Goal: Task Accomplishment & Management: Manage account settings

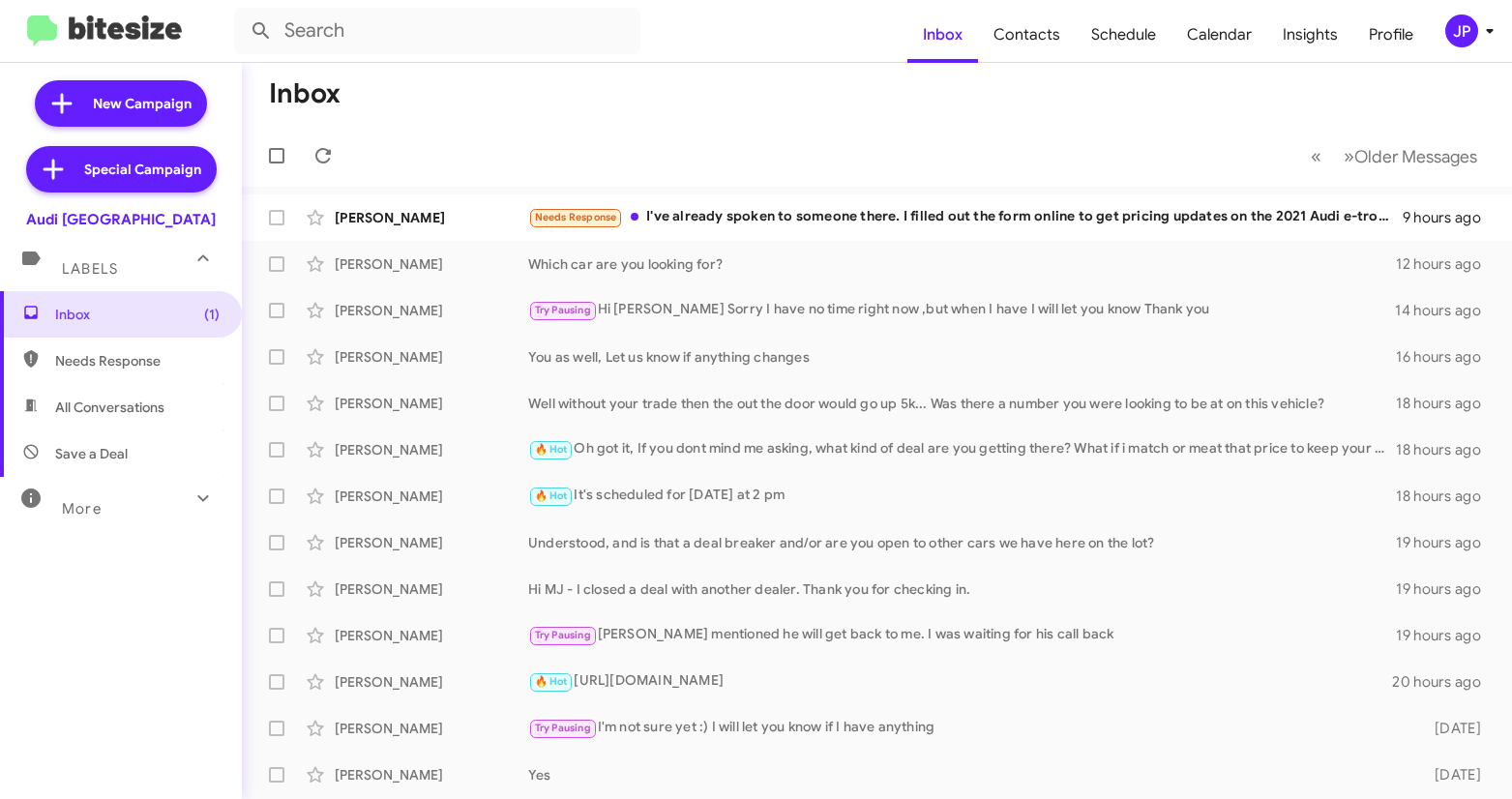
click at [1436, 32] on button "JP" at bounding box center [1458, 31] width 62 height 33
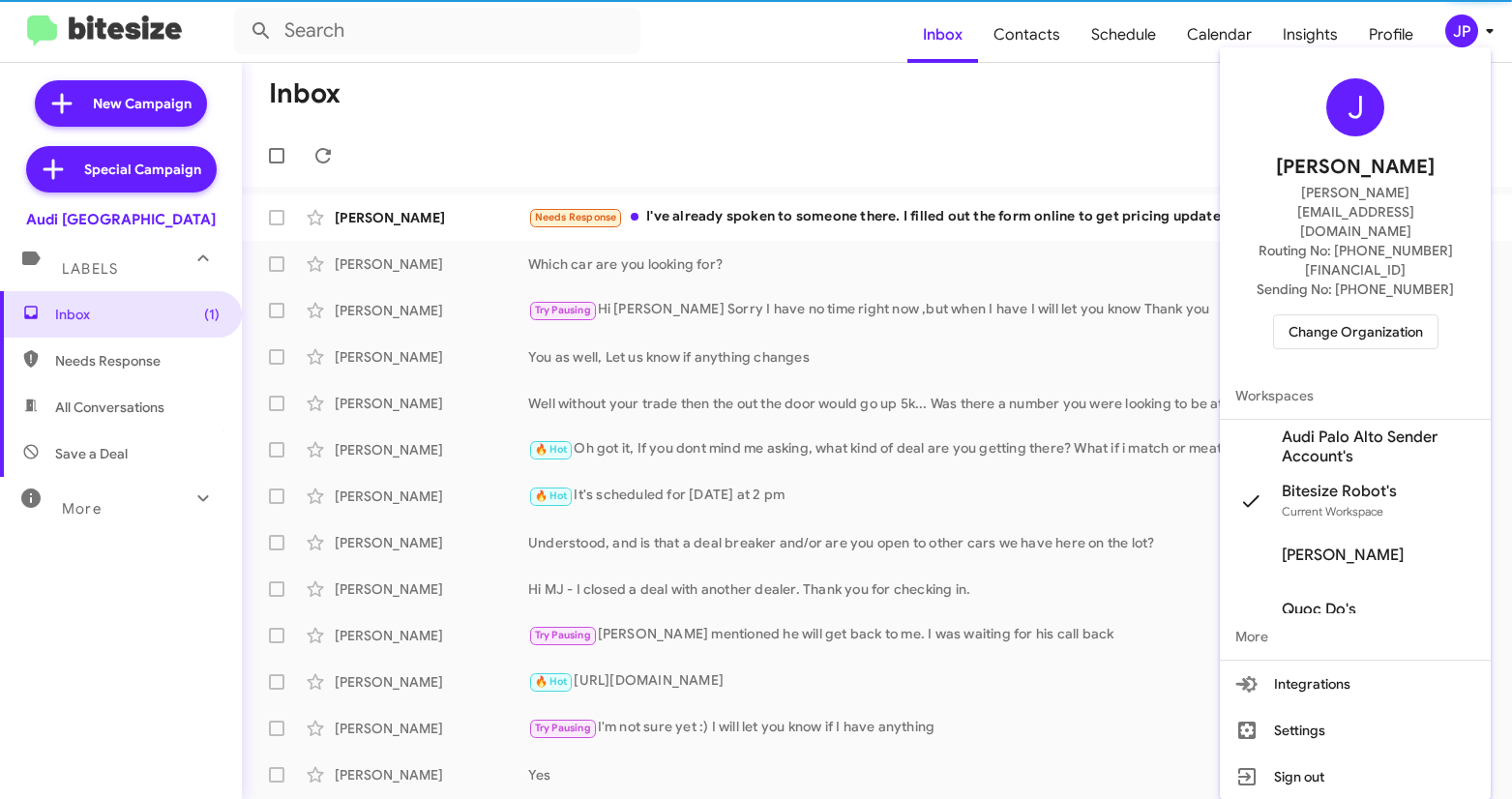
click at [1351, 428] on span "Audi Palo Alto Sender Account's" at bounding box center [1378, 447] width 193 height 39
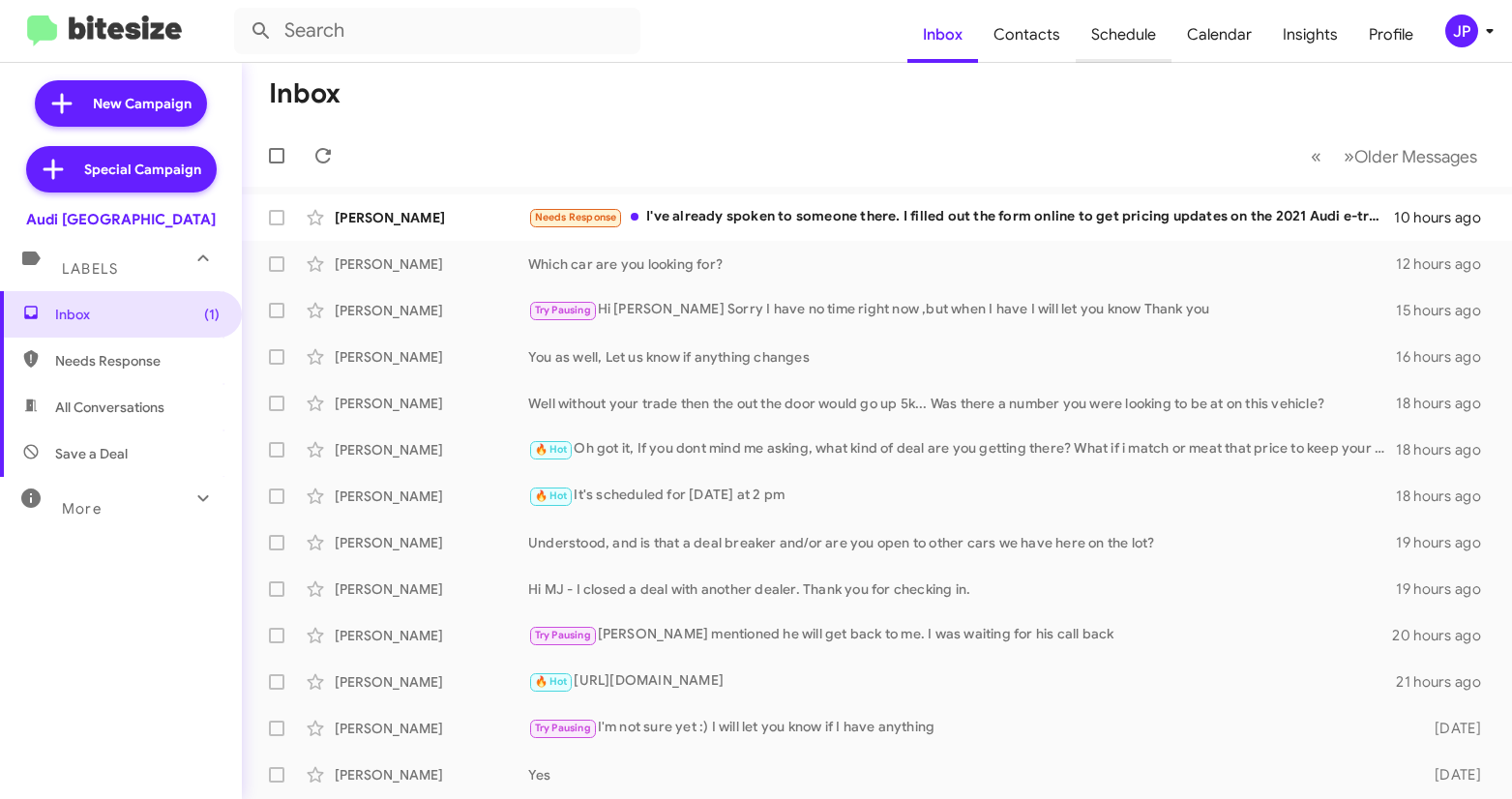
click at [1125, 38] on span "Schedule" at bounding box center [1123, 34] width 96 height 56
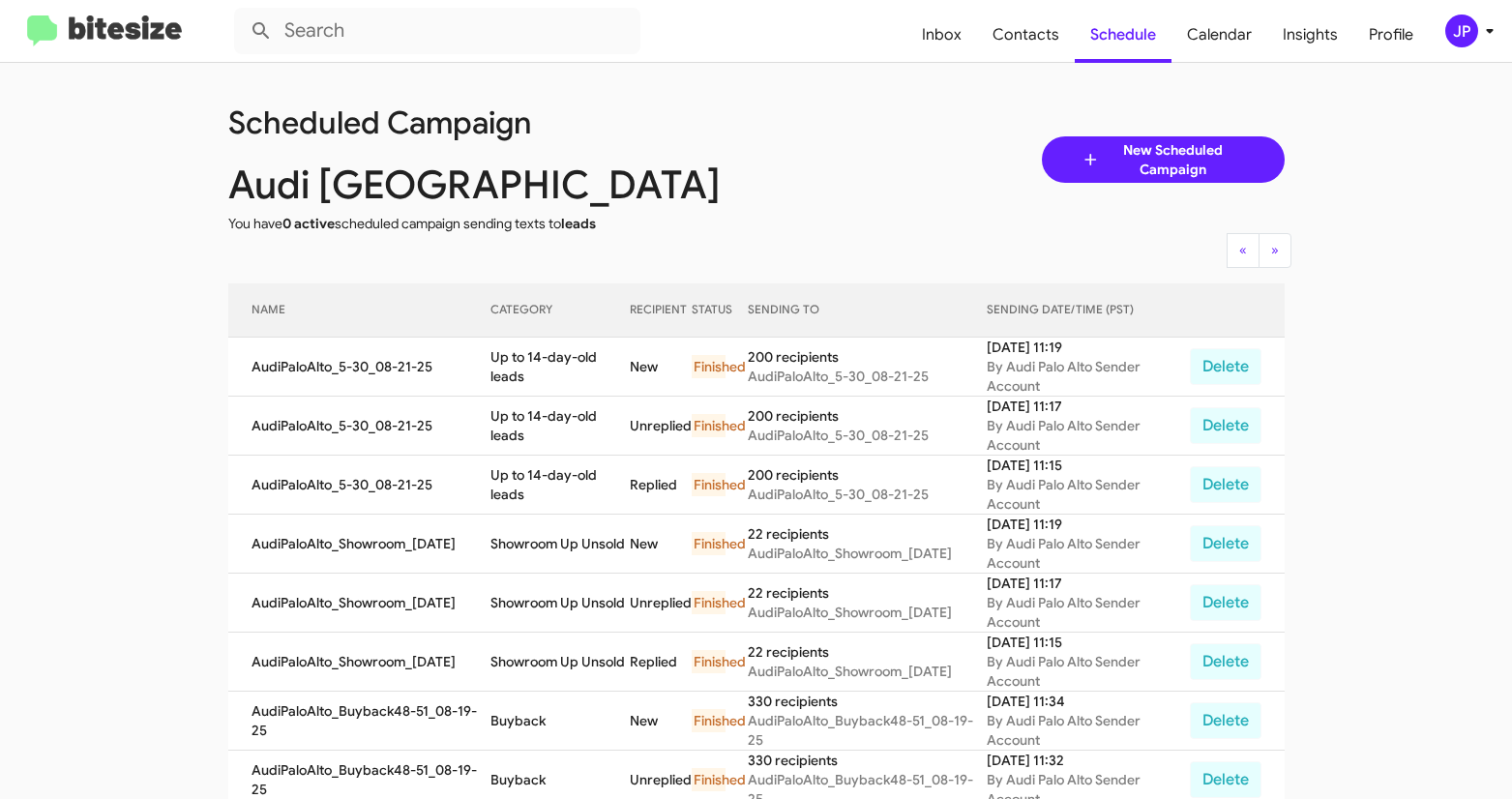
click at [113, 37] on img at bounding box center [105, 31] width 154 height 32
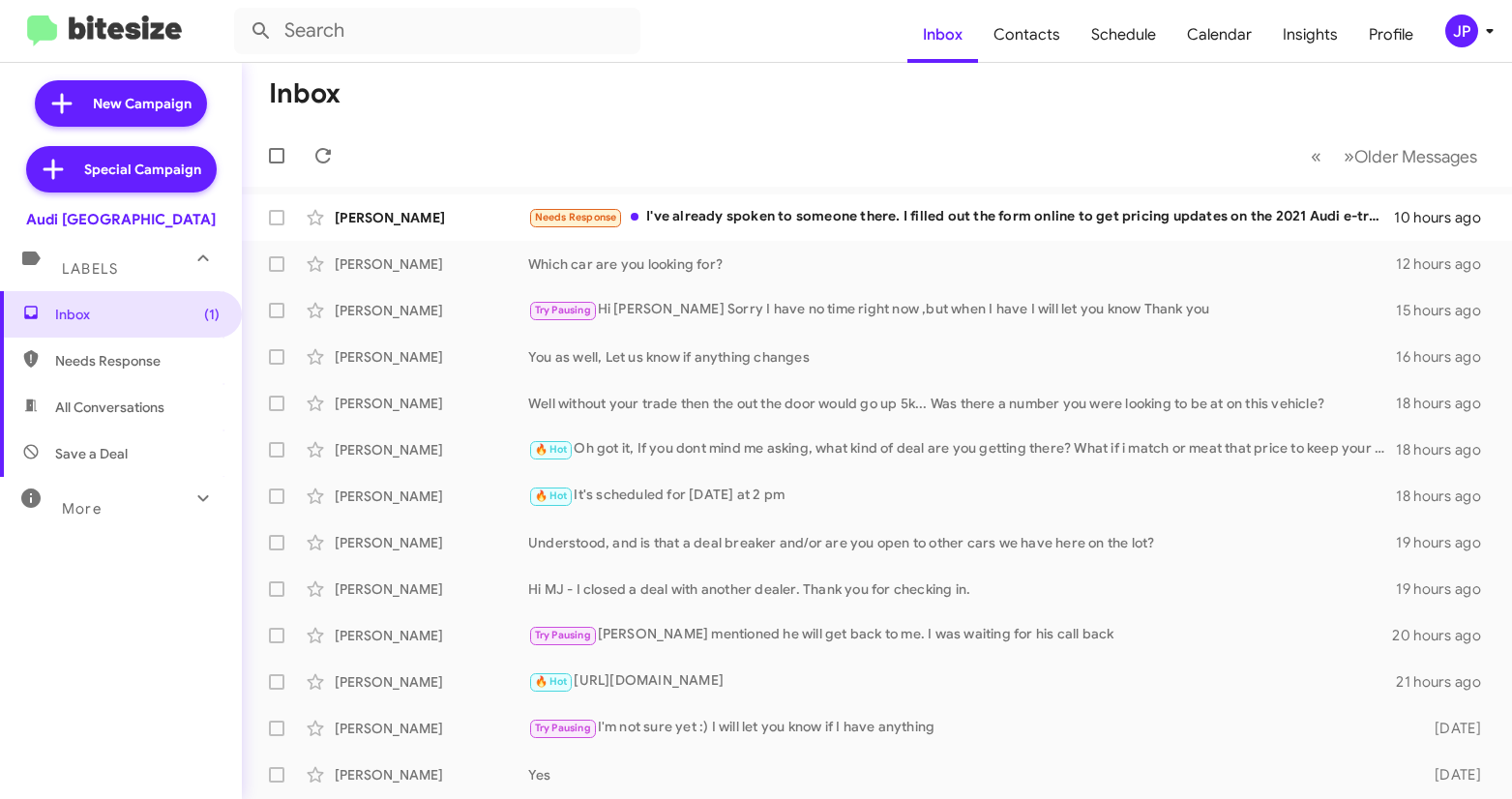
click at [1459, 29] on div "JP" at bounding box center [1461, 31] width 33 height 33
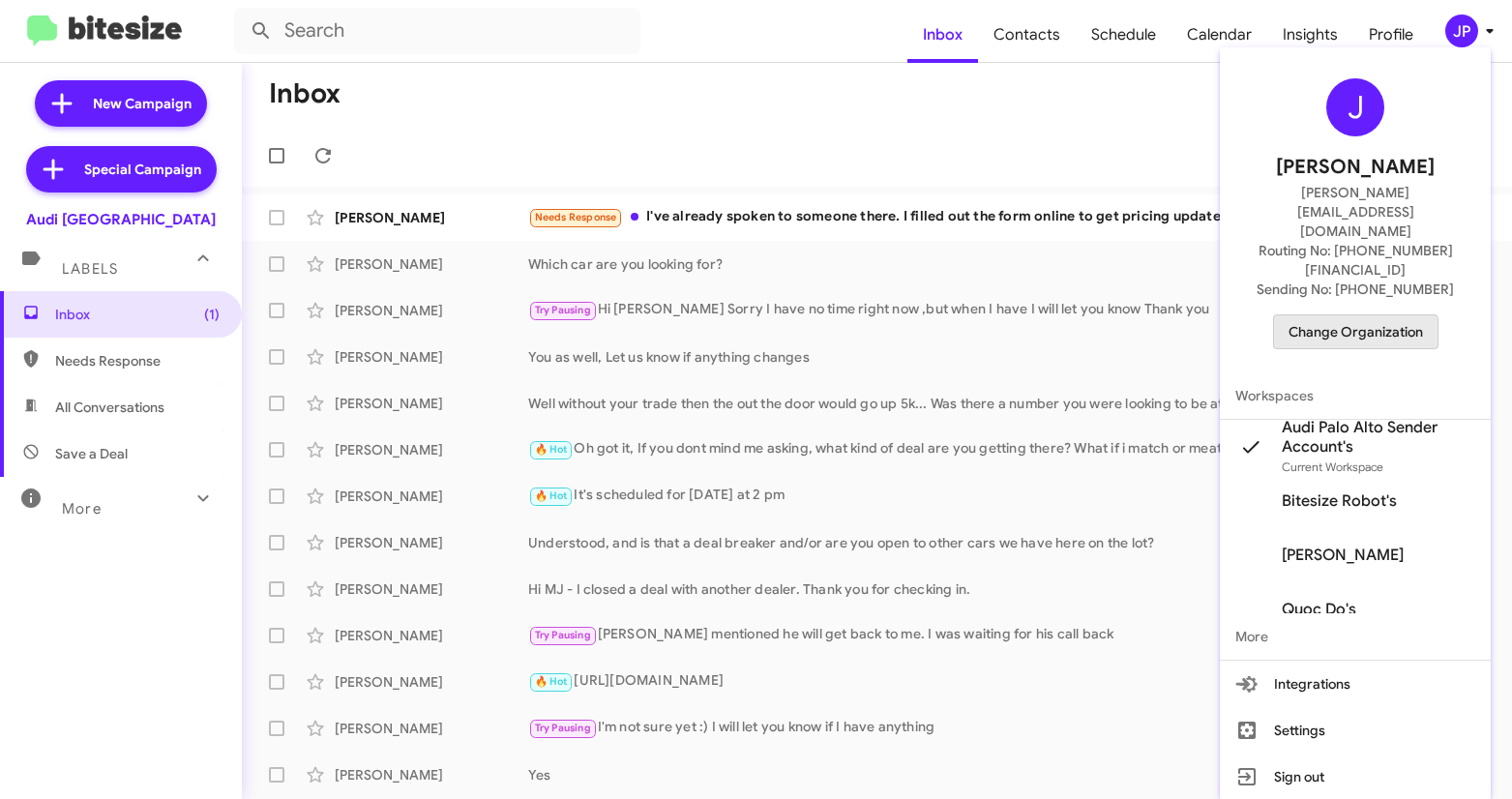
click at [1341, 315] on span "Change Organization" at bounding box center [1356, 332] width 135 height 33
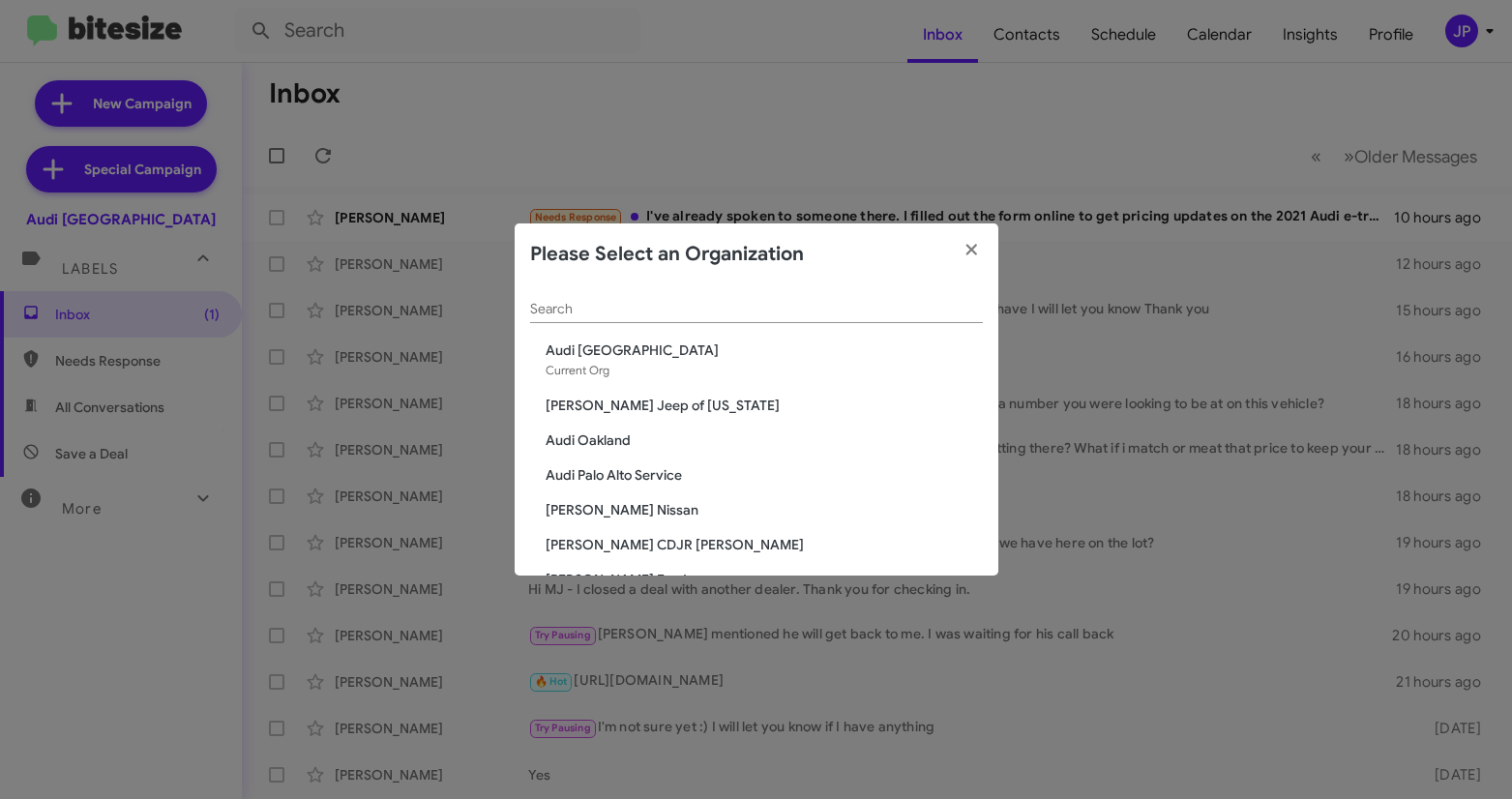
click at [609, 306] on input "Search" at bounding box center [756, 310] width 452 height 16
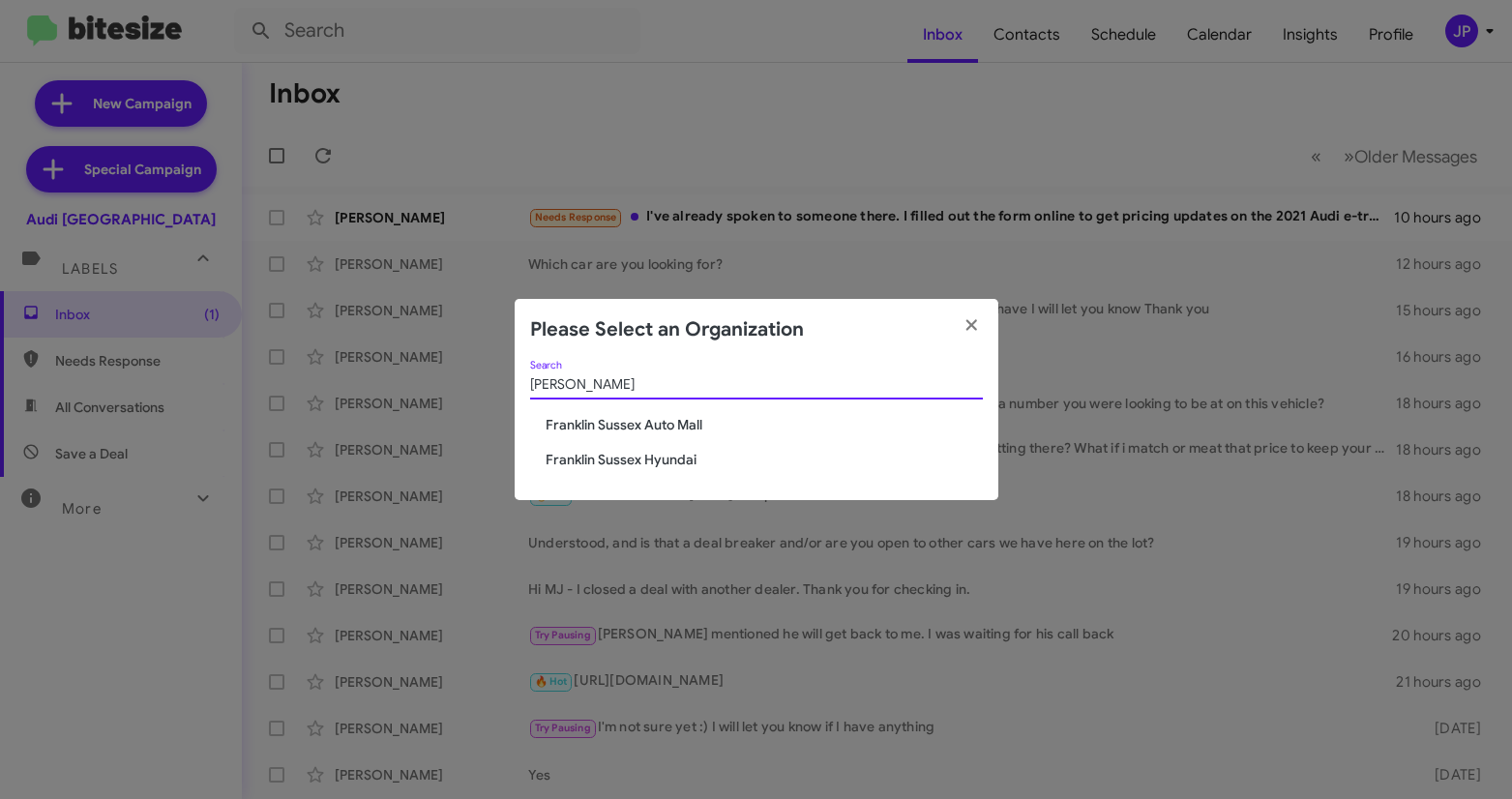
type input "frankl"
click at [583, 427] on span "Franklin Sussex Auto Mall" at bounding box center [764, 425] width 438 height 20
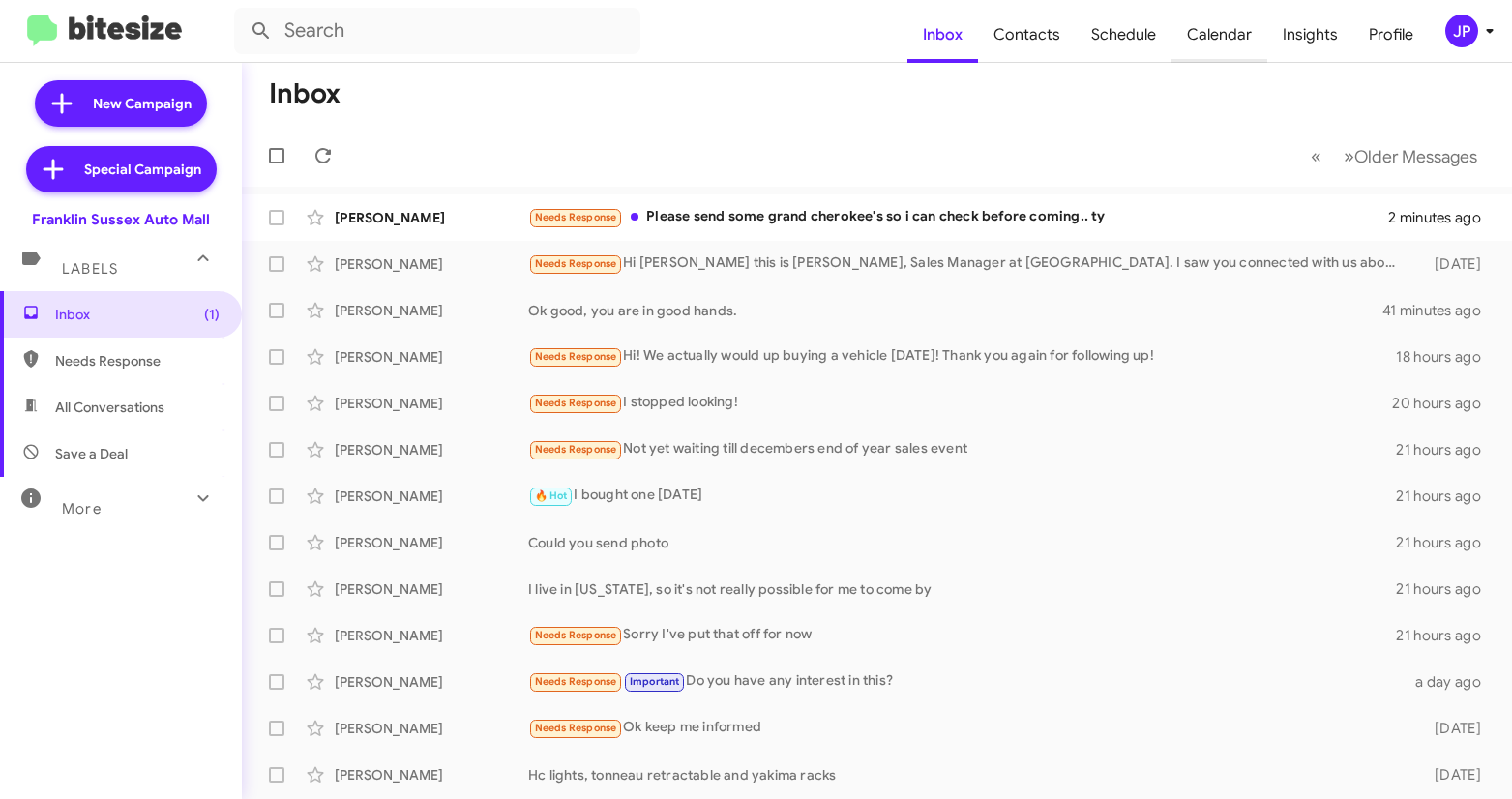
click at [1227, 46] on span "Calendar" at bounding box center [1219, 34] width 96 height 56
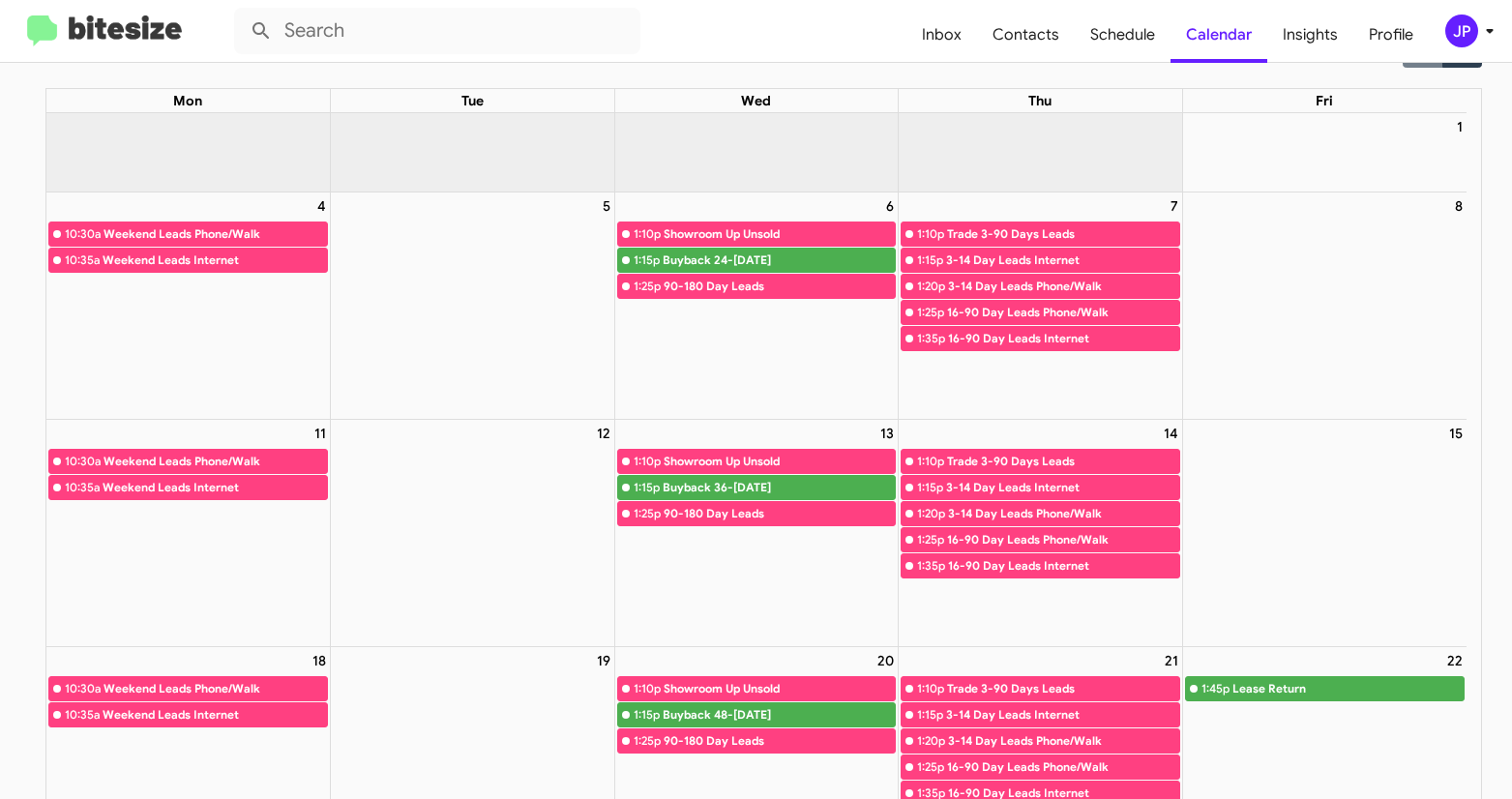
scroll to position [63, 0]
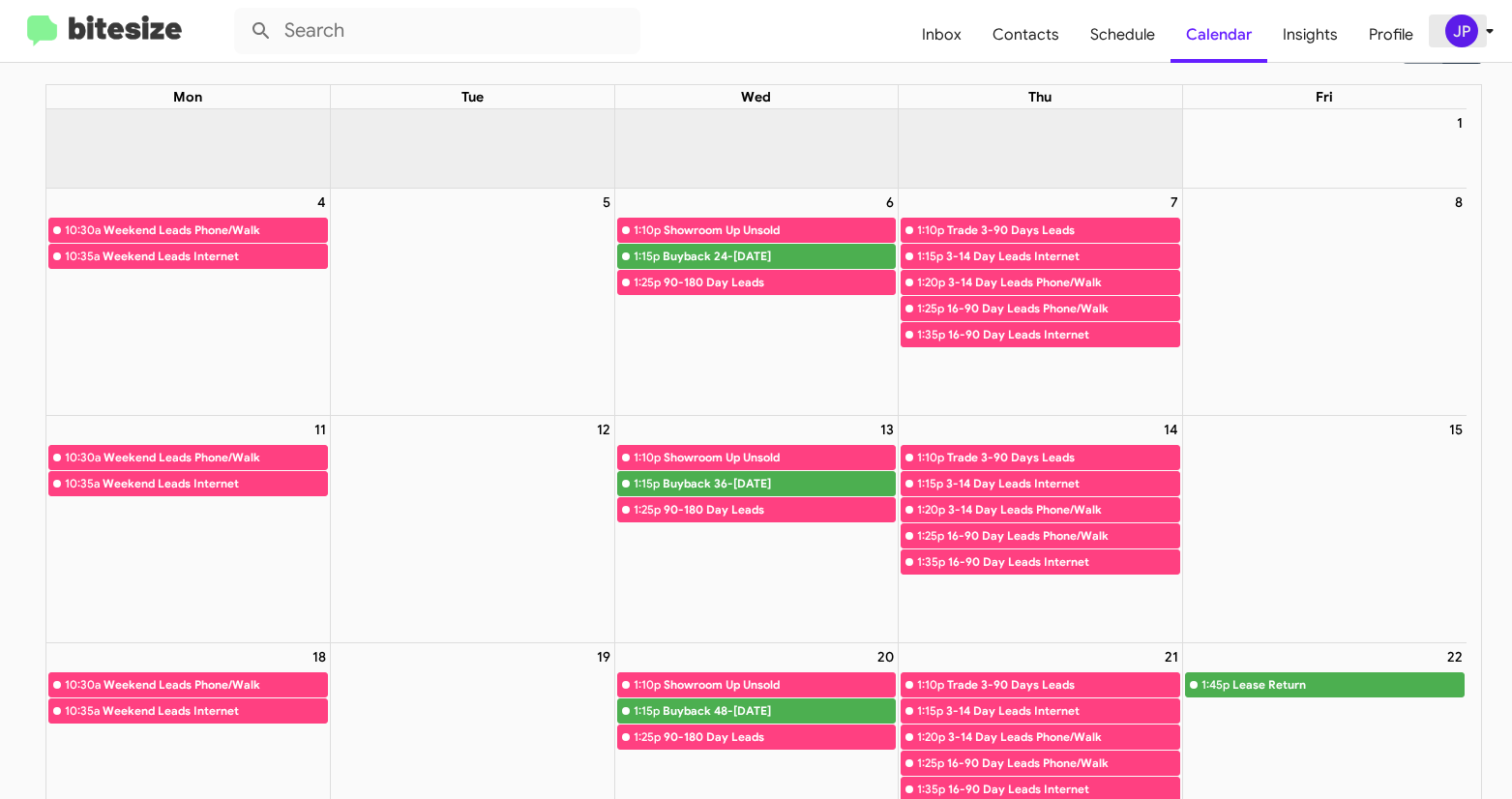
click at [1467, 38] on div "JP" at bounding box center [1461, 31] width 33 height 33
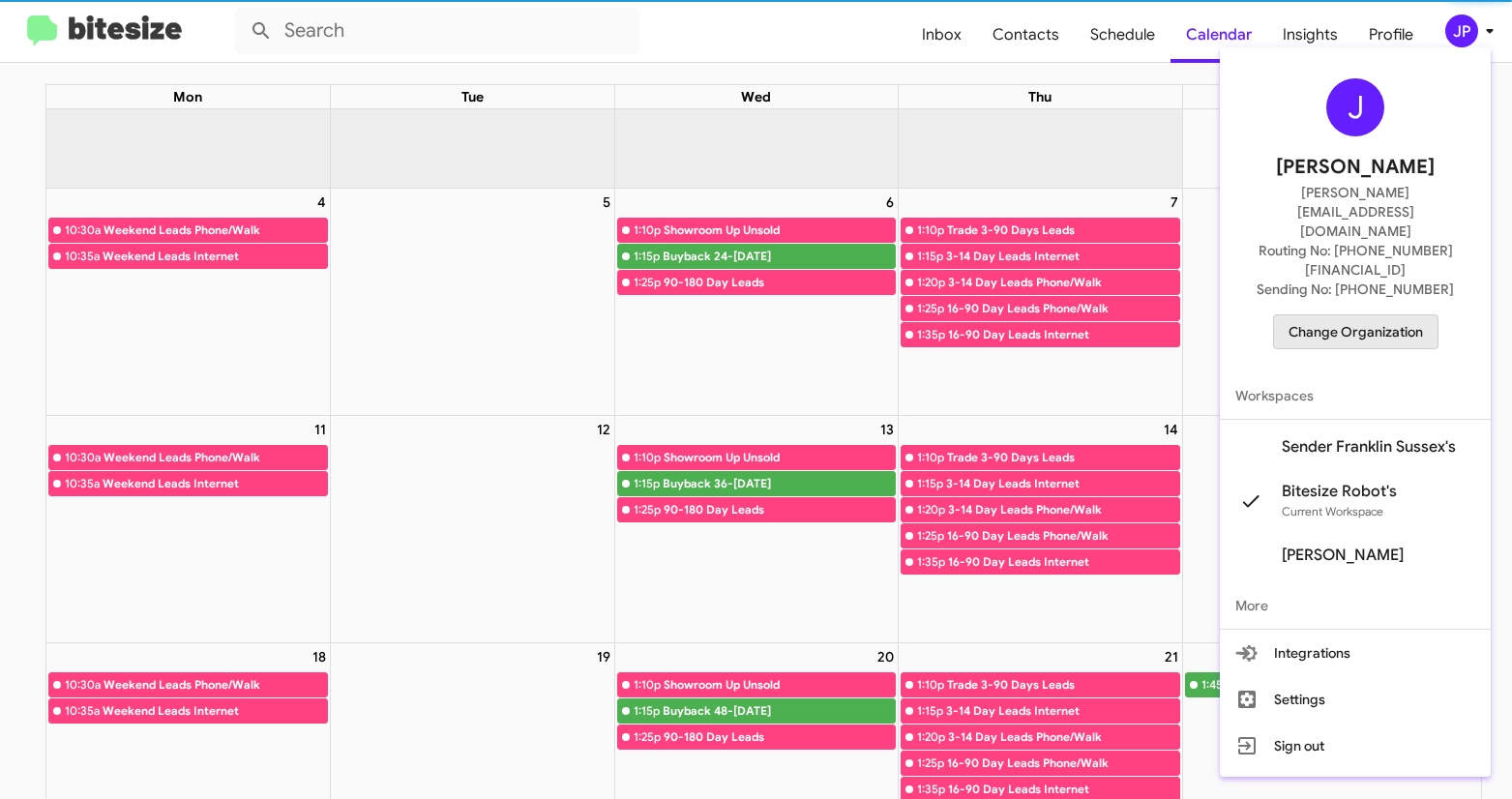
click at [1404, 315] on span "Change Organization" at bounding box center [1356, 332] width 135 height 33
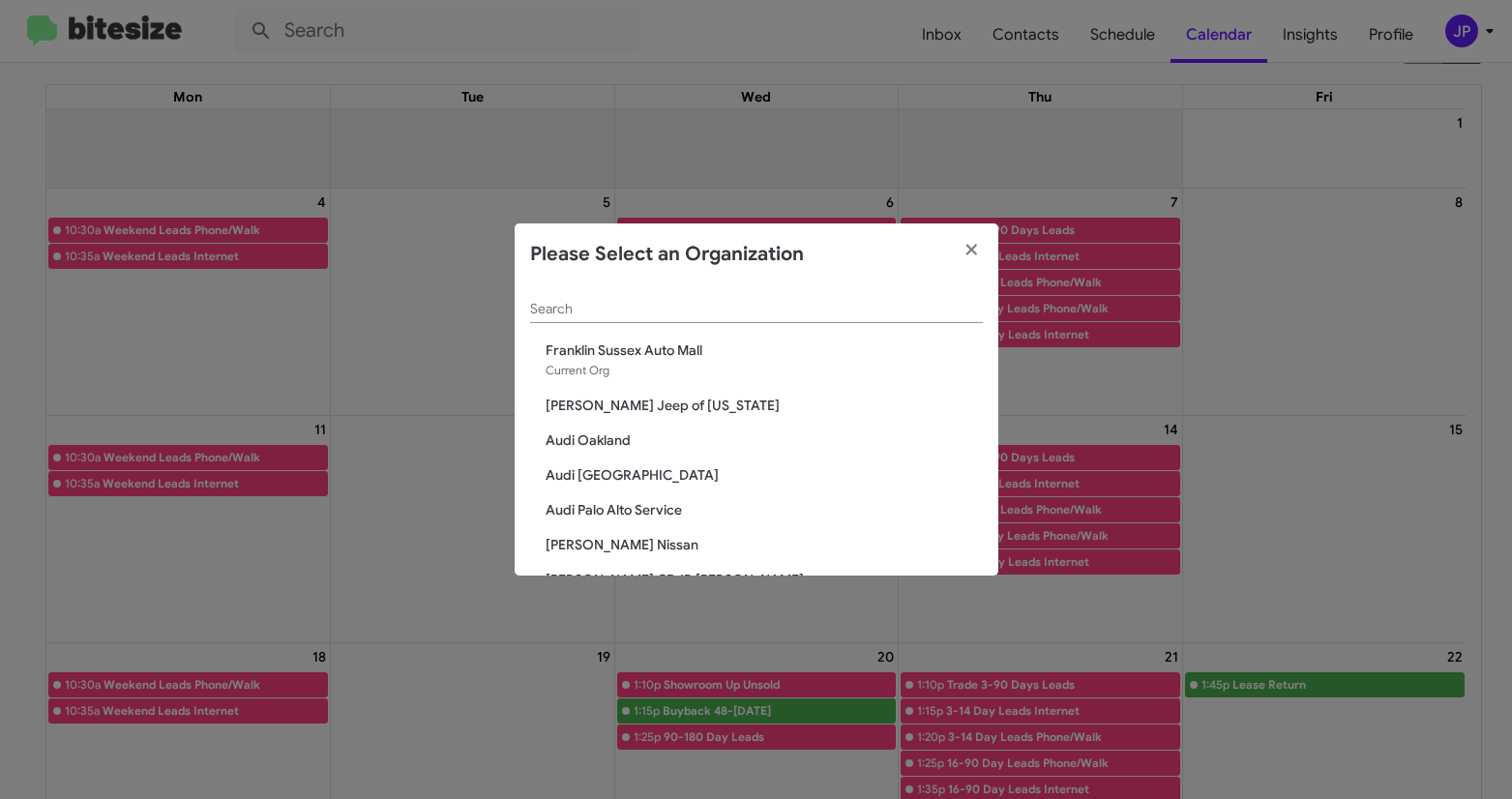
click at [720, 320] on div "Search" at bounding box center [756, 304] width 452 height 38
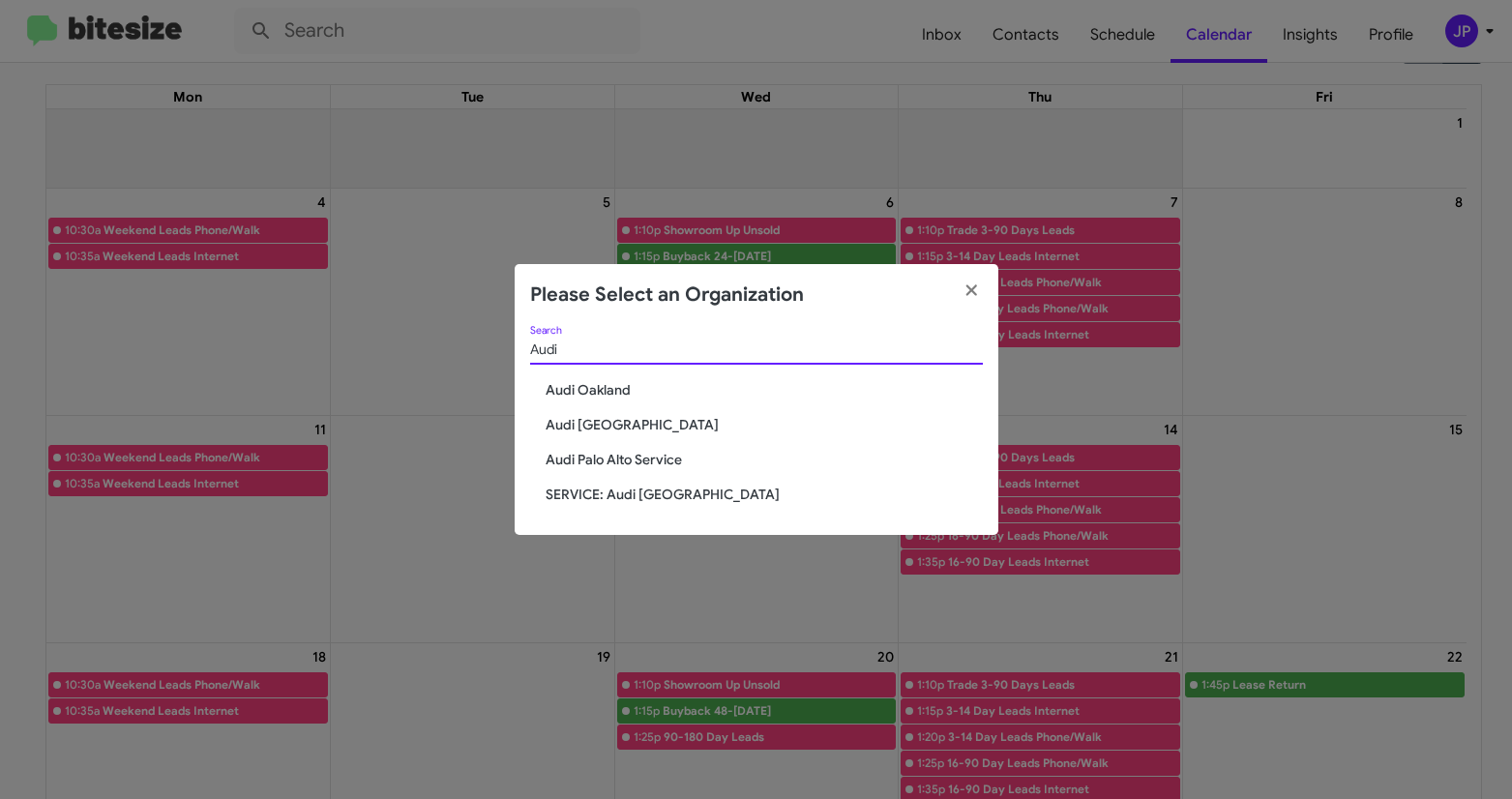
type input "Audi"
click at [584, 387] on span "Audi Oakland" at bounding box center [764, 390] width 438 height 20
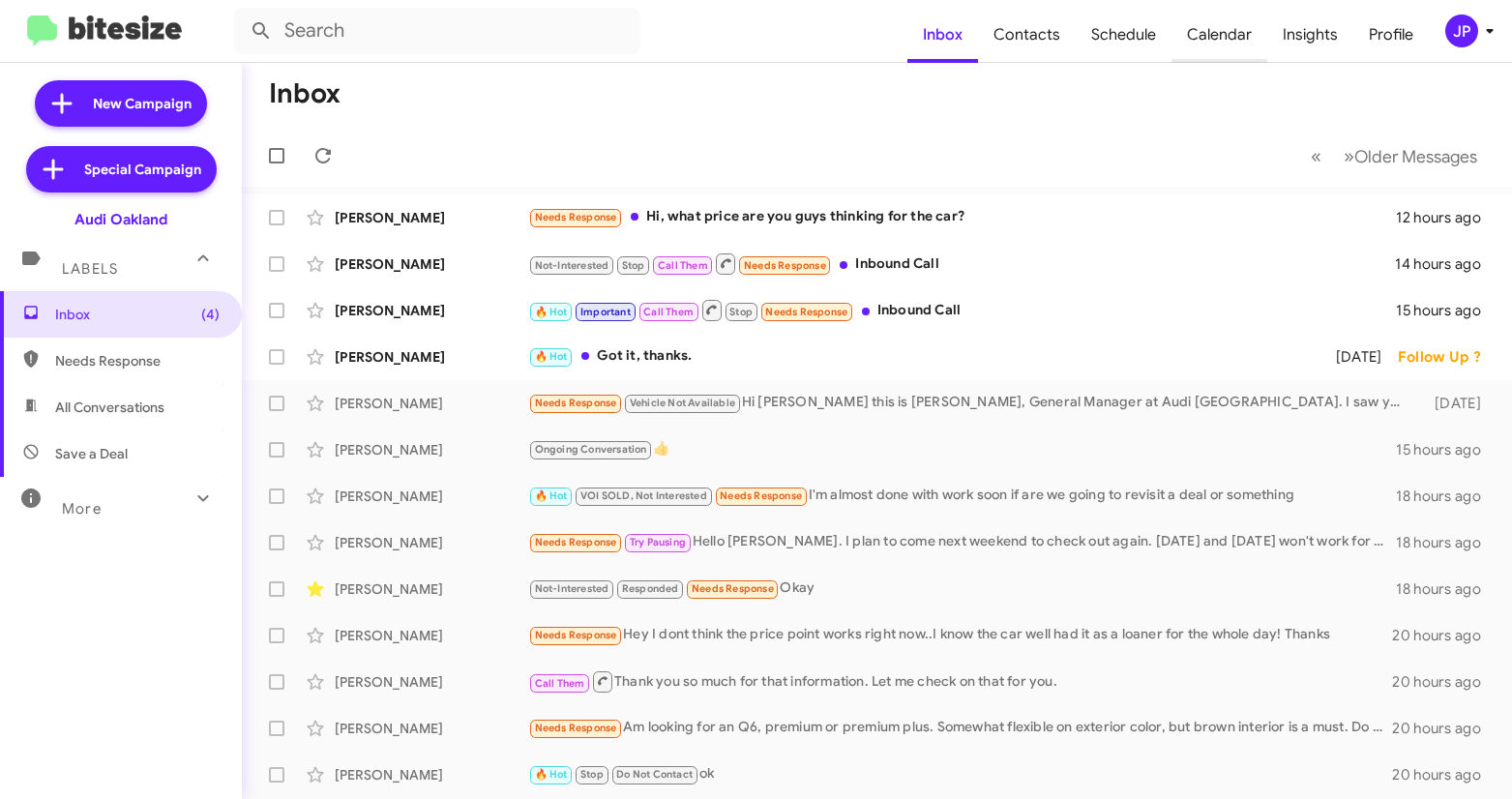
click at [1226, 40] on span "Calendar" at bounding box center [1219, 34] width 96 height 56
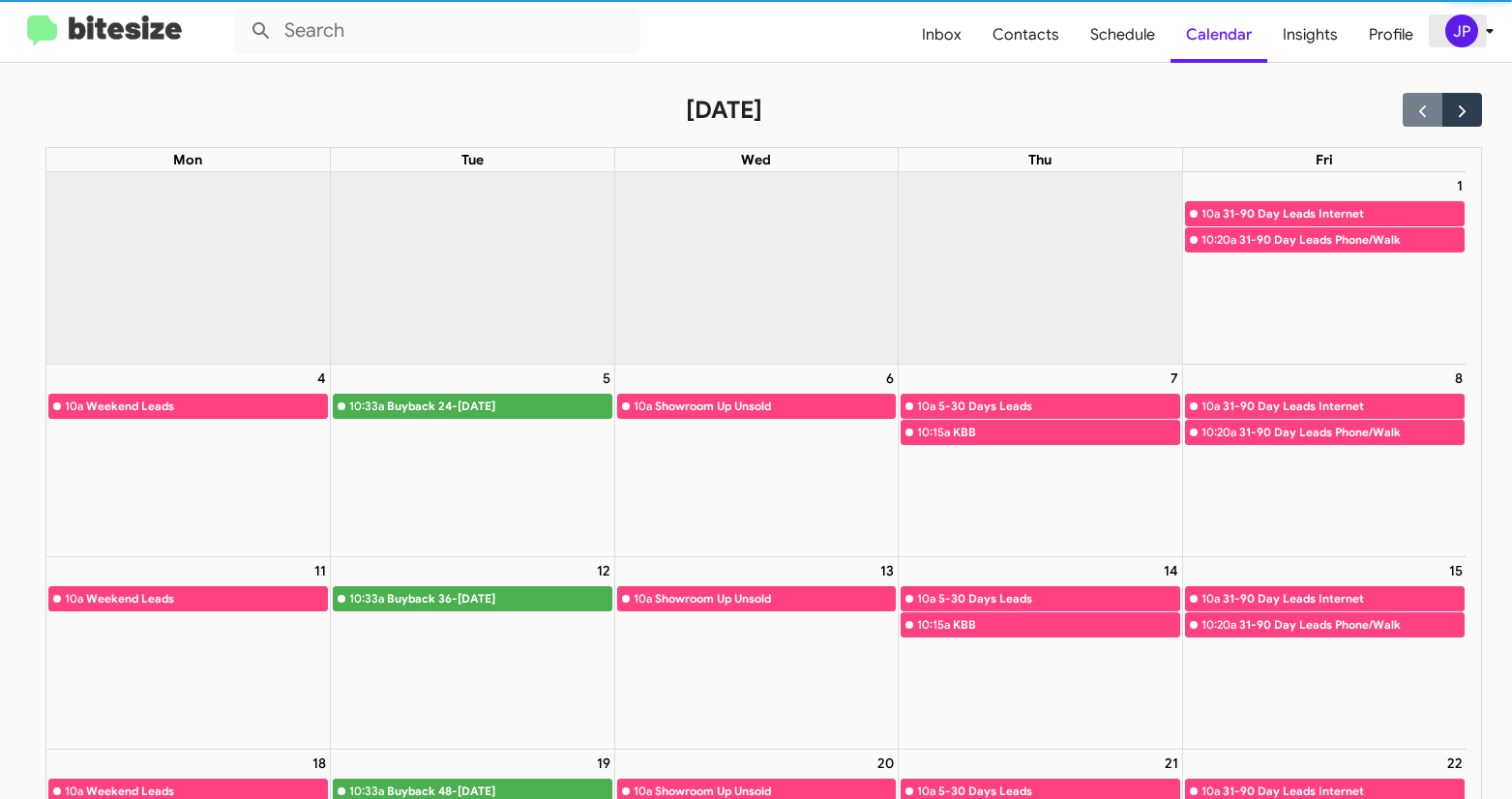
click at [1450, 28] on div "JP" at bounding box center [1461, 31] width 33 height 33
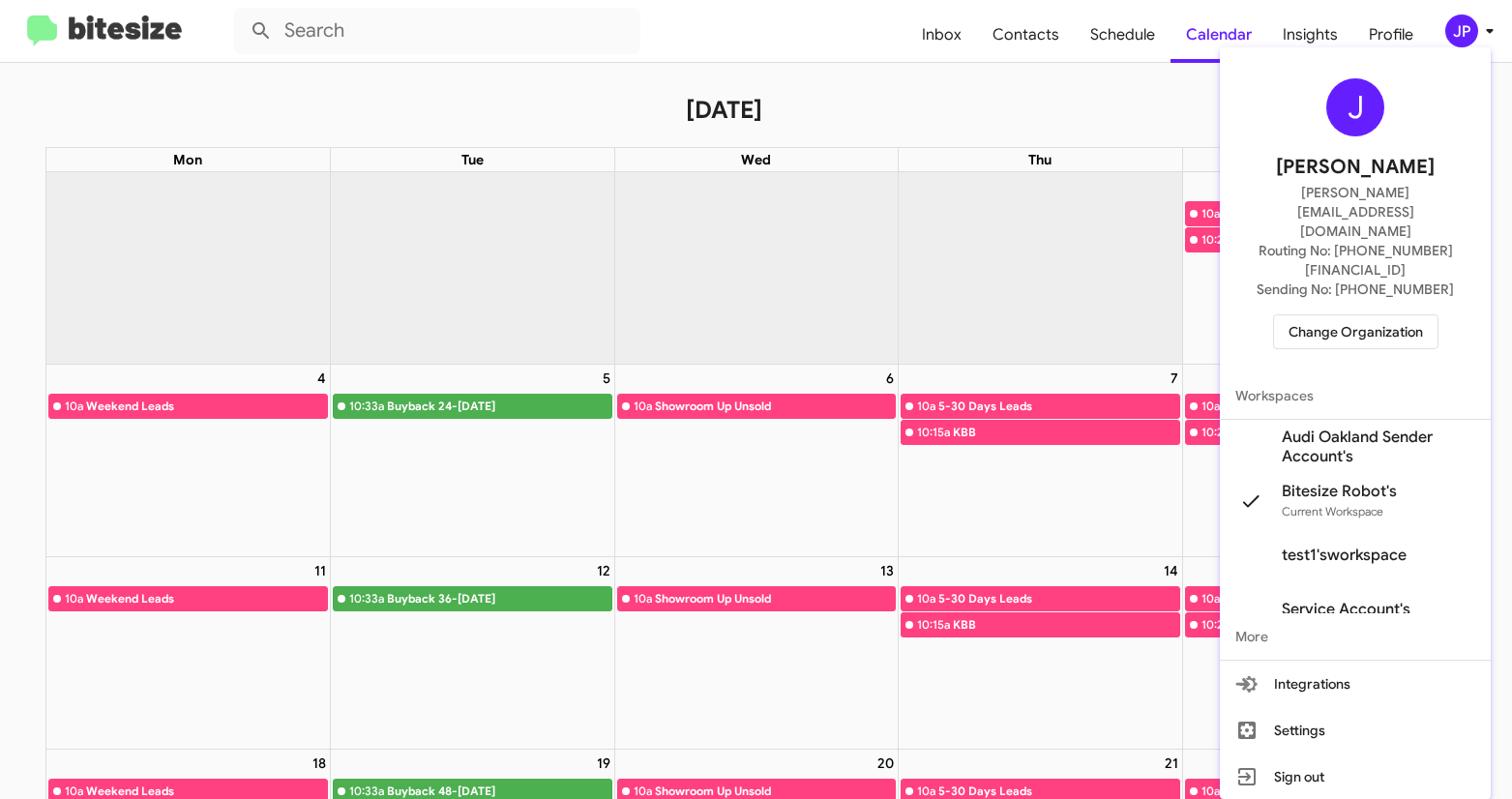
click at [1416, 315] on span "Change Organization" at bounding box center [1356, 332] width 135 height 33
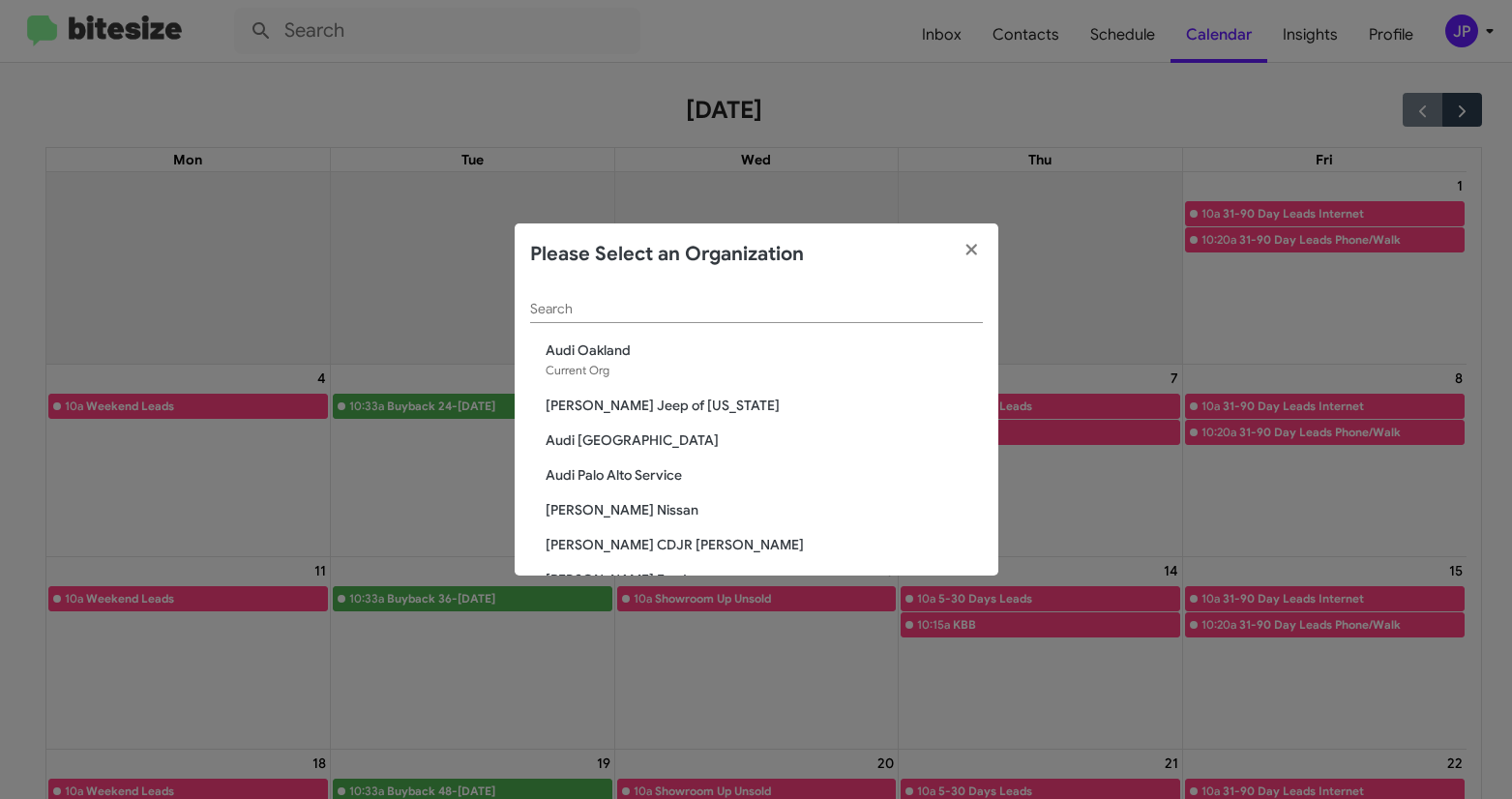
click at [873, 308] on input "Search" at bounding box center [756, 310] width 452 height 16
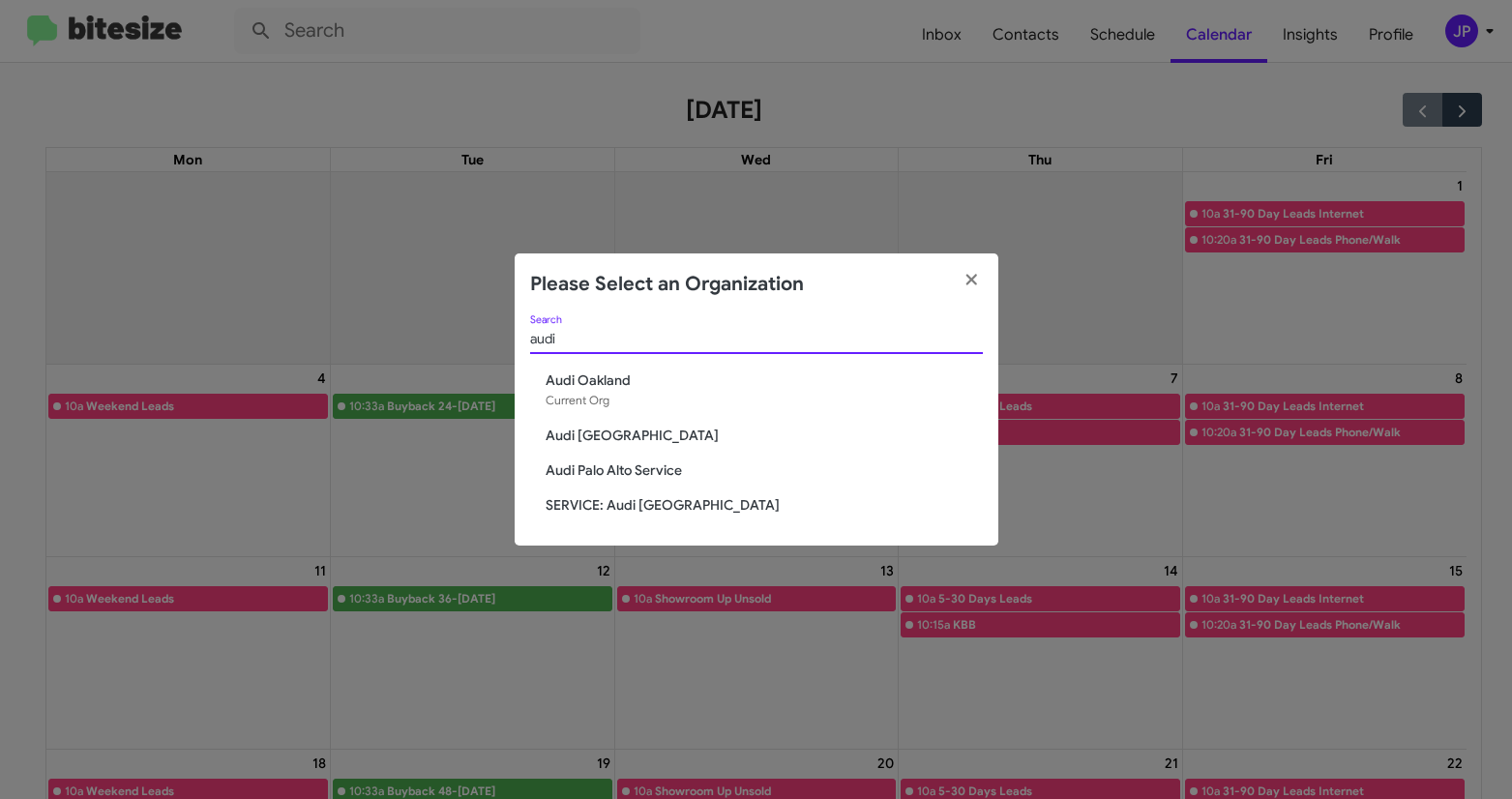
type input "audi"
click at [614, 437] on span "Audi [GEOGRAPHIC_DATA]" at bounding box center [764, 436] width 438 height 20
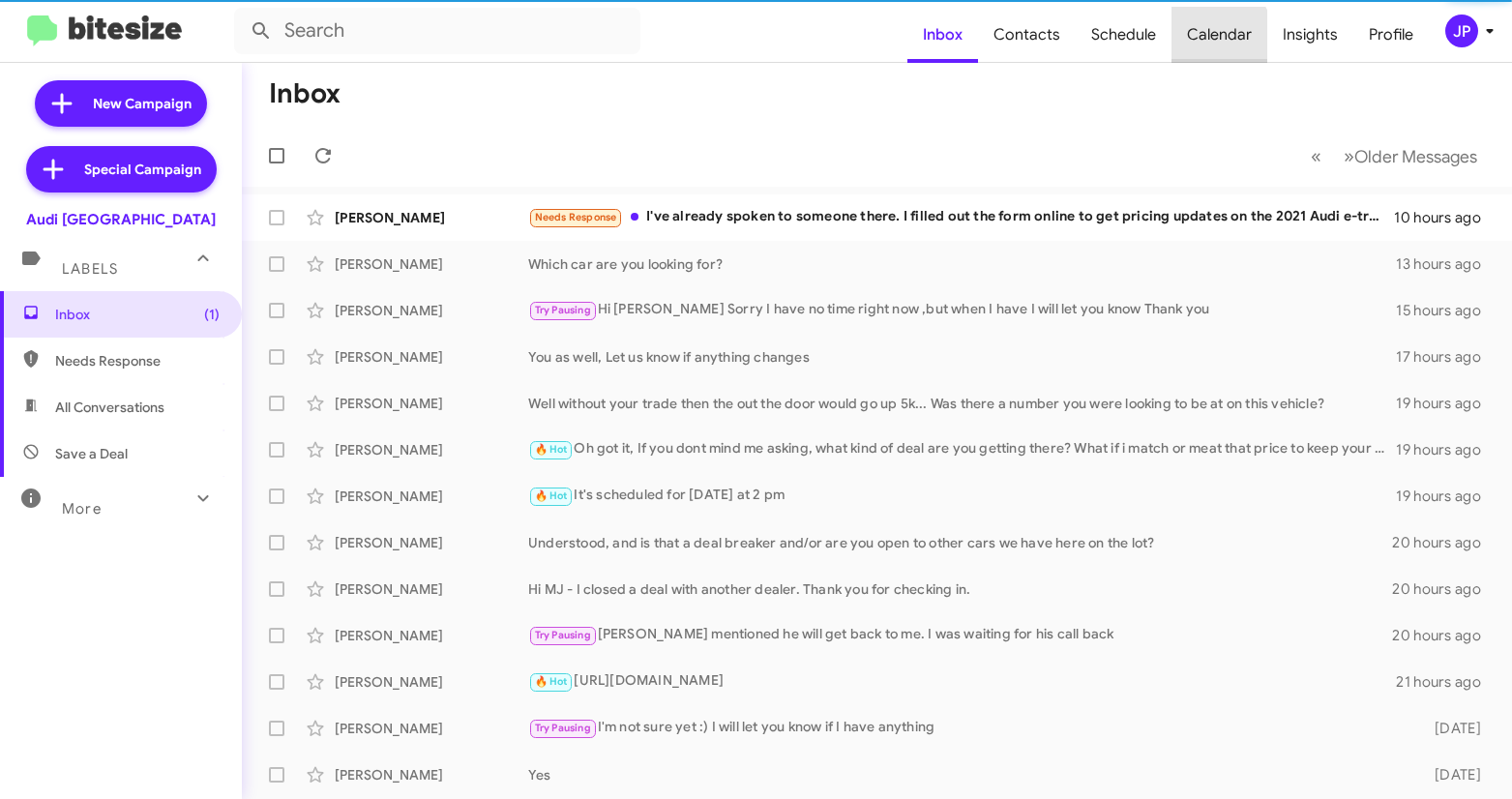
click at [1198, 47] on span "Calendar" at bounding box center [1219, 34] width 96 height 56
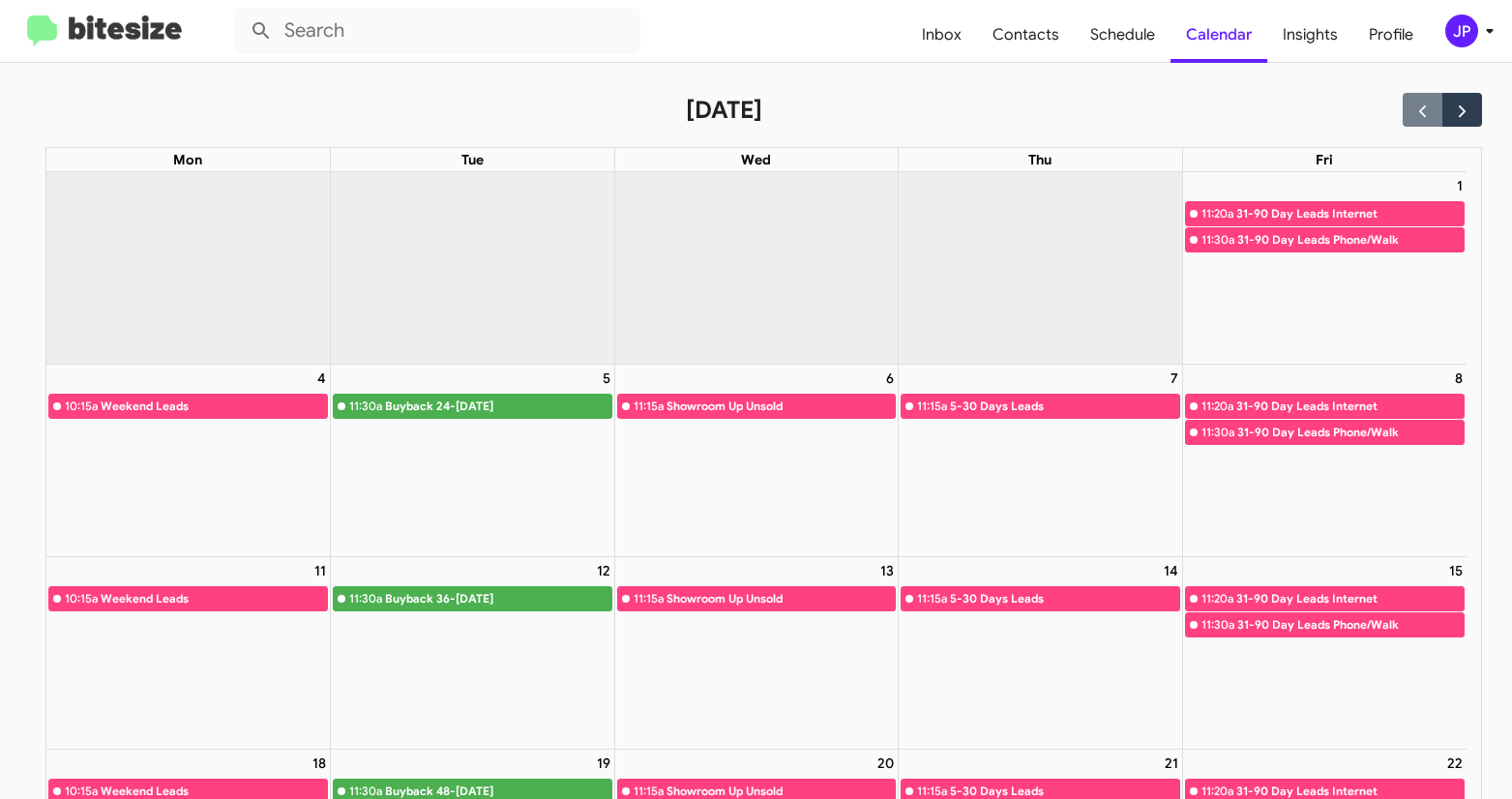
click at [167, 22] on img at bounding box center [105, 31] width 154 height 32
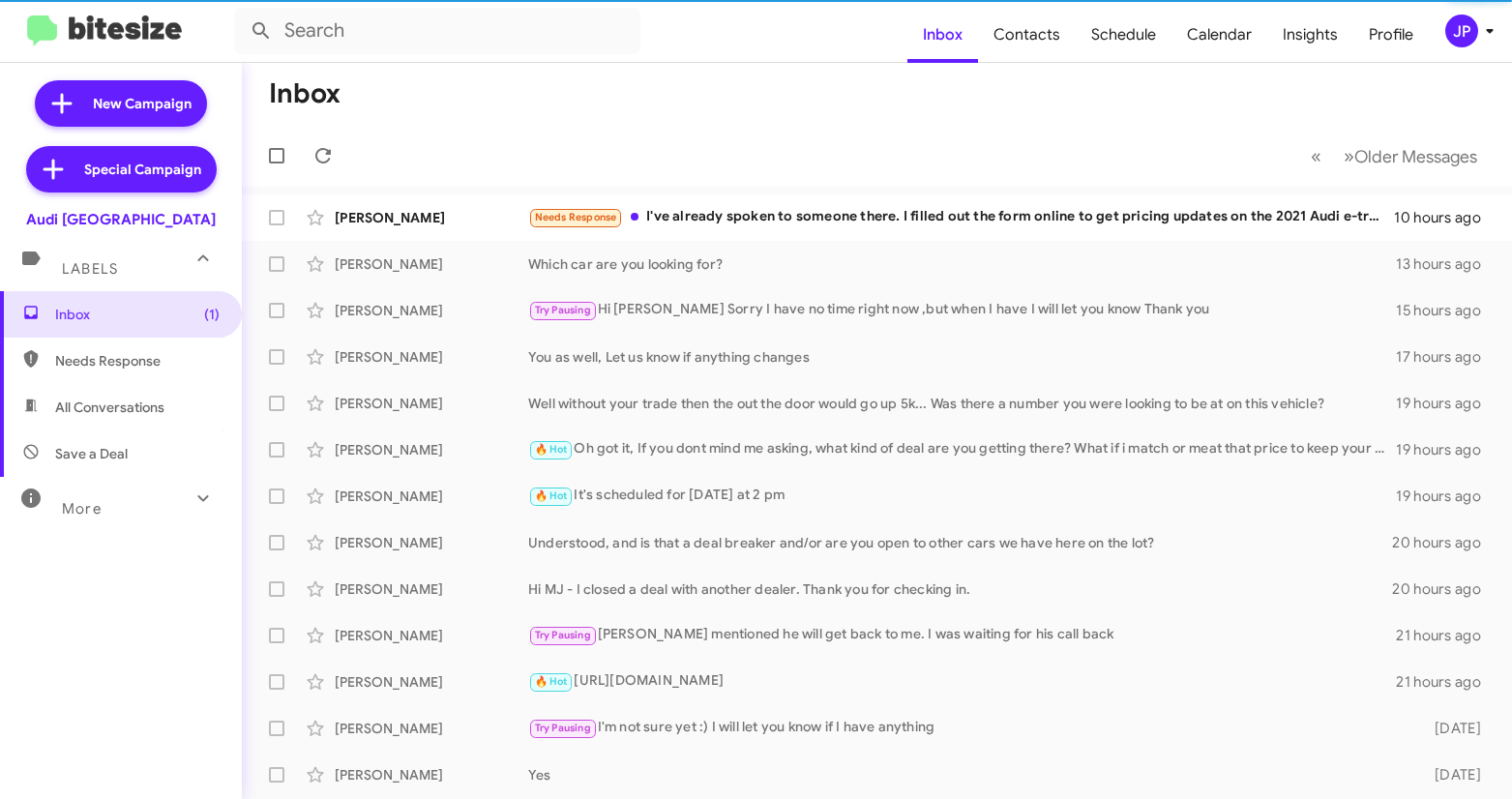
click at [1447, 46] on span "JP" at bounding box center [1472, 31] width 58 height 33
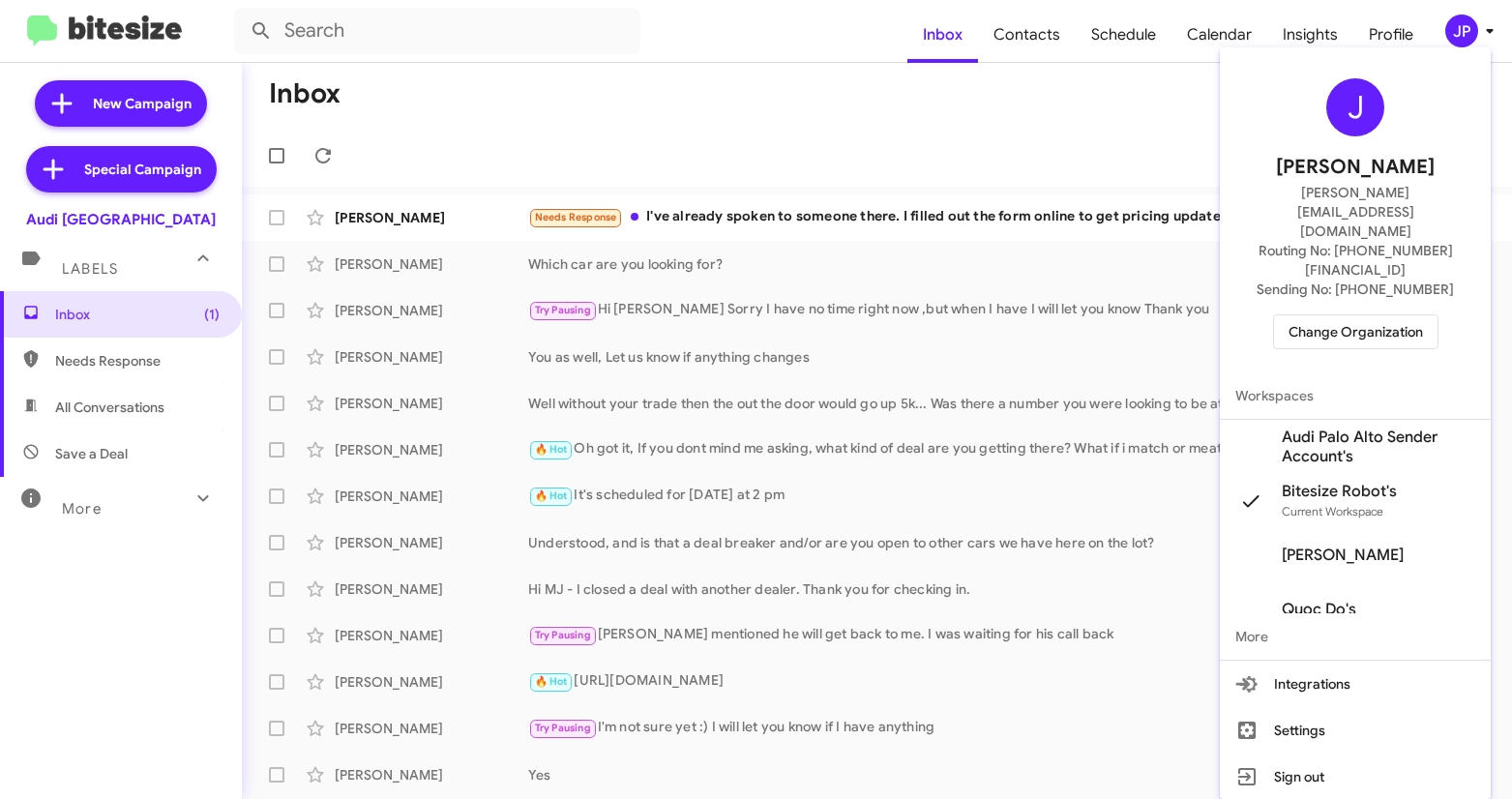
click at [1328, 428] on span "Audi Palo Alto Sender Account's" at bounding box center [1378, 447] width 193 height 39
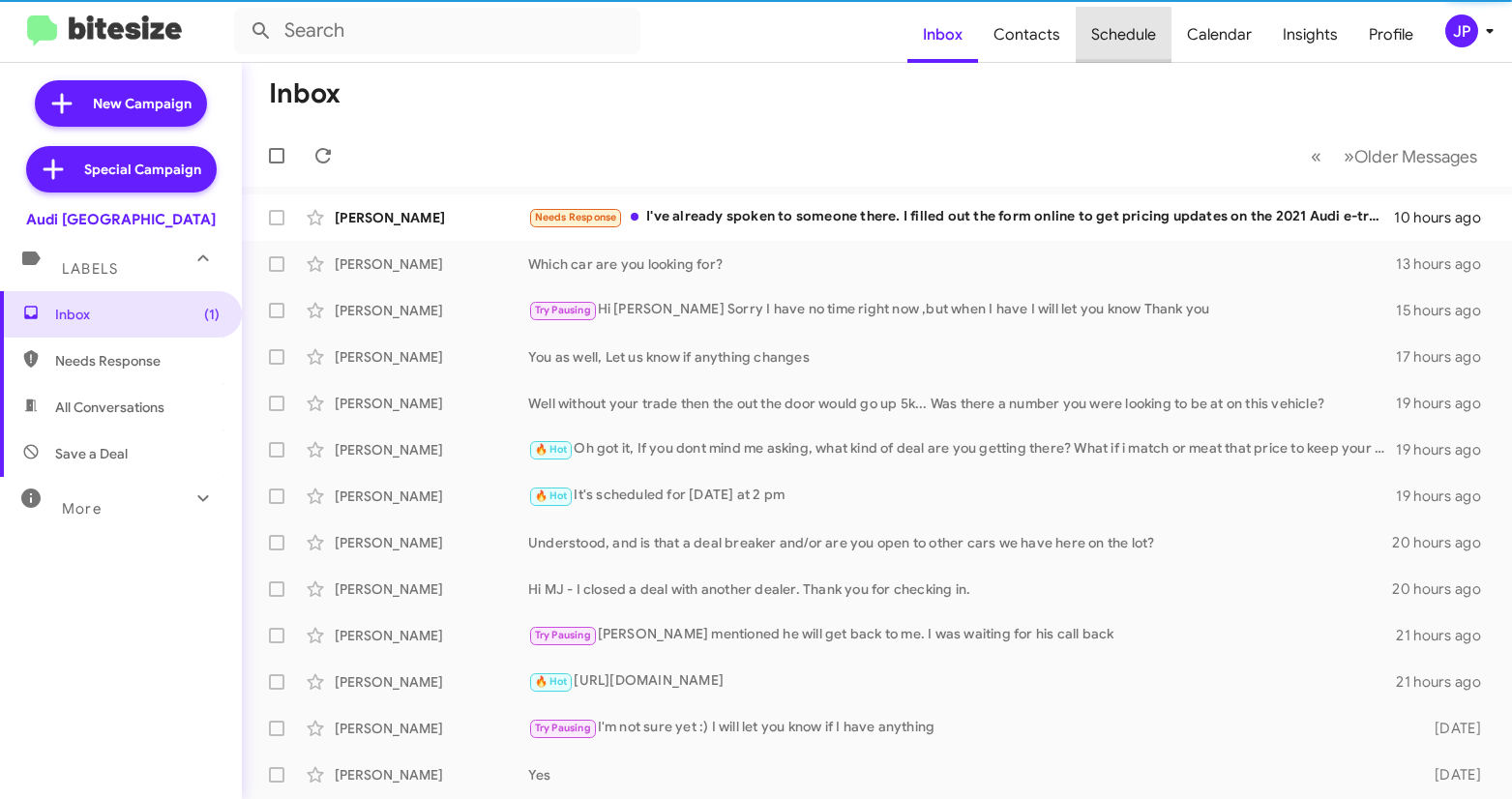
click at [1115, 44] on span "Schedule" at bounding box center [1123, 34] width 96 height 56
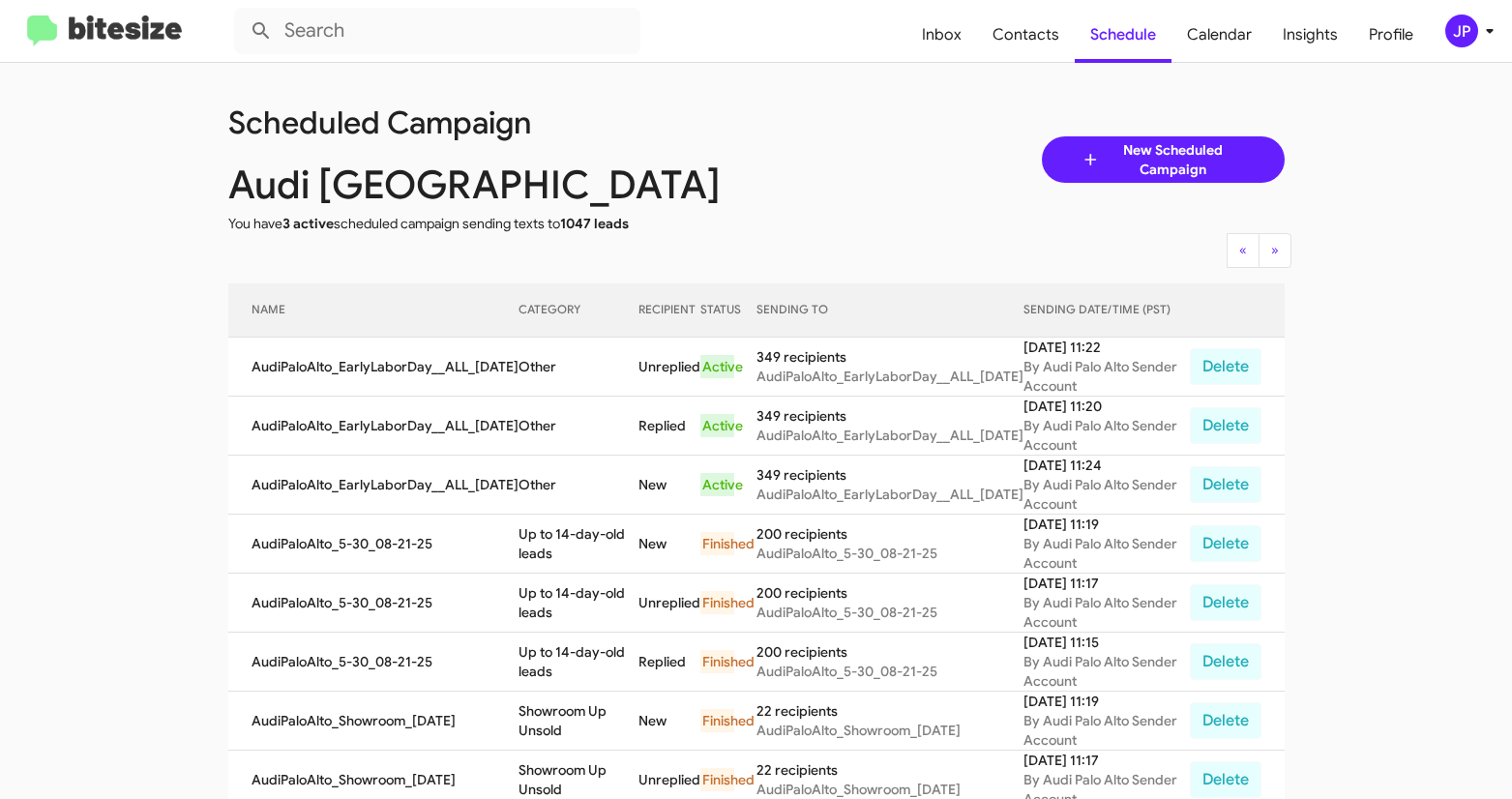
click at [138, 42] on img at bounding box center [105, 31] width 154 height 32
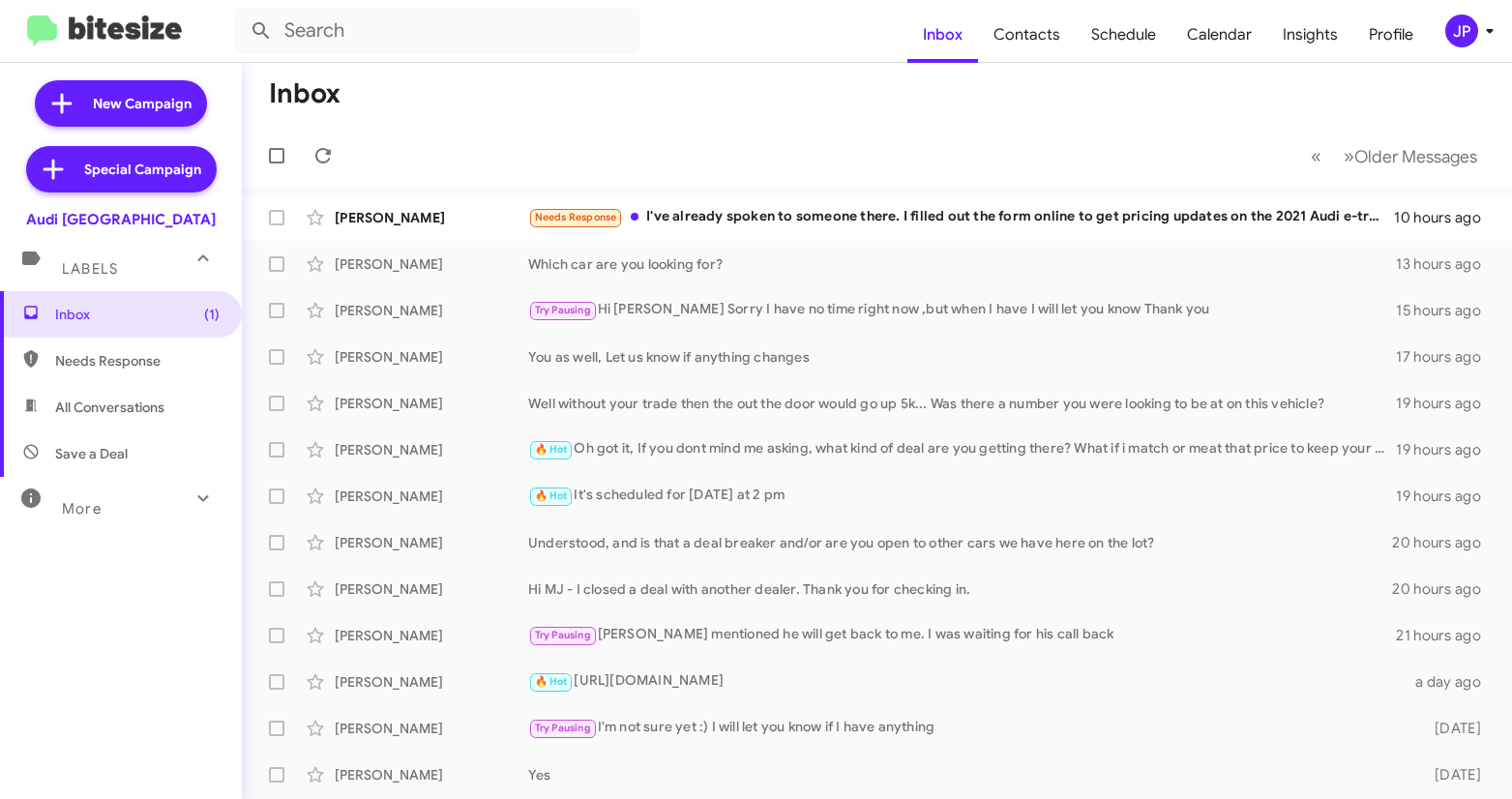
click at [1463, 39] on div "JP" at bounding box center [1461, 31] width 33 height 33
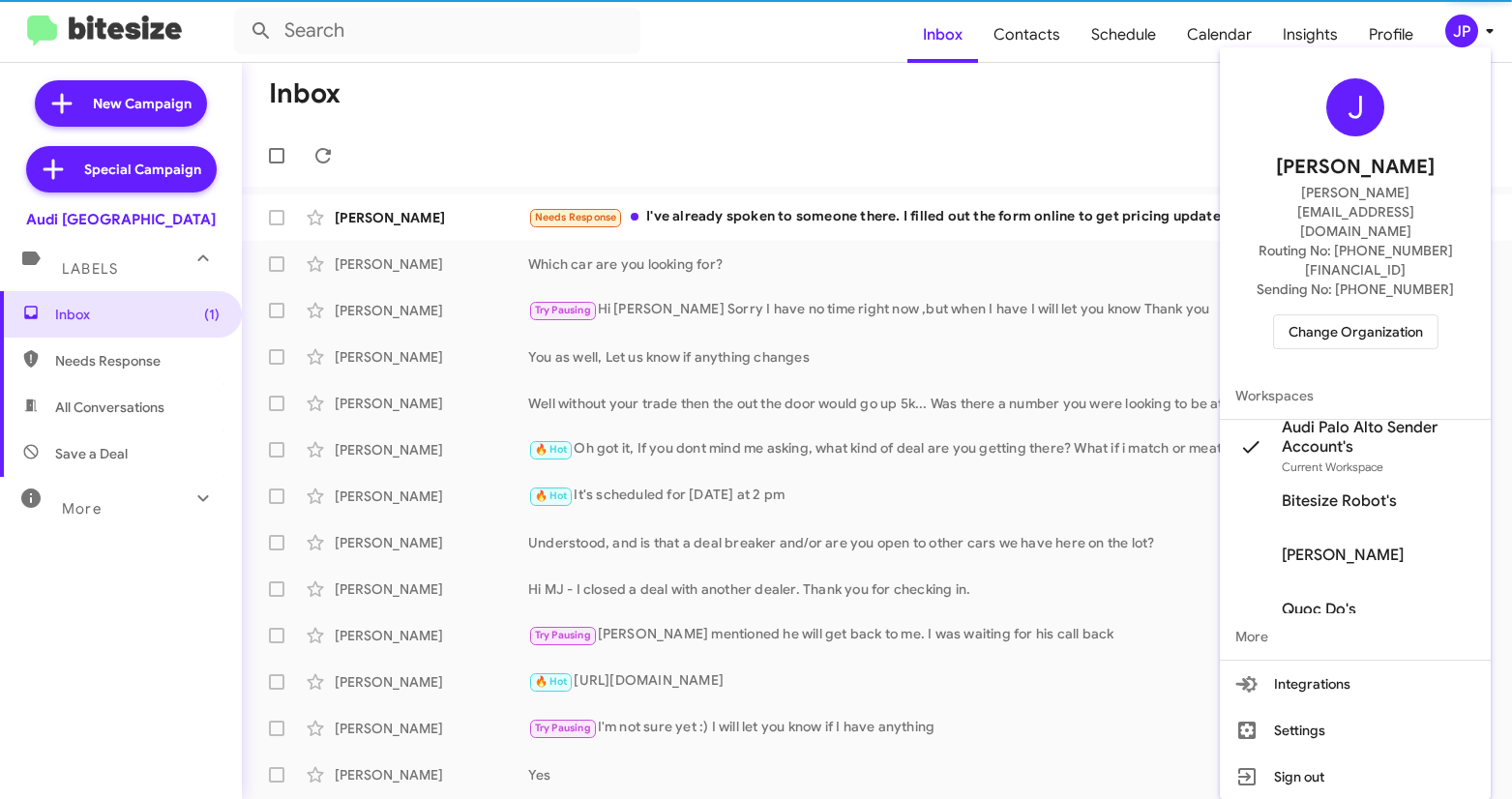
click at [1407, 315] on span "Change Organization" at bounding box center [1356, 332] width 135 height 33
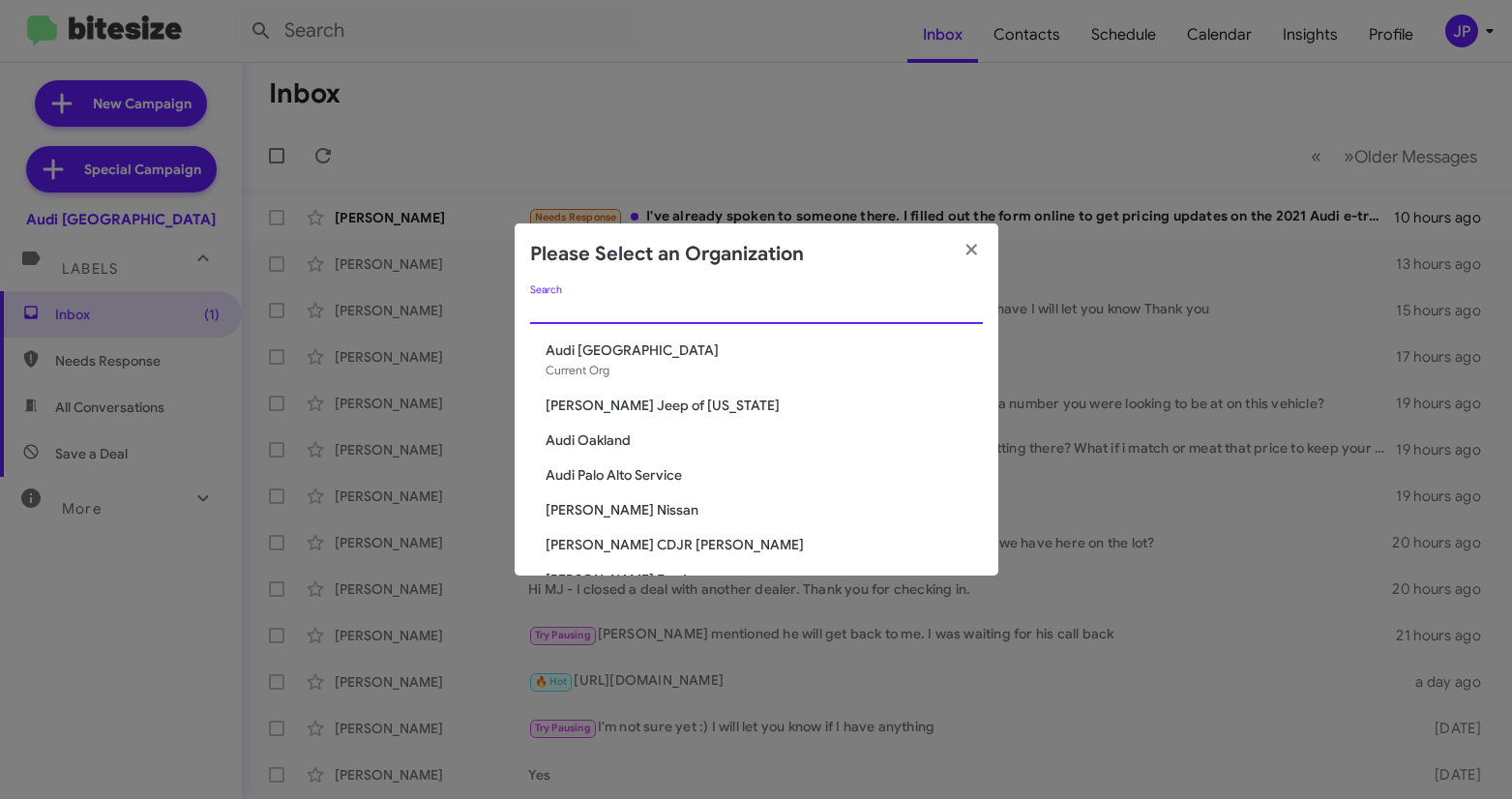
click at [862, 309] on input "Search" at bounding box center [756, 310] width 452 height 16
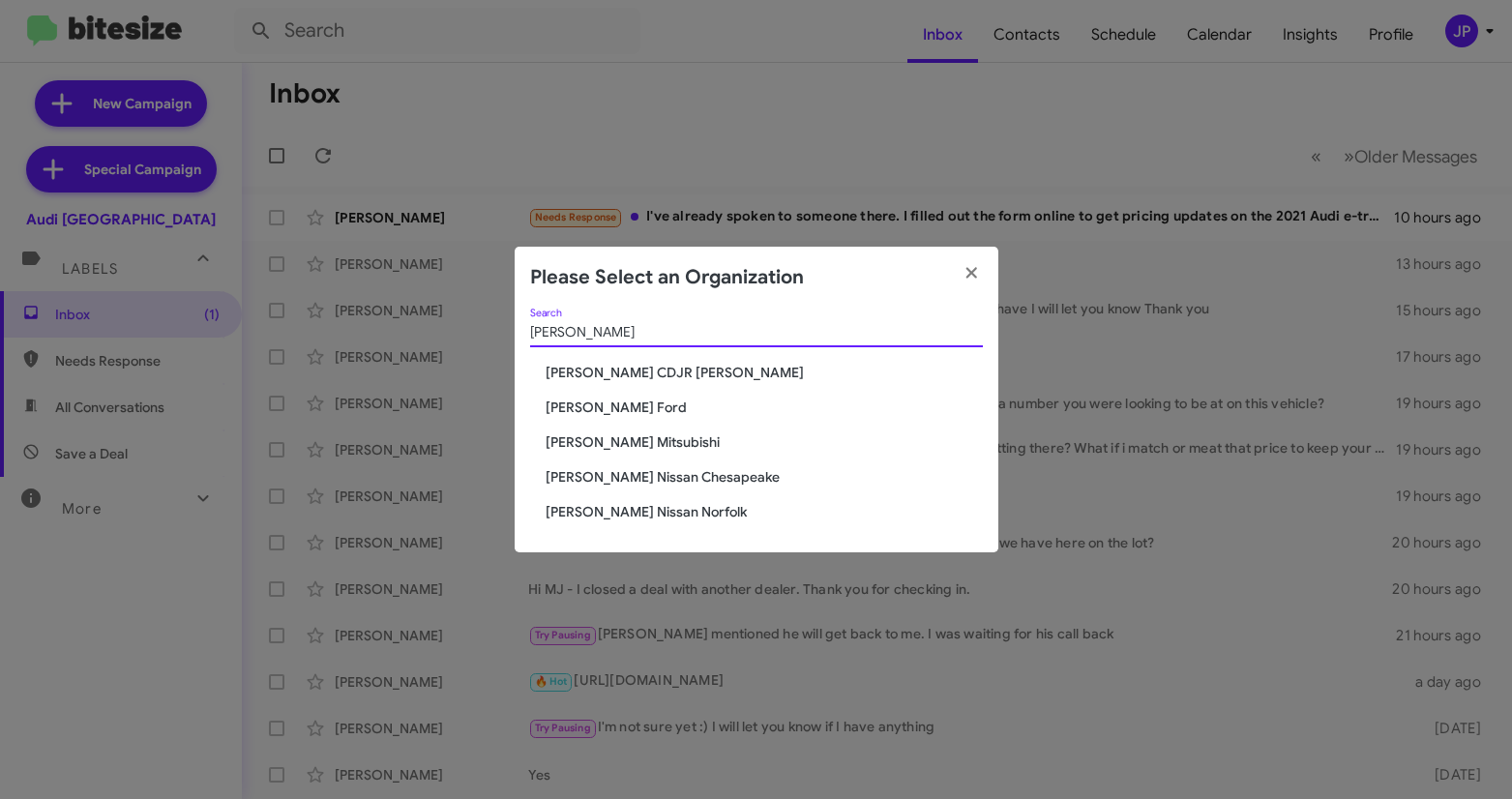
type input "Banister"
click at [607, 406] on span "[PERSON_NAME] Ford" at bounding box center [764, 407] width 438 height 20
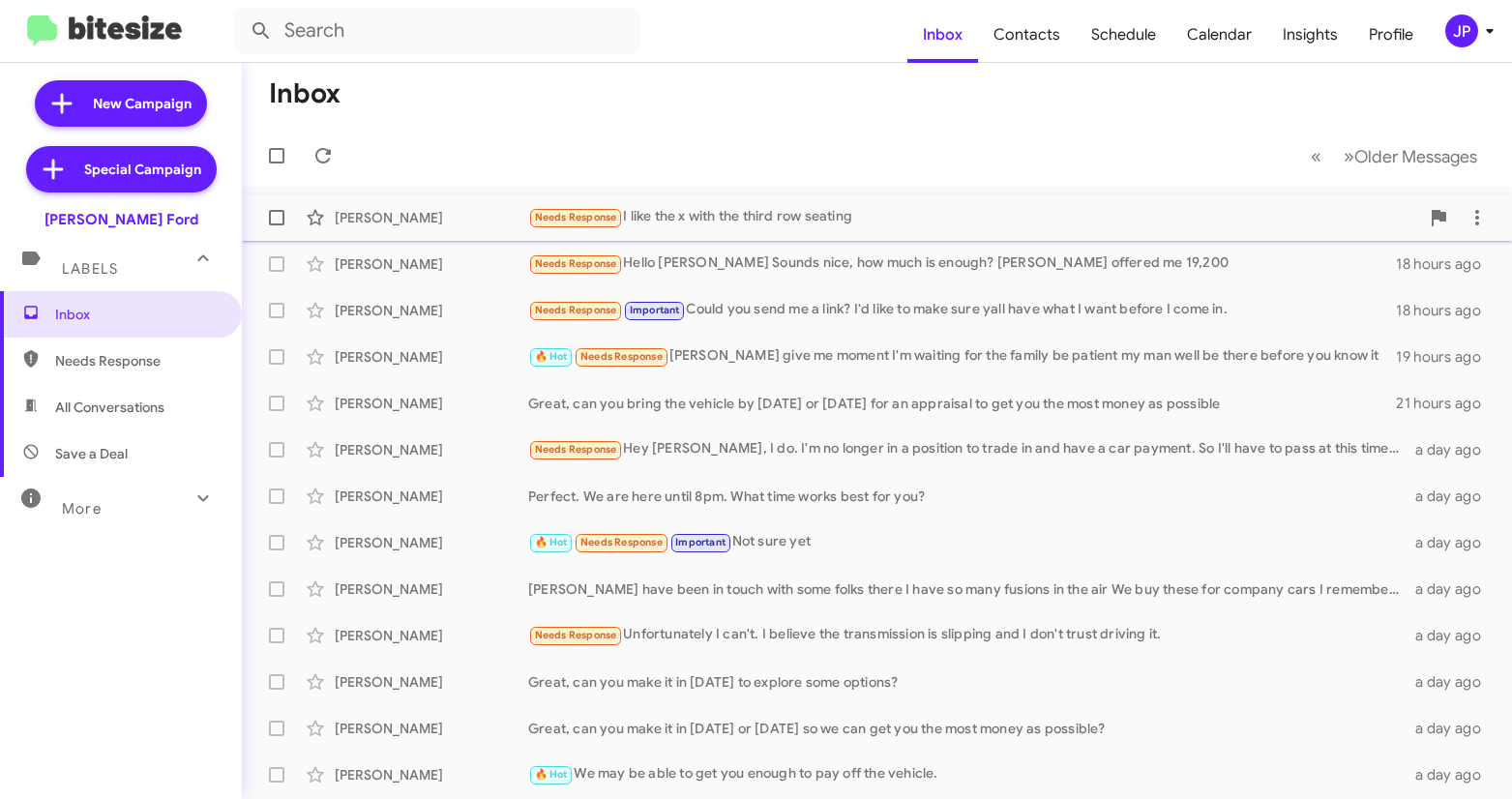
click at [1067, 211] on div "Needs Response I like the x with the third row seating" at bounding box center [974, 217] width 891 height 22
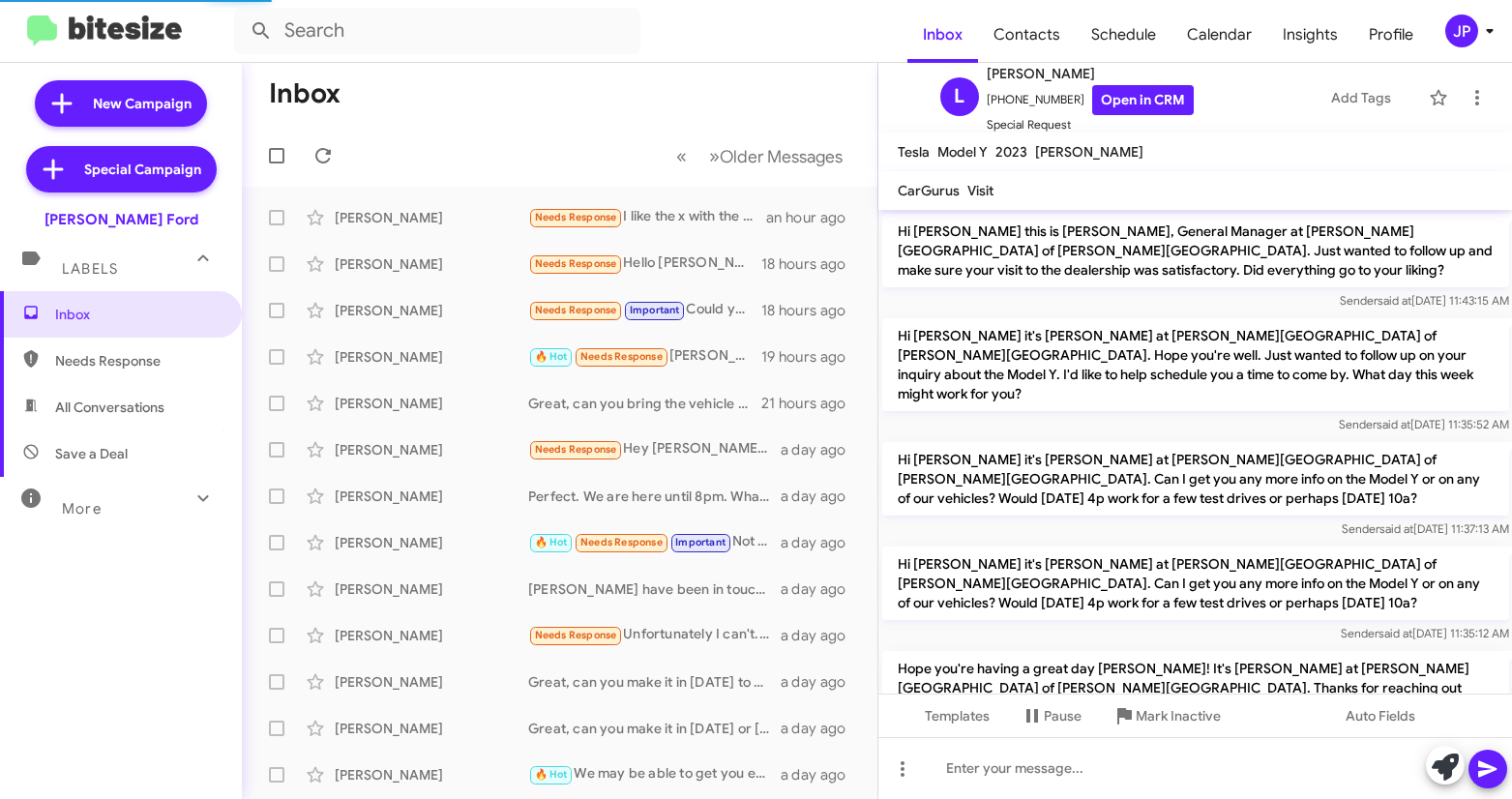
scroll to position [1703, 0]
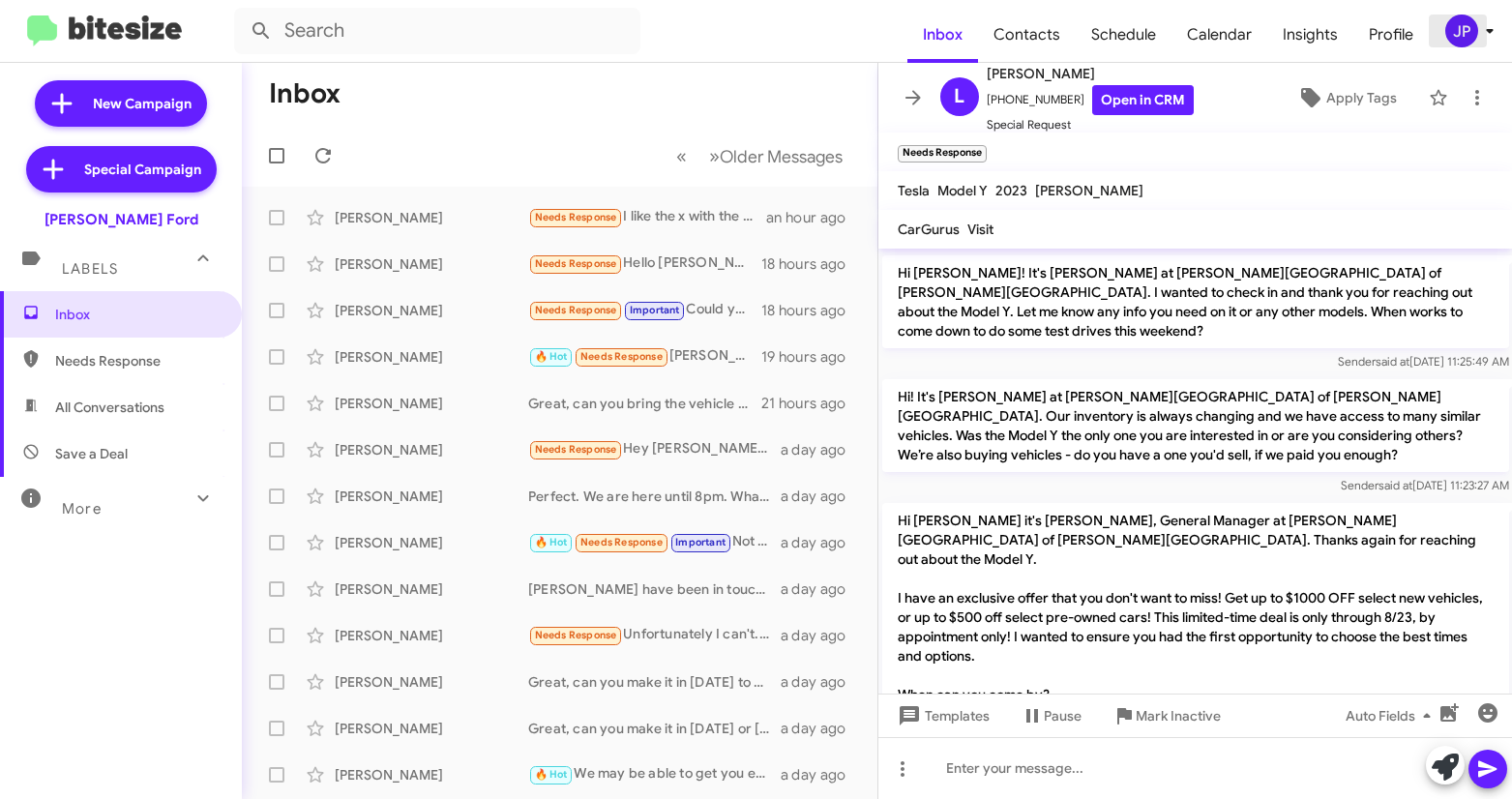
click at [1469, 30] on div "JP" at bounding box center [1461, 31] width 33 height 33
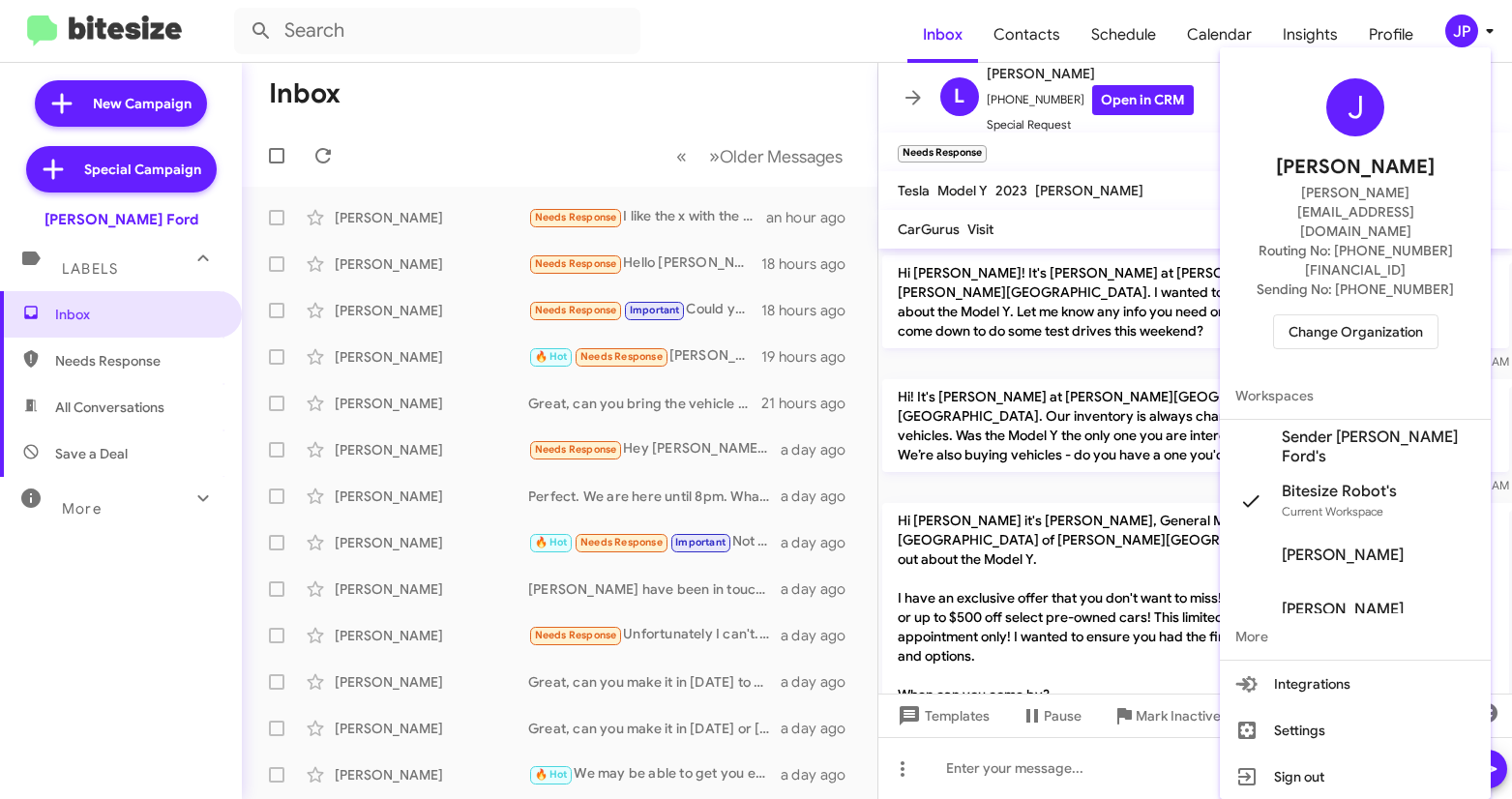
drag, startPoint x: 1338, startPoint y: 293, endPoint x: 1341, endPoint y: 278, distance: 15.3
click at [1338, 293] on div "J Jamie Payton jamie@bitesize.co Routing No: +1 (301) 265-5701 Sending No: +1 (…" at bounding box center [1355, 213] width 271 height 317
click at [1341, 315] on span "Change Organization" at bounding box center [1356, 332] width 135 height 33
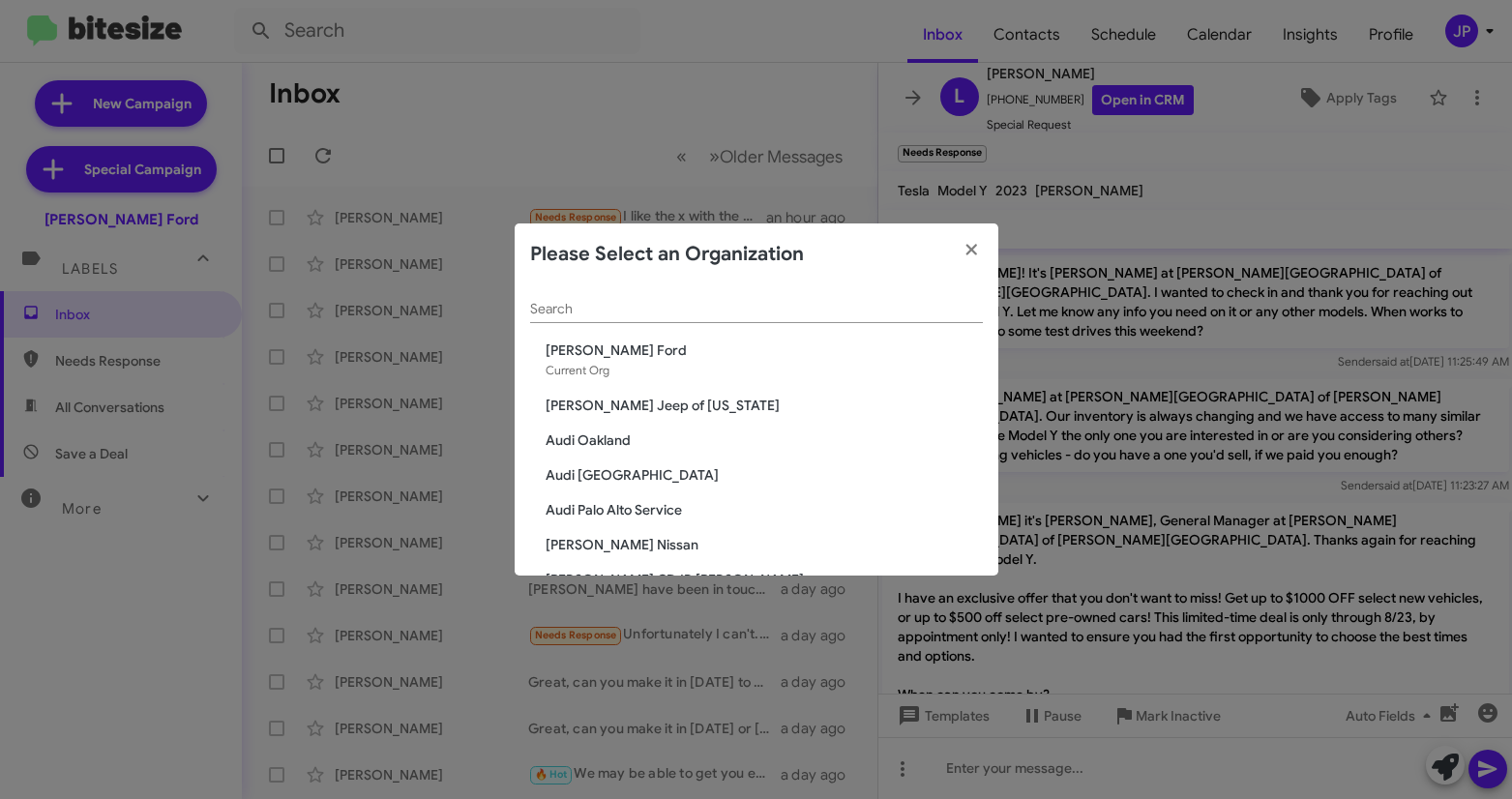
click at [735, 308] on input "Search" at bounding box center [756, 310] width 452 height 16
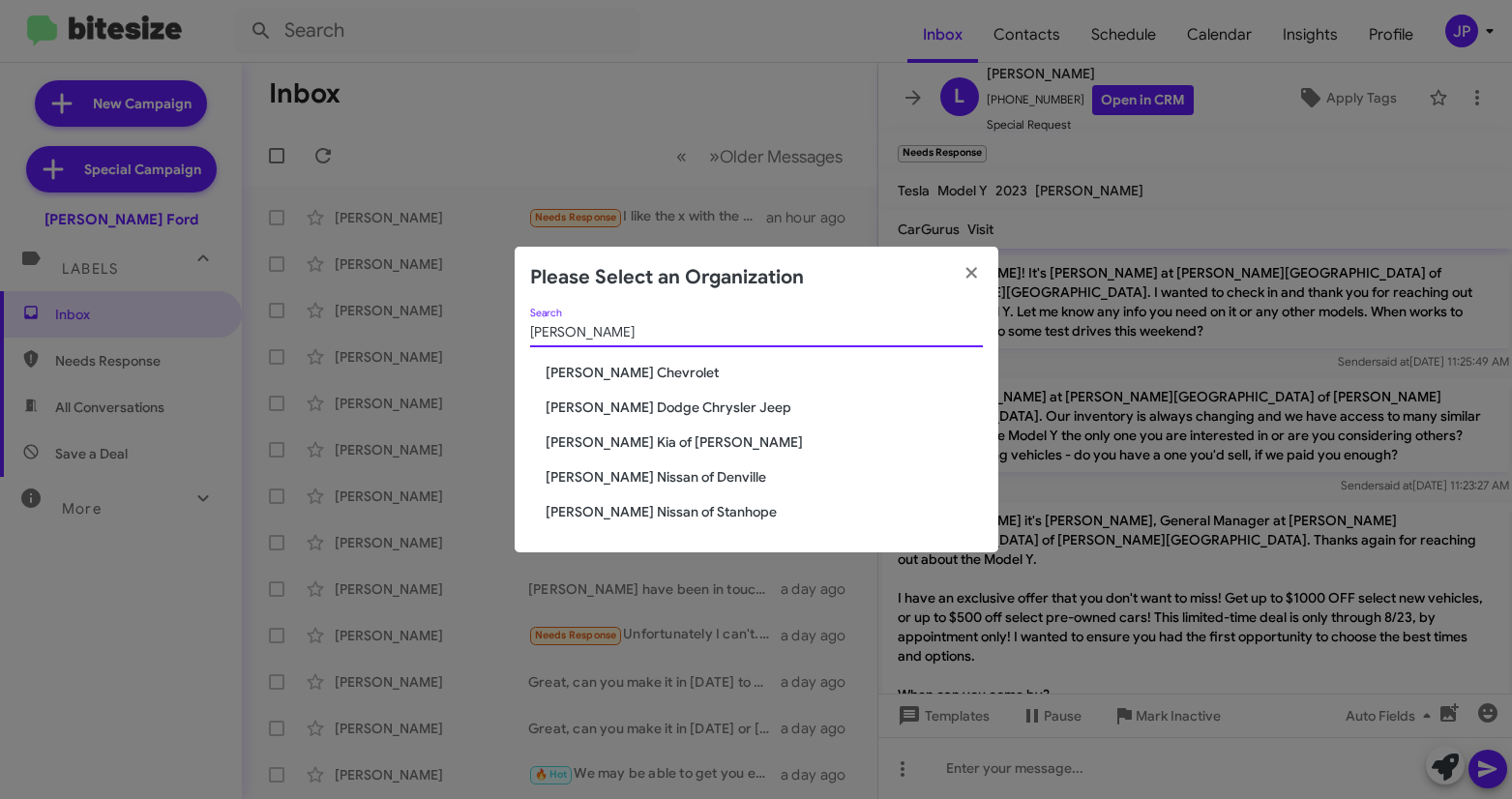
type input "Nielsen"
click at [674, 476] on span "[PERSON_NAME] Nissan of Denville" at bounding box center [764, 477] width 438 height 20
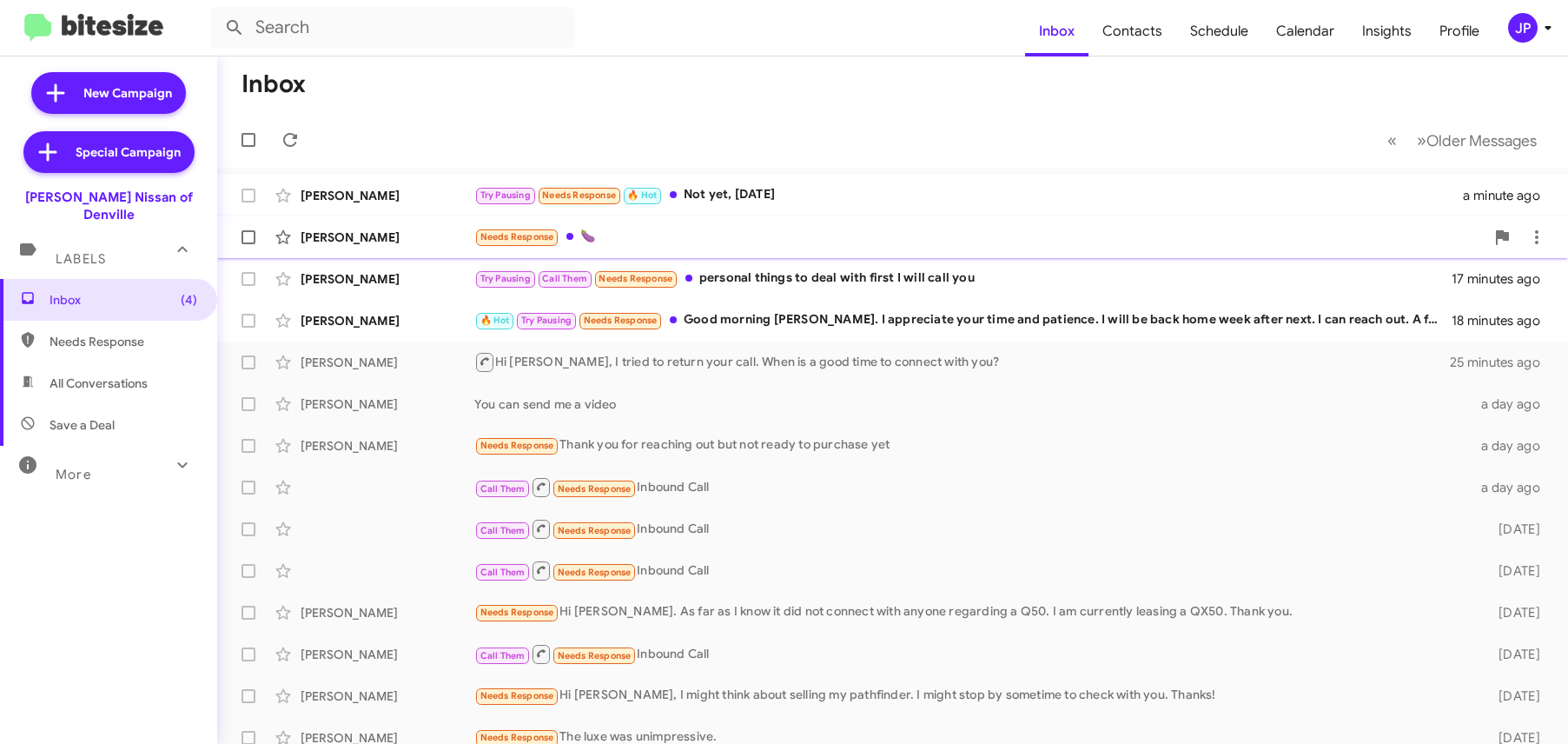
click at [673, 240] on div "Needs Response 🍆" at bounding box center [980, 236] width 1011 height 20
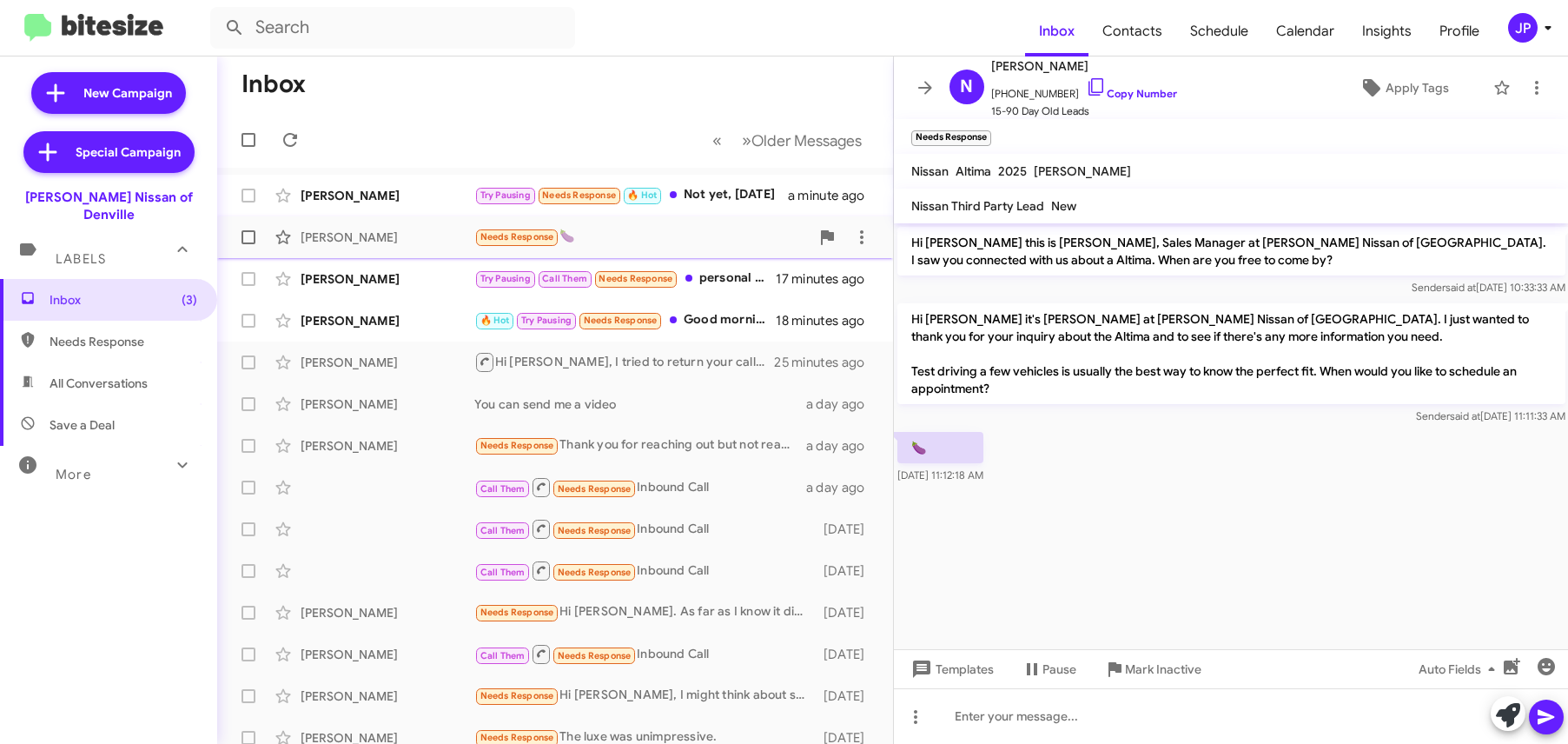
click at [254, 235] on label at bounding box center [248, 238] width 35 height 35
click at [248, 244] on input "checkbox" at bounding box center [247, 244] width 1 height 1
checkbox input "true"
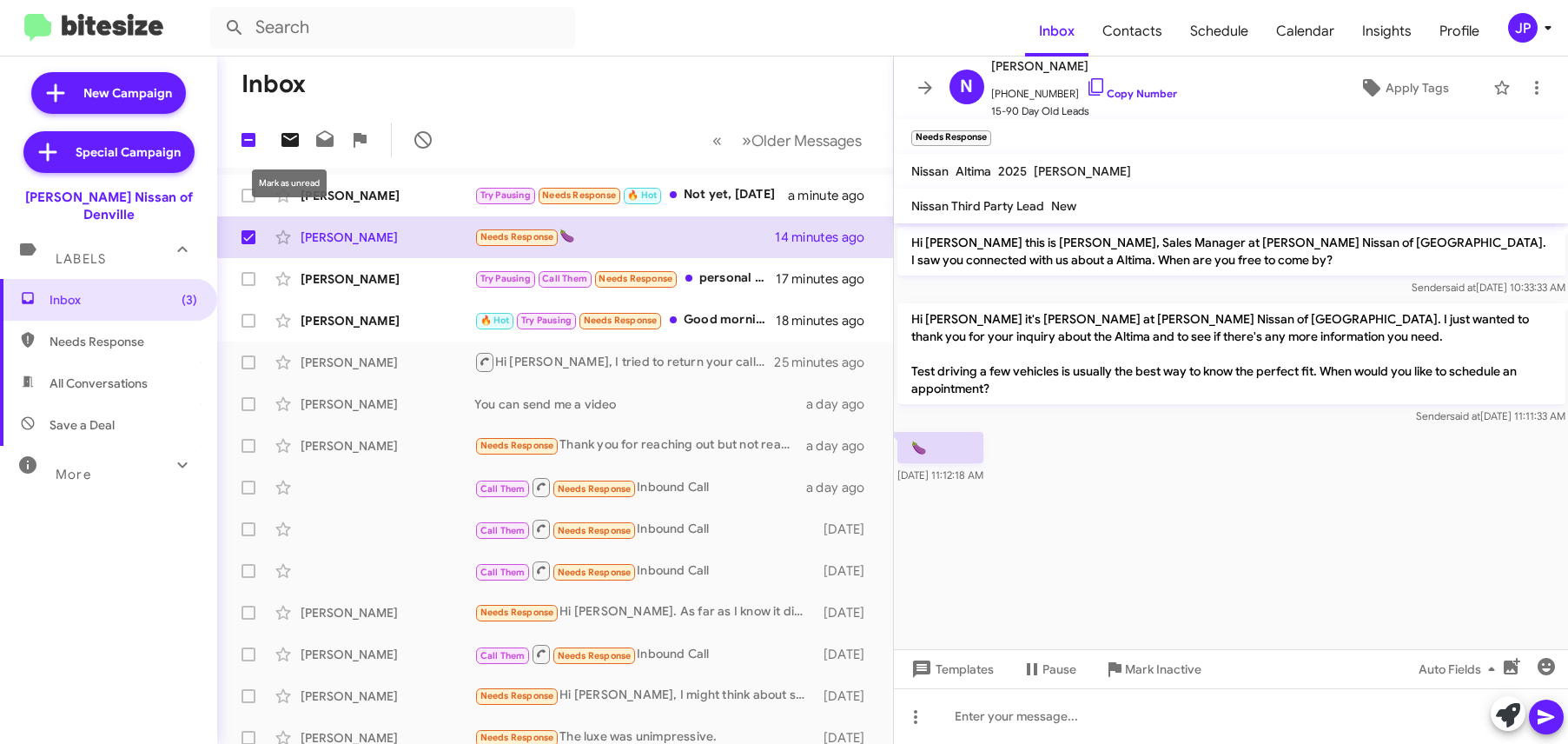
click at [290, 143] on icon at bounding box center [290, 140] width 18 height 14
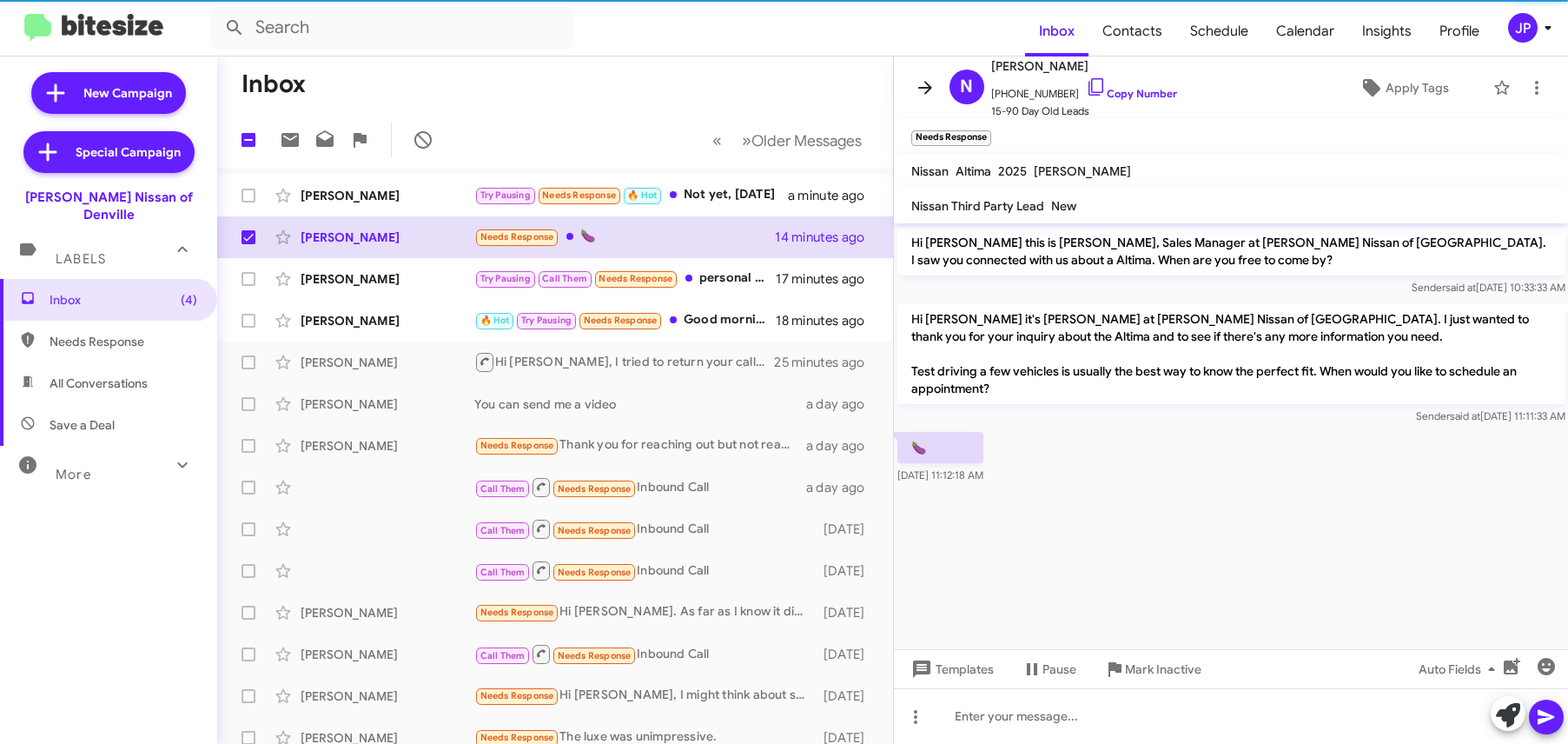
click at [921, 87] on icon at bounding box center [926, 87] width 14 height 13
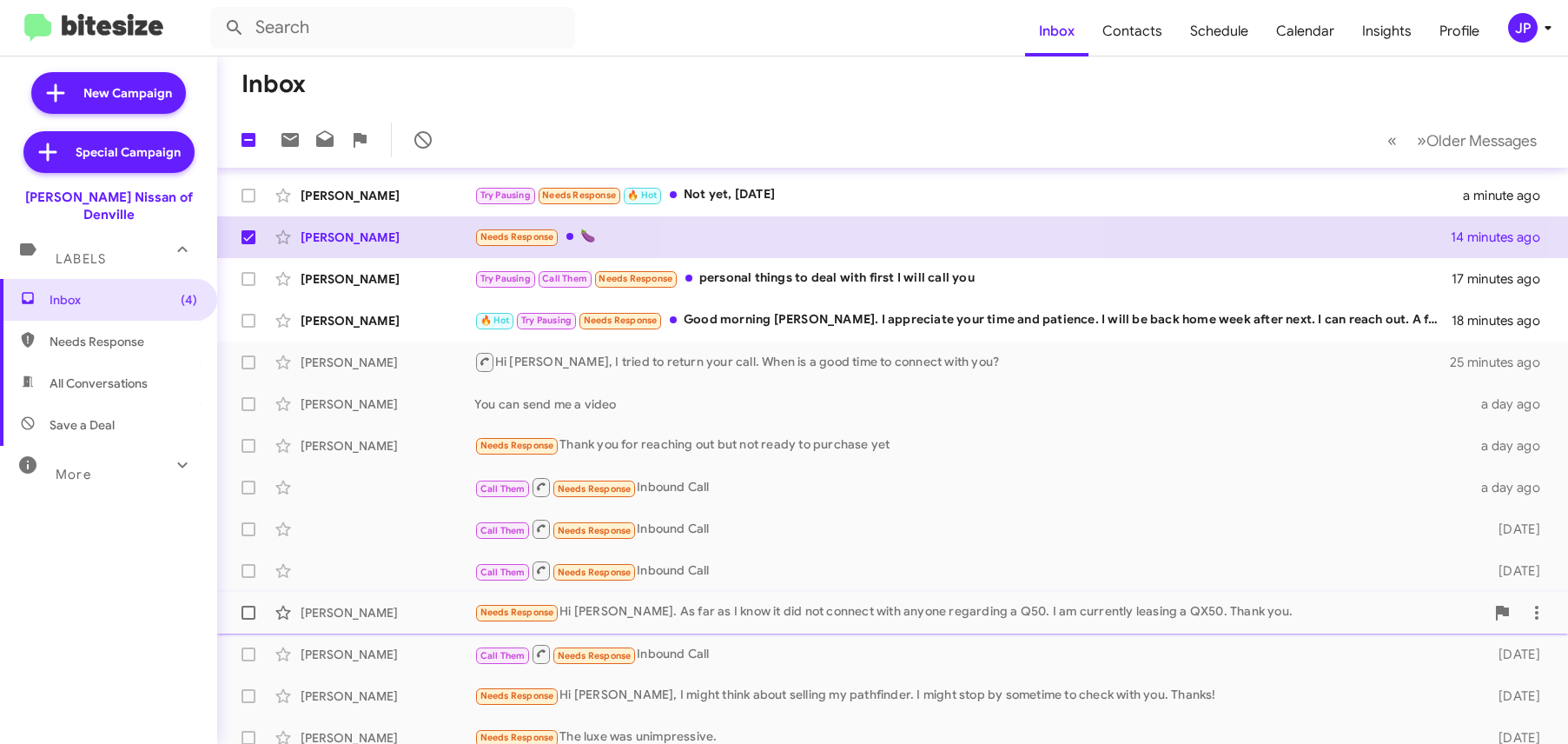
scroll to position [30, 0]
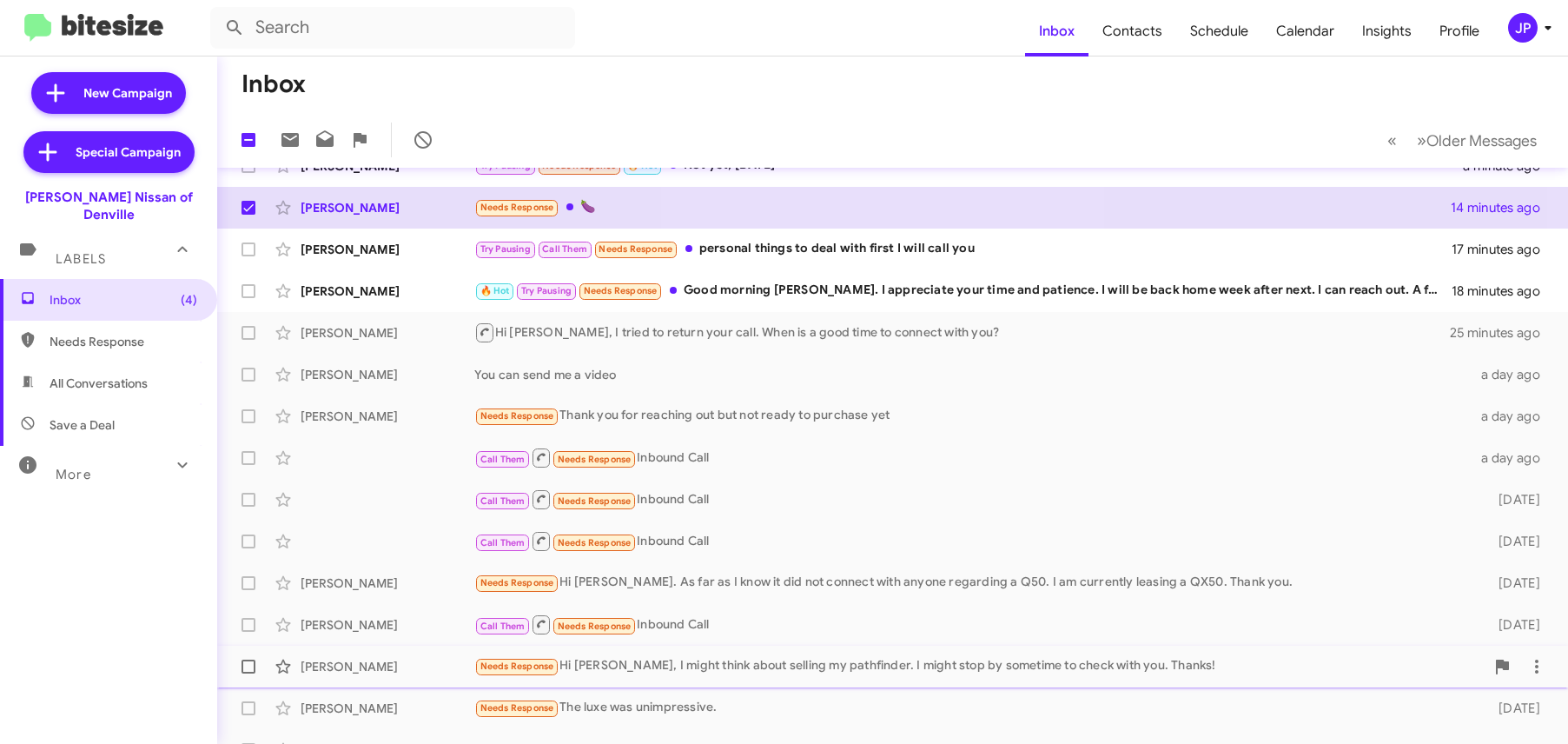
click at [813, 679] on div "Asghar Hussain Needs Response Hi Jorge, I might think about selling my pathfind…" at bounding box center [892, 667] width 1323 height 35
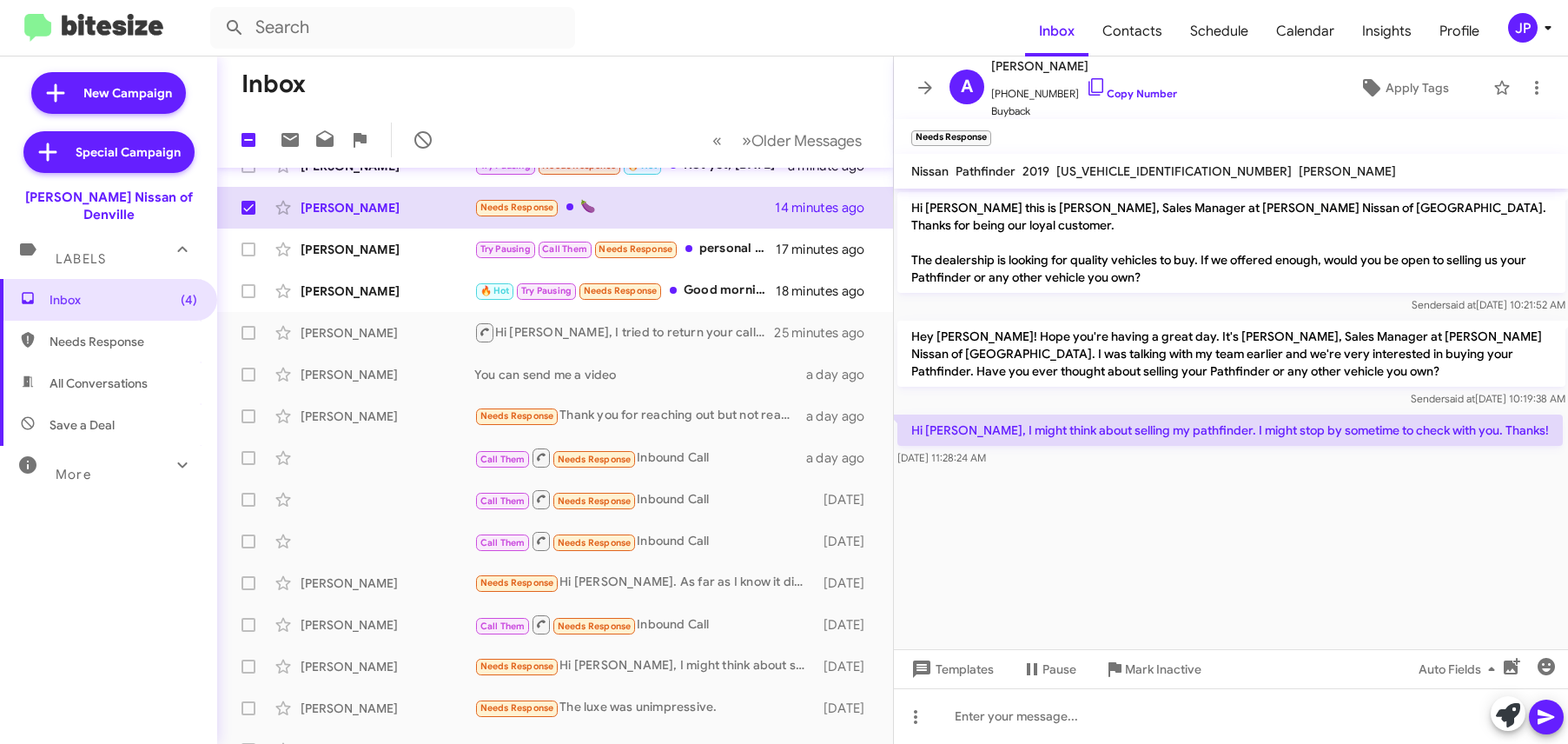
click at [1205, 503] on cdk-virtual-scroll-viewport "Hi Asghar this is Robert Davidson, Sales Manager at Nielsen Nissan of Denville.…" at bounding box center [1231, 418] width 675 height 461
click at [93, 404] on span "Save a Deal" at bounding box center [109, 425] width 218 height 42
type input "in:not-interested"
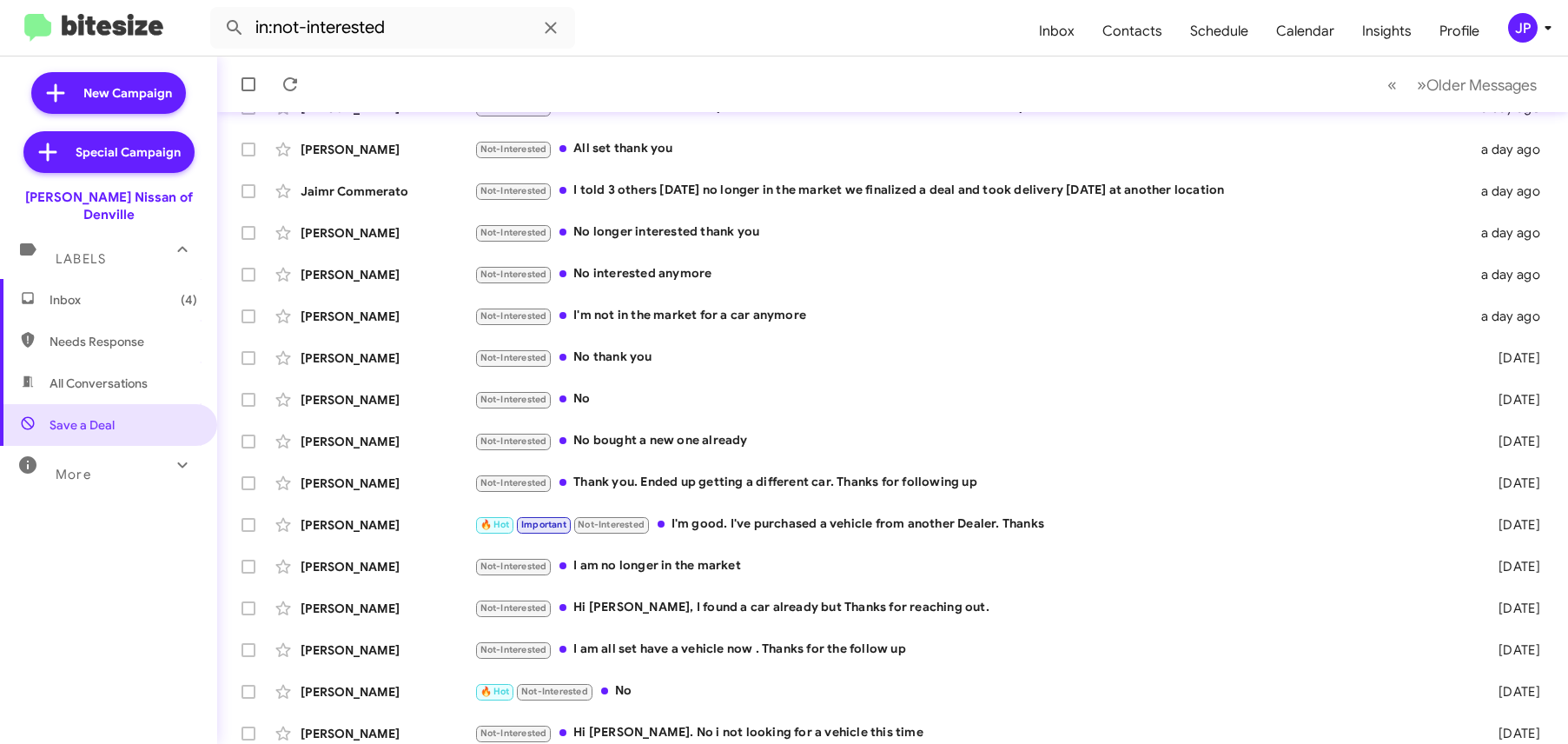
scroll to position [265, 0]
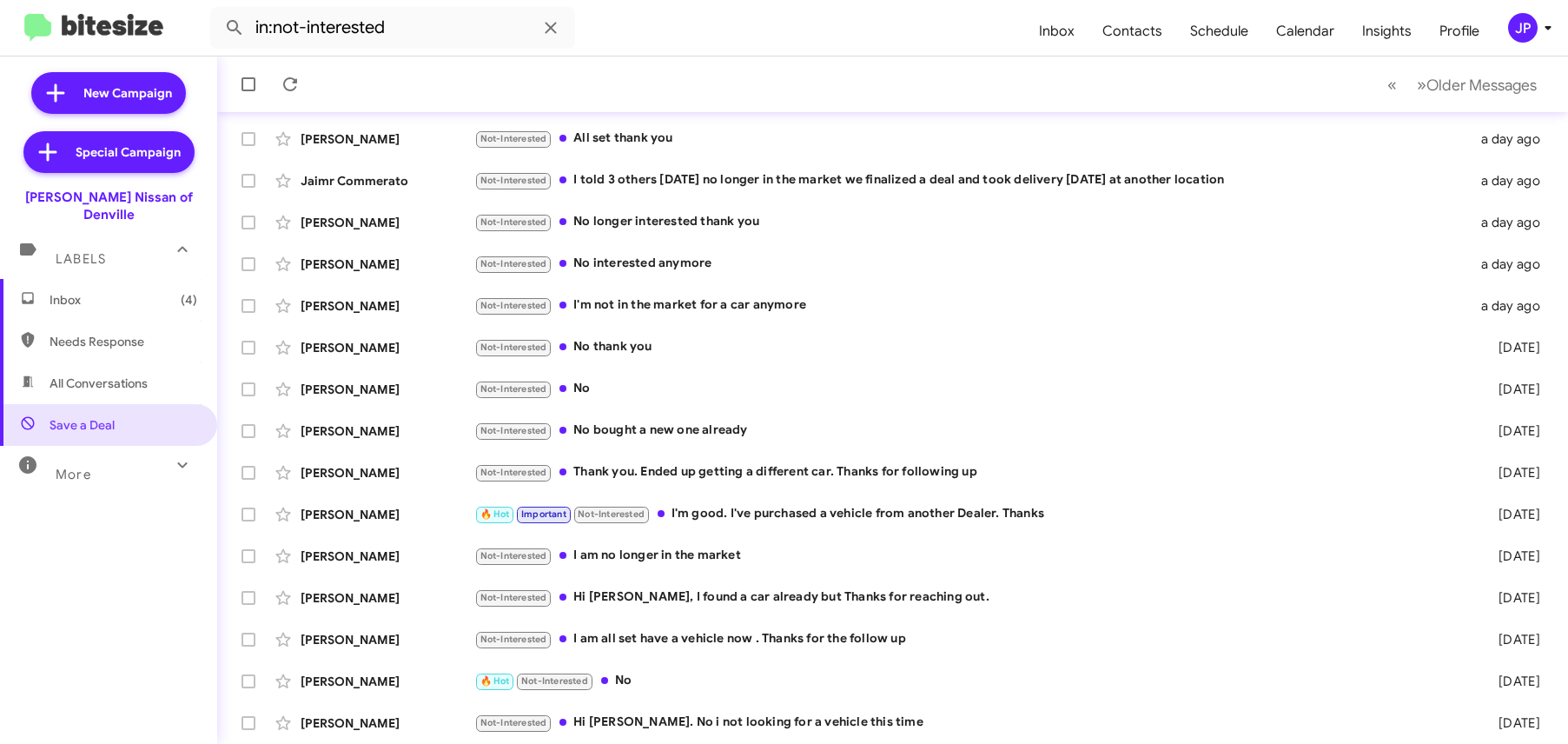
click at [139, 291] on span "Inbox (4)" at bounding box center [123, 300] width 147 height 18
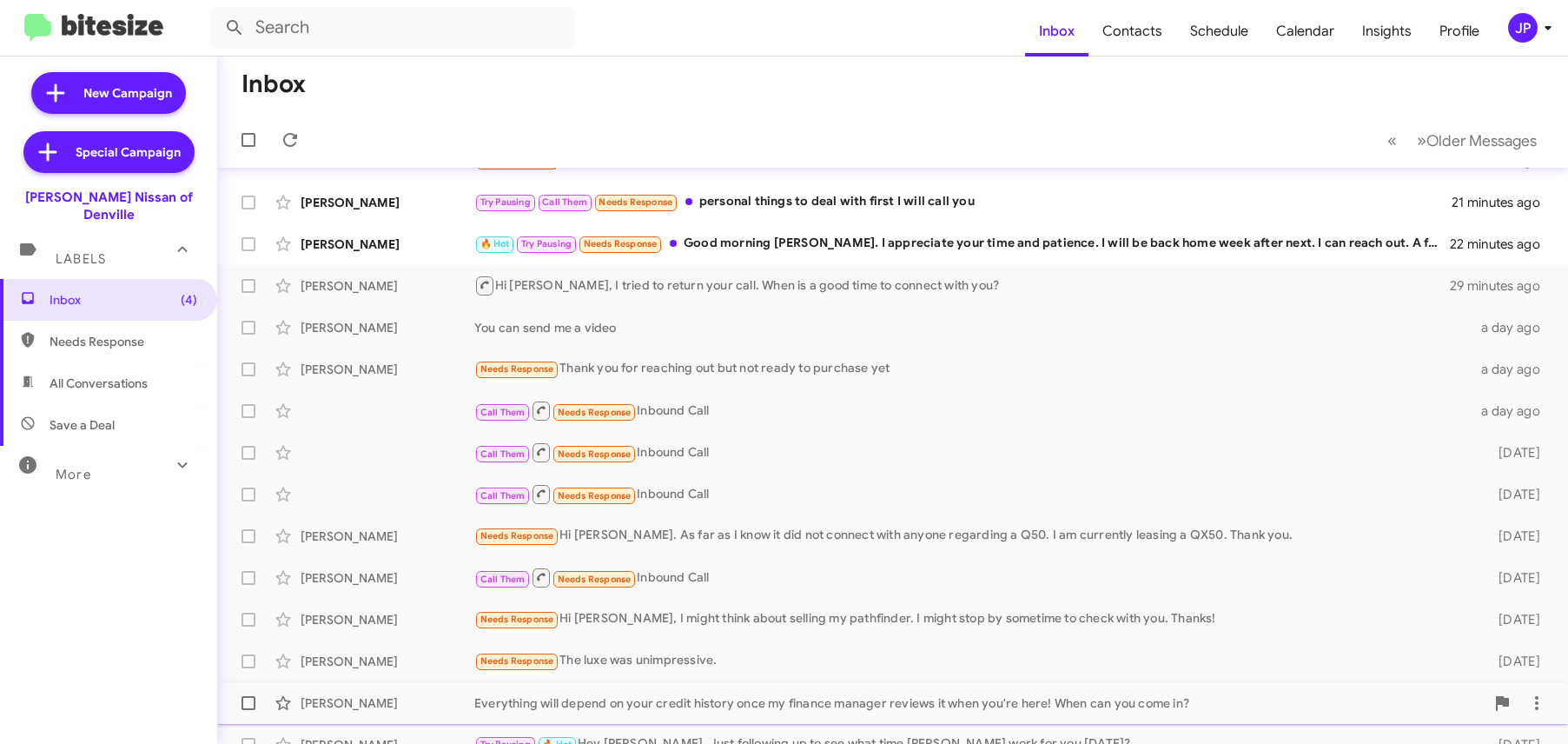
scroll to position [265, 0]
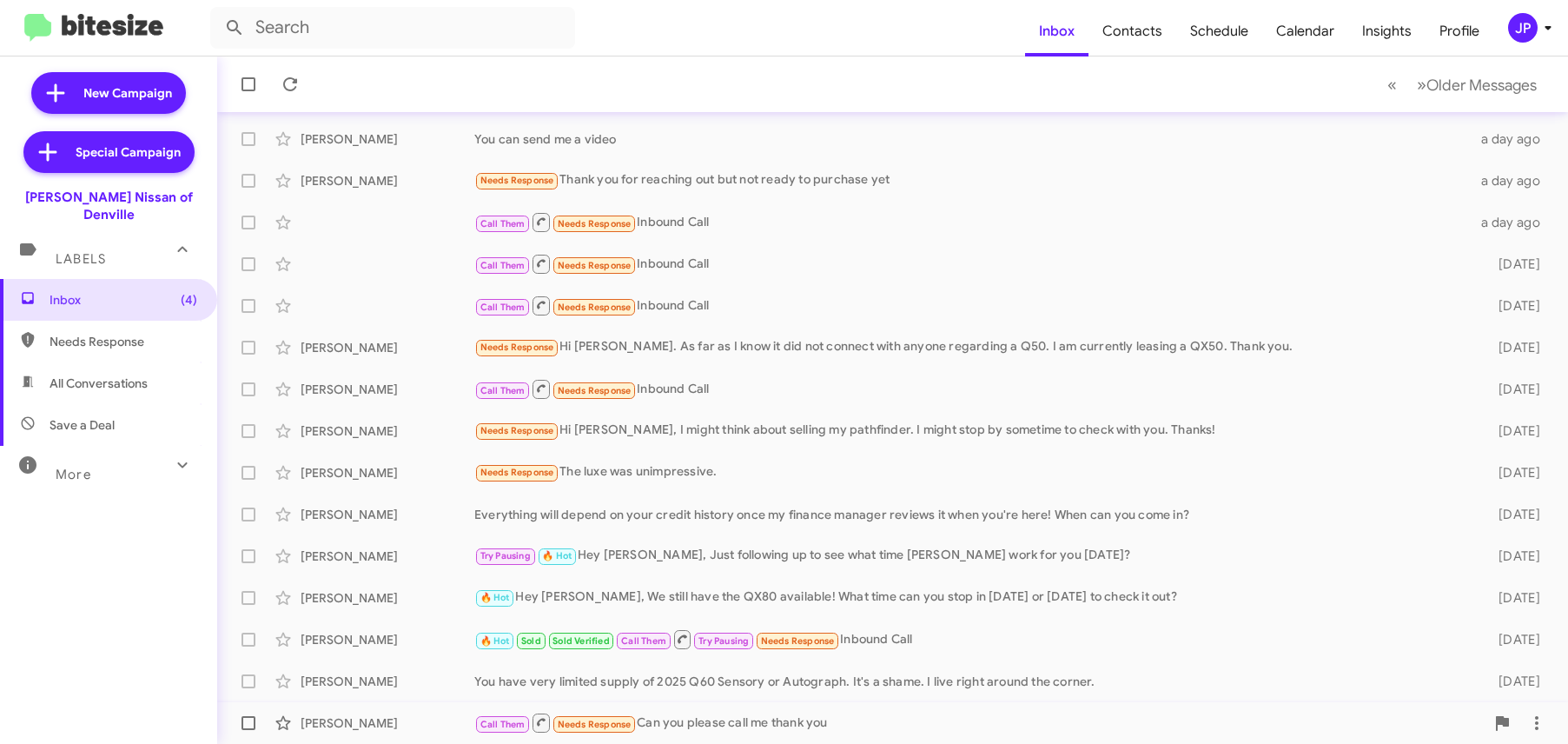
click at [801, 707] on div "Karen Phillippi Call Them Needs Response Can you please call me thank you 8 day…" at bounding box center [892, 723] width 1323 height 35
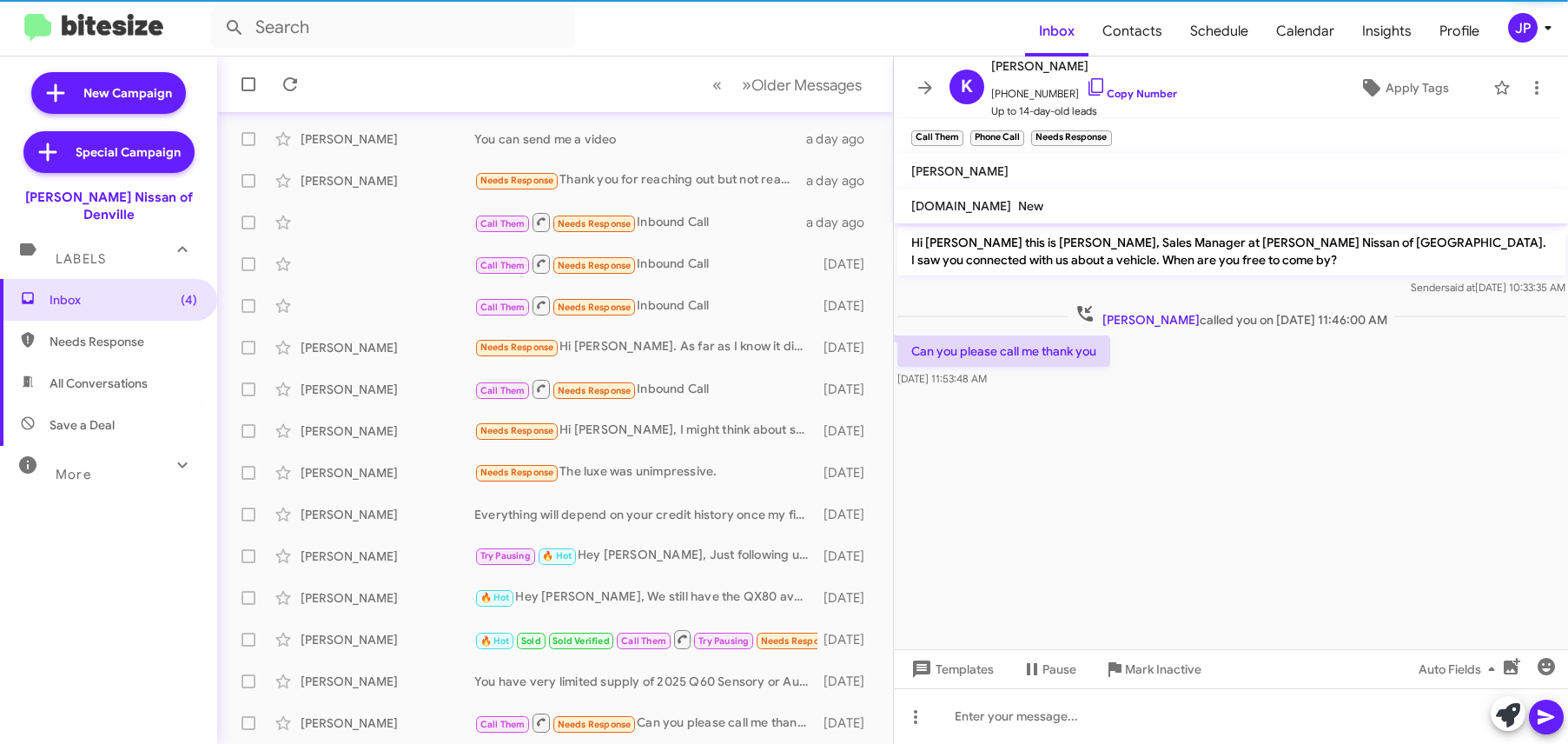
click at [1391, 519] on cdk-virtual-scroll-viewport "Hi Karen this is Jorge Pacheco, Sales Manager at Nielsen Nissan of Denville. I …" at bounding box center [1231, 435] width 675 height 426
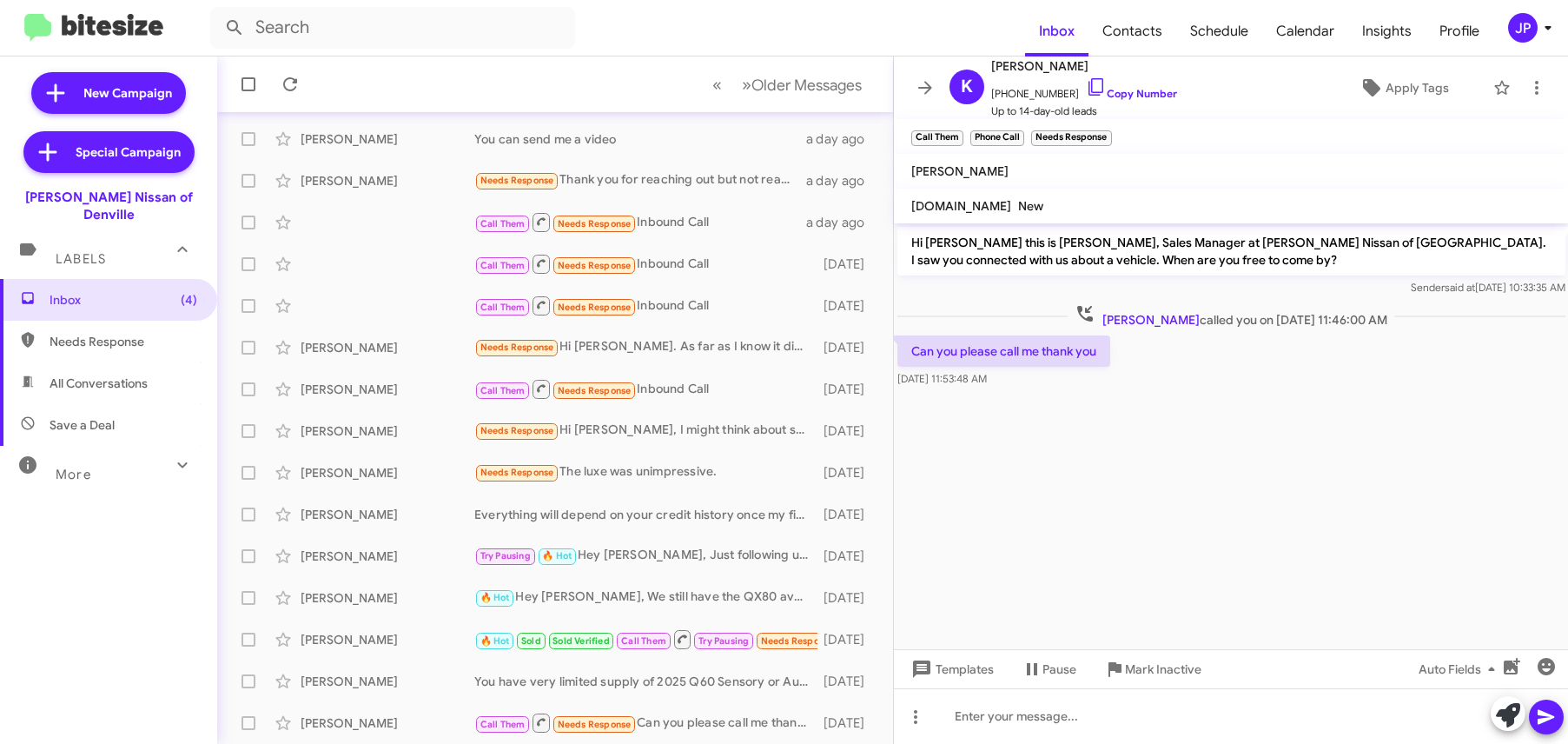
scroll to position [265, 0]
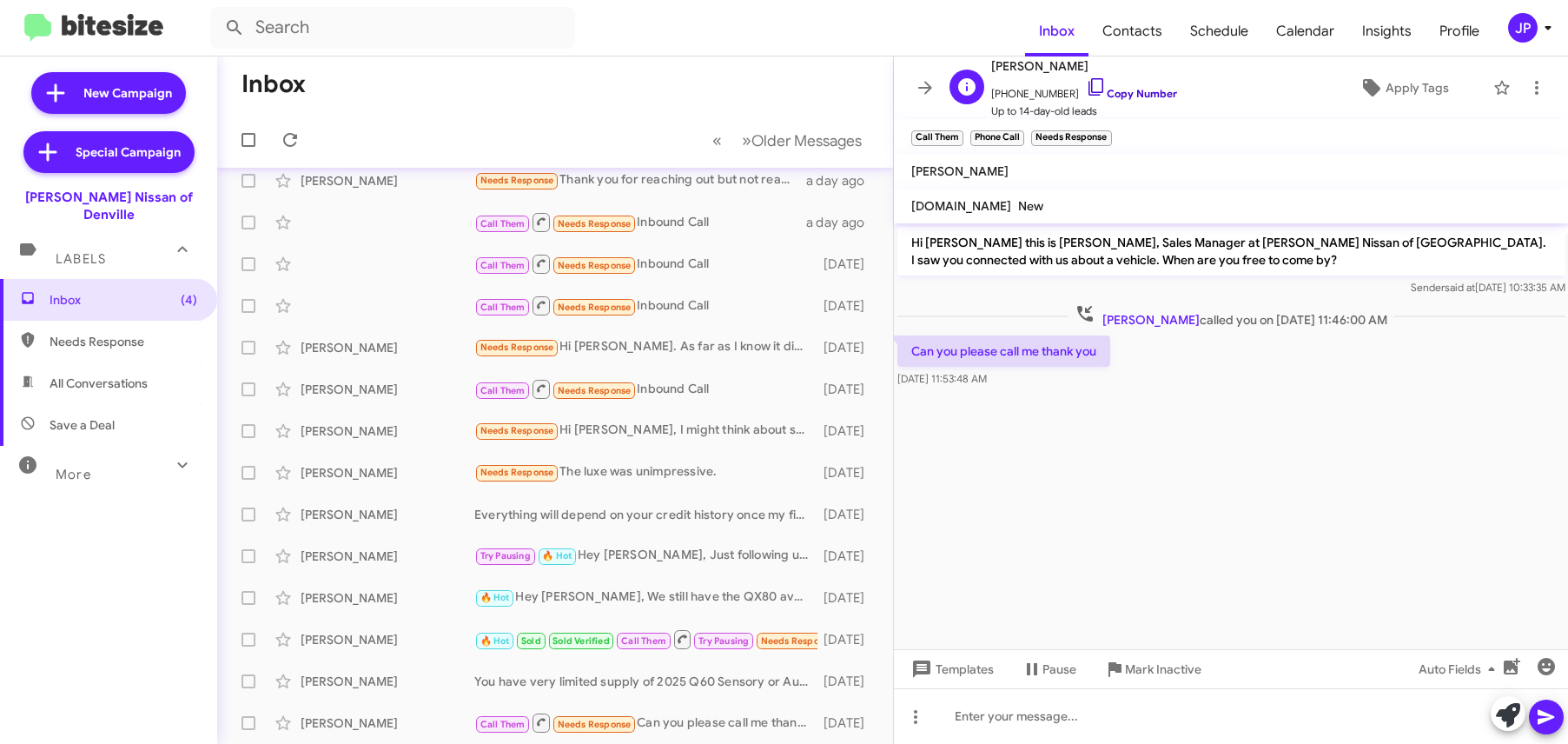
click at [1135, 89] on link "Copy Number" at bounding box center [1132, 93] width 91 height 13
click at [1089, 87] on link "Copy Number" at bounding box center [1132, 93] width 91 height 13
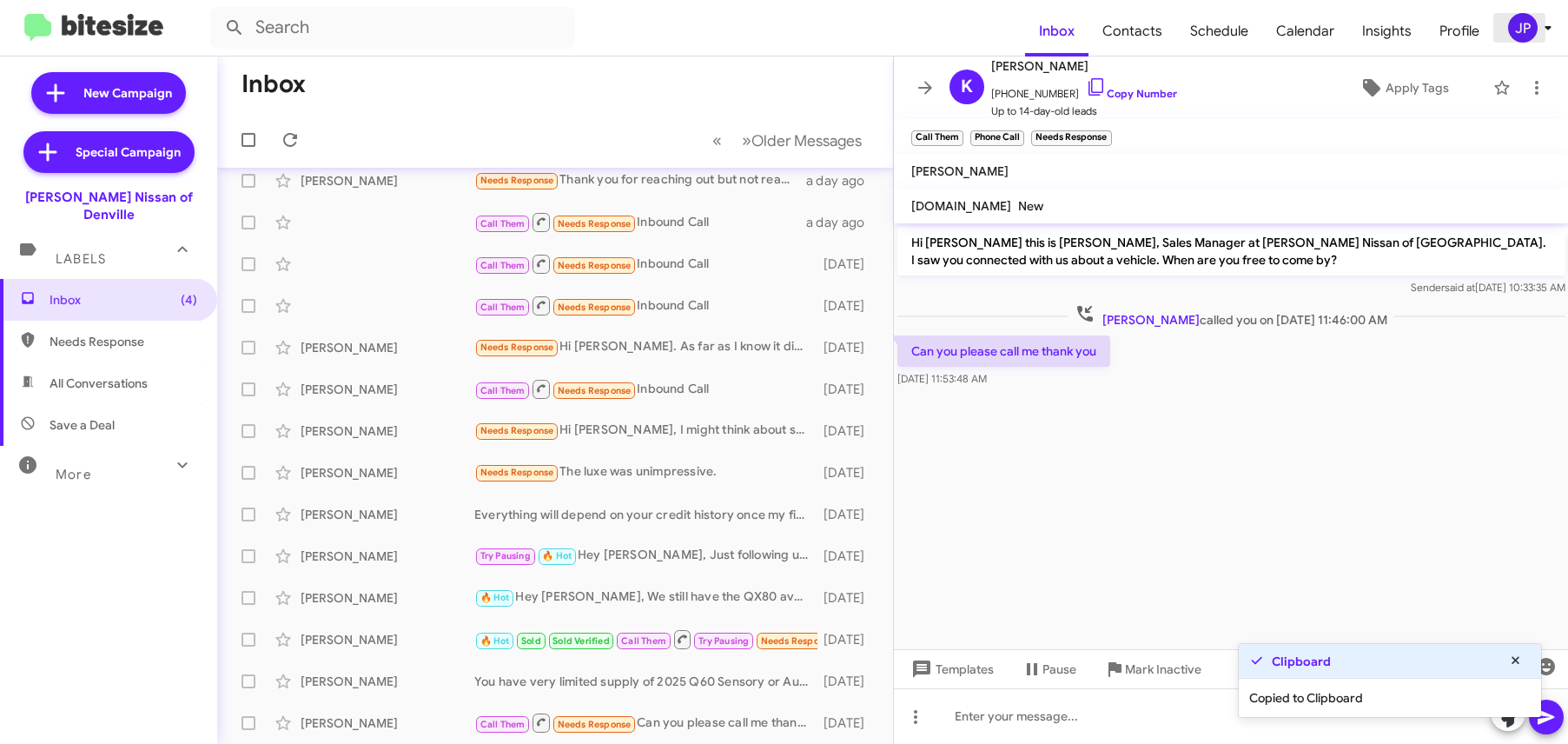
click at [1488, 39] on span "JP" at bounding box center [1533, 28] width 52 height 30
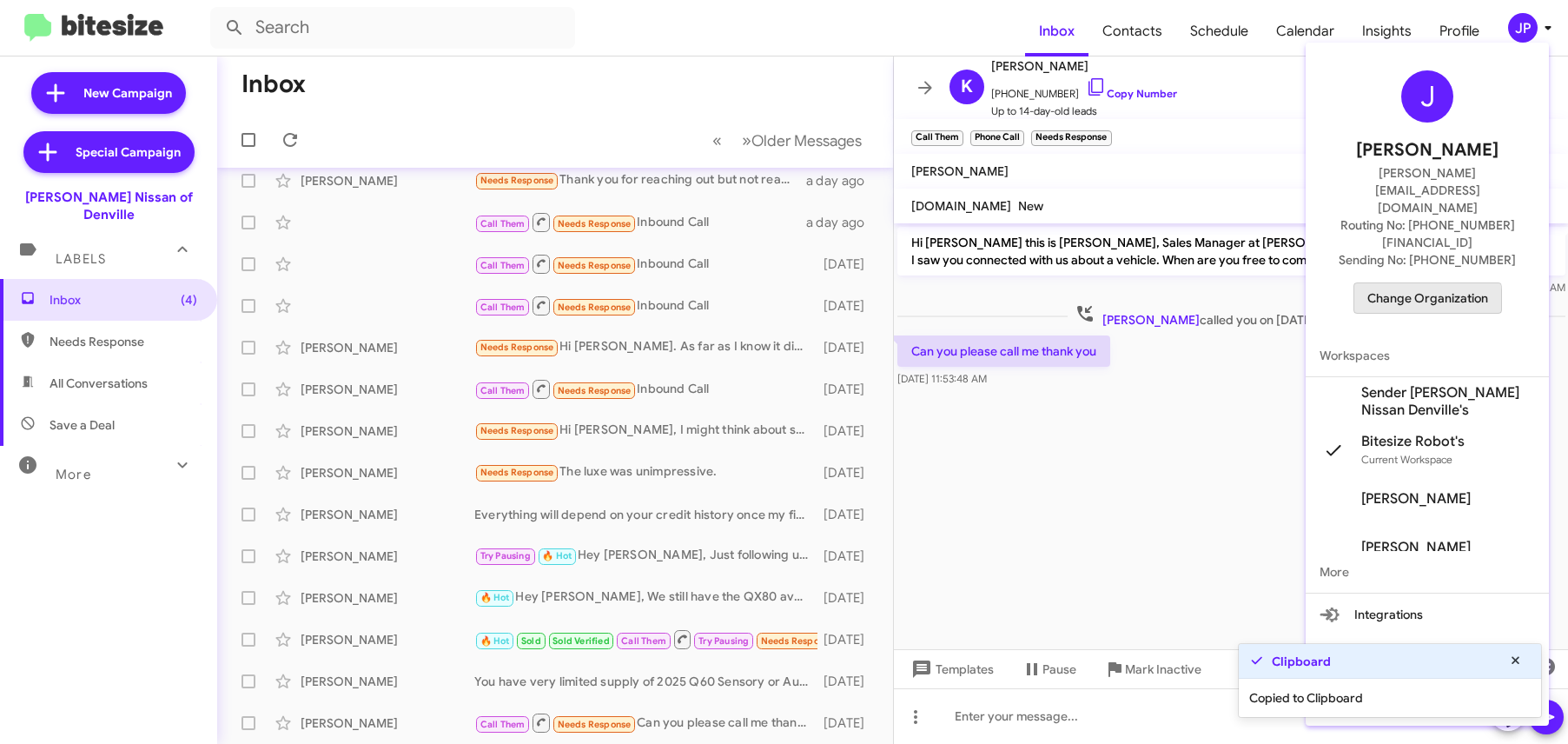
click at [1415, 283] on span "Change Organization" at bounding box center [1428, 298] width 121 height 30
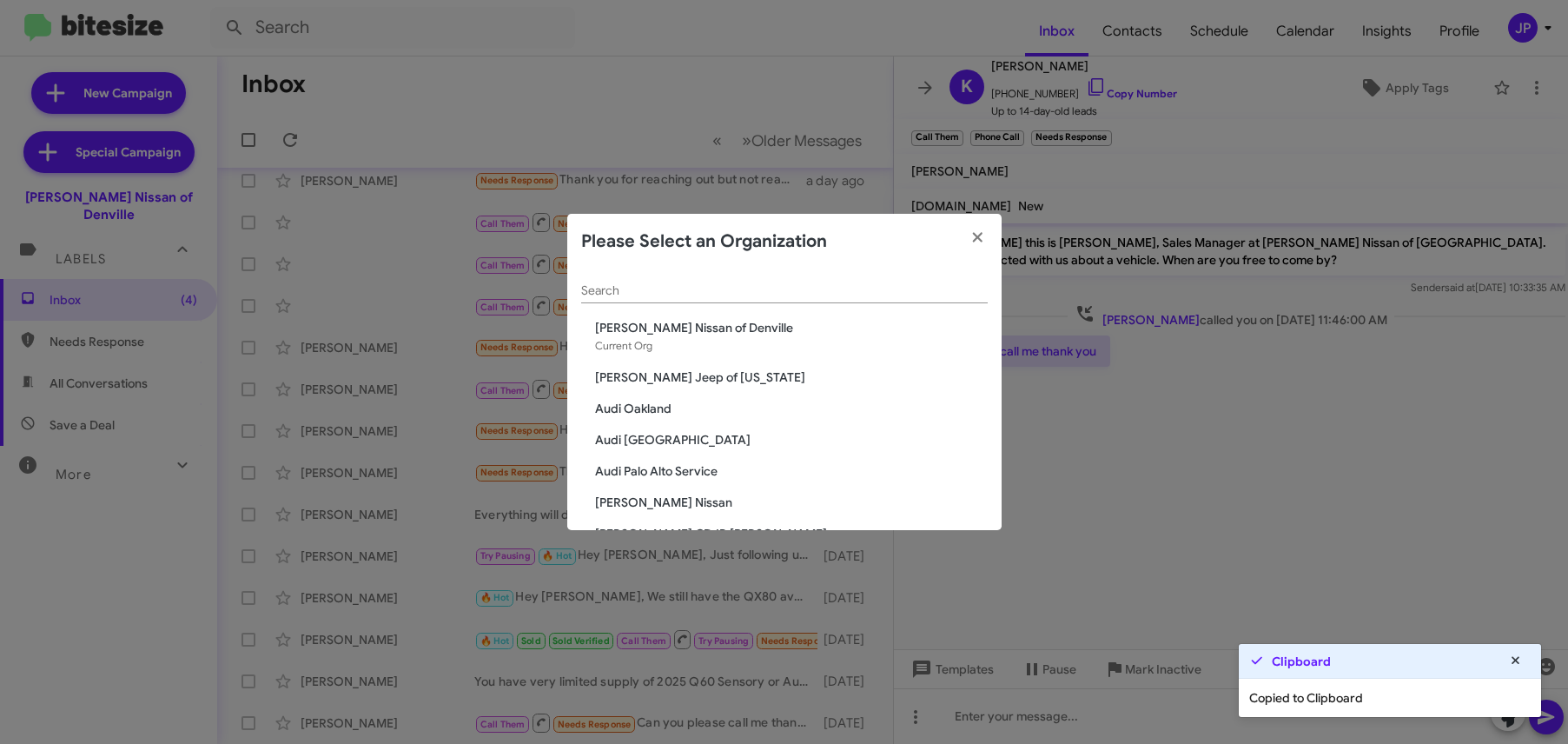
click at [784, 303] on div "Search" at bounding box center [784, 286] width 406 height 34
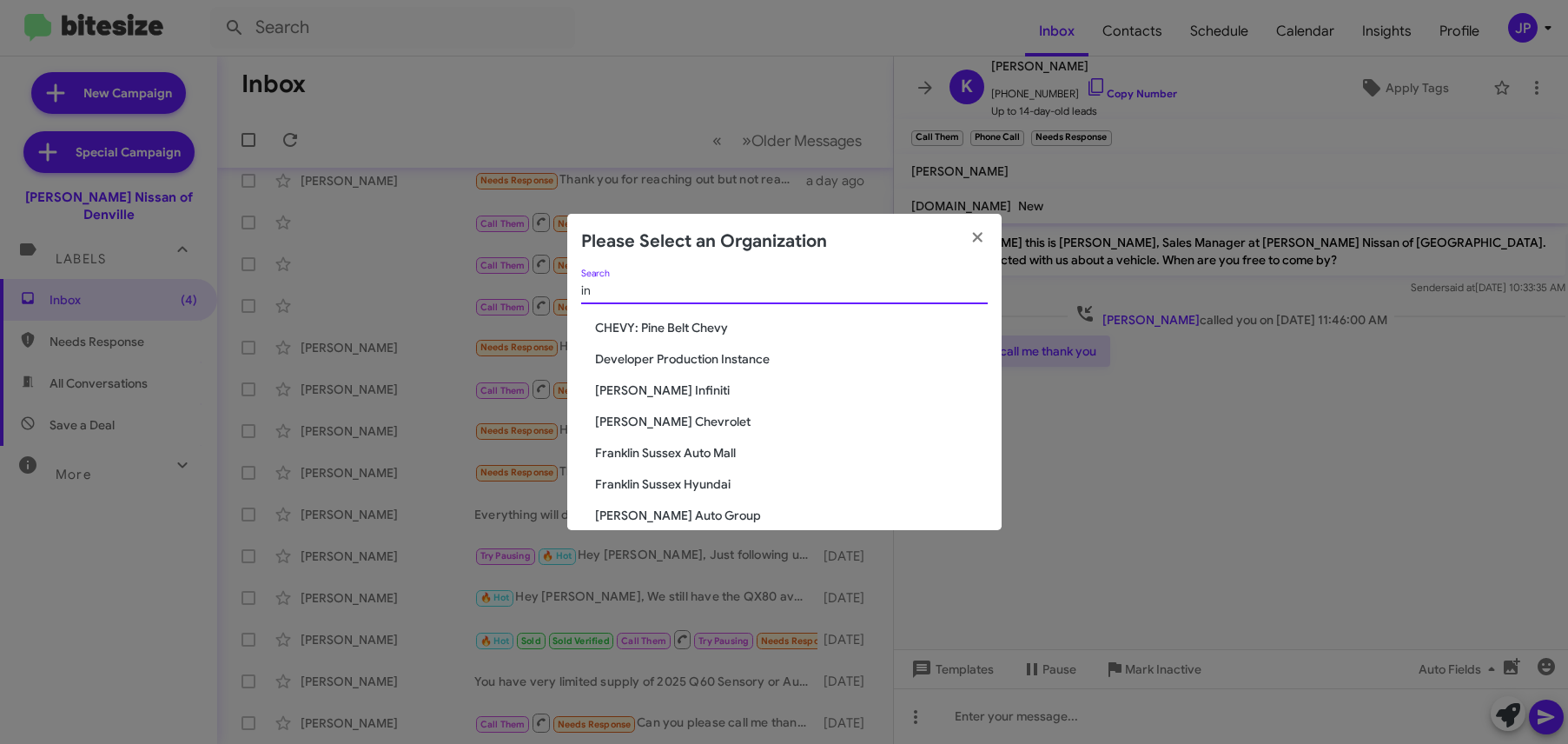
type input "i"
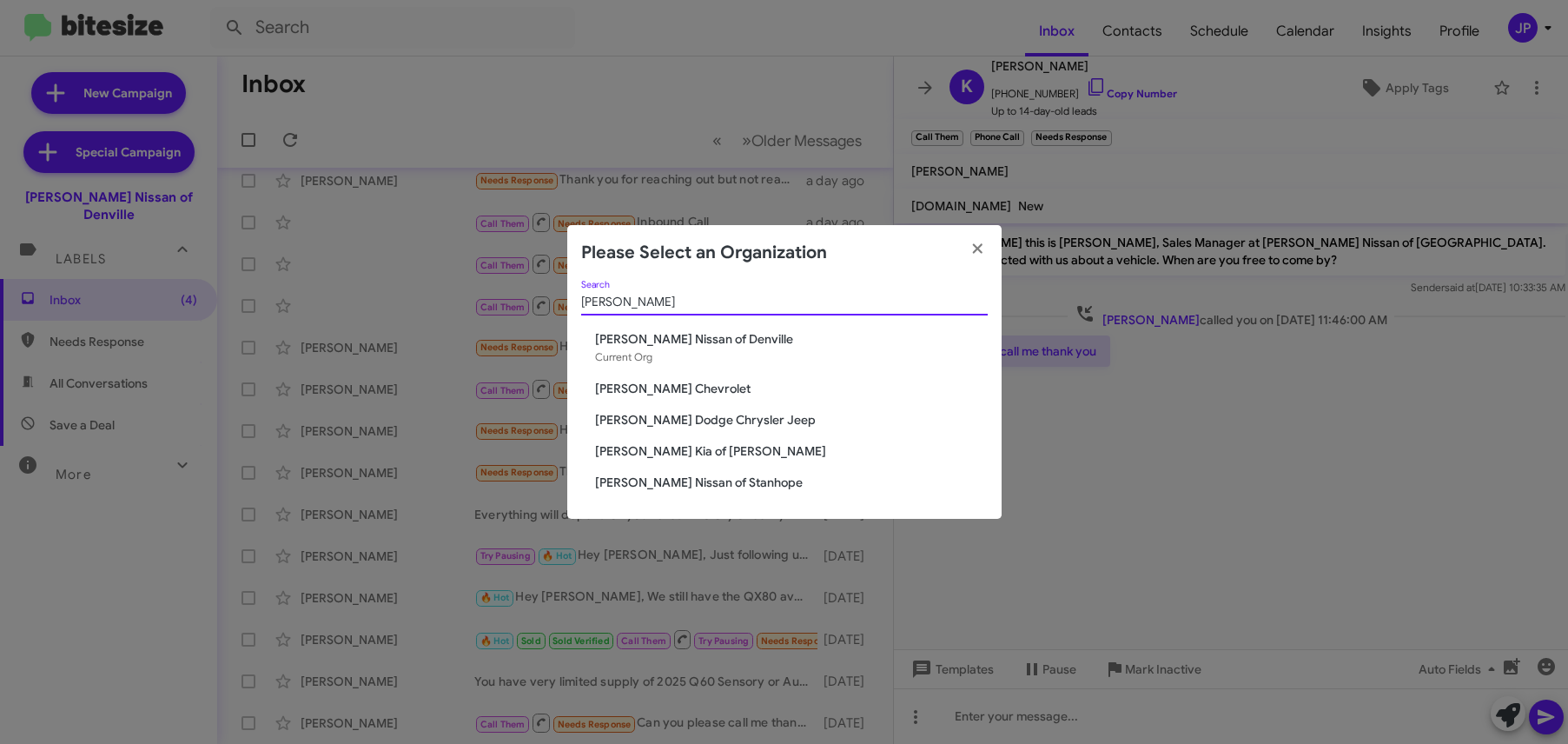
type input "nielsen"
click at [1379, 620] on modal-container "Please Select an Organization nielsen Search Nielsen Nissan of Denville Current…" at bounding box center [784, 372] width 1568 height 744
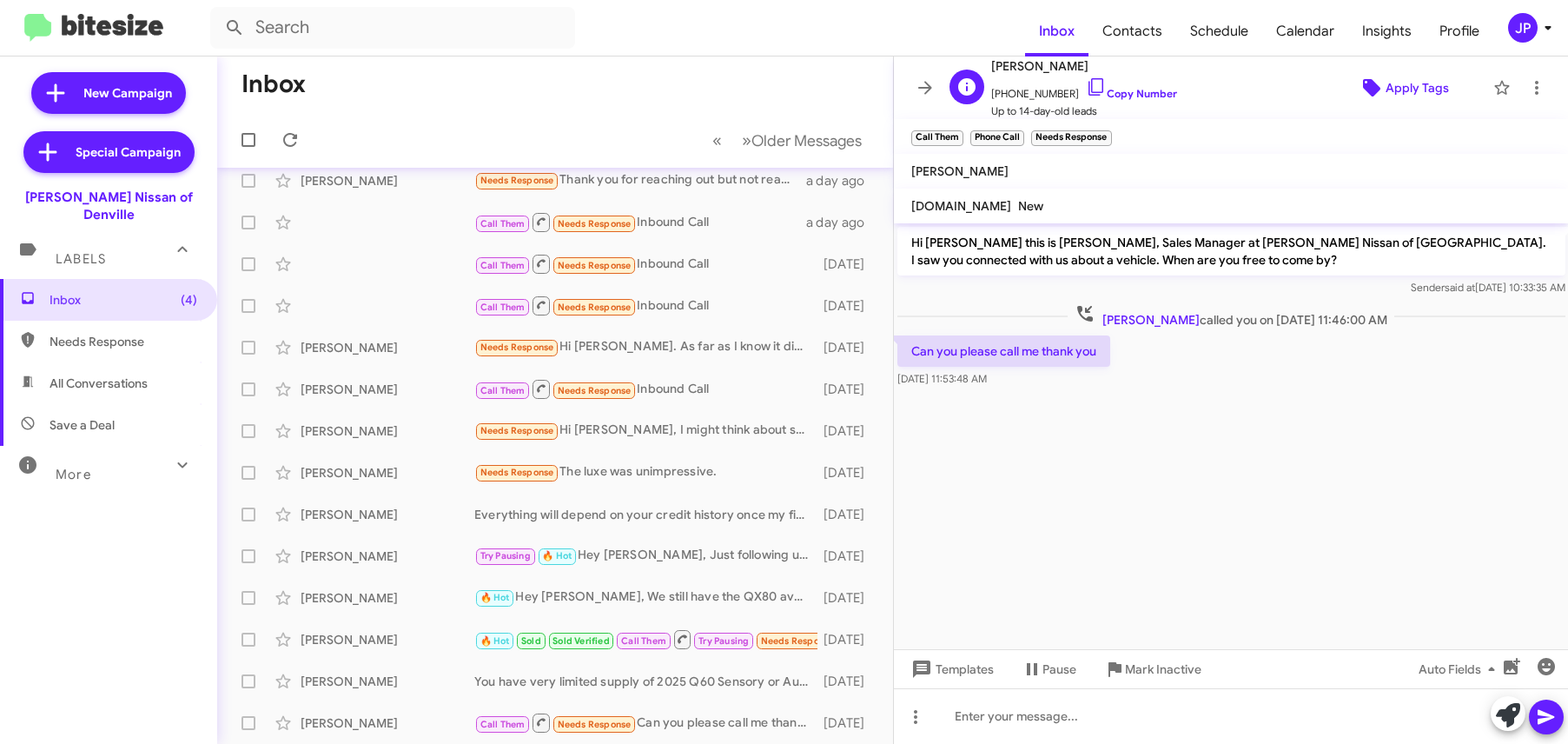
click at [1386, 89] on span "Apply Tags" at bounding box center [1417, 88] width 63 height 32
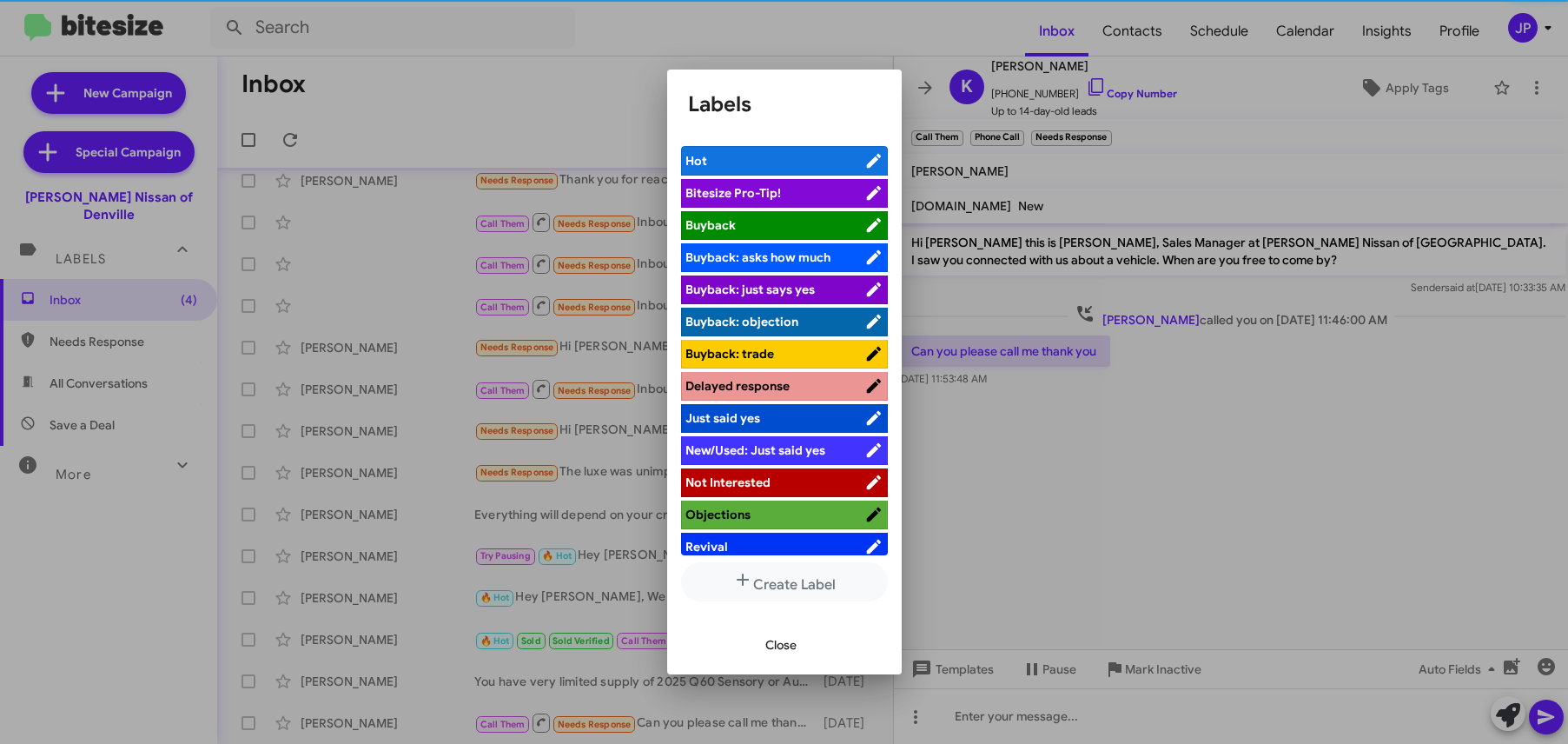
click at [782, 187] on span "Bitesize Pro-Tip!" at bounding box center [775, 193] width 179 height 18
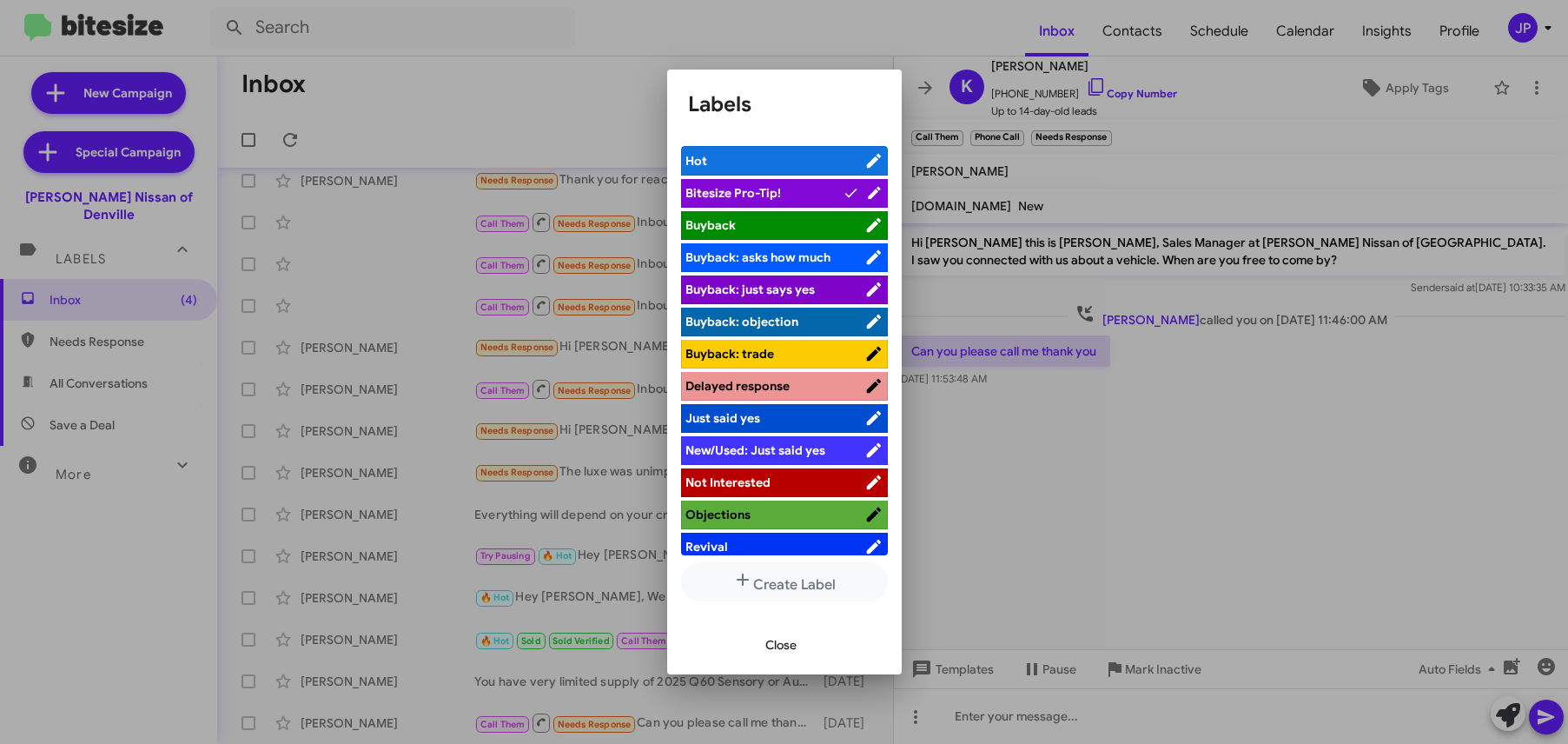
click at [1245, 484] on div at bounding box center [784, 372] width 1568 height 744
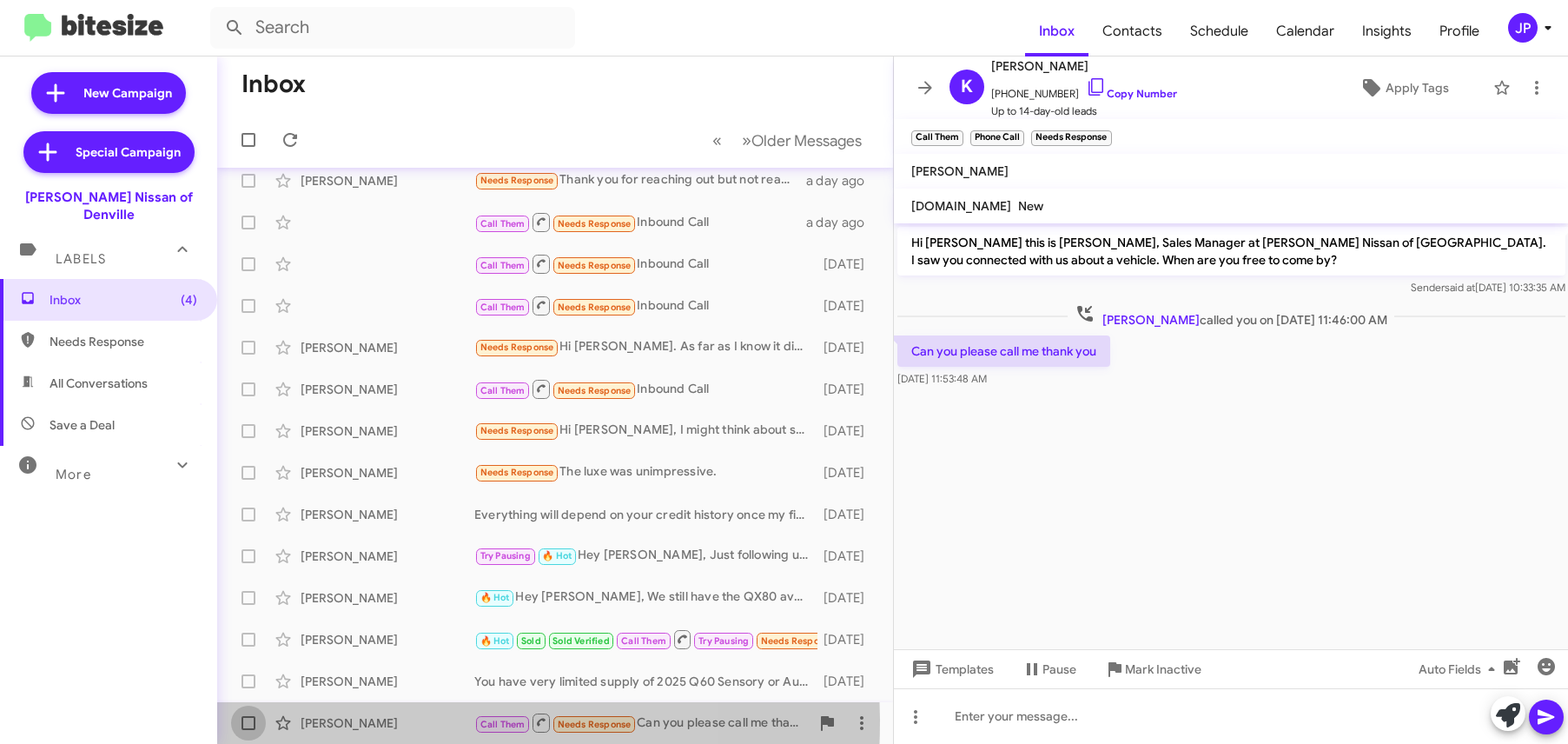
click at [247, 719] on span at bounding box center [248, 723] width 14 height 14
click at [247, 730] on input "checkbox" at bounding box center [247, 730] width 1 height 1
checkbox input "true"
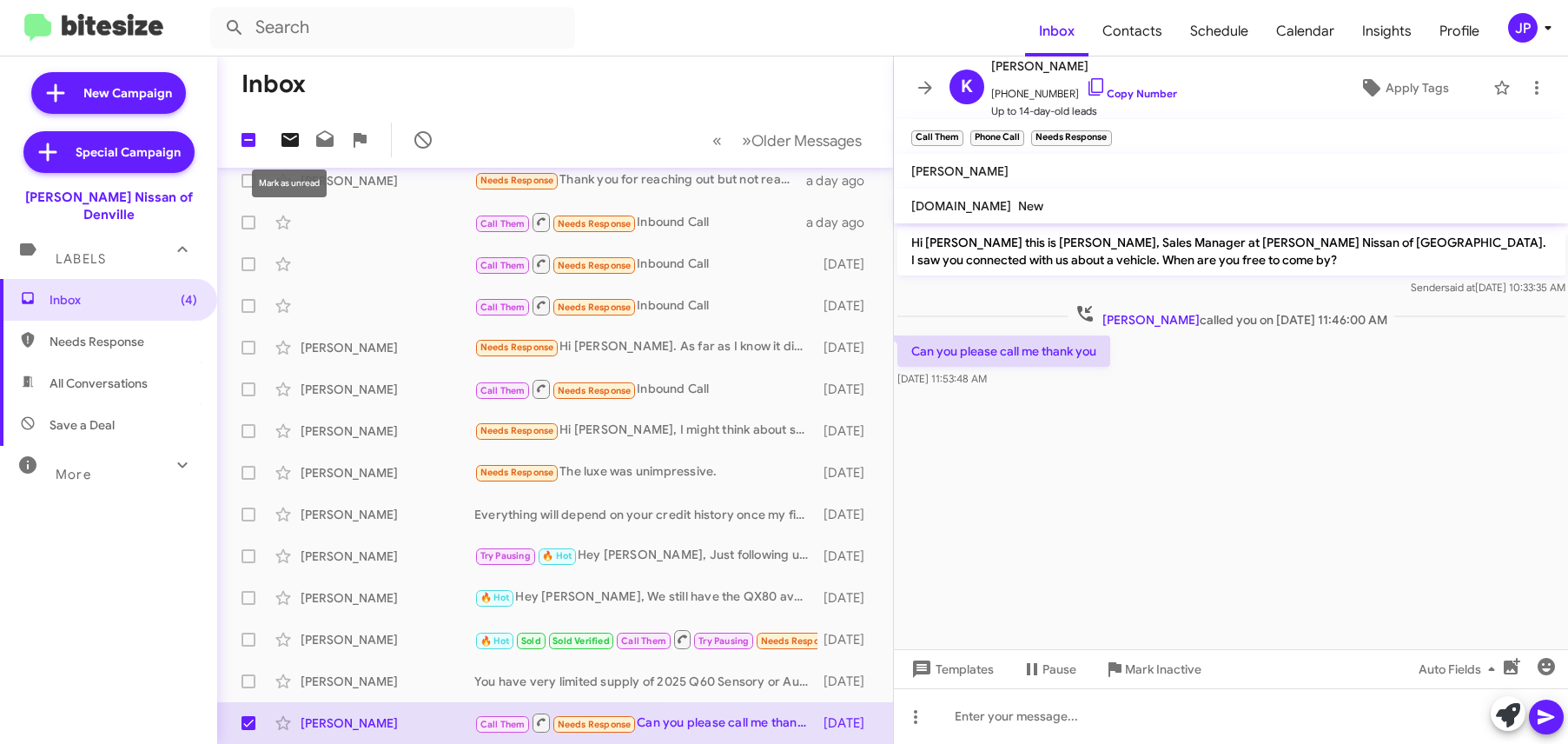
drag, startPoint x: 295, startPoint y: 147, endPoint x: 296, endPoint y: 137, distance: 10.0
click at [295, 145] on icon at bounding box center [290, 140] width 21 height 21
drag, startPoint x: 834, startPoint y: 131, endPoint x: 969, endPoint y: 172, distance: 141.1
click at [834, 132] on span "Older Messages" at bounding box center [806, 141] width 111 height 19
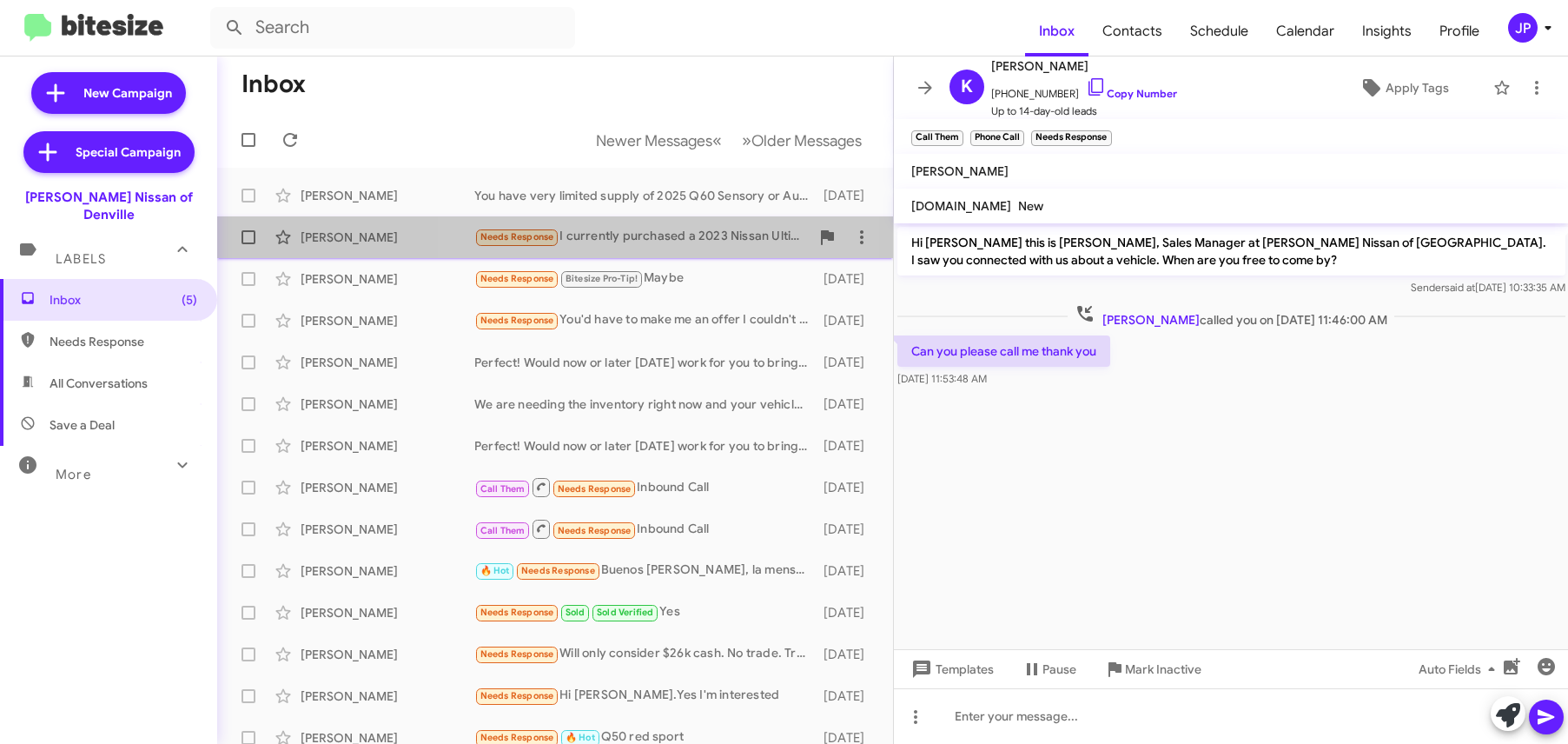
click at [641, 238] on div "Needs Response I currently purchased a 2023 Nissan Ultima turbo from you guys a…" at bounding box center [642, 236] width 335 height 20
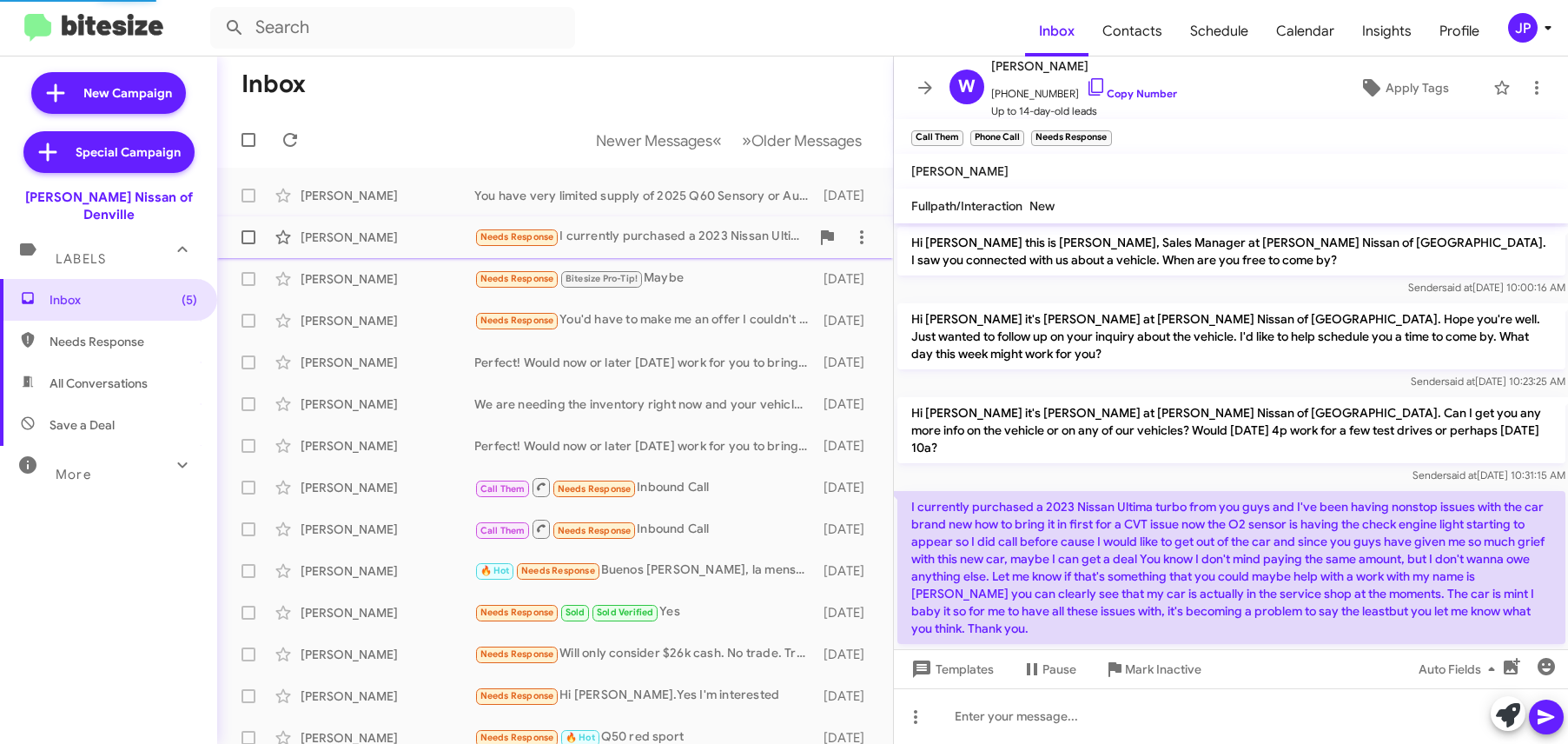
scroll to position [19, 0]
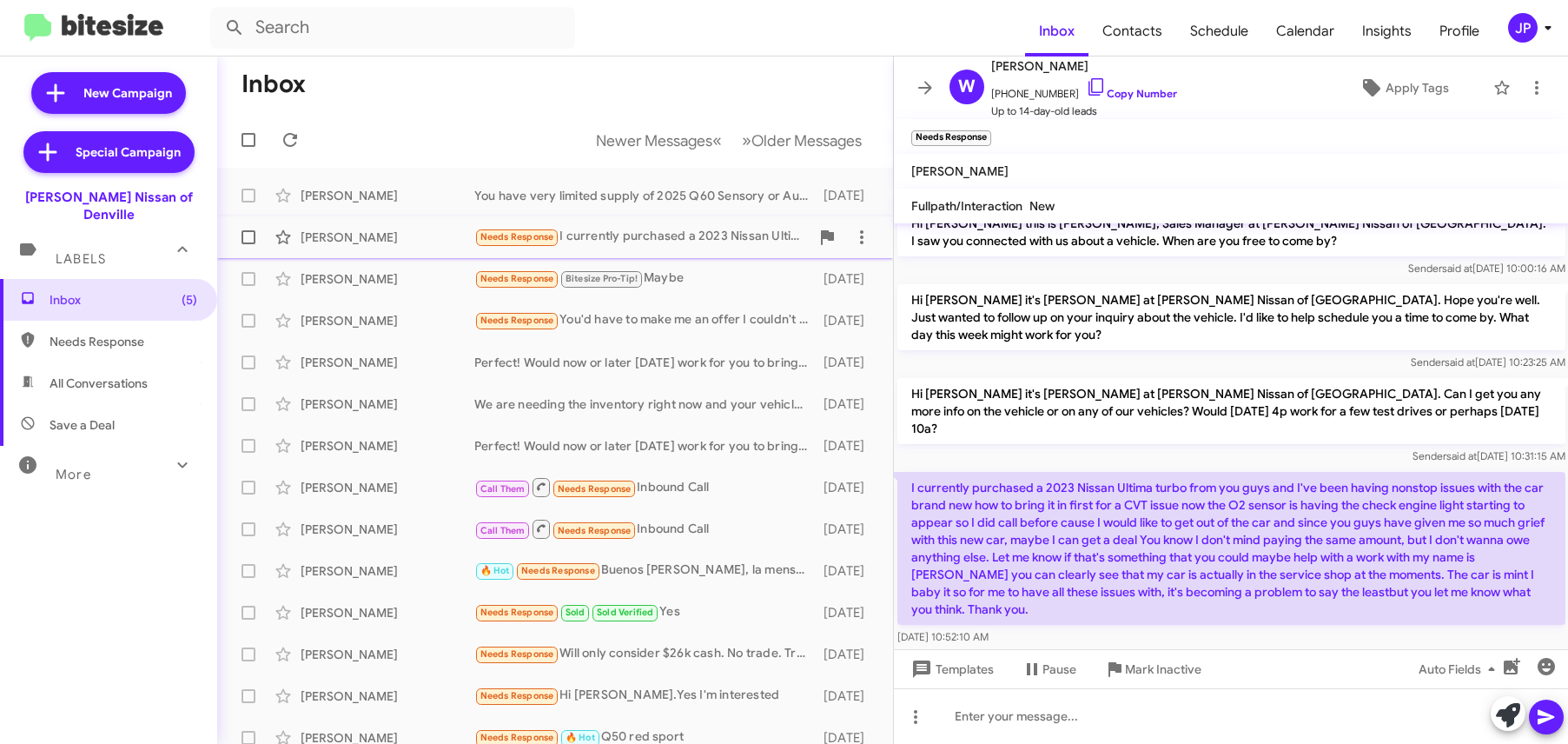
click at [440, 239] on div "William Angelet" at bounding box center [388, 237] width 174 height 18
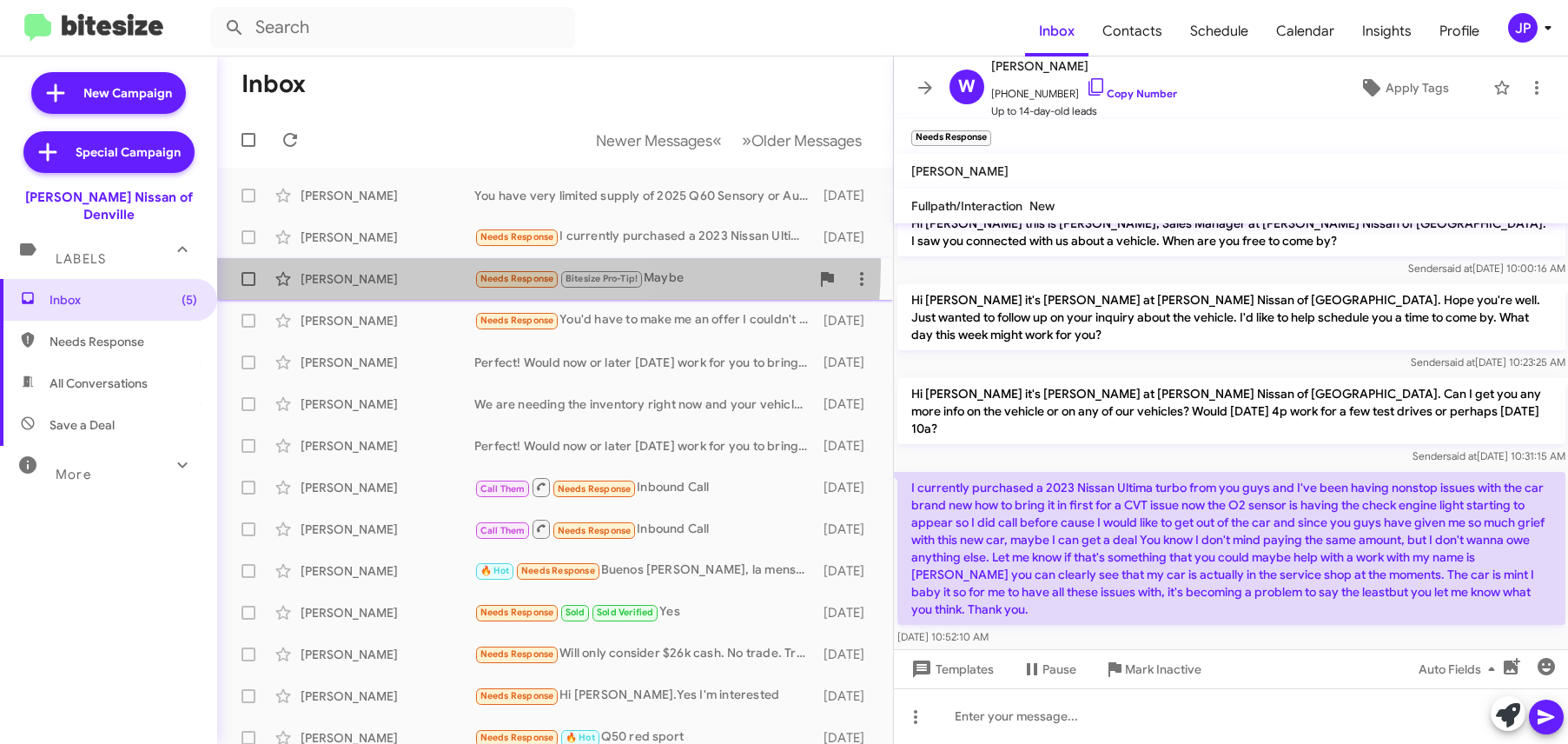
click at [436, 264] on div "Patricia Anderson Needs Response Bitesize Pro-Tip! Maybe 8 days ago" at bounding box center [555, 279] width 648 height 35
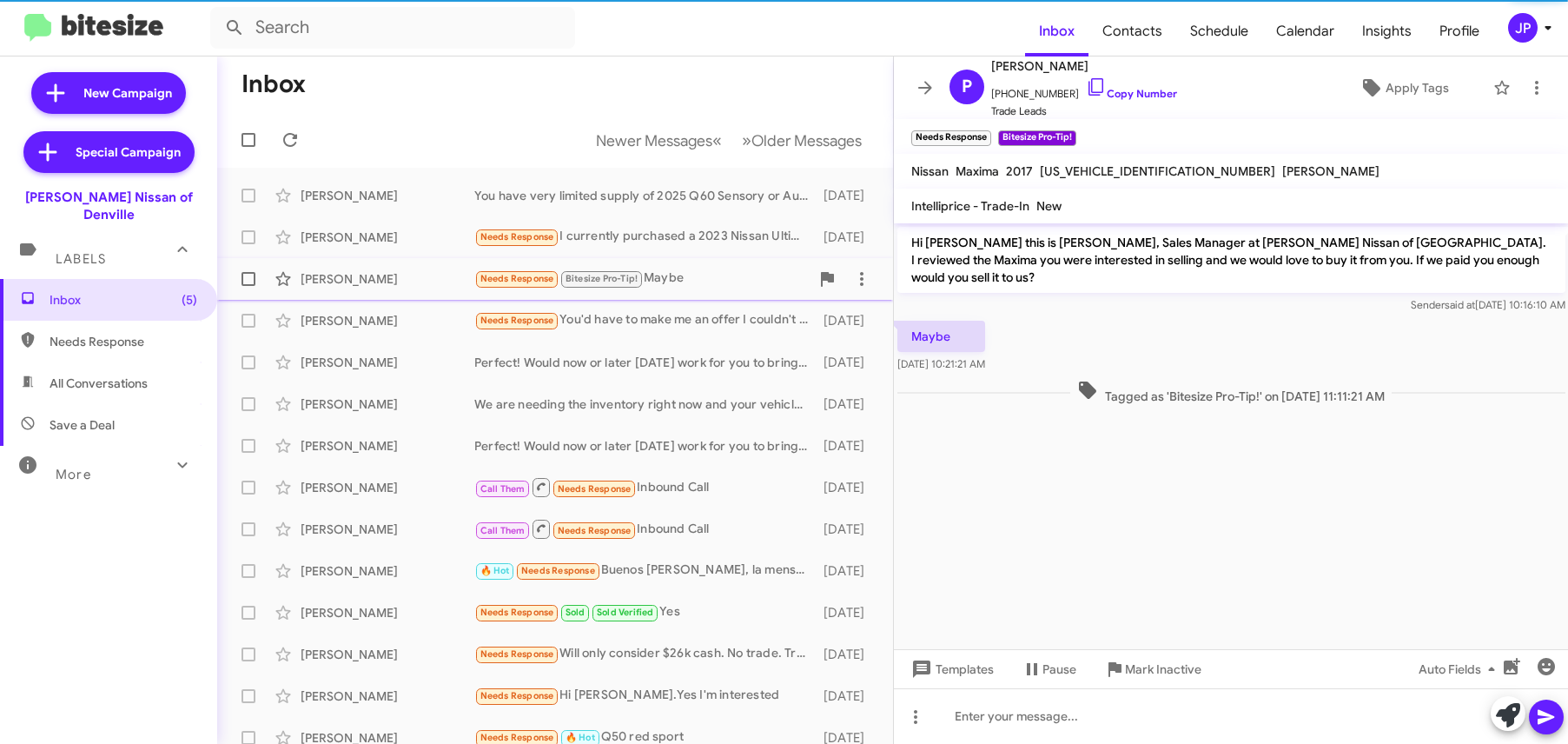
click at [427, 299] on span "Patricia Anderson Needs Response Bitesize Pro-Tip! Maybe 8 days ago" at bounding box center [555, 279] width 676 height 42
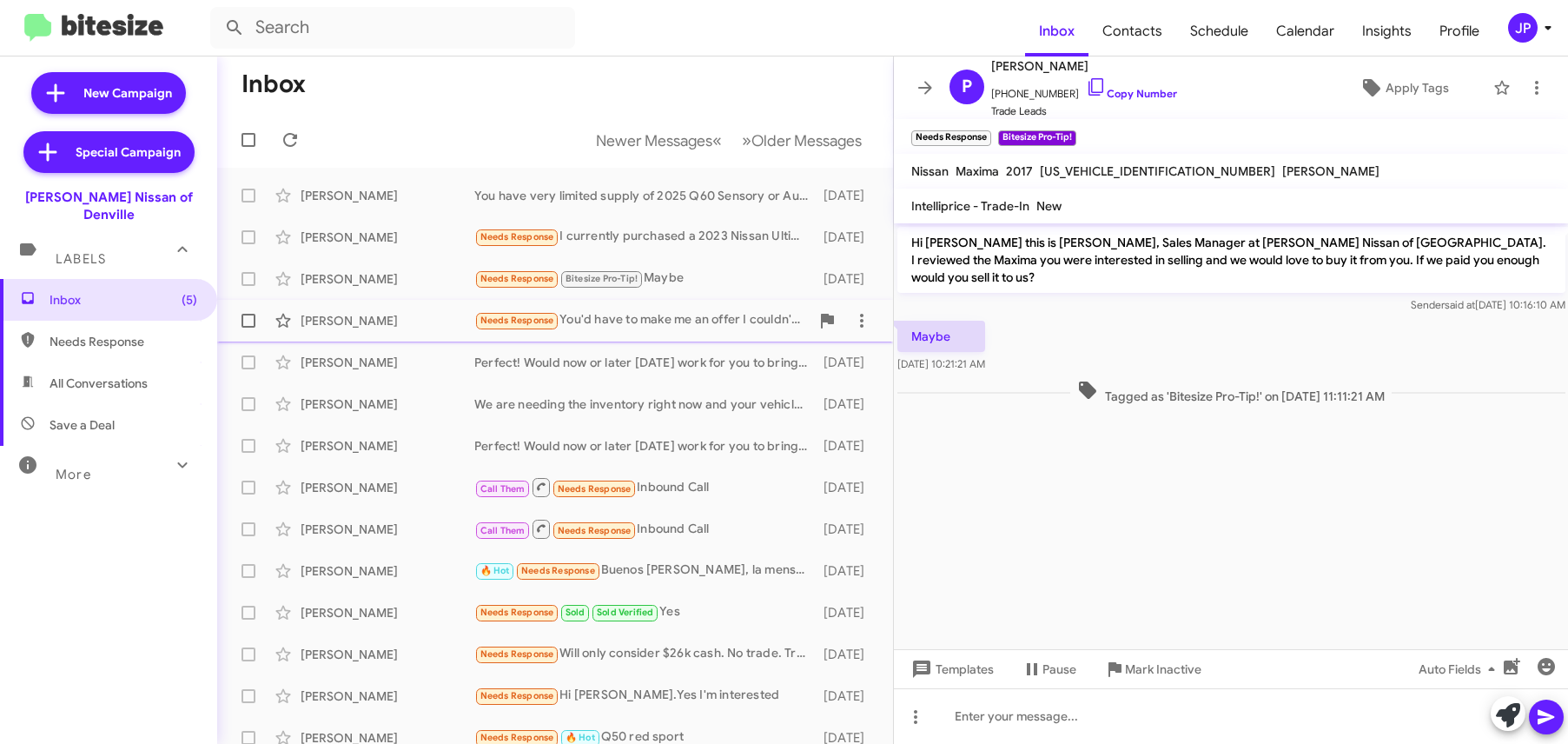
click at [426, 308] on div "Steven Horner Needs Response You'd have to make me an offer I couldn't refuse, …" at bounding box center [555, 321] width 648 height 35
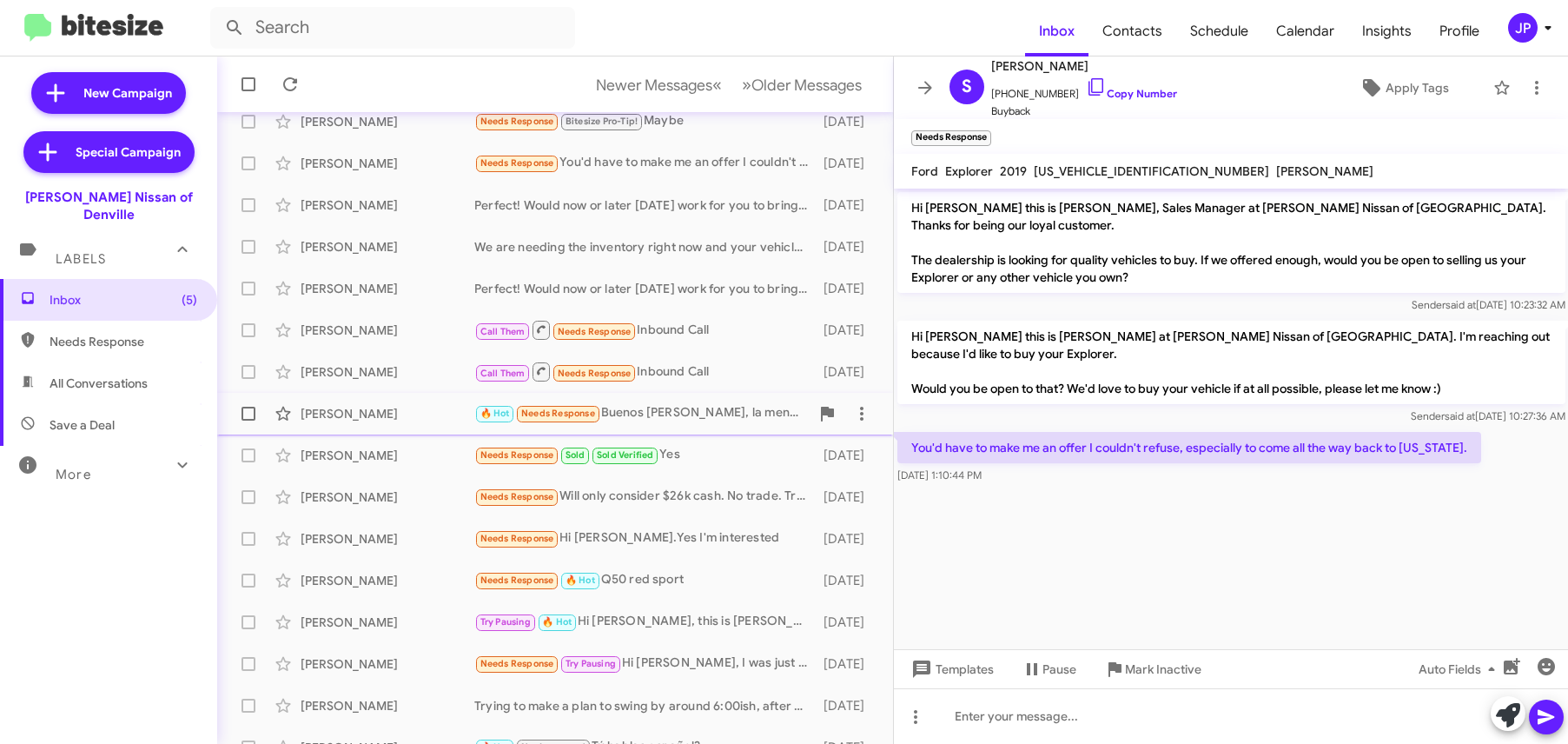
scroll to position [160, 0]
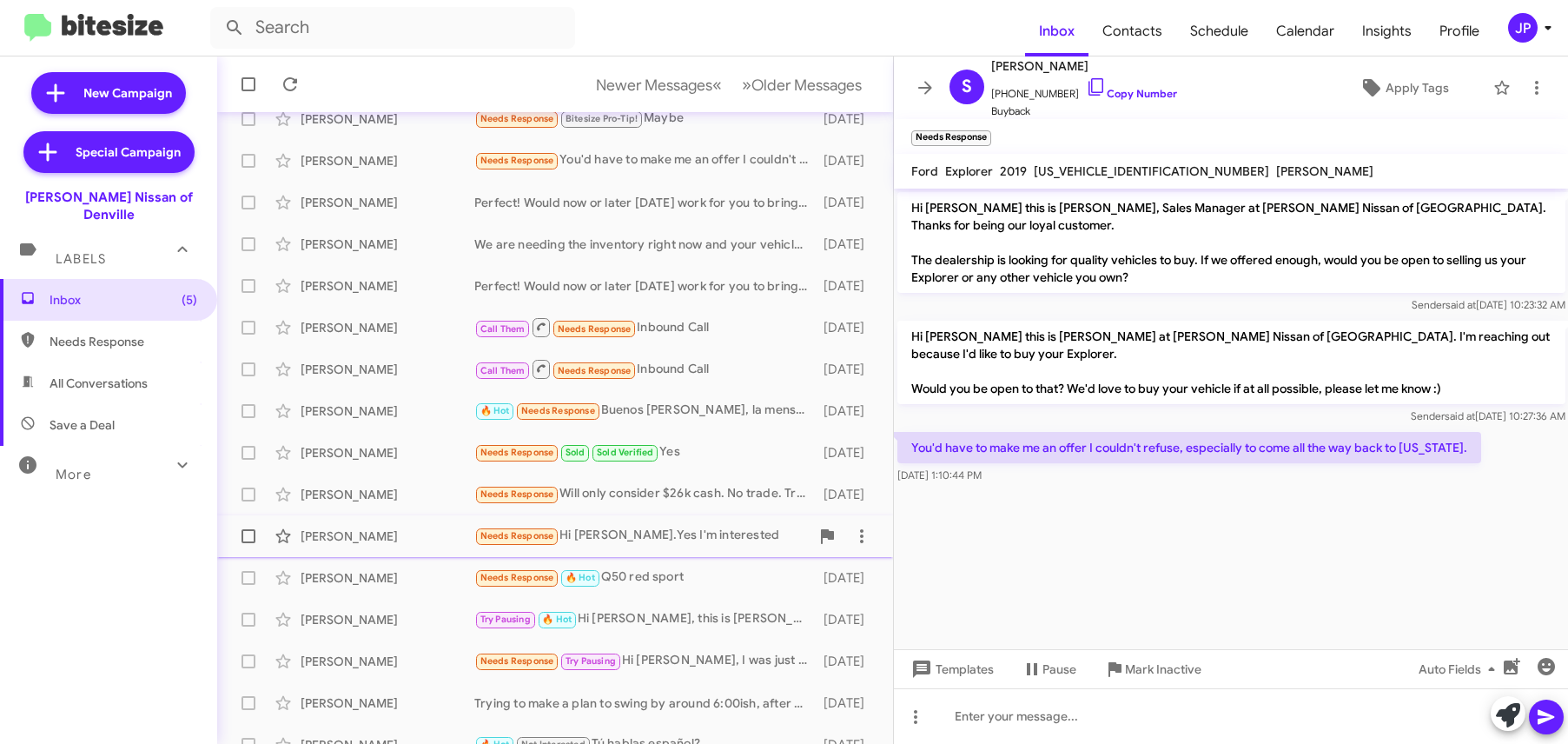
click at [396, 535] on div "Iliana Sanabria" at bounding box center [388, 536] width 174 height 18
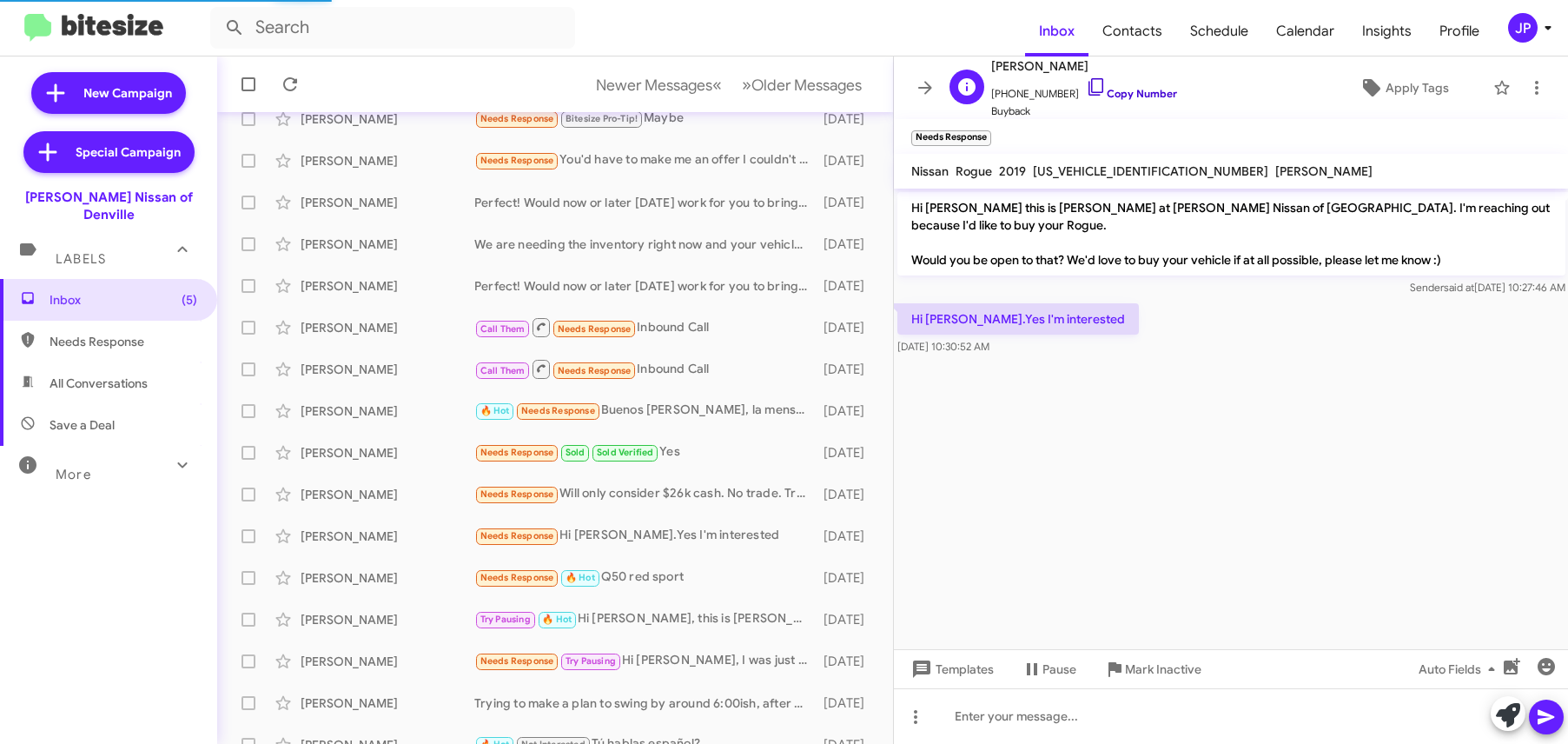
click at [1121, 96] on link "Copy Number" at bounding box center [1132, 93] width 91 height 13
click at [1362, 89] on icon at bounding box center [1372, 88] width 21 height 21
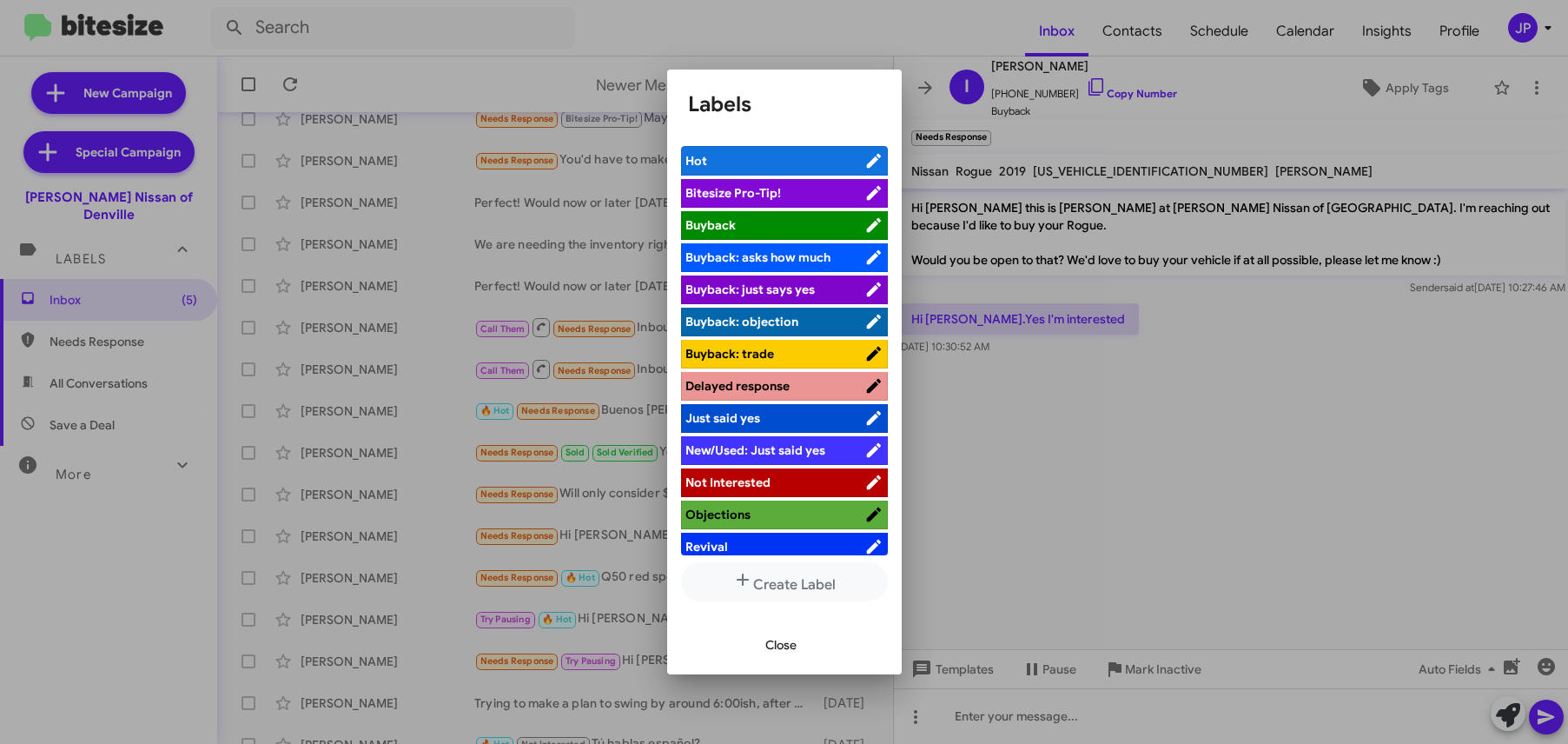
click at [796, 193] on span "Bitesize Pro-Tip!" at bounding box center [775, 193] width 179 height 18
click at [806, 296] on span "Buyback: just says yes" at bounding box center [750, 290] width 130 height 16
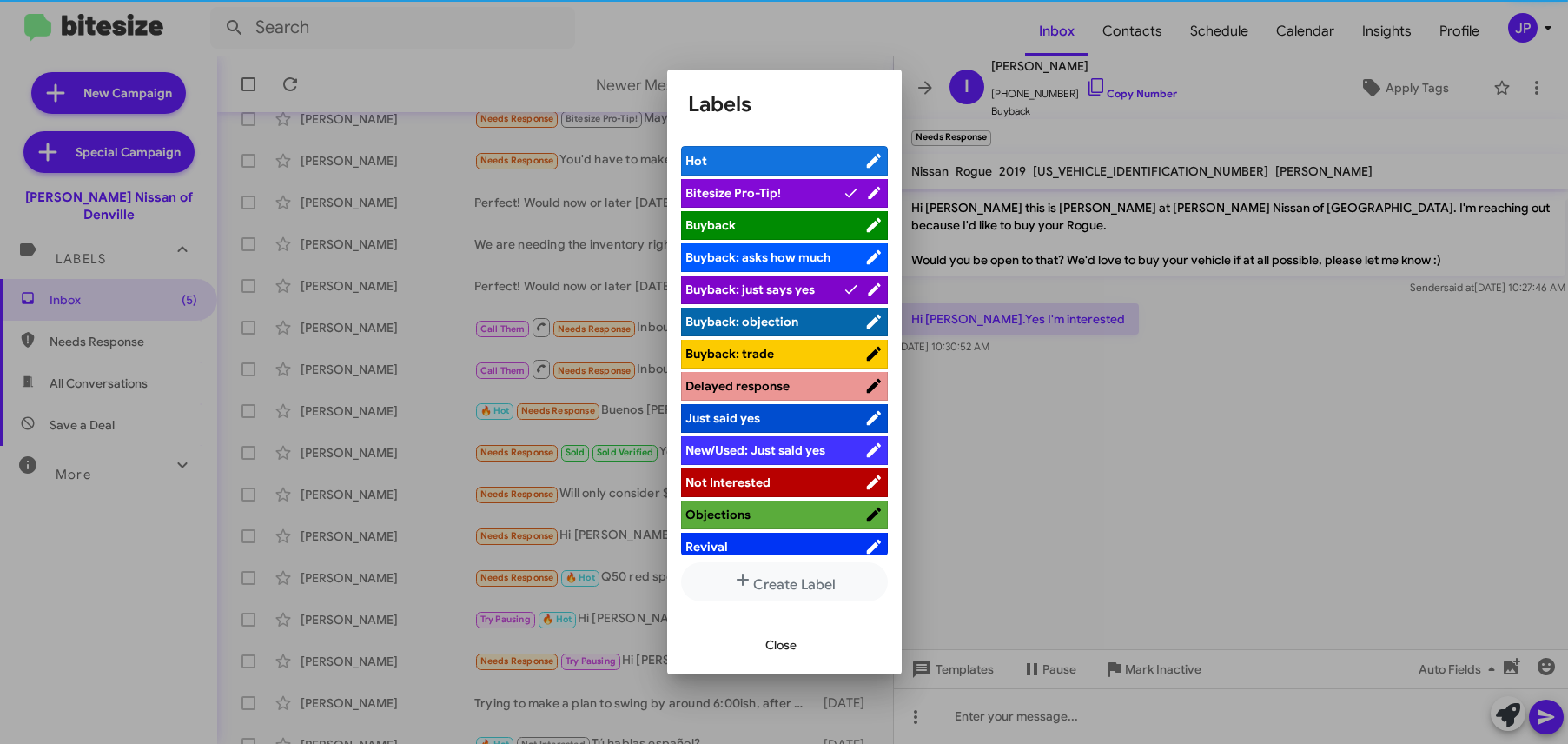
click at [1209, 461] on div at bounding box center [784, 372] width 1568 height 744
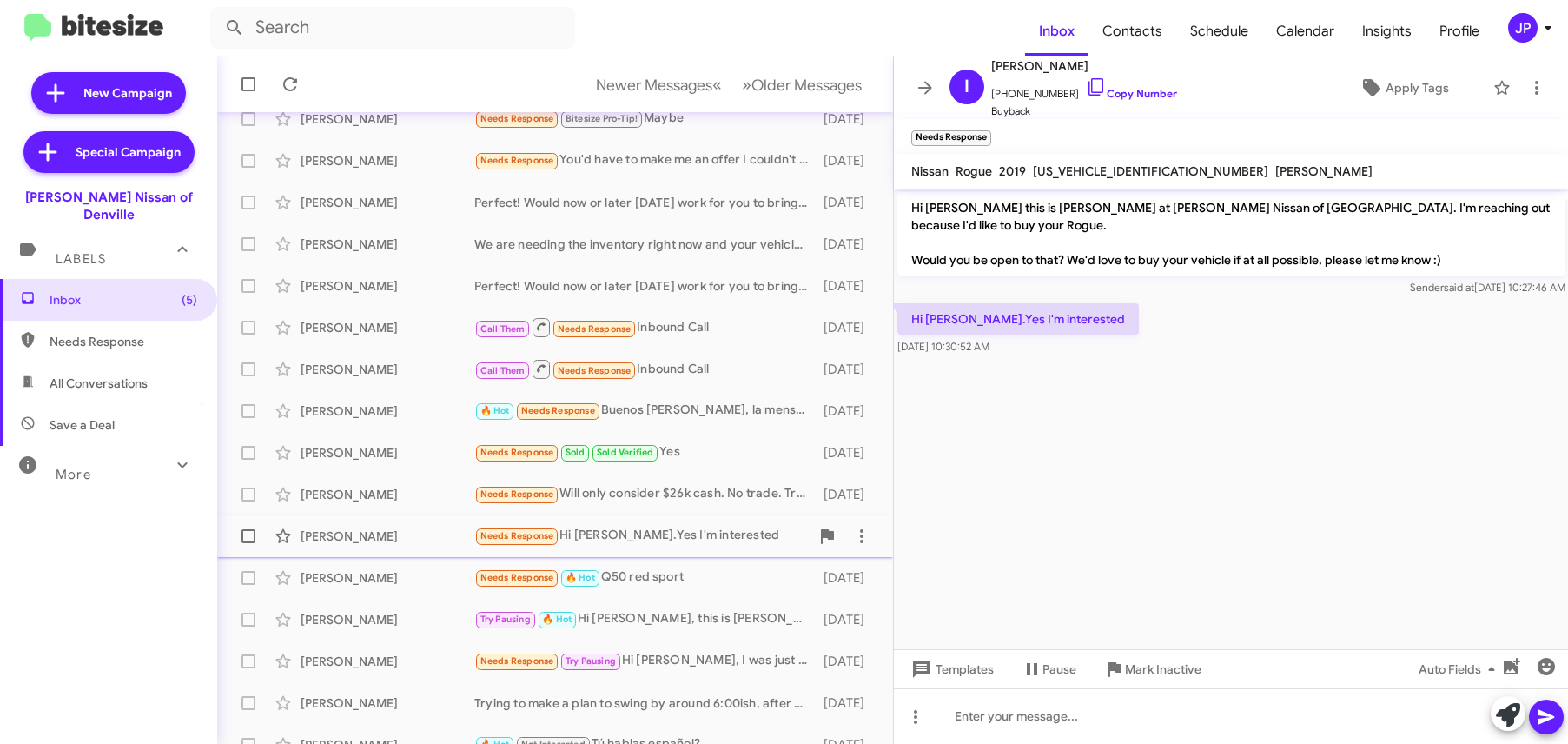
drag, startPoint x: 248, startPoint y: 532, endPoint x: 255, endPoint y: 523, distance: 11.4
click at [248, 533] on span at bounding box center [248, 536] width 14 height 14
click at [248, 543] on input "checkbox" at bounding box center [247, 543] width 1 height 1
checkbox input "true"
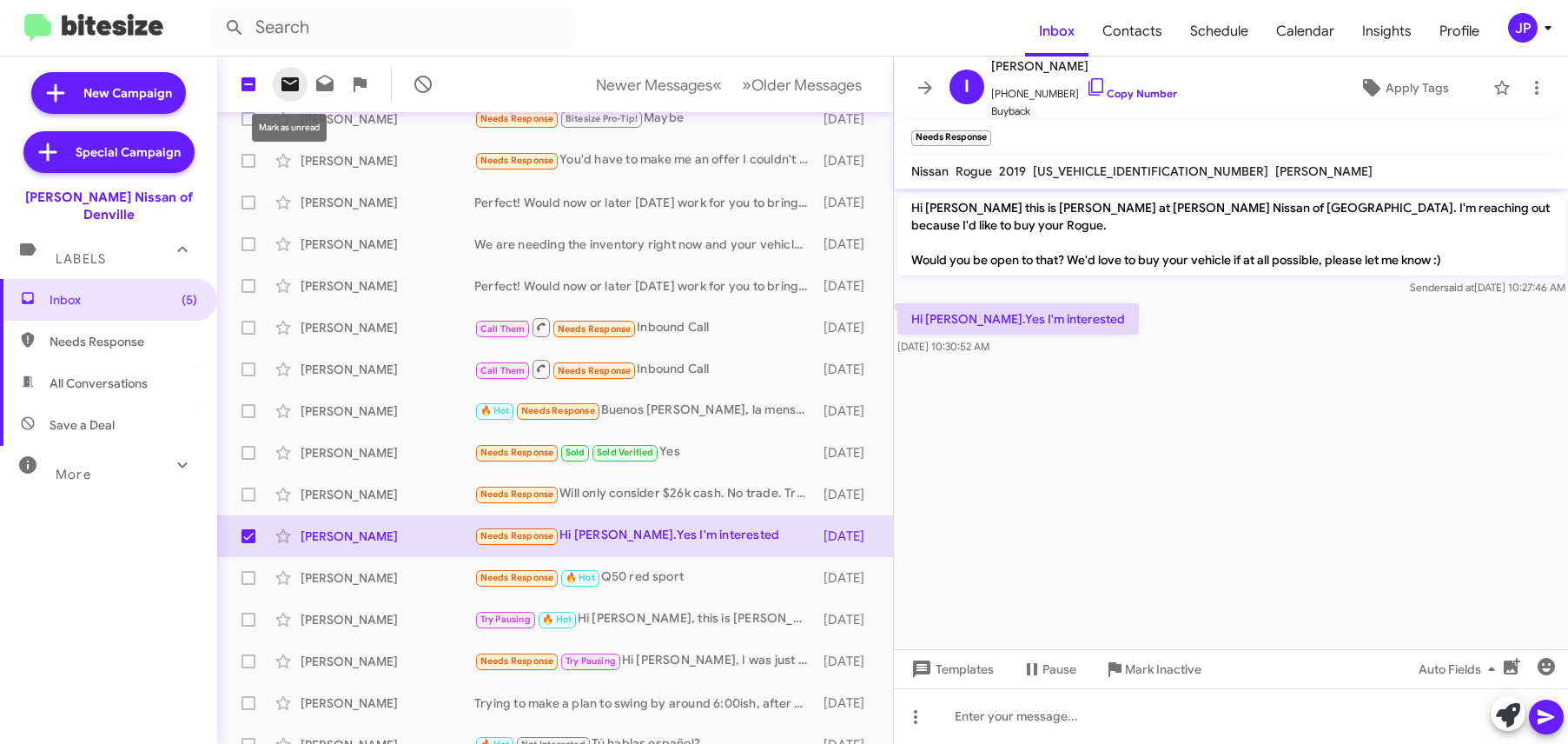
click at [289, 86] on icon at bounding box center [290, 84] width 18 height 14
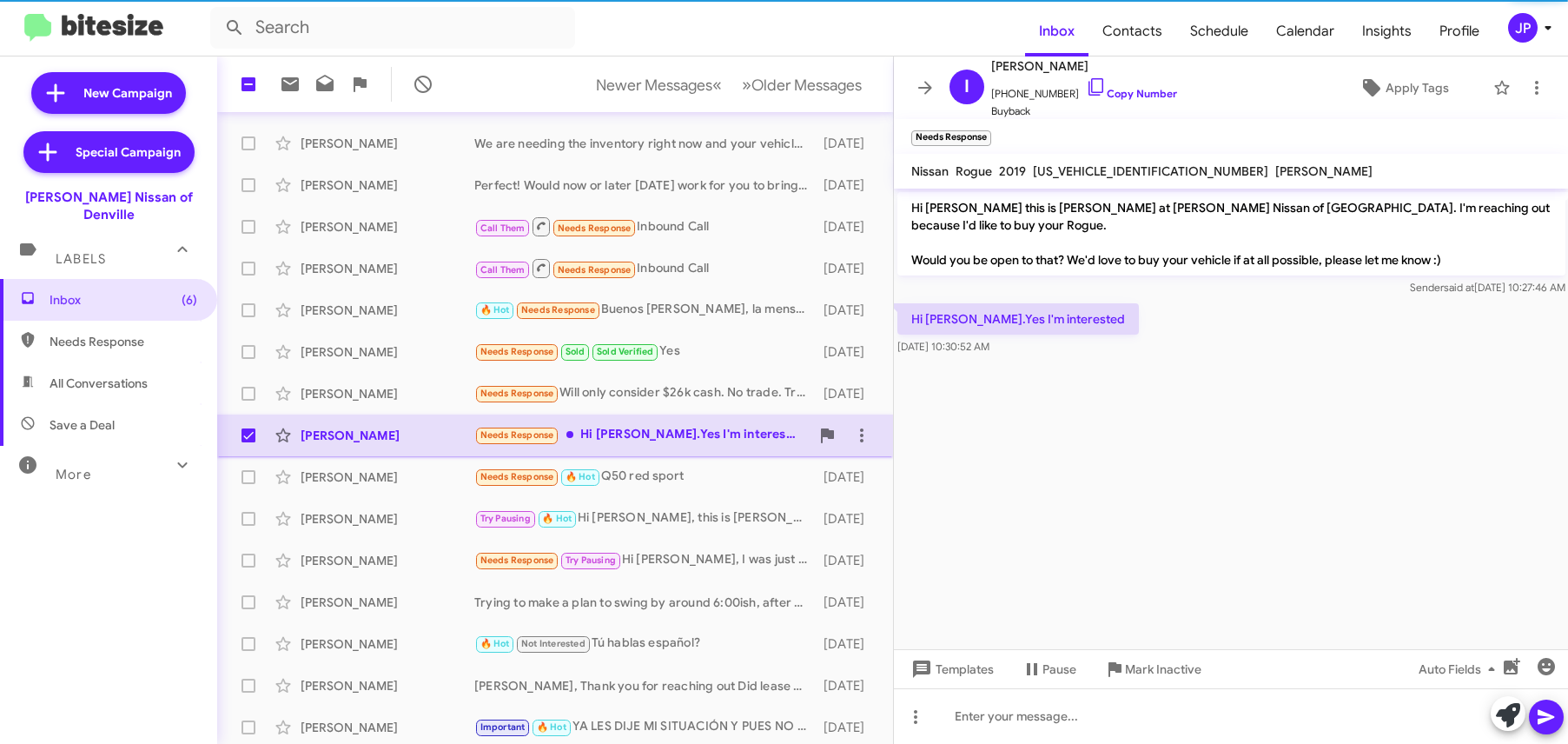
scroll to position [265, 0]
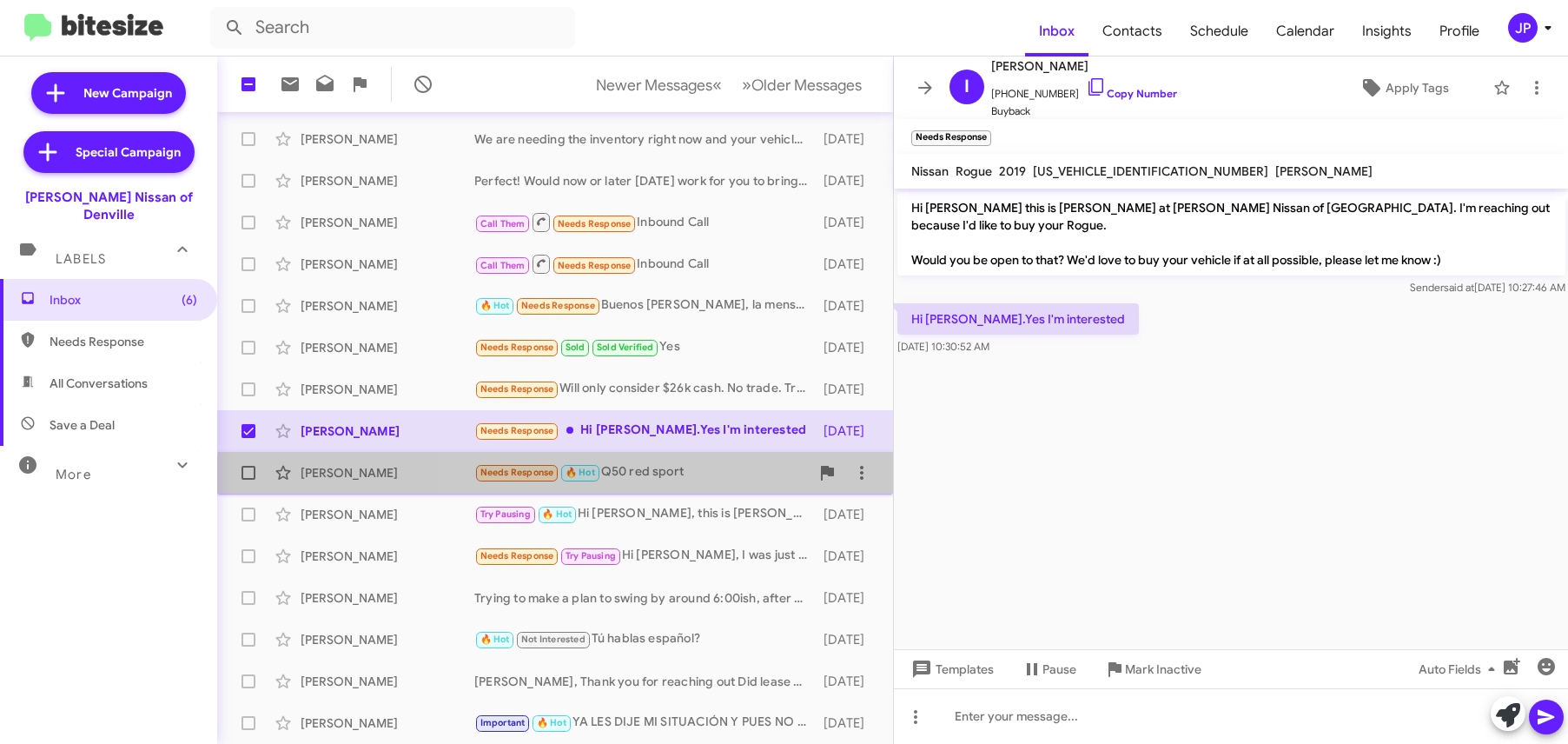
click at [700, 484] on div "Jenna Halaw Needs Response 🔥 Hot Q50 red sport 10 days ago" at bounding box center [555, 473] width 648 height 35
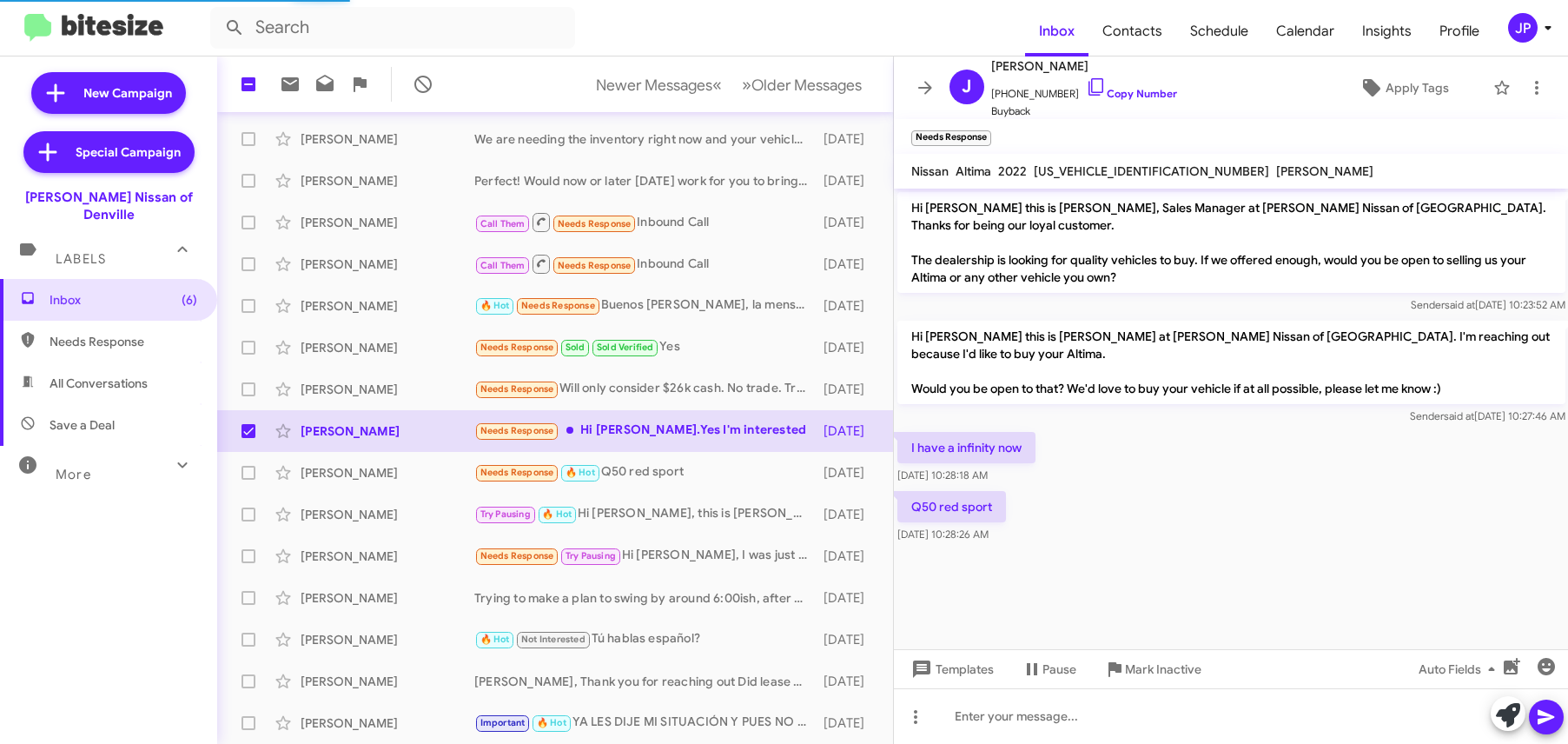
drag, startPoint x: 1271, startPoint y: 494, endPoint x: 1327, endPoint y: 477, distance: 58.5
click at [1271, 495] on div "Q50 red sport Aug 12, 2025, 10:28:26 AM" at bounding box center [1231, 516] width 675 height 59
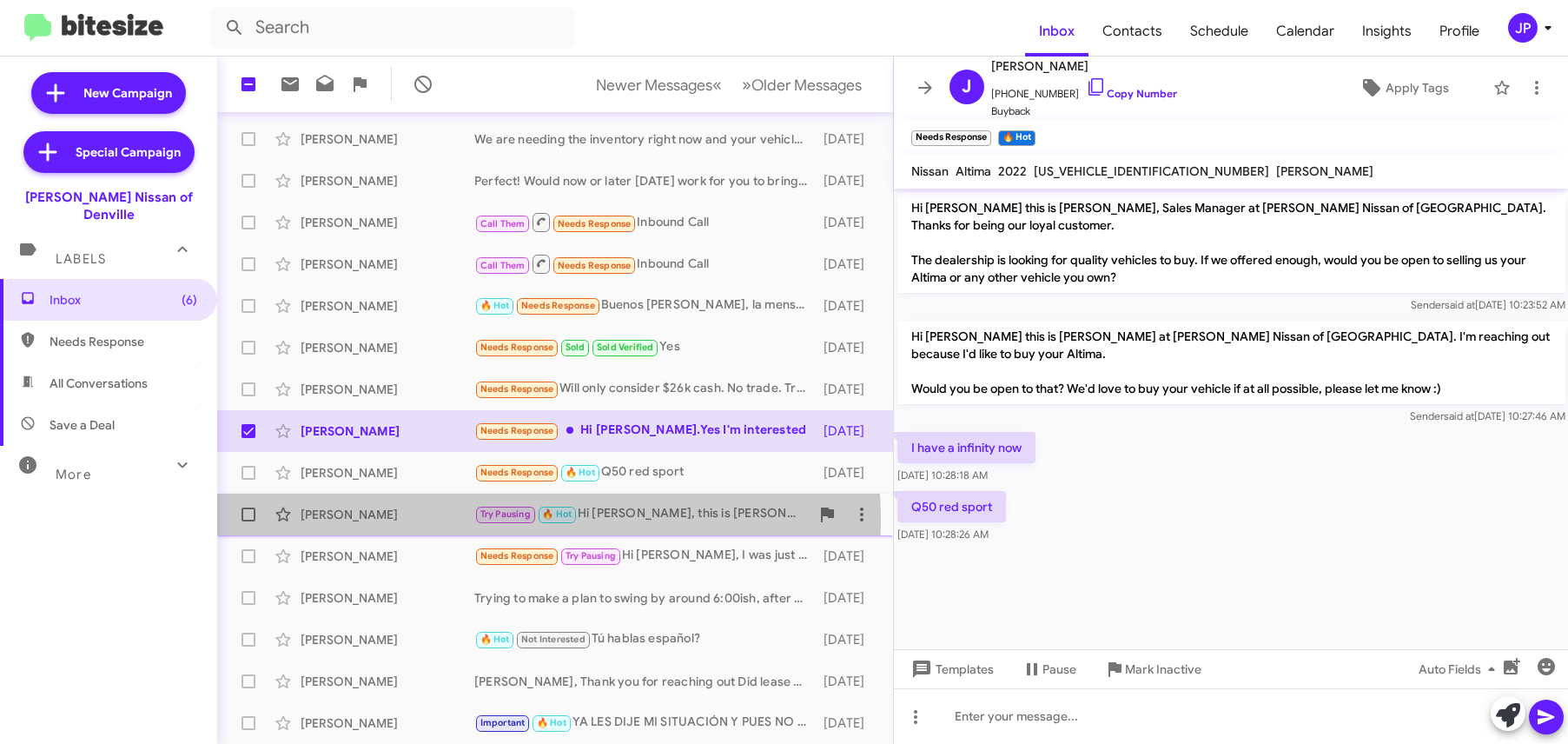
click at [415, 522] on div "Lucretia Hunter" at bounding box center [388, 514] width 174 height 18
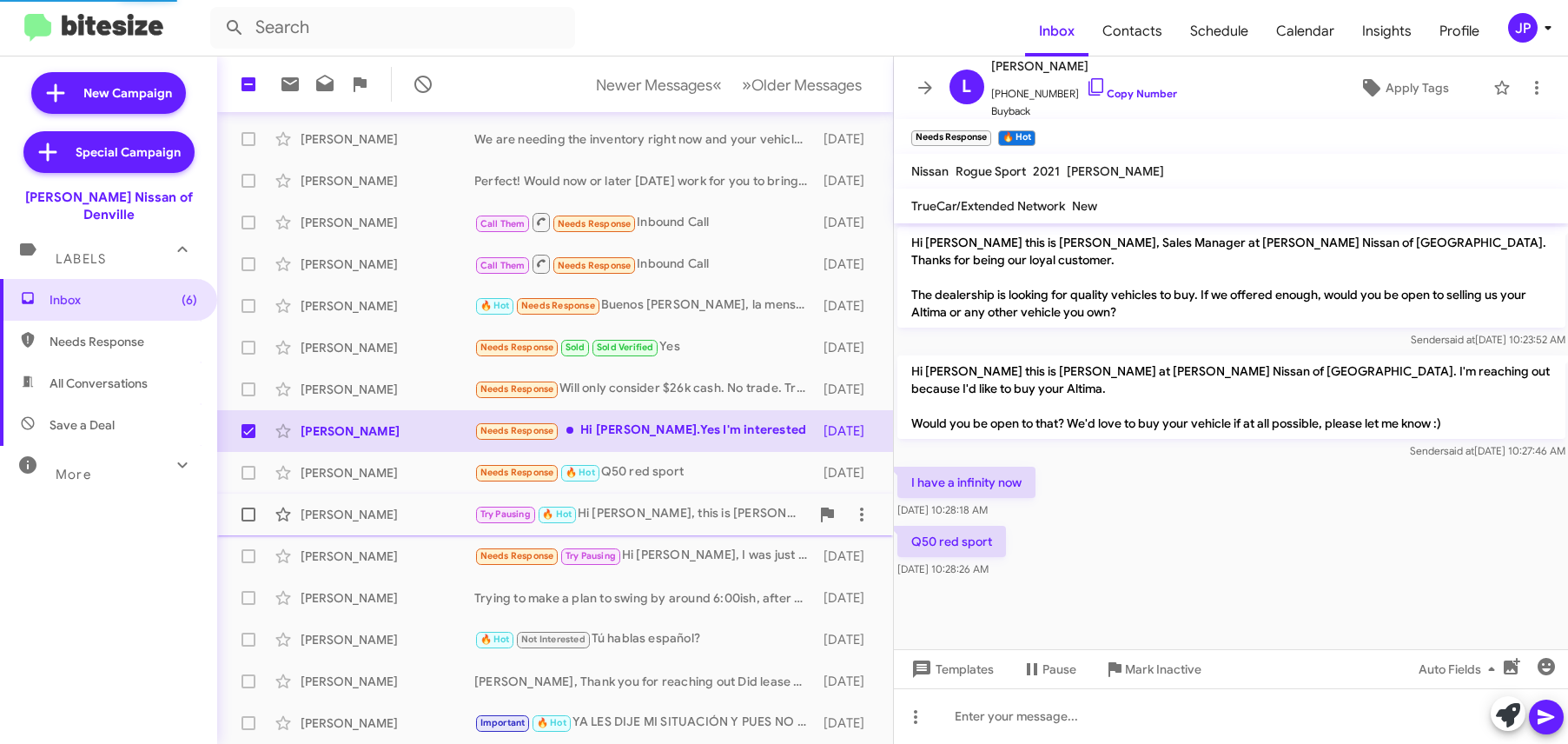
scroll to position [1295, 0]
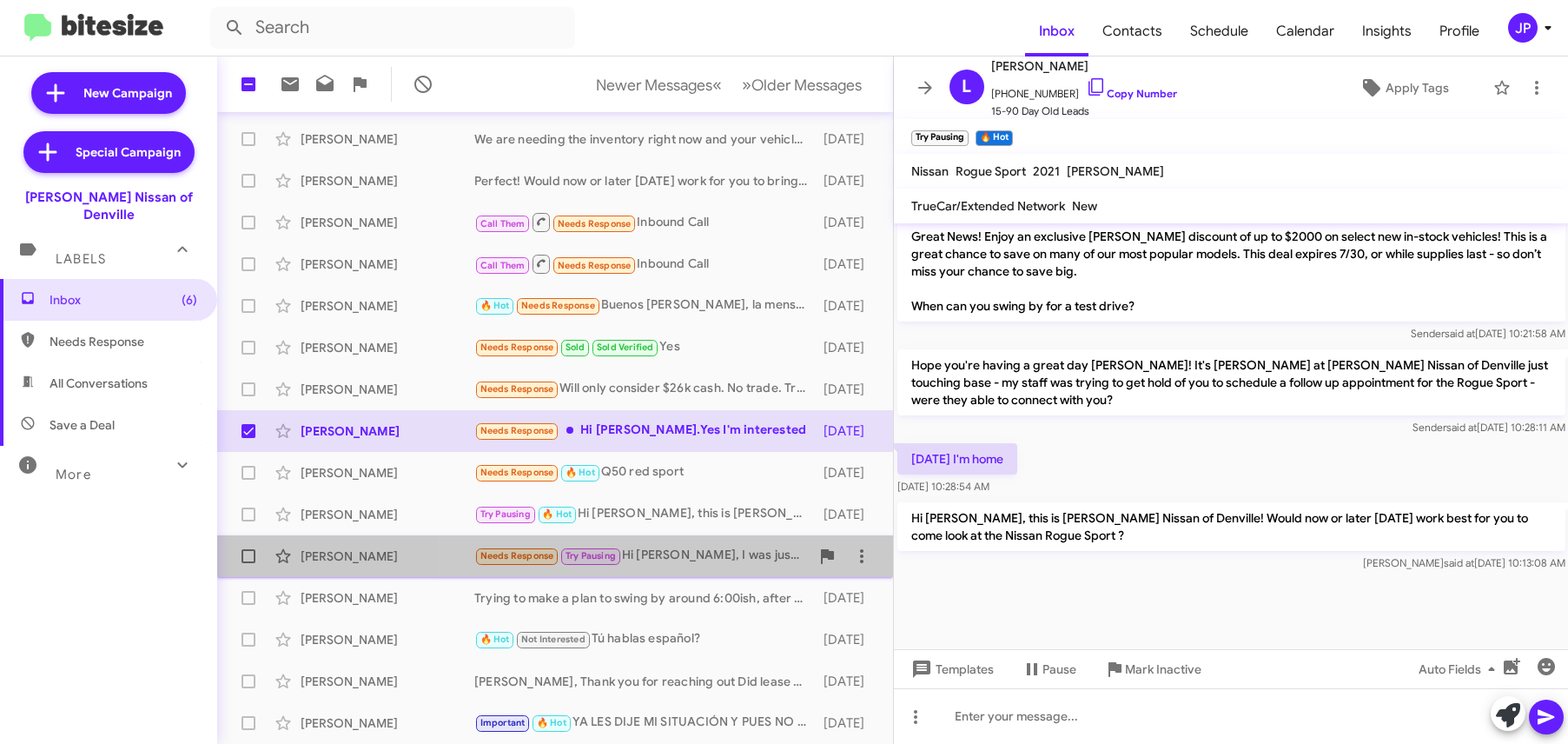
click at [699, 561] on div "Needs Response Try Pausing Hi Jorge, I was just exchanging some messages with A…" at bounding box center [642, 555] width 335 height 20
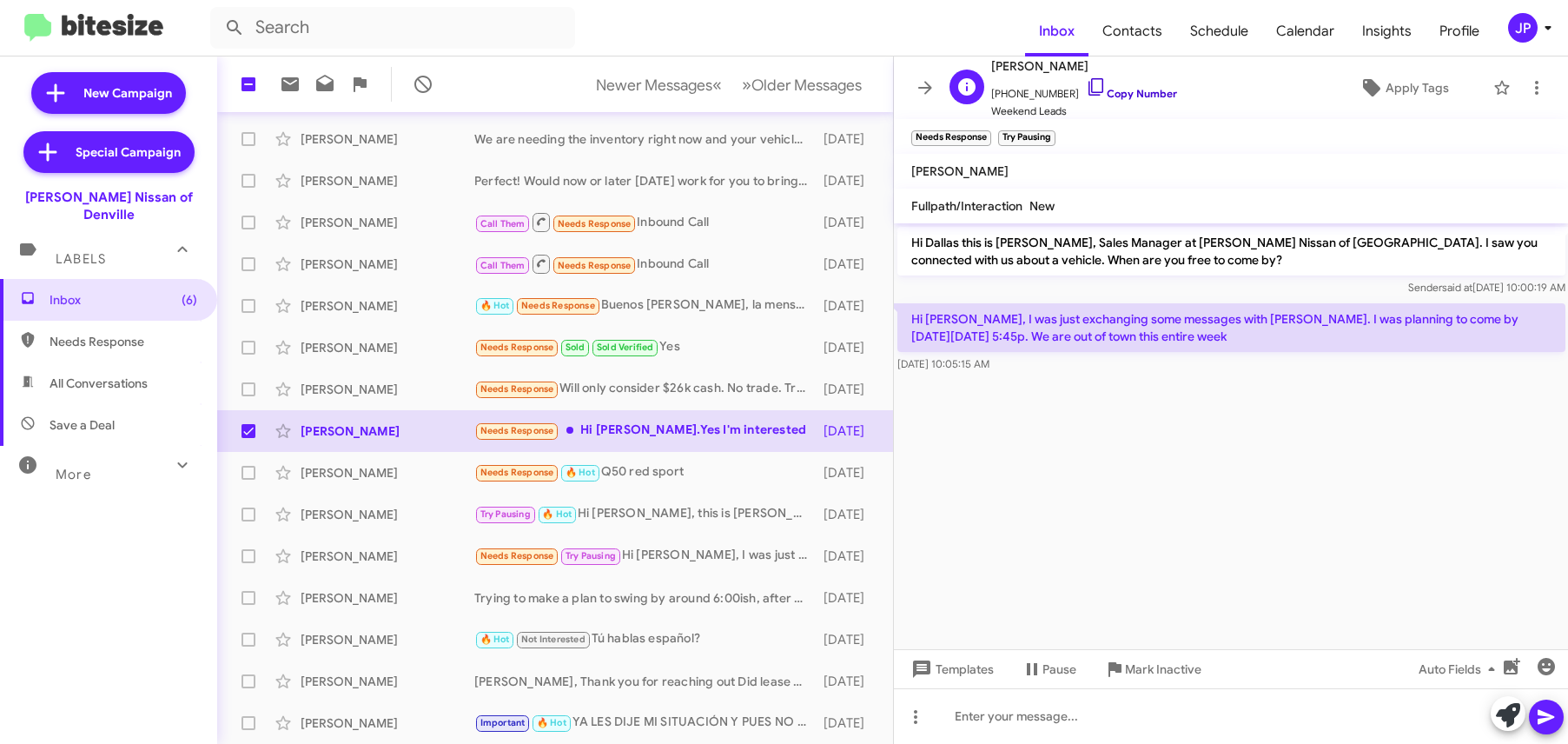
click at [1142, 95] on link "Copy Number" at bounding box center [1132, 93] width 91 height 13
click at [1420, 97] on span "Apply Tags" at bounding box center [1417, 88] width 63 height 32
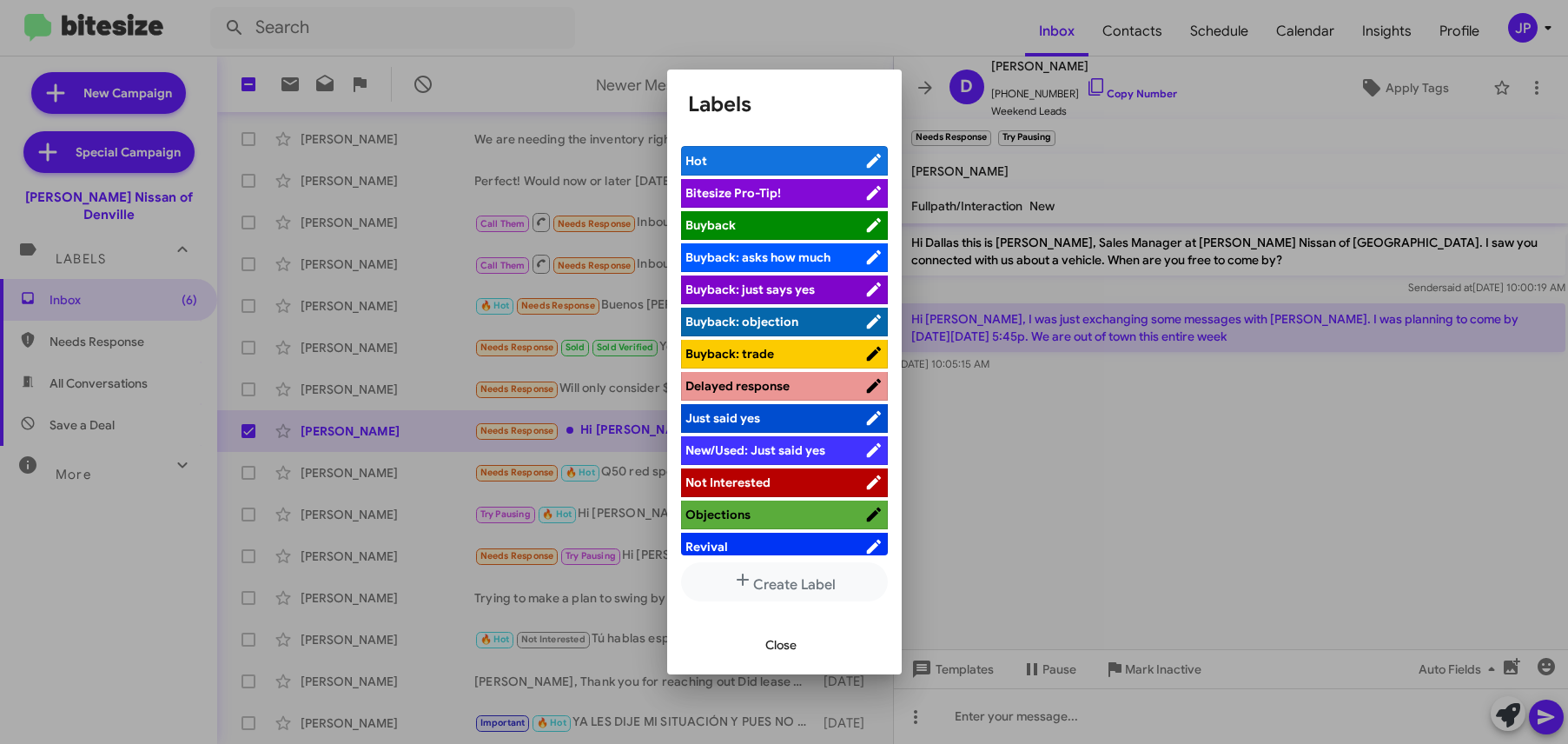
click at [803, 195] on span "Bitesize Pro-Tip!" at bounding box center [775, 193] width 179 height 18
click at [1171, 533] on div at bounding box center [784, 372] width 1568 height 744
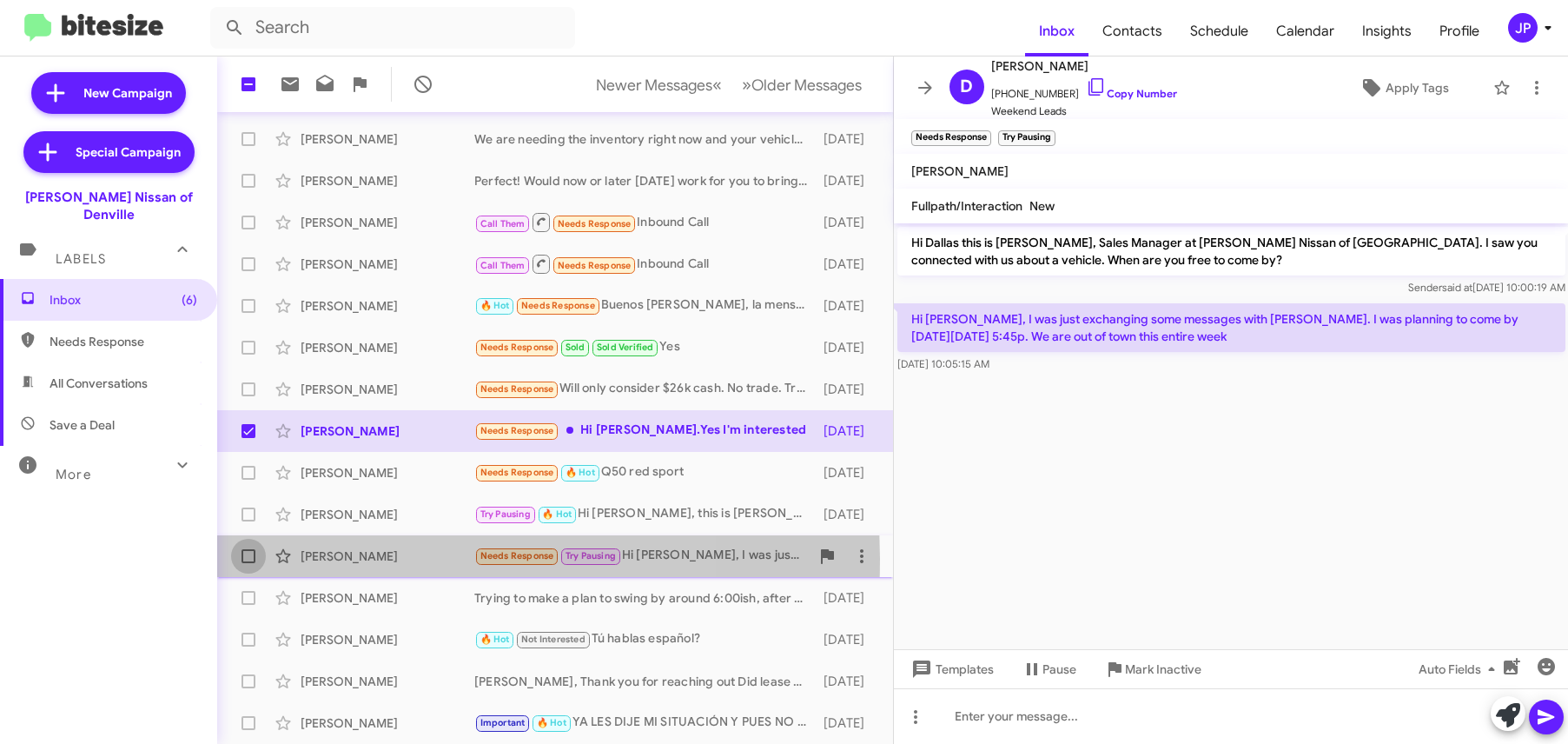
click at [246, 559] on span at bounding box center [248, 556] width 14 height 14
click at [247, 563] on input "checkbox" at bounding box center [247, 563] width 1 height 1
checkbox input "true"
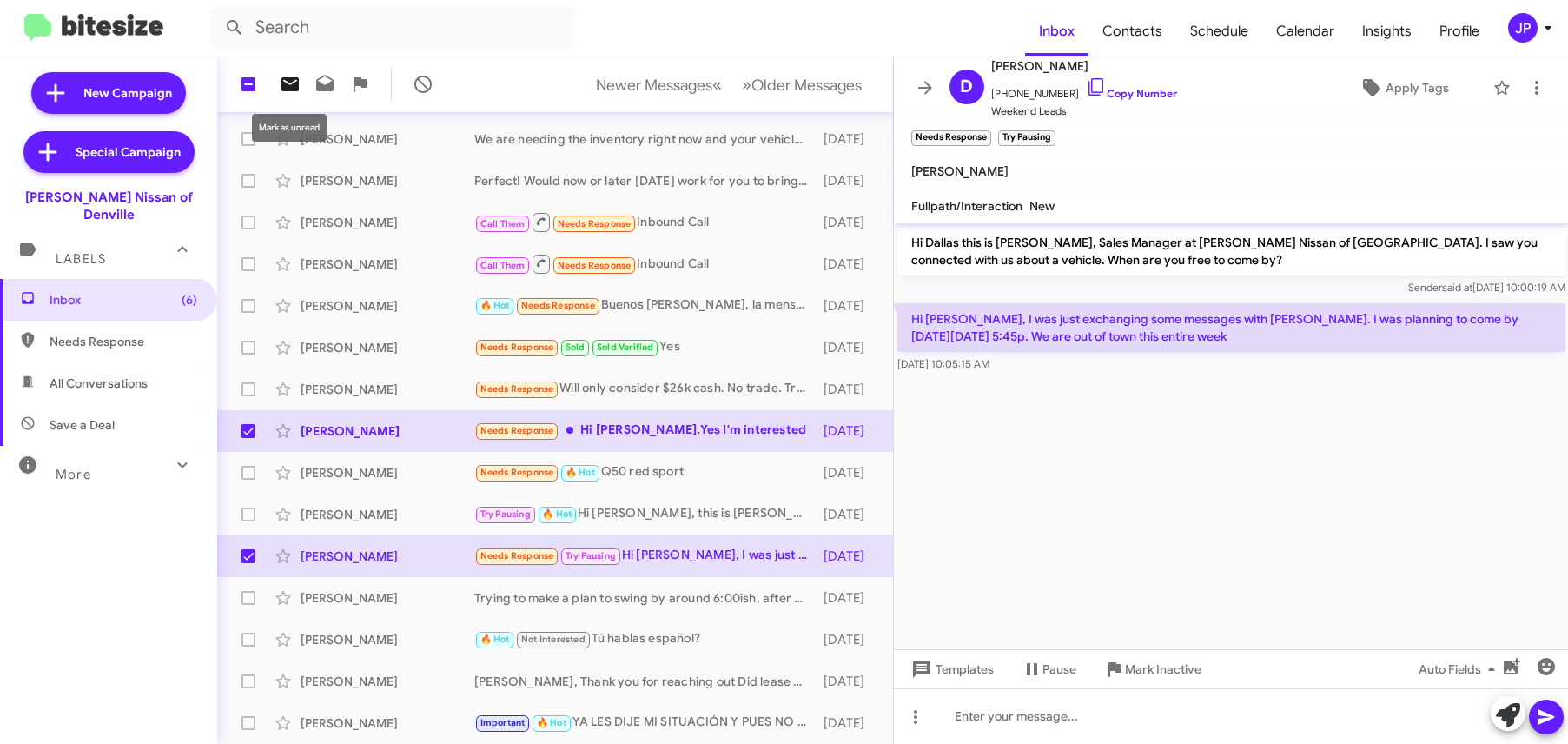
click at [285, 93] on icon at bounding box center [290, 84] width 21 height 21
click at [653, 645] on div "🔥 Hot Not Interested Tú hablas español?" at bounding box center [642, 639] width 335 height 20
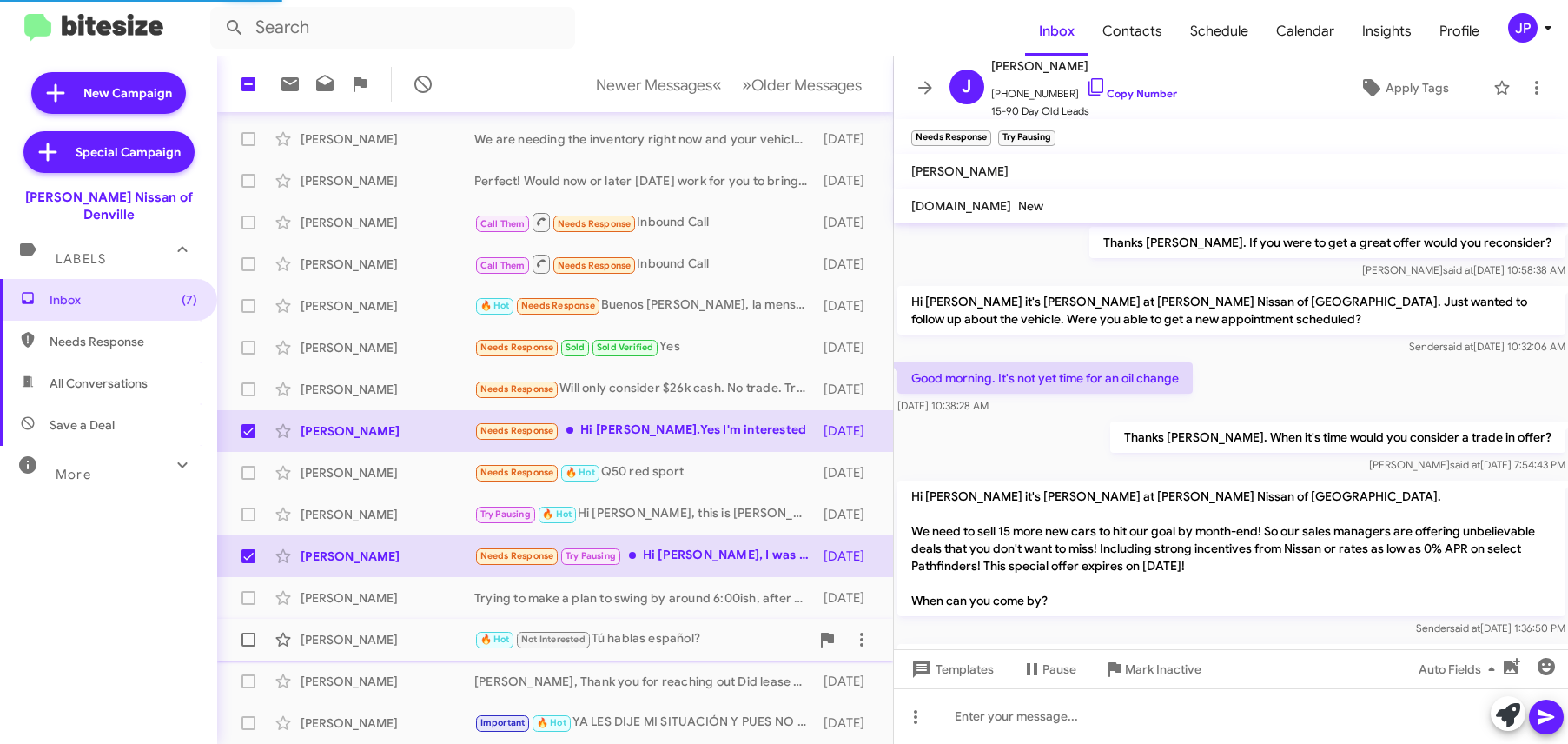
scroll to position [1084, 0]
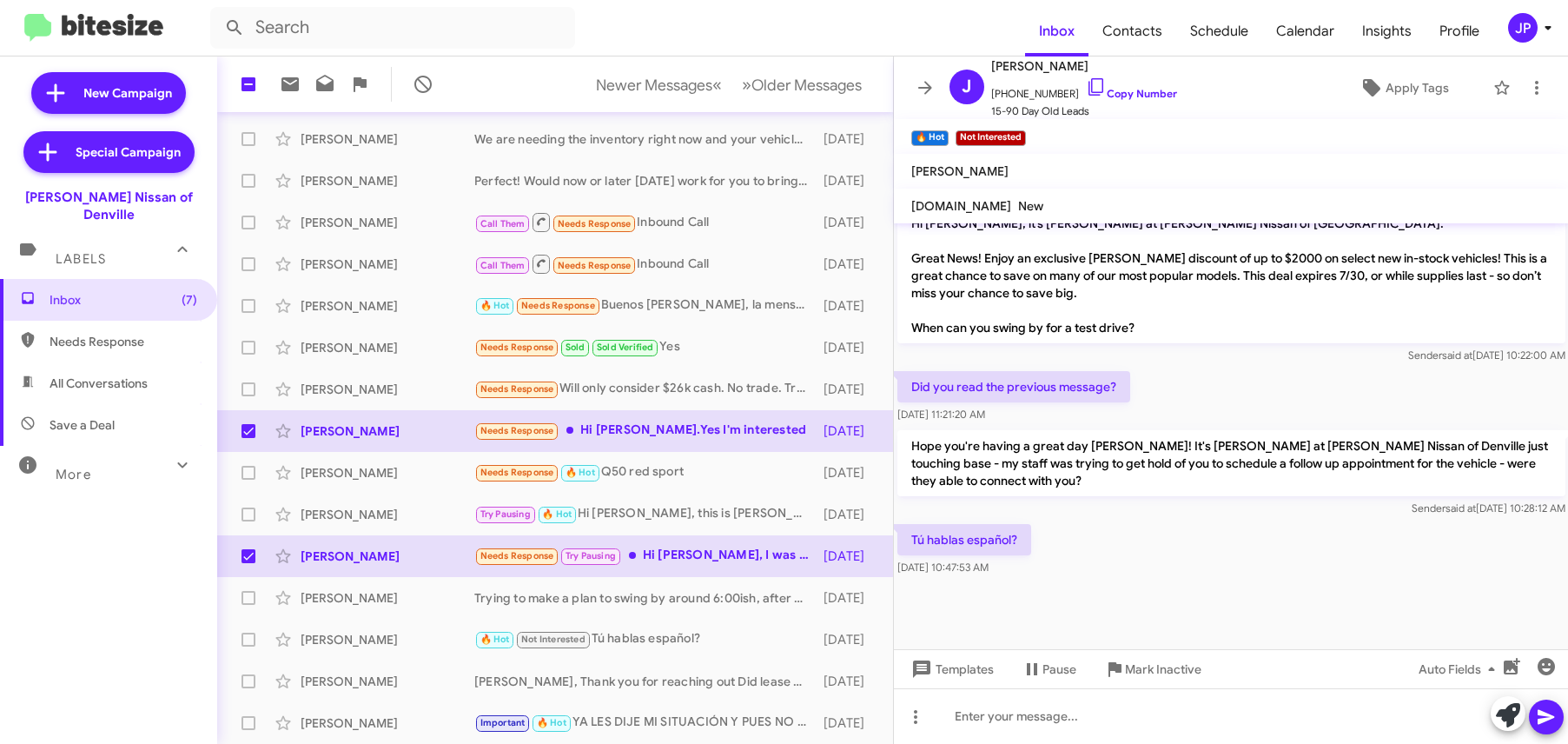
click at [1078, 557] on div "Tú hablas español? Aug 8, 2025, 10:47:53 AM" at bounding box center [1231, 549] width 675 height 59
drag, startPoint x: 1024, startPoint y: 520, endPoint x: 898, endPoint y: 519, distance: 126.0
click at [898, 524] on p "Tú hablas español?" at bounding box center [964, 540] width 133 height 32
click at [1238, 541] on div "Tú hablas español? Aug 8, 2025, 10:47:53 AM" at bounding box center [1231, 549] width 675 height 59
drag, startPoint x: 1159, startPoint y: 93, endPoint x: 1108, endPoint y: 73, distance: 54.8
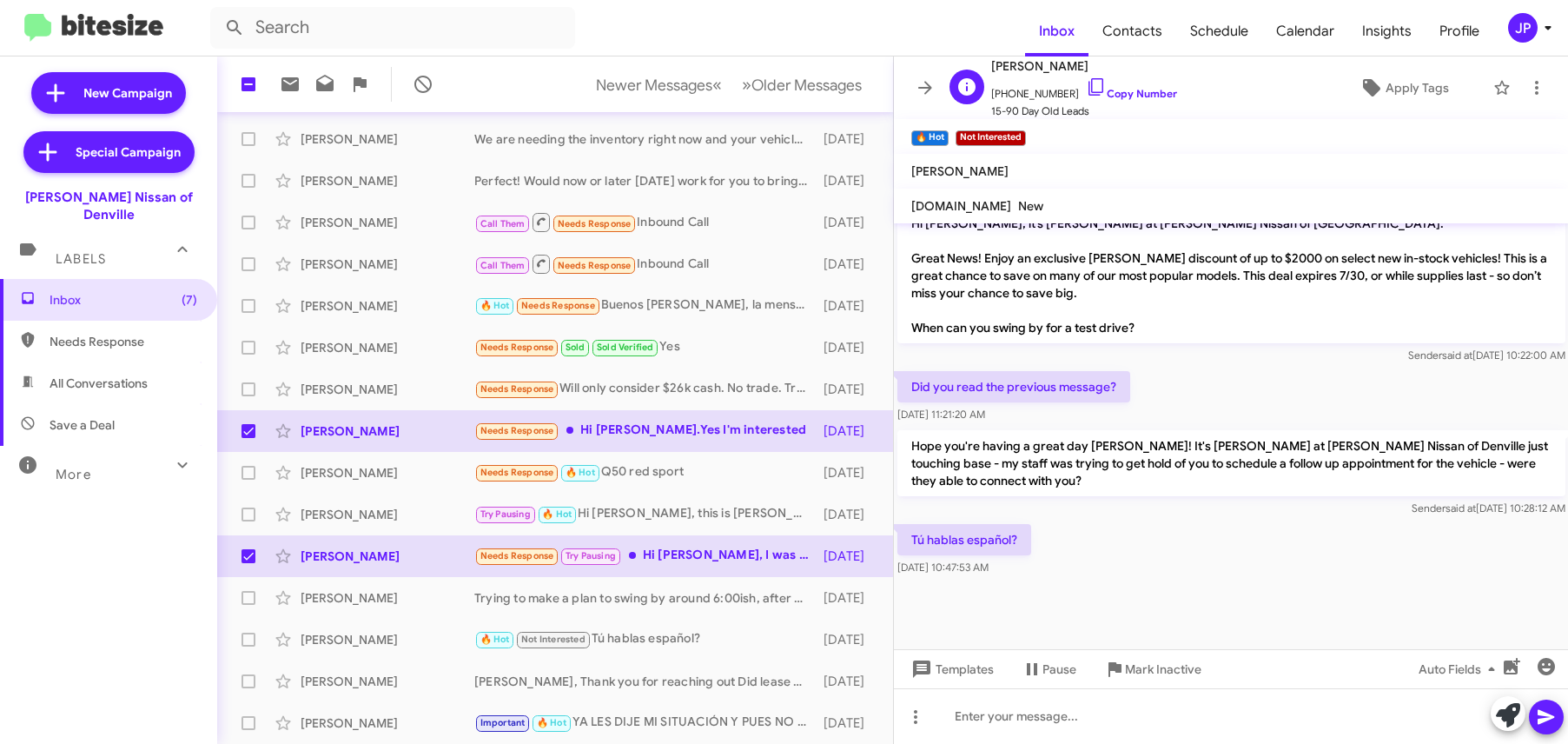
click at [1158, 93] on div "J Jose Roman +19738761018 Copy Number 15-90 Day Old Leads Apply Tags" at bounding box center [1214, 87] width 543 height 64
click at [1408, 85] on span "Apply Tags" at bounding box center [1417, 88] width 63 height 32
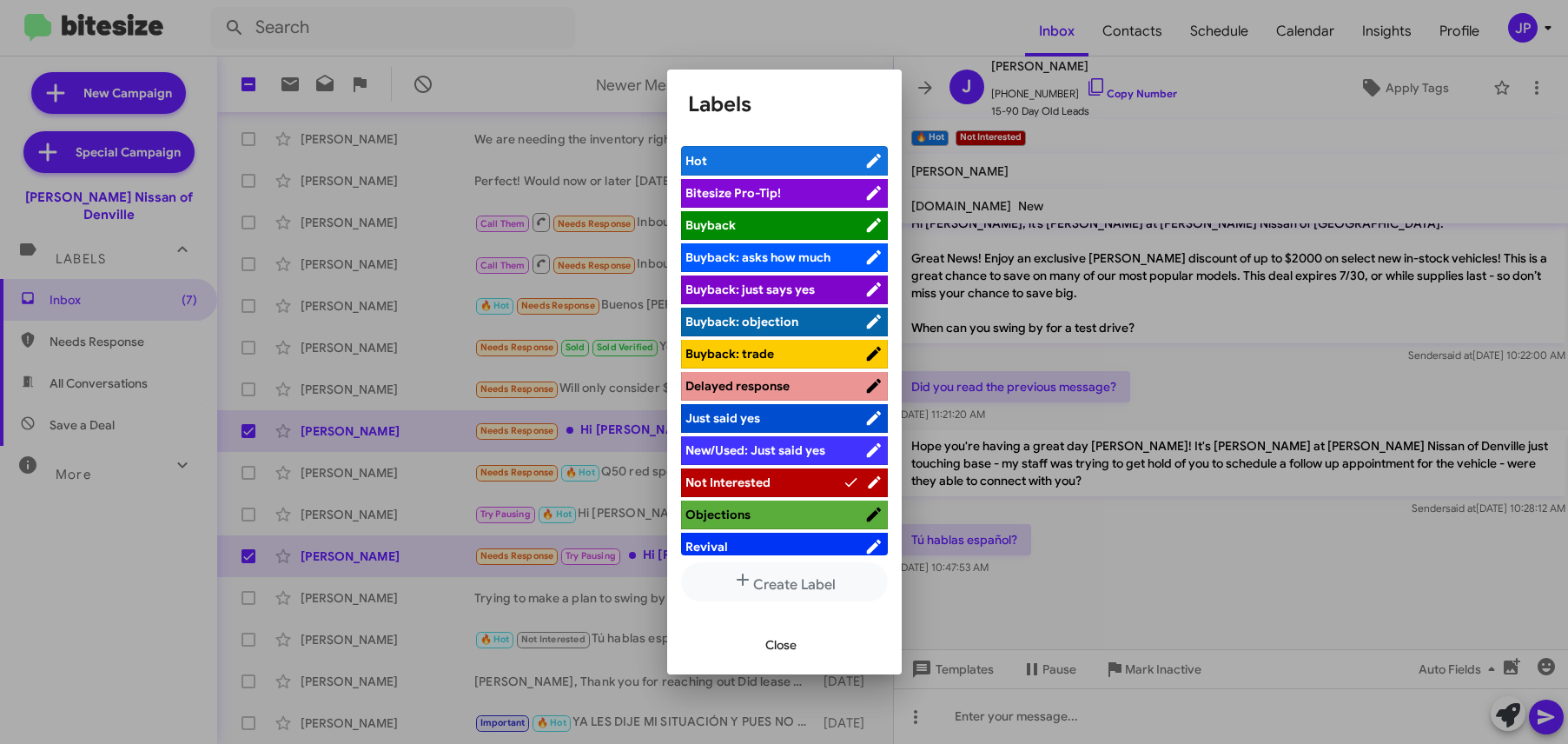
click at [827, 195] on span "Bitesize Pro-Tip!" at bounding box center [775, 193] width 179 height 18
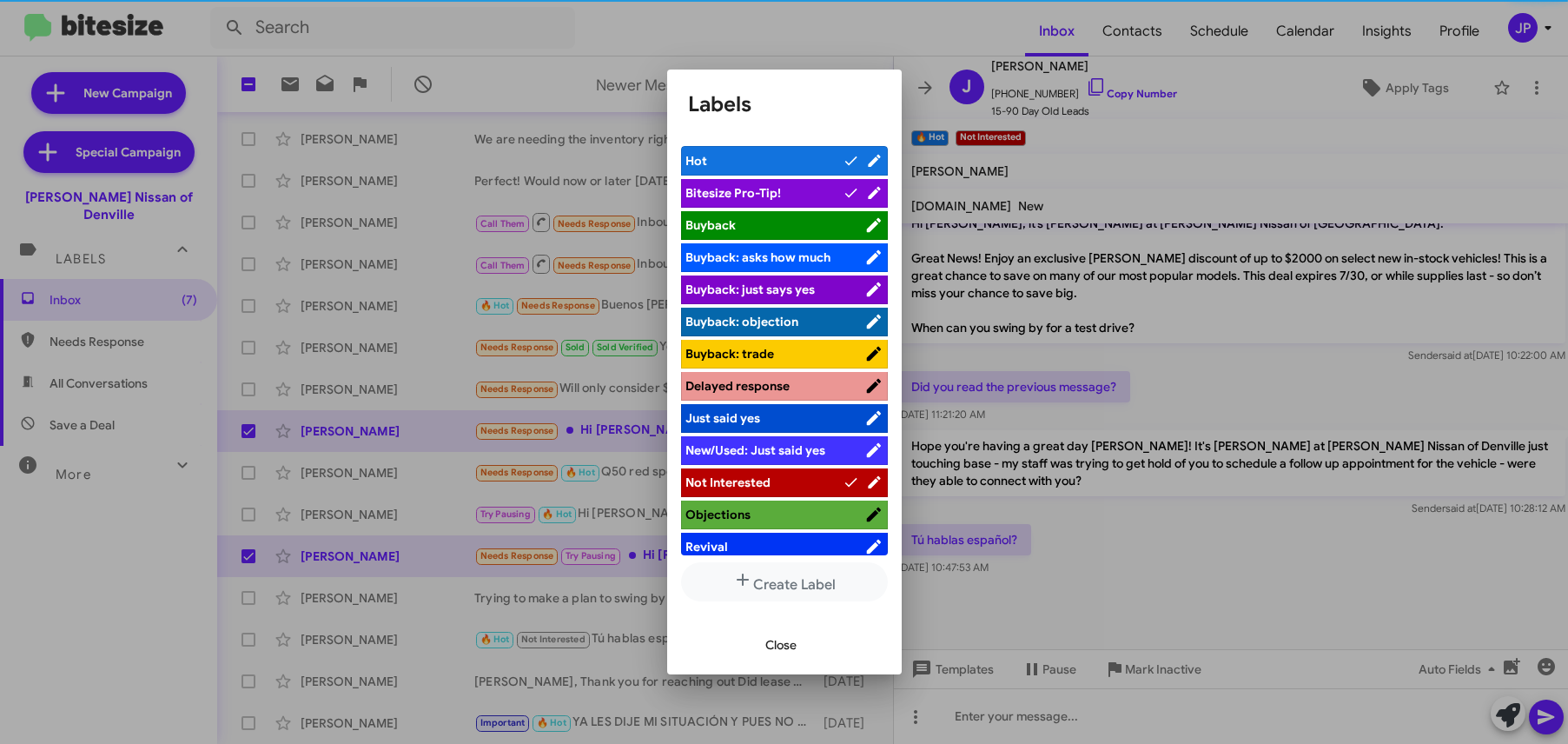
click at [1269, 504] on div at bounding box center [784, 372] width 1568 height 744
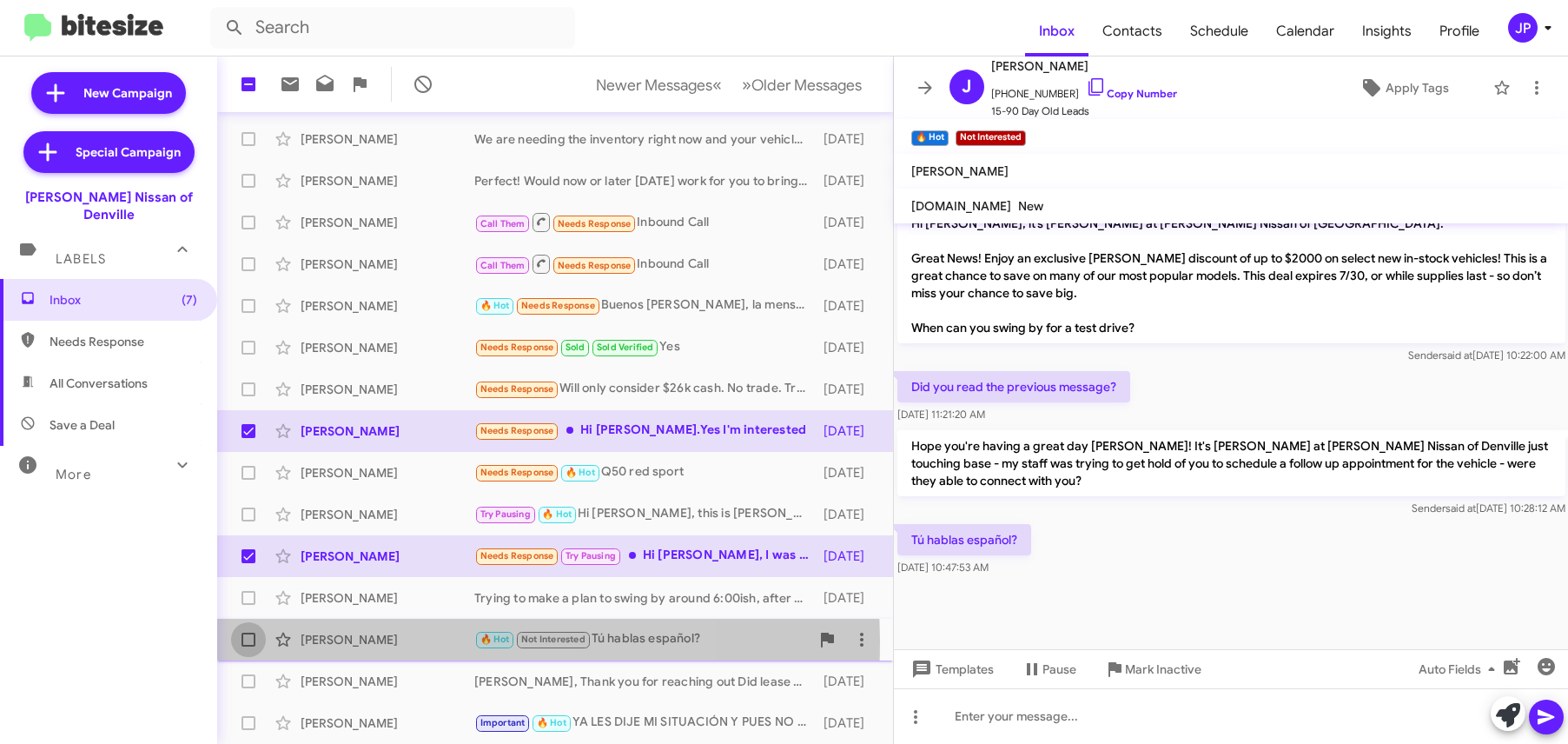
click at [246, 640] on span at bounding box center [248, 640] width 14 height 14
click at [247, 647] on input "checkbox" at bounding box center [247, 647] width 1 height 1
checkbox input "true"
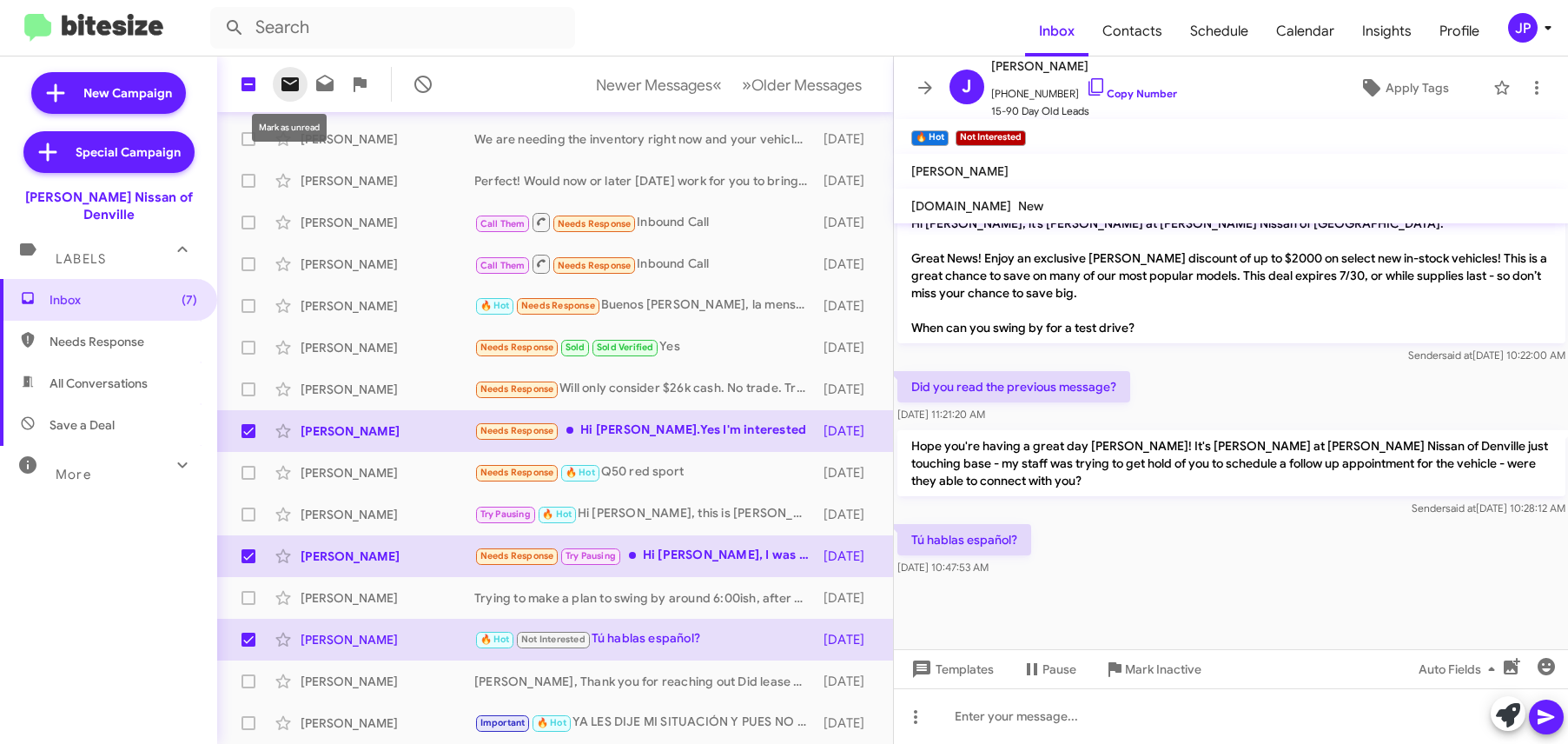
click at [283, 89] on icon at bounding box center [290, 84] width 18 height 14
click at [769, 78] on span "Older Messages" at bounding box center [806, 85] width 111 height 19
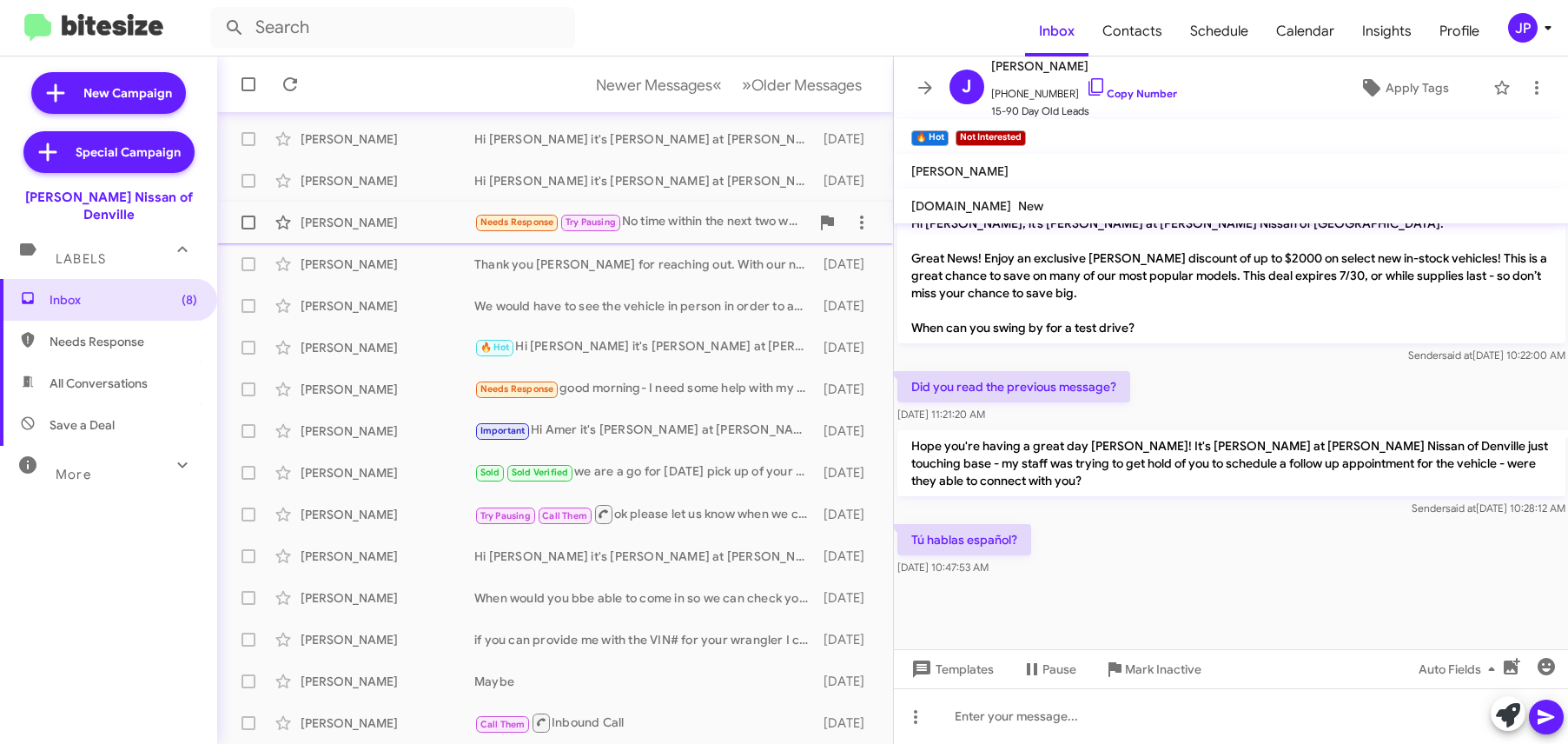
click at [715, 236] on div "Thomas Melito Needs Response Try Pausing No time within the next two weeks. You…" at bounding box center [555, 223] width 648 height 35
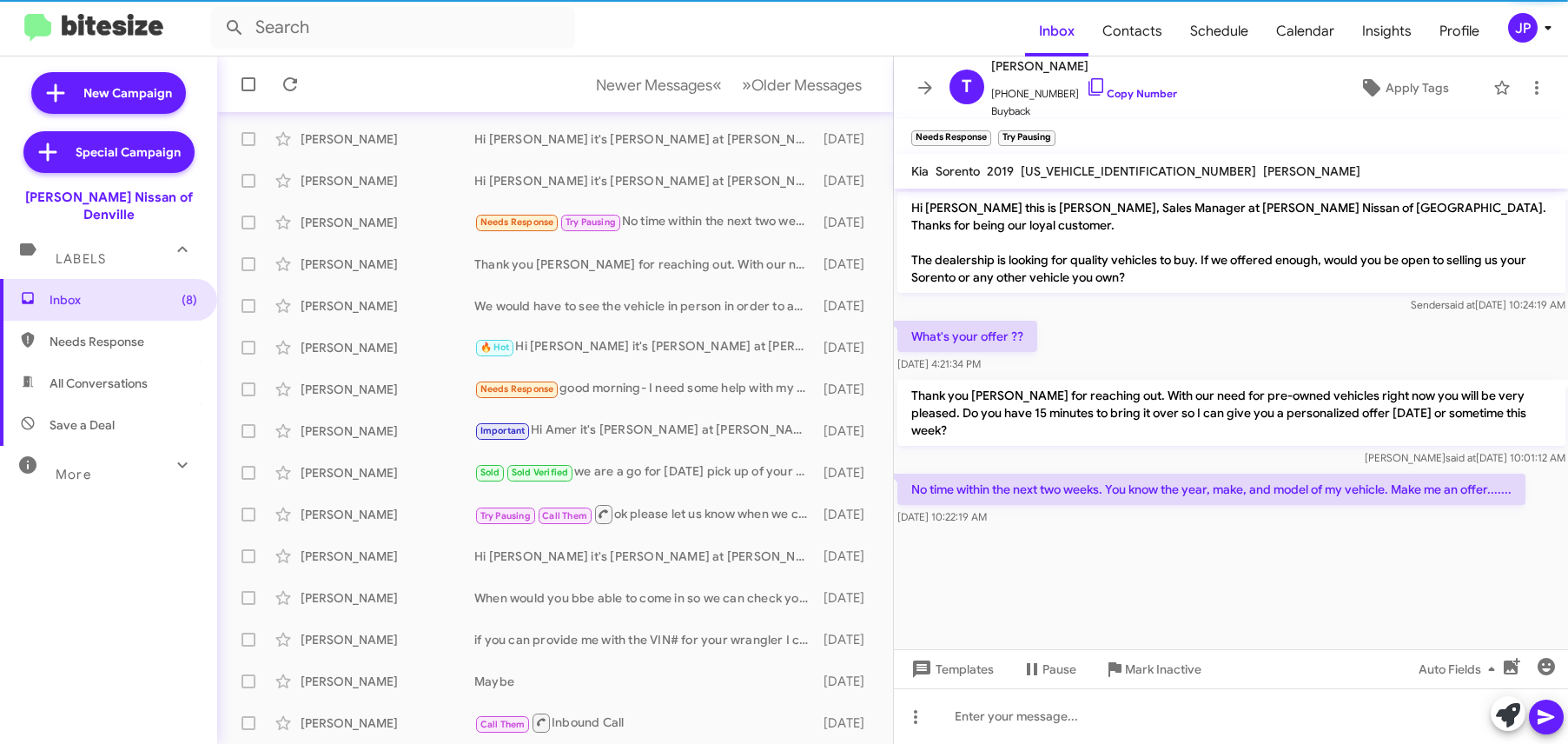
click at [1149, 560] on cdk-virtual-scroll-viewport "Hi Thomas this is Jorge Pacheco, Sales Manager at Nielsen Nissan of Denville. T…" at bounding box center [1231, 418] width 675 height 461
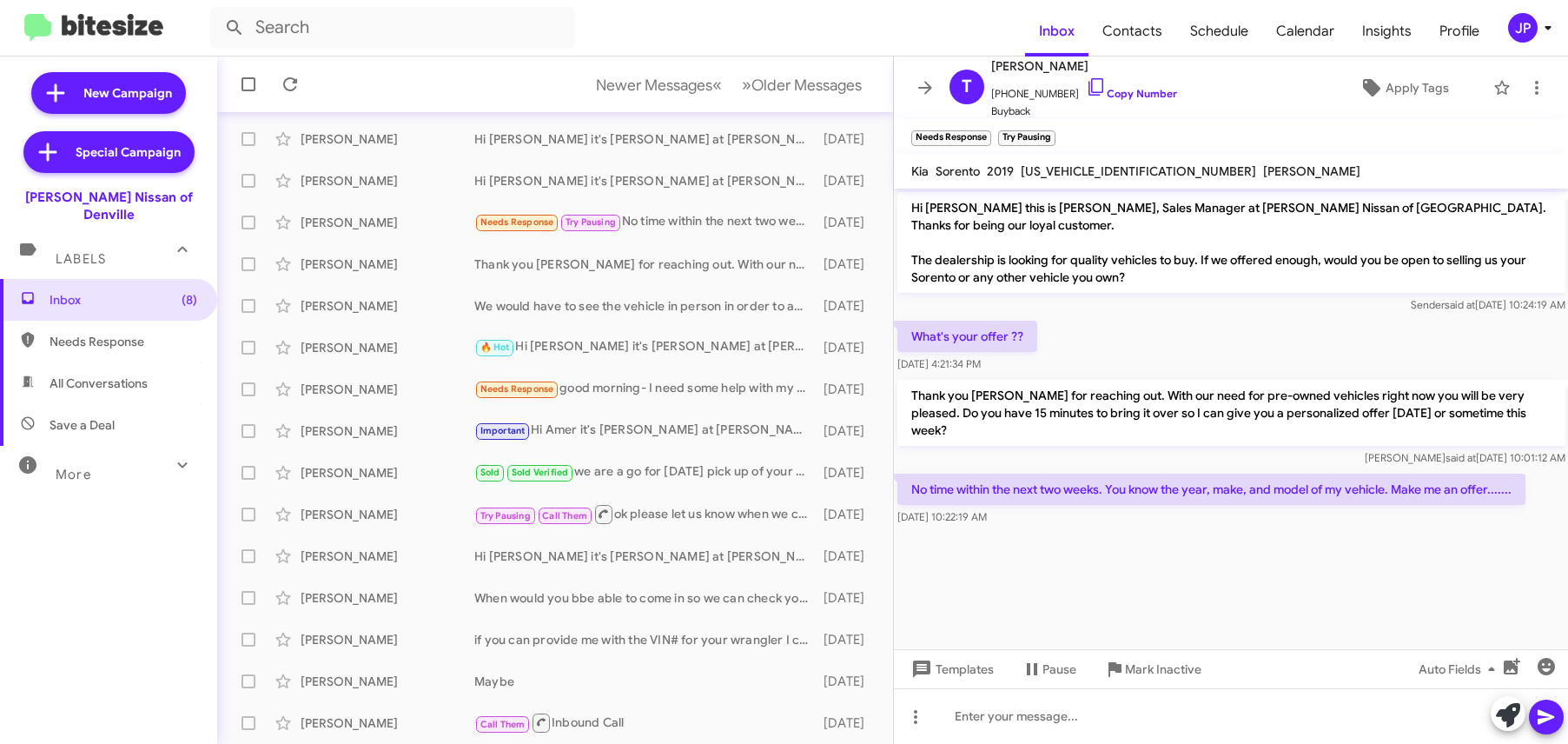
click at [1385, 529] on div at bounding box center [1231, 538] width 675 height 18
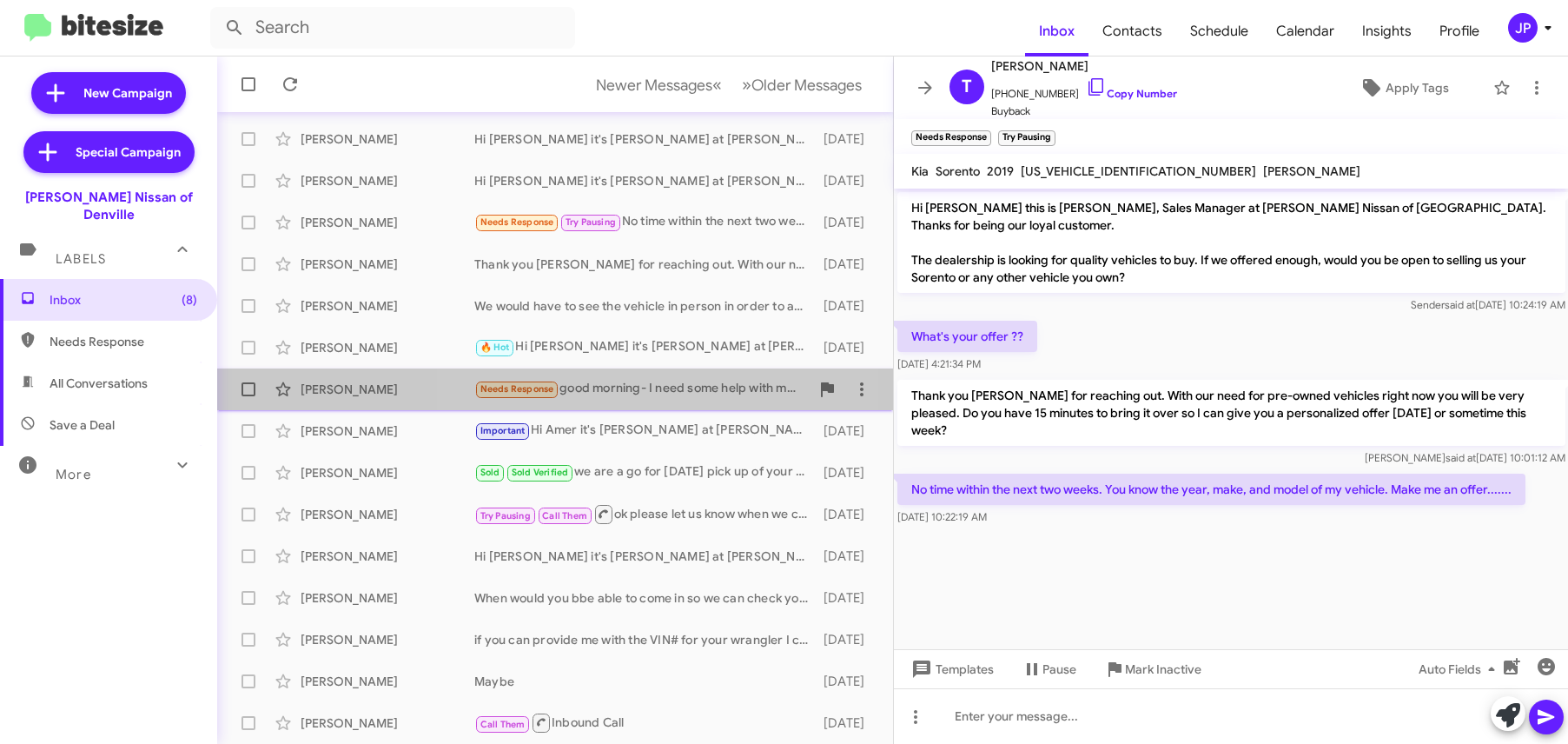
click at [575, 403] on div "Kayla Venezia Needs Response good morning- I need some help with my Nissan. Wha…" at bounding box center [555, 390] width 648 height 35
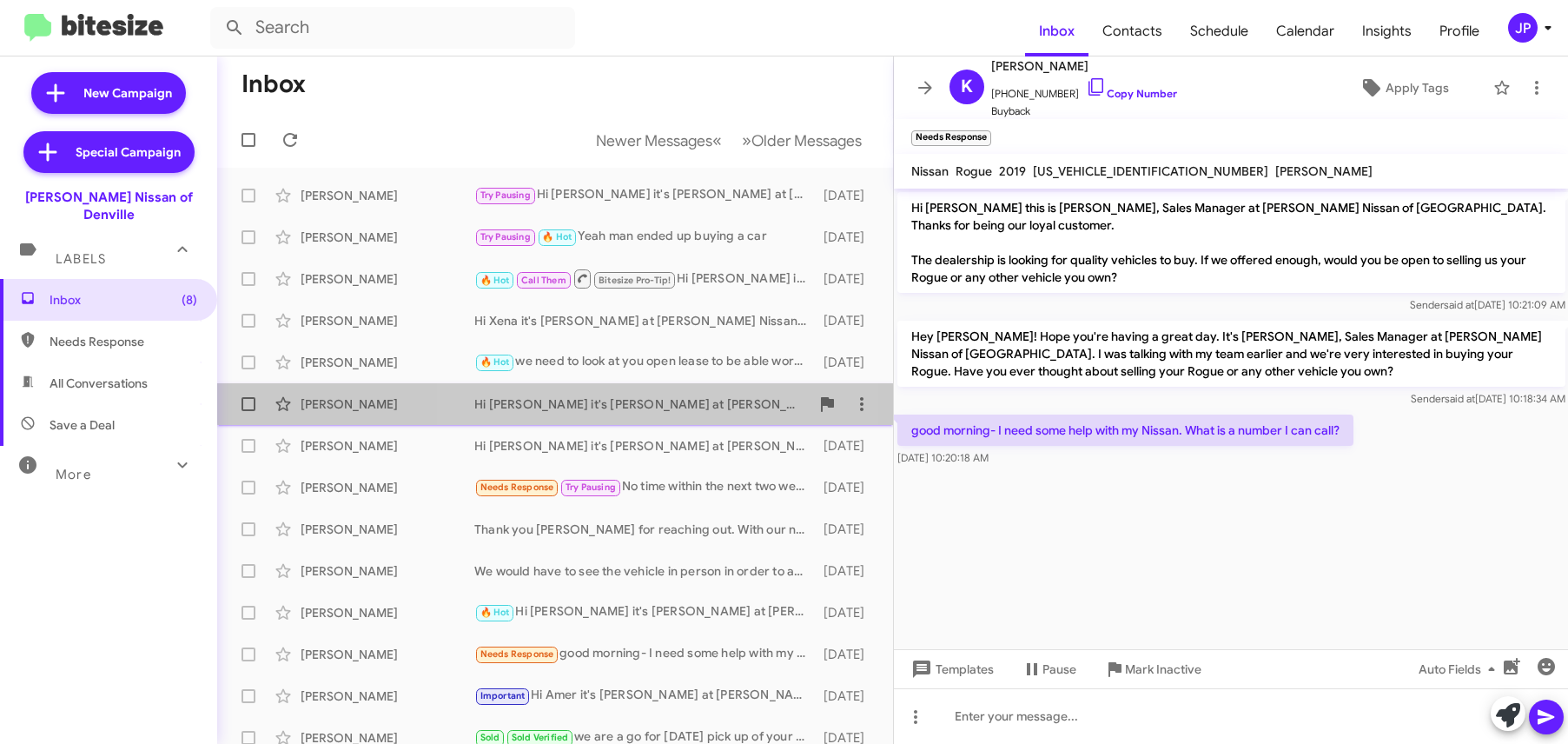
click at [589, 388] on div "Tammy Tucker Hi Tammy it's Jorge Pacheco at Nielsen Nissan of Denville. Just wa…" at bounding box center [555, 404] width 648 height 35
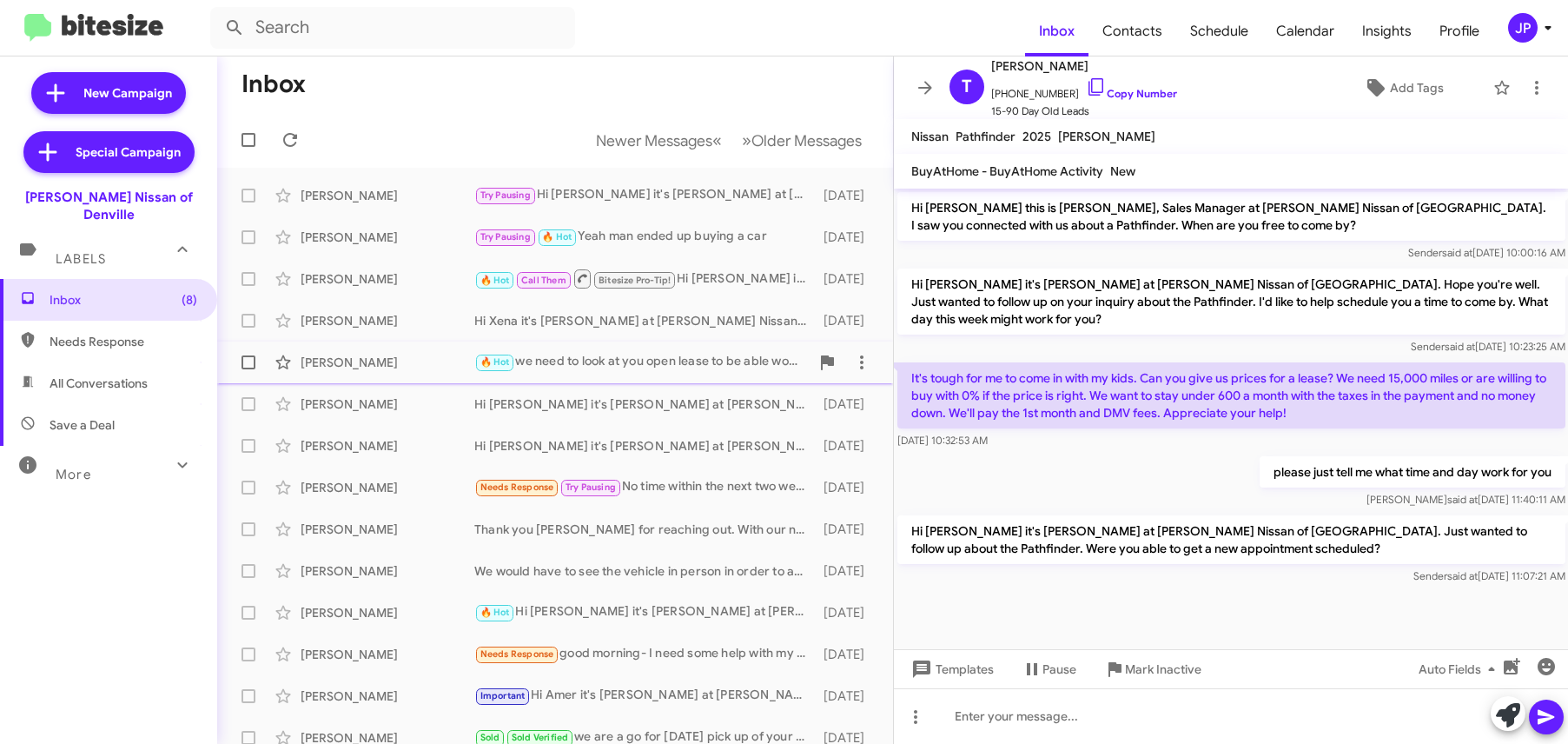
click at [596, 369] on div "🔥 Hot we need to look at you open lease to be able work out a good deal on a ne…" at bounding box center [642, 361] width 335 height 20
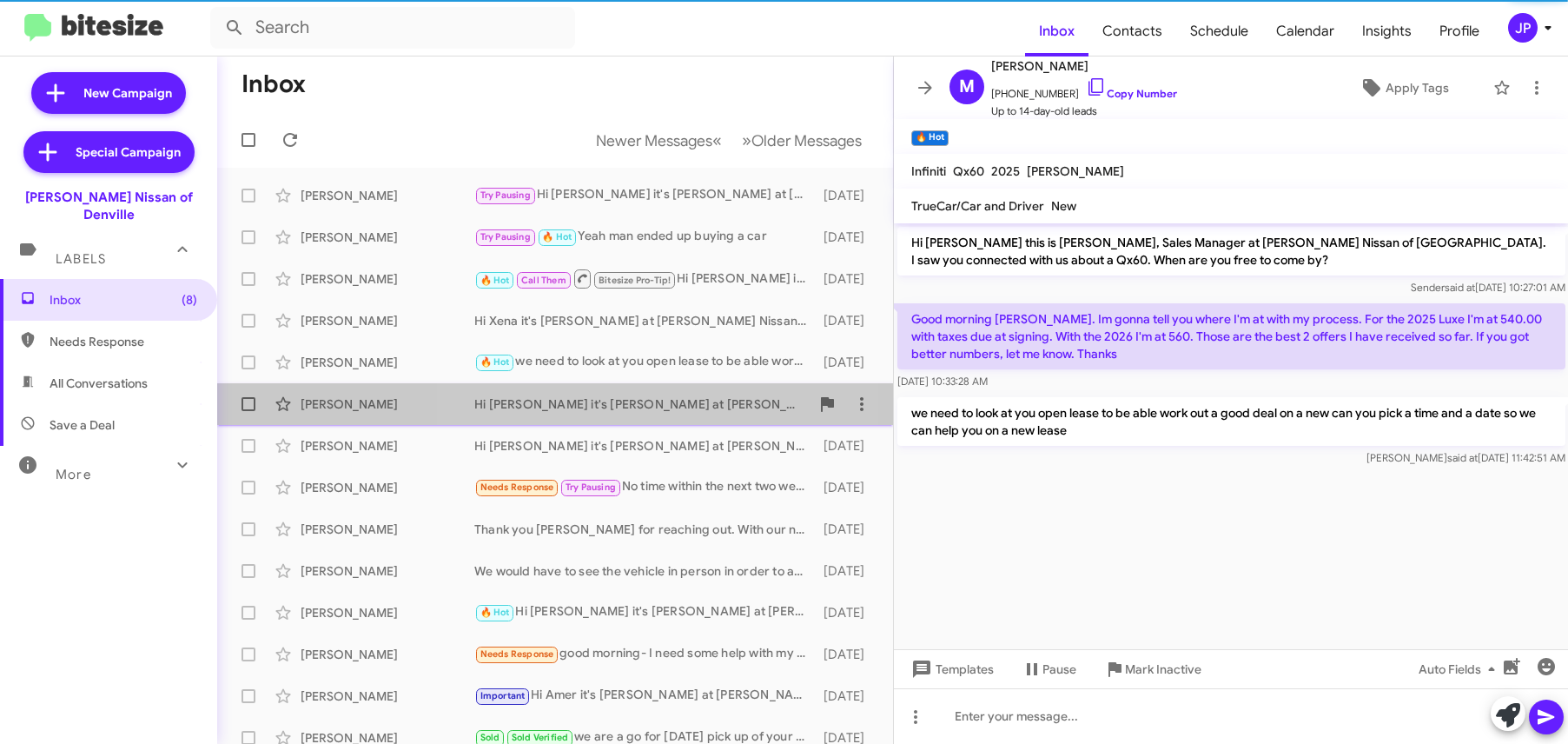
click at [592, 393] on div "Tammy Tucker Hi Tammy it's Jorge Pacheco at Nielsen Nissan of Denville. Just wa…" at bounding box center [555, 404] width 648 height 35
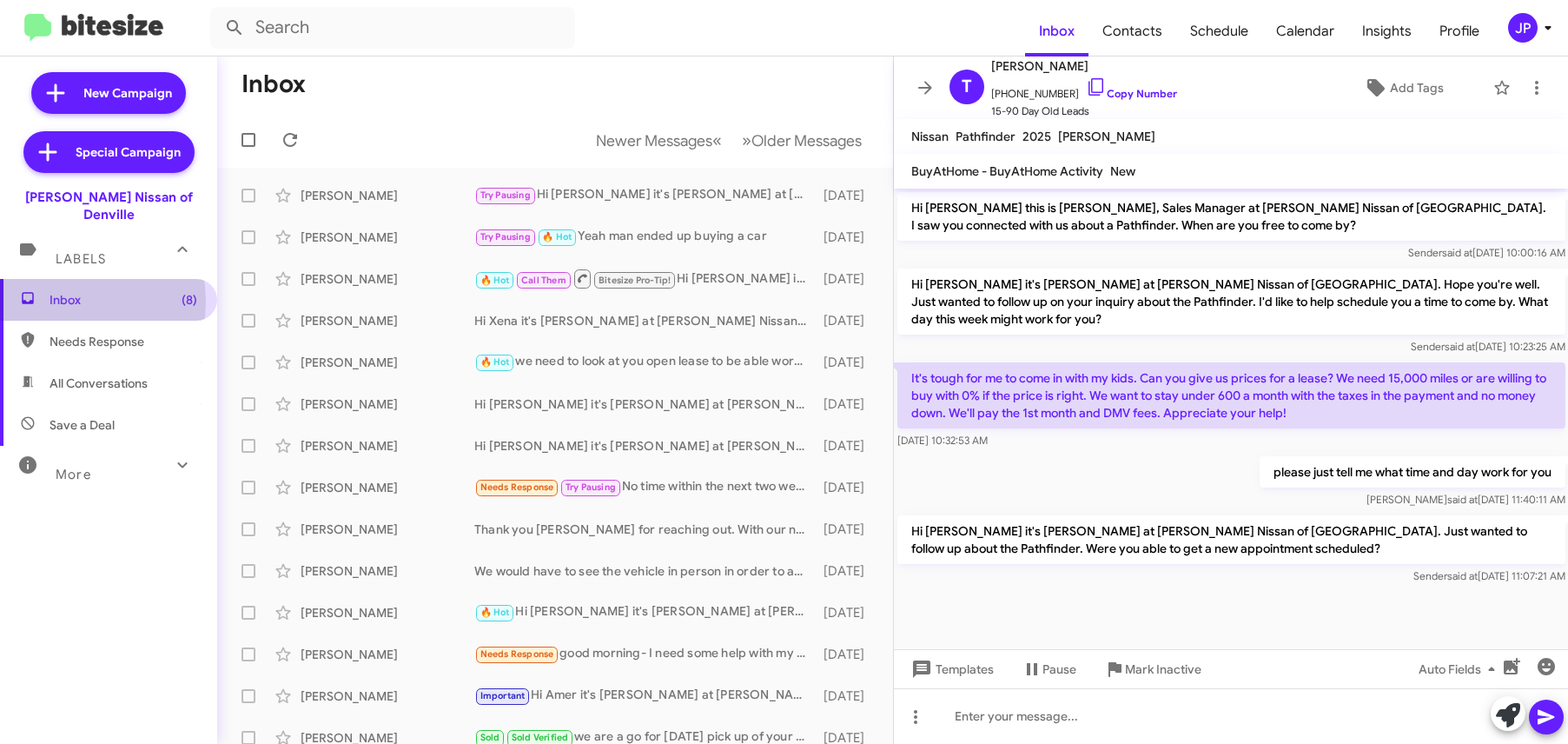
click at [55, 291] on span "Inbox (8)" at bounding box center [123, 300] width 147 height 18
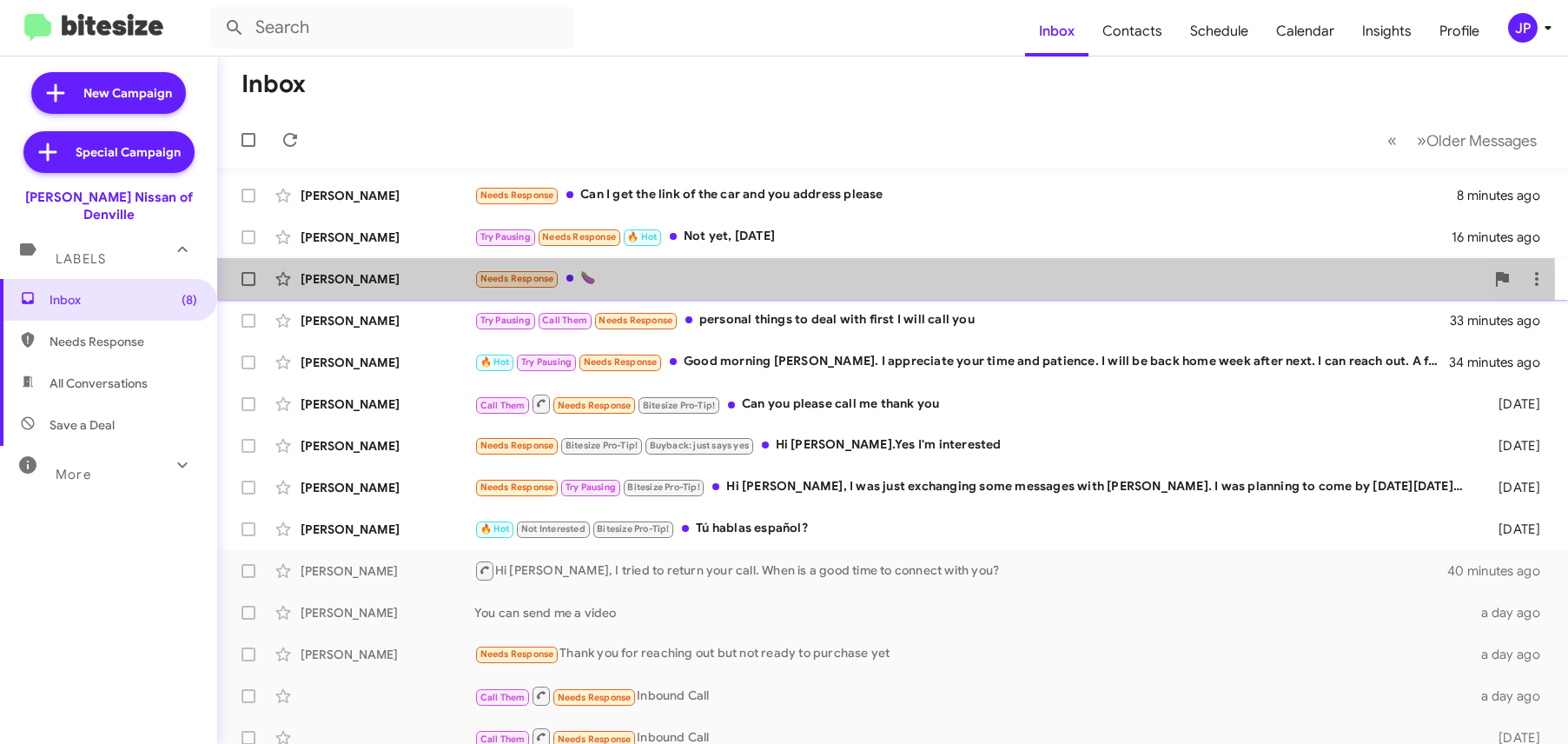
click at [749, 282] on div "Needs Response 🍆" at bounding box center [980, 278] width 1011 height 20
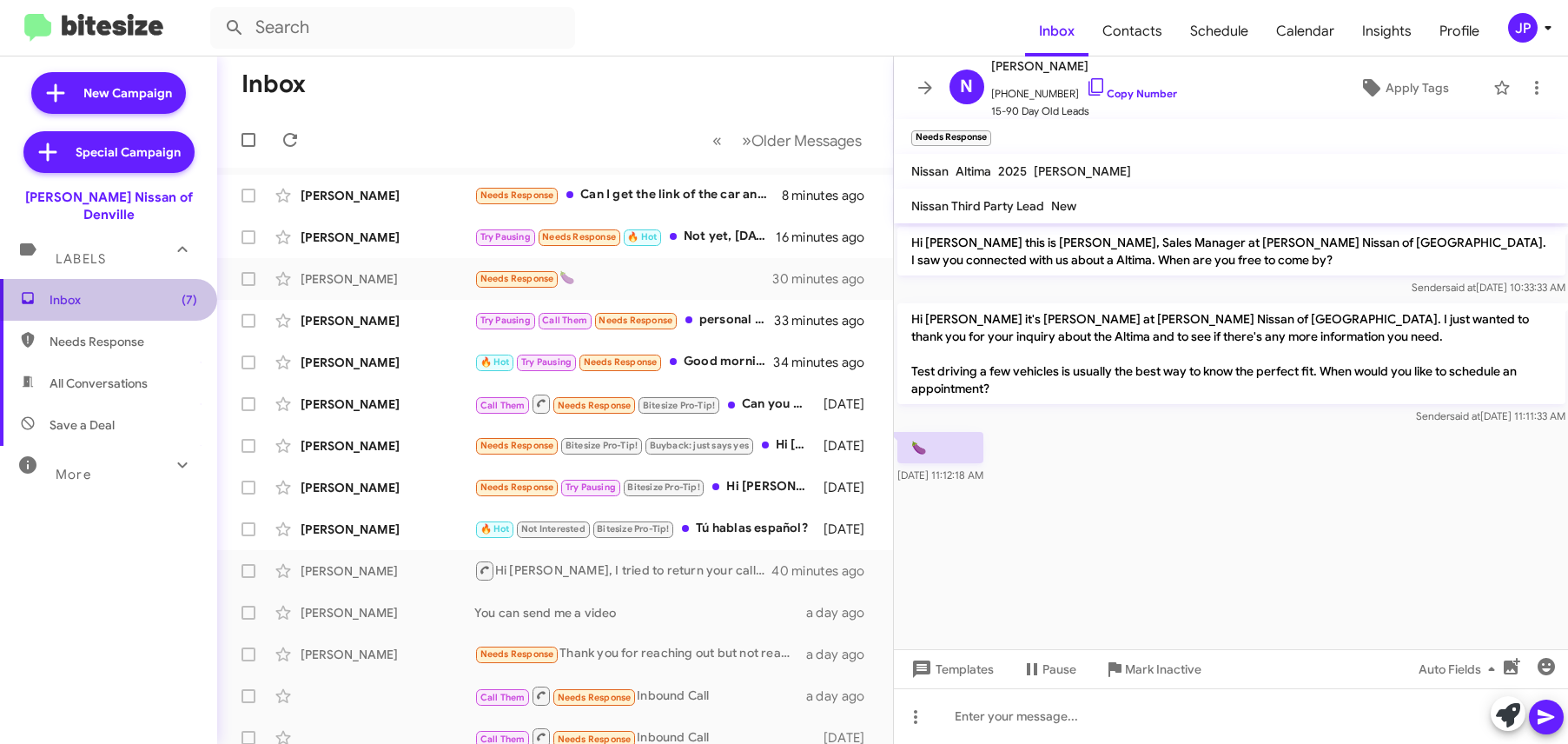
click at [118, 291] on span "Inbox (7)" at bounding box center [123, 300] width 147 height 18
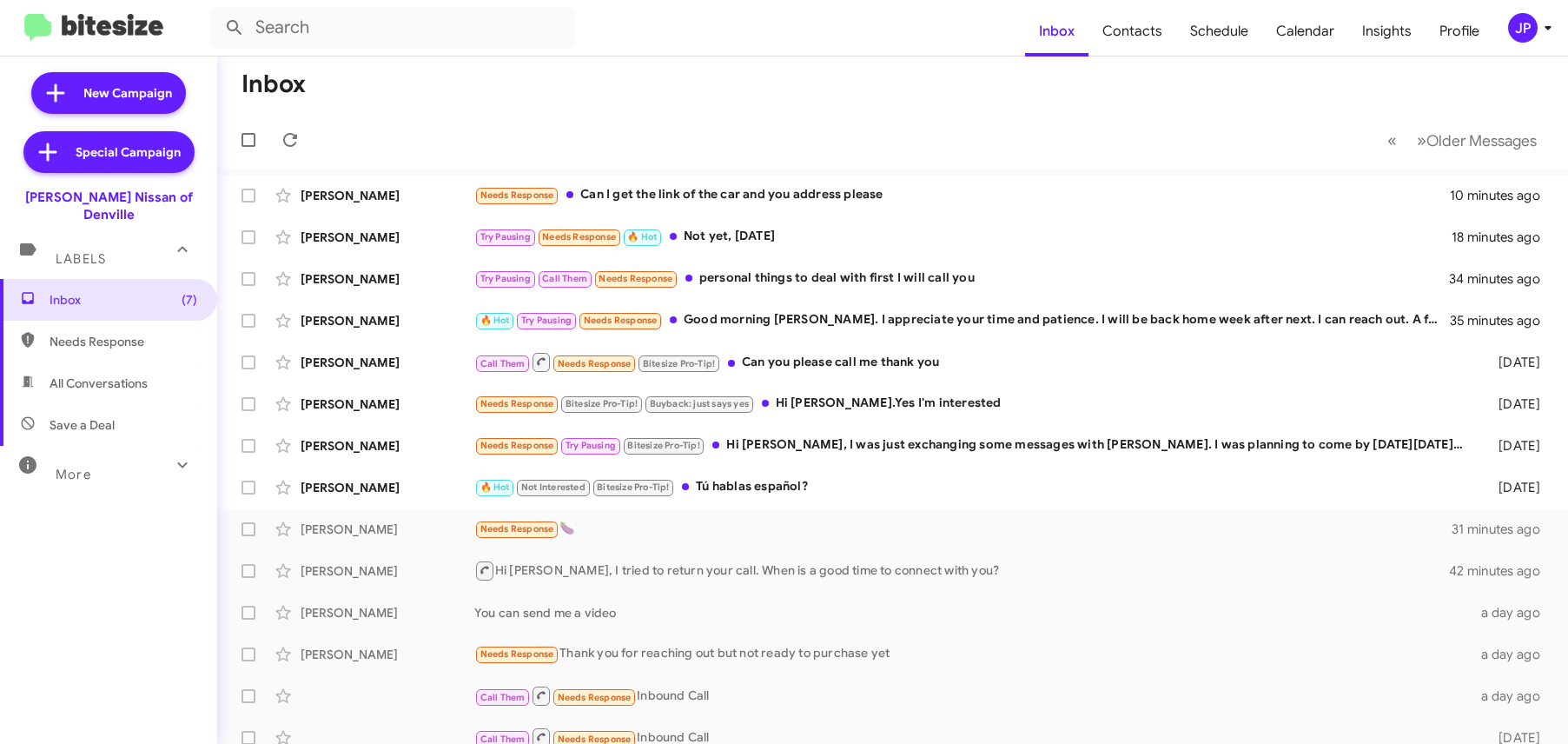
click at [1488, 24] on div "JP" at bounding box center [1523, 28] width 30 height 30
click at [1488, 24] on body "Inbox Contacts Schedule Calendar Insights Profile JP New Campaign Special Campa…" at bounding box center [784, 372] width 1568 height 744
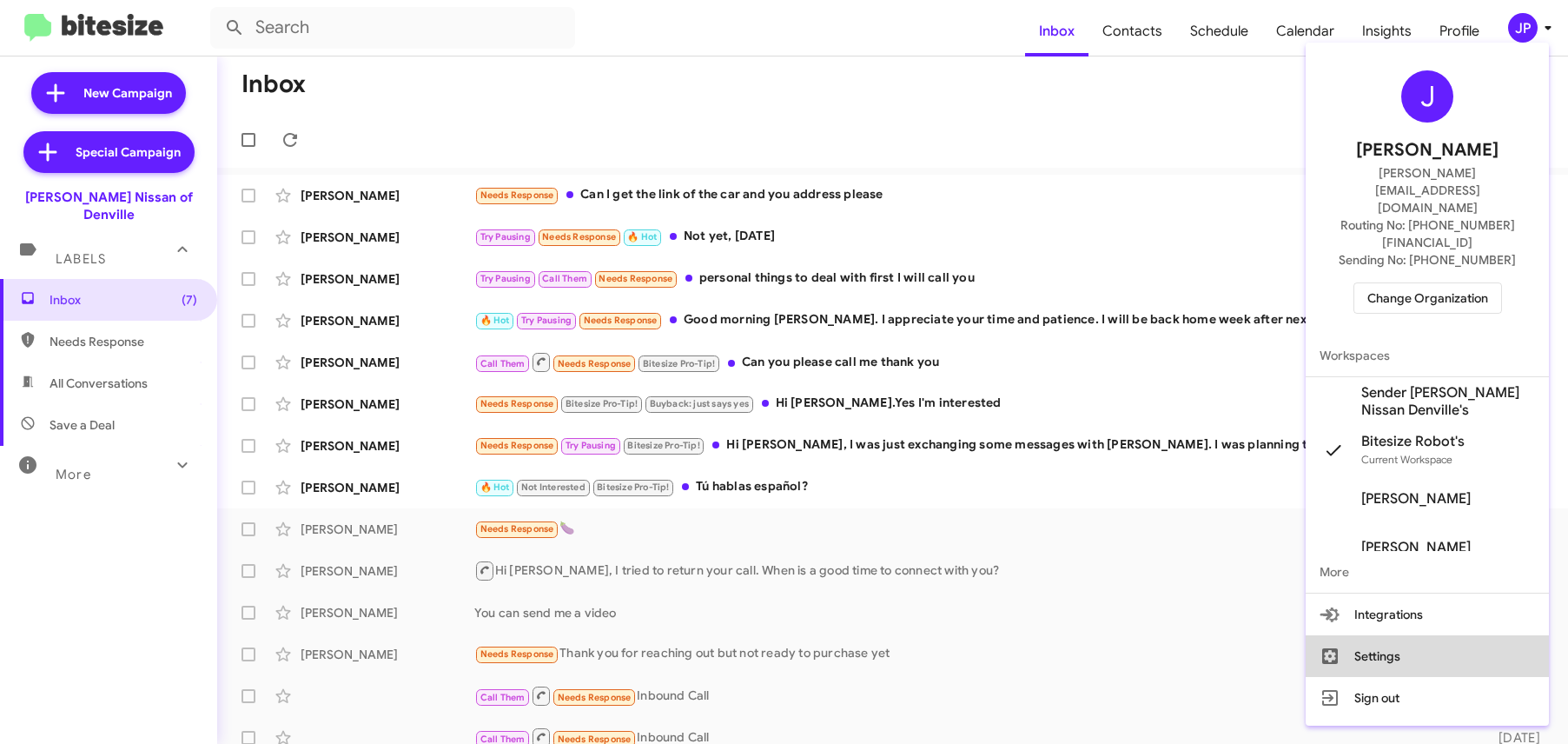
click at [1407, 635] on button "Settings" at bounding box center [1427, 656] width 243 height 42
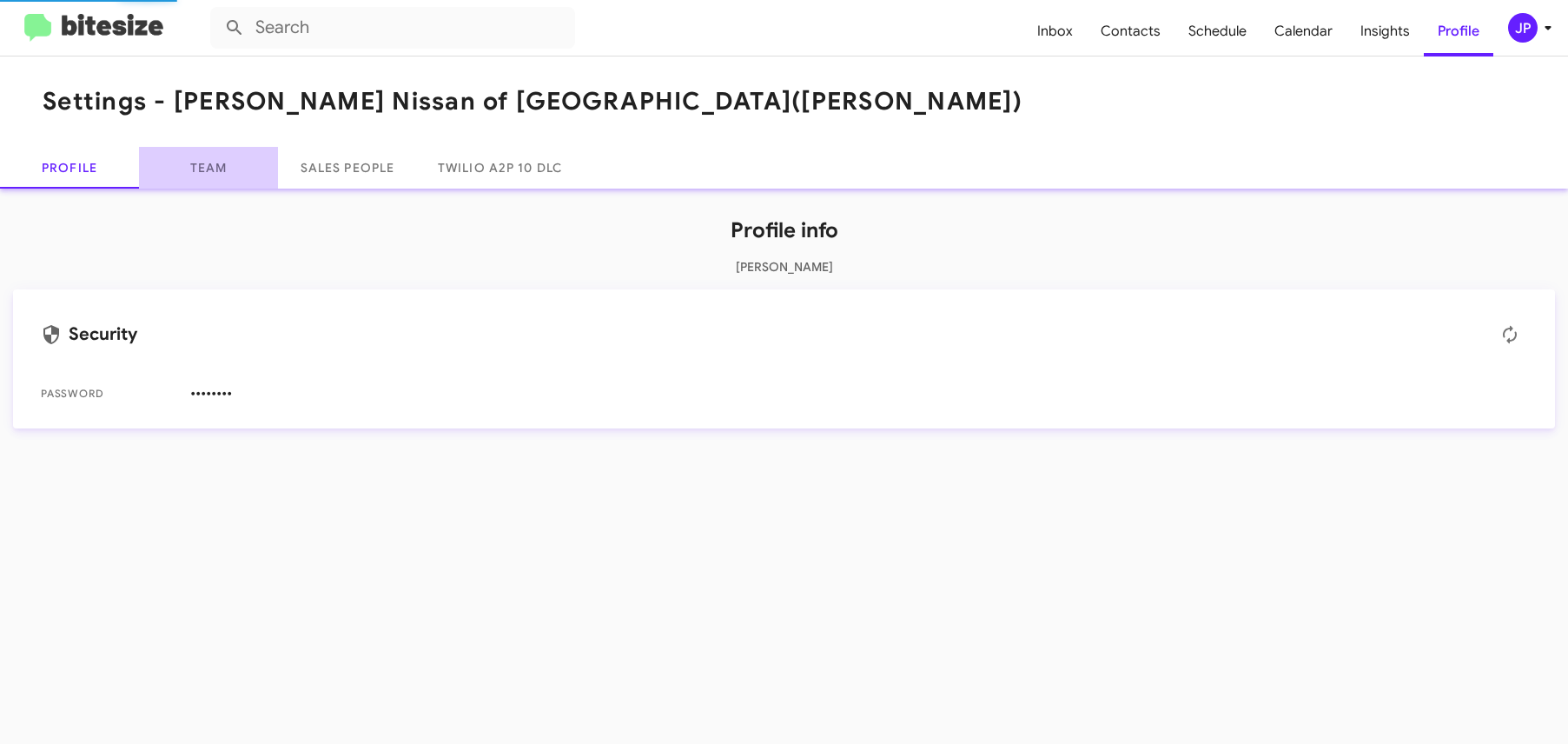
click at [151, 171] on link "Team" at bounding box center [208, 168] width 139 height 42
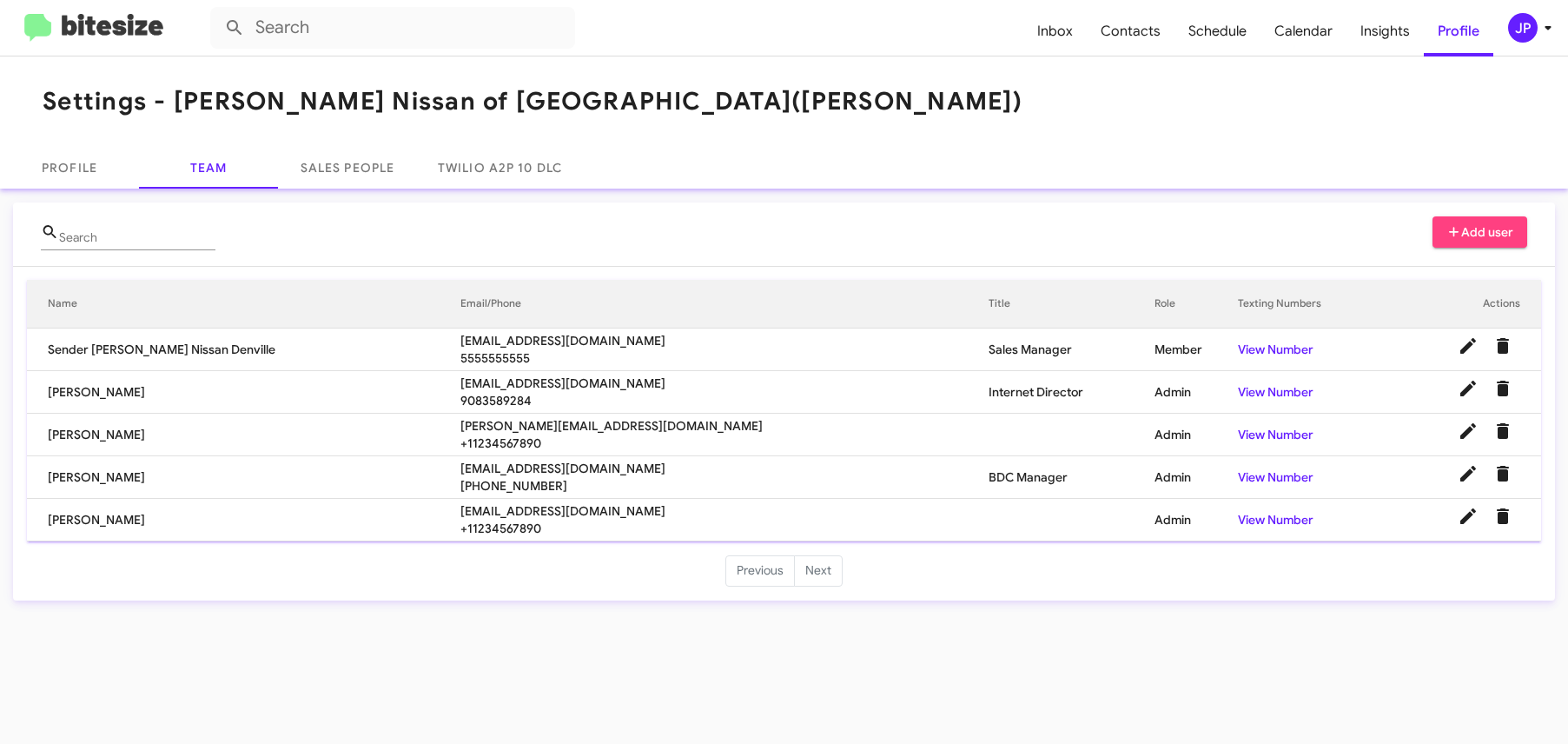
click at [495, 512] on span "jpacheco@nielsenautos.com" at bounding box center [725, 511] width 528 height 18
copy span "jpacheco@nielsenautos.com"
click at [520, 472] on span "ahurtado@nielsenautos.com" at bounding box center [725, 469] width 528 height 18
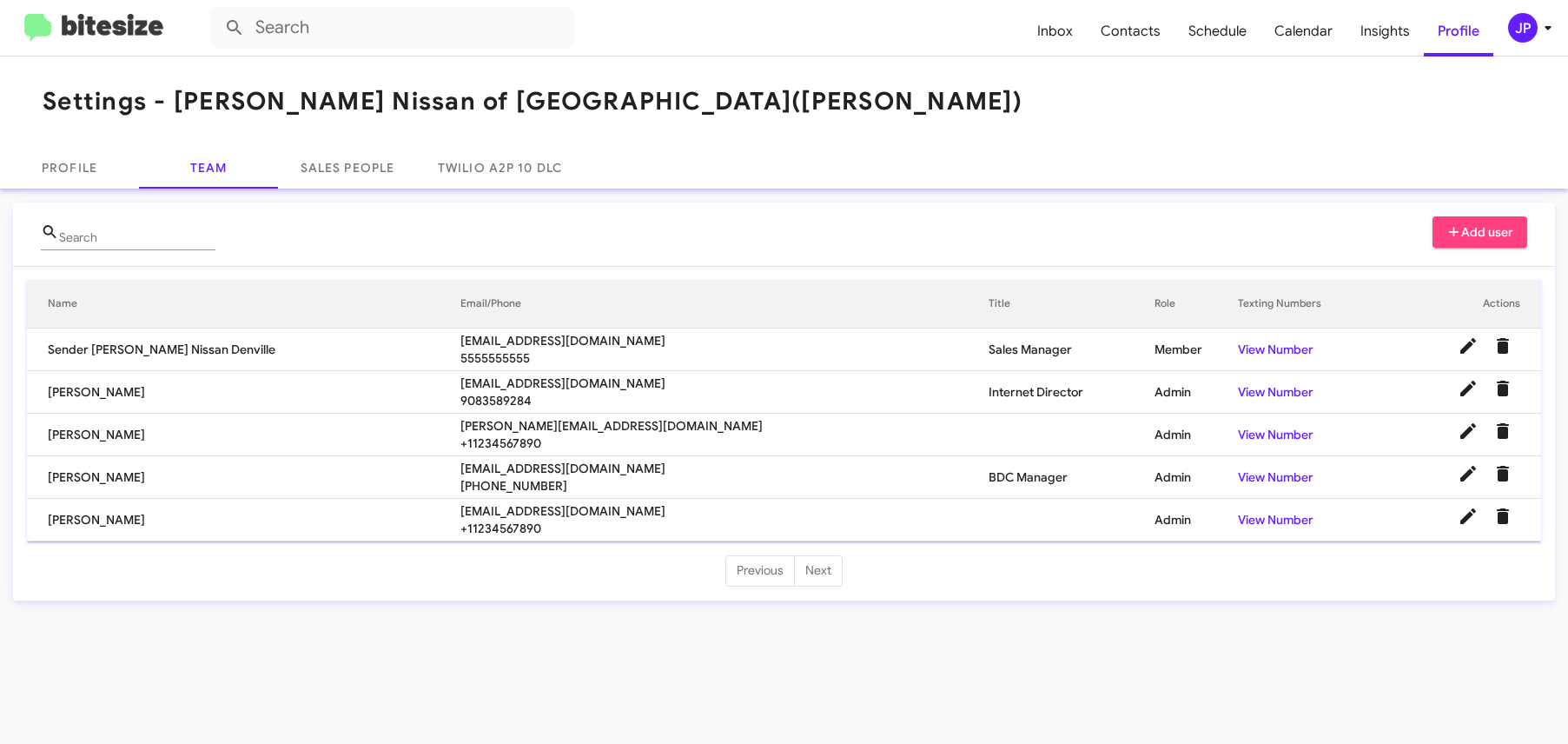
click at [520, 472] on span "ahurtado@nielsenautos.com" at bounding box center [725, 469] width 528 height 18
copy span "ahurtado@nielsenautos.com"
click at [555, 417] on span "rebecca@callteamsix.com" at bounding box center [725, 426] width 528 height 18
click at [554, 420] on span "rebecca@callteamsix.com" at bounding box center [725, 426] width 528 height 18
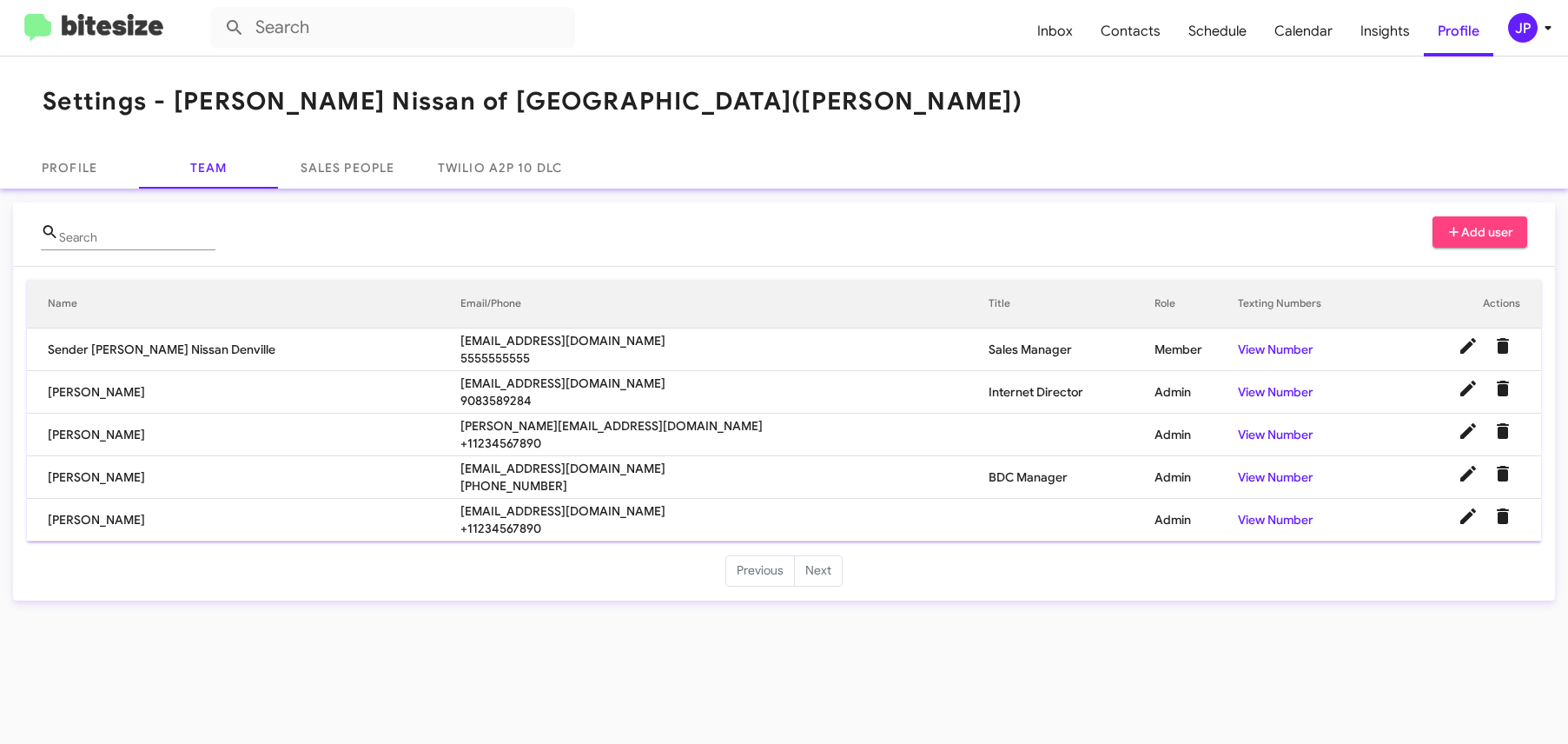
click at [554, 420] on span "rebecca@callteamsix.com" at bounding box center [725, 426] width 528 height 18
copy span "rebecca@callteamsix.com"
click at [558, 381] on span "ccarrasquillo@nielsenautos.com" at bounding box center [725, 383] width 528 height 18
click at [558, 380] on span "ccarrasquillo@nielsenautos.com" at bounding box center [725, 383] width 528 height 18
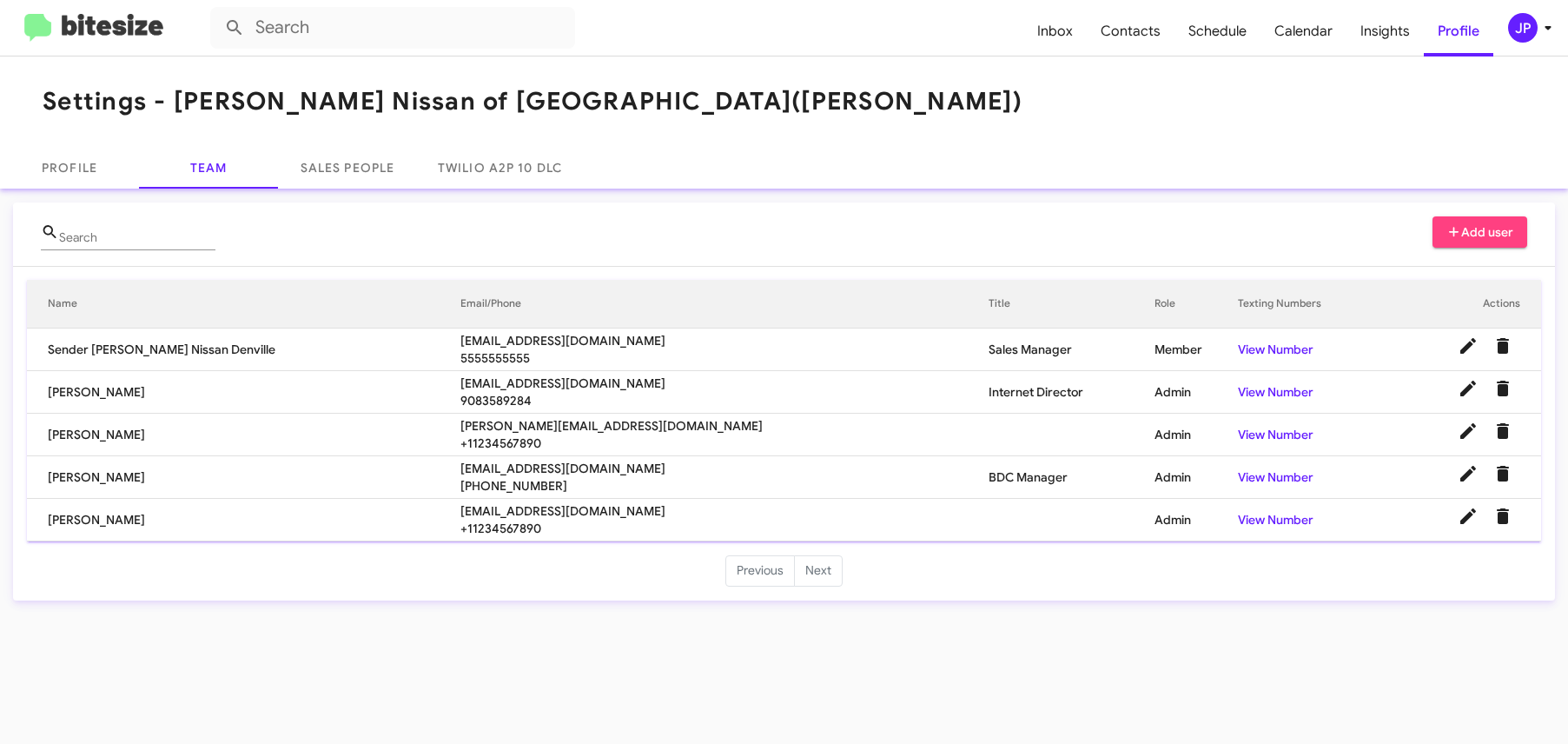
click at [558, 380] on span "ccarrasquillo@nielsenautos.com" at bounding box center [725, 383] width 528 height 18
copy span "ccarrasquillo@nielsenautos.com"
click at [117, 36] on img at bounding box center [94, 28] width 139 height 29
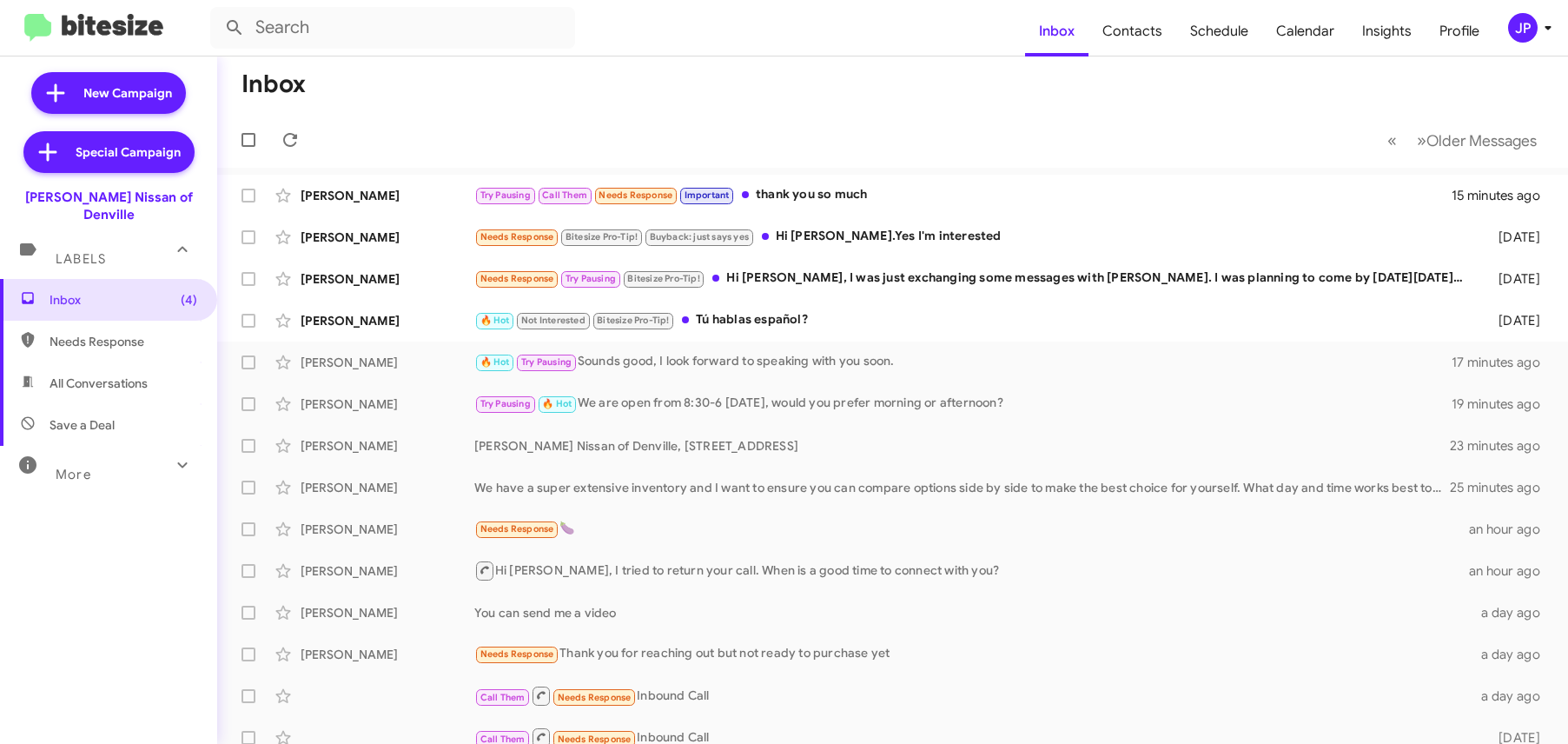
click at [1488, 11] on mat-toolbar "Inbox Contacts Schedule Calendar Insights Profile JP" at bounding box center [784, 27] width 1568 height 55
click at [1488, 32] on div "JP" at bounding box center [1523, 28] width 30 height 30
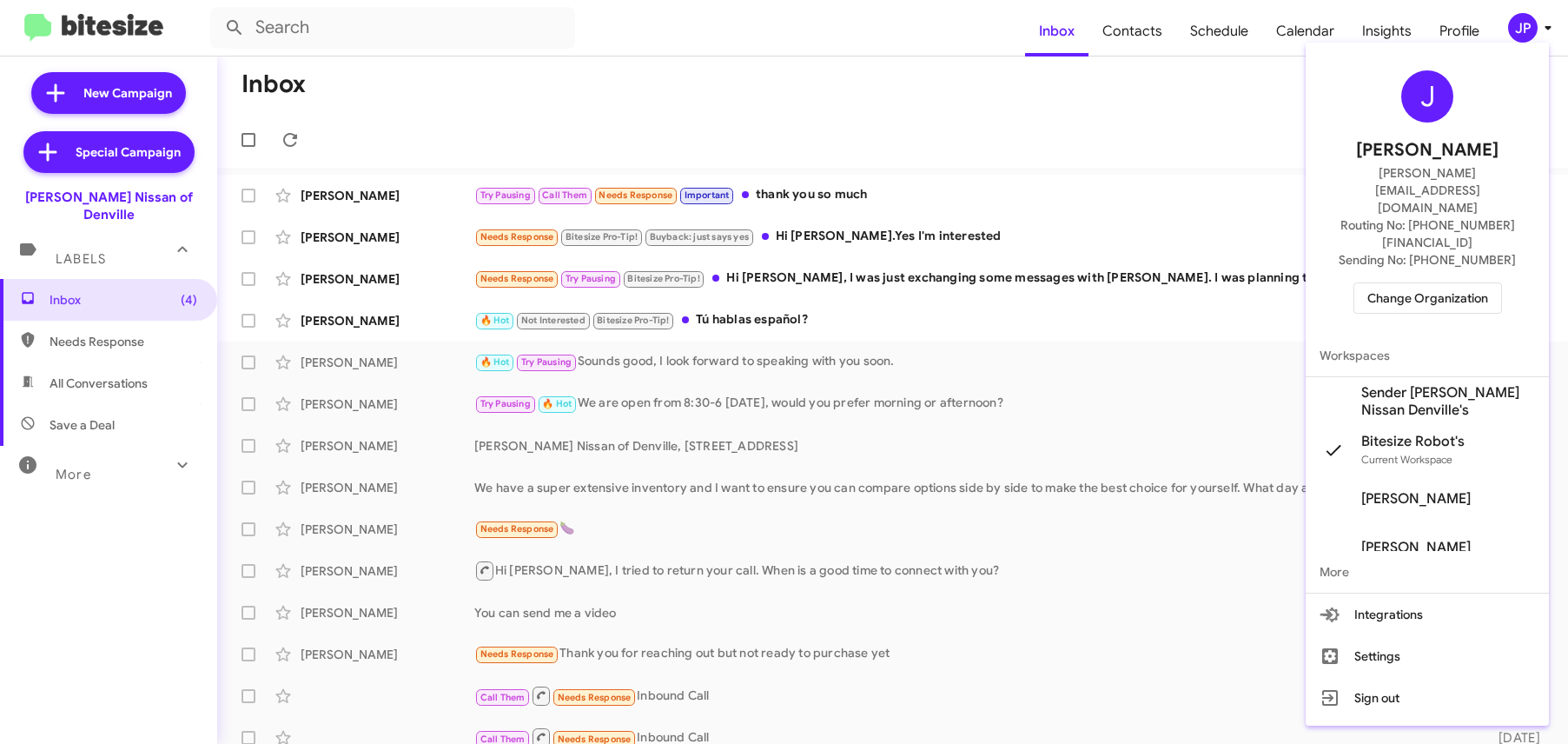
click at [1463, 283] on span "Change Organization" at bounding box center [1428, 298] width 121 height 30
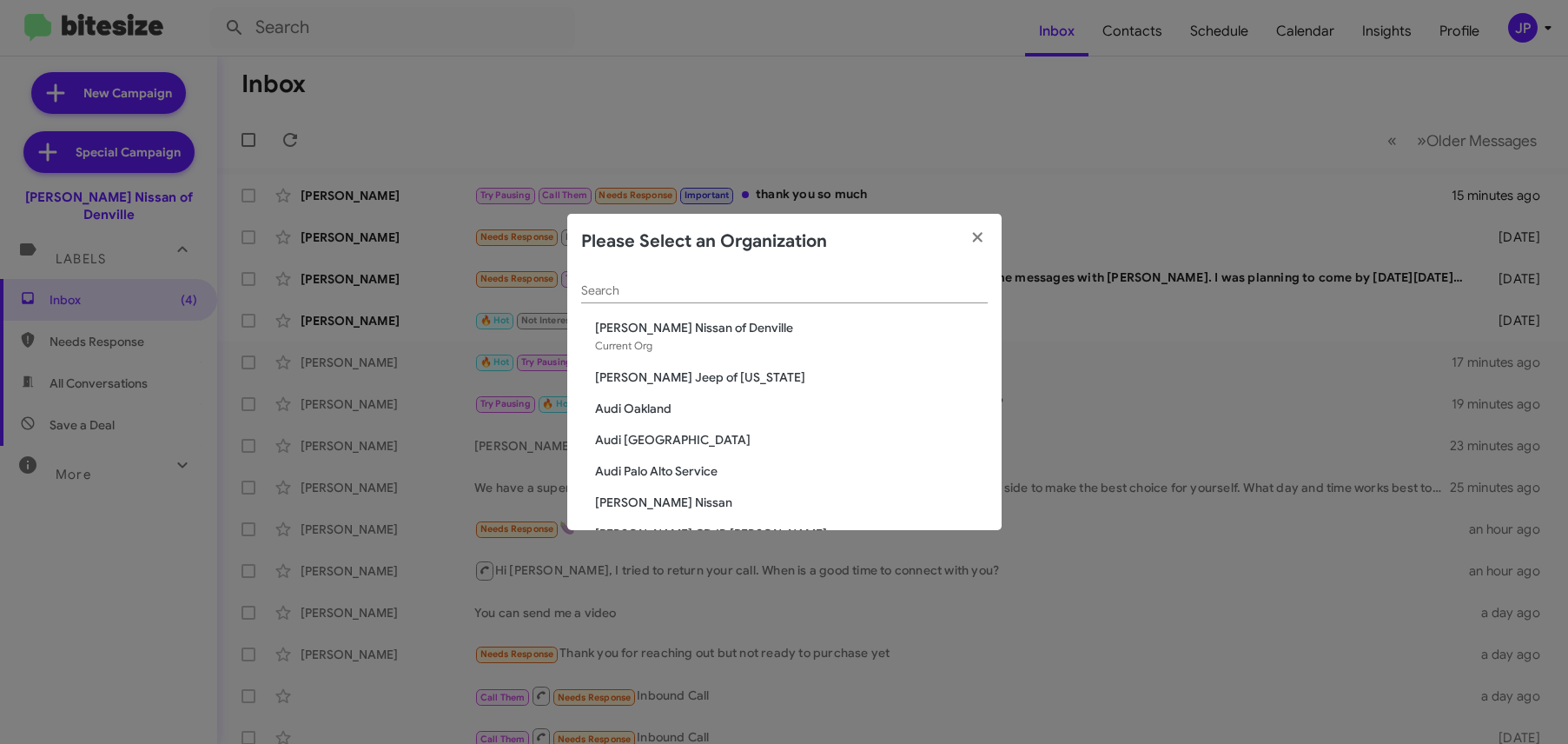
click at [850, 292] on input "Search" at bounding box center [784, 291] width 406 height 14
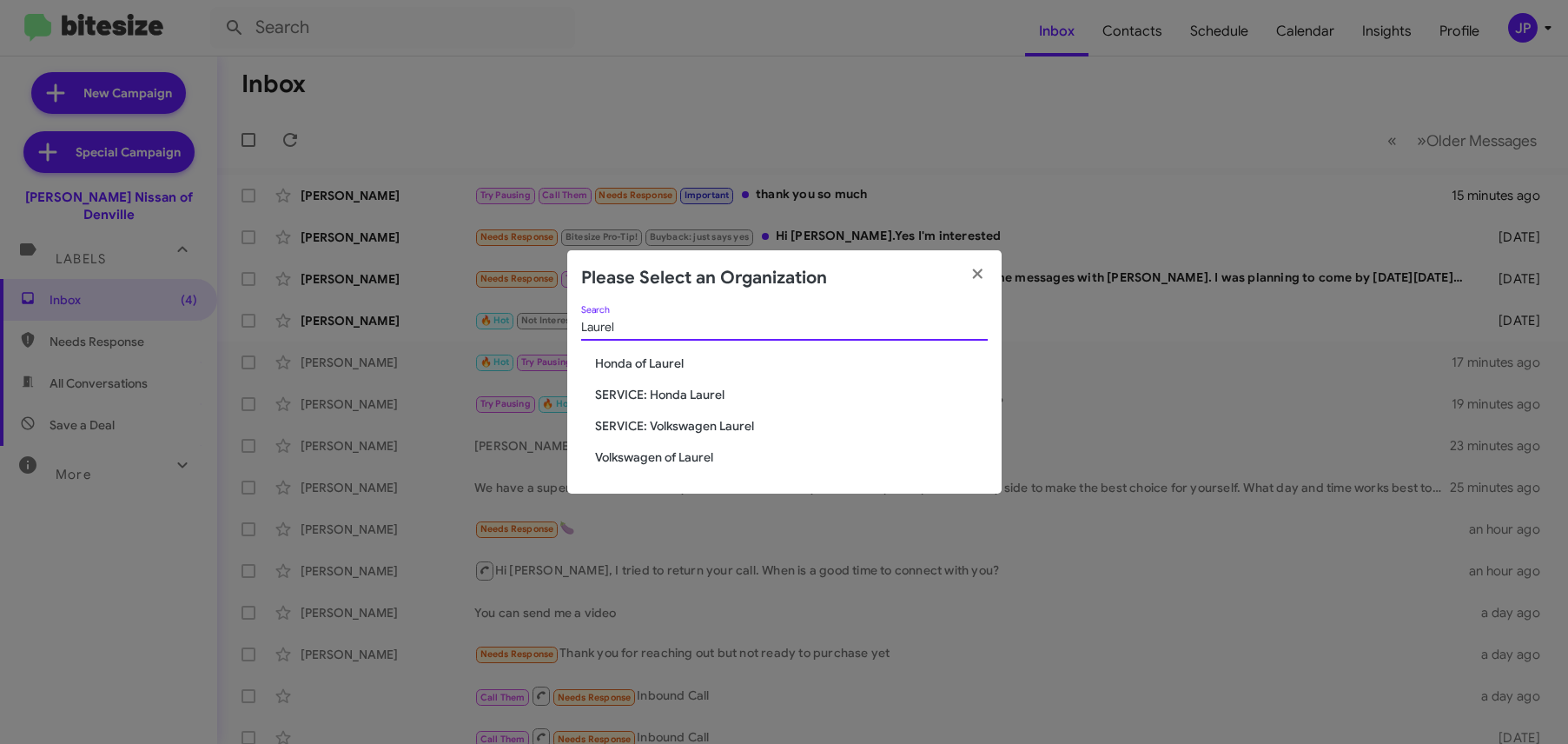
type input "Laurel"
click at [660, 458] on span "Volkswagen of Laurel" at bounding box center [791, 457] width 393 height 18
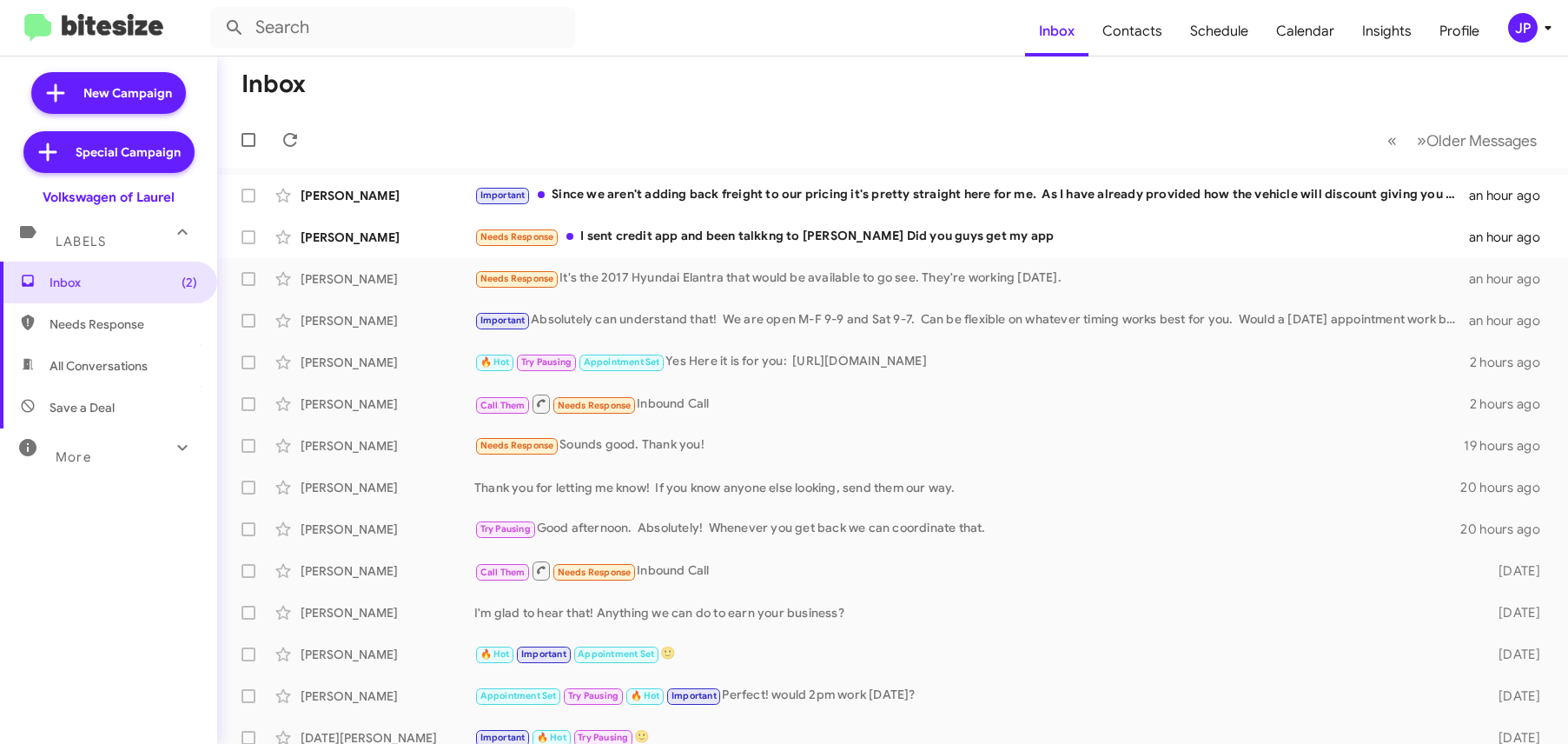
click at [1498, 31] on button "JP" at bounding box center [1521, 28] width 55 height 30
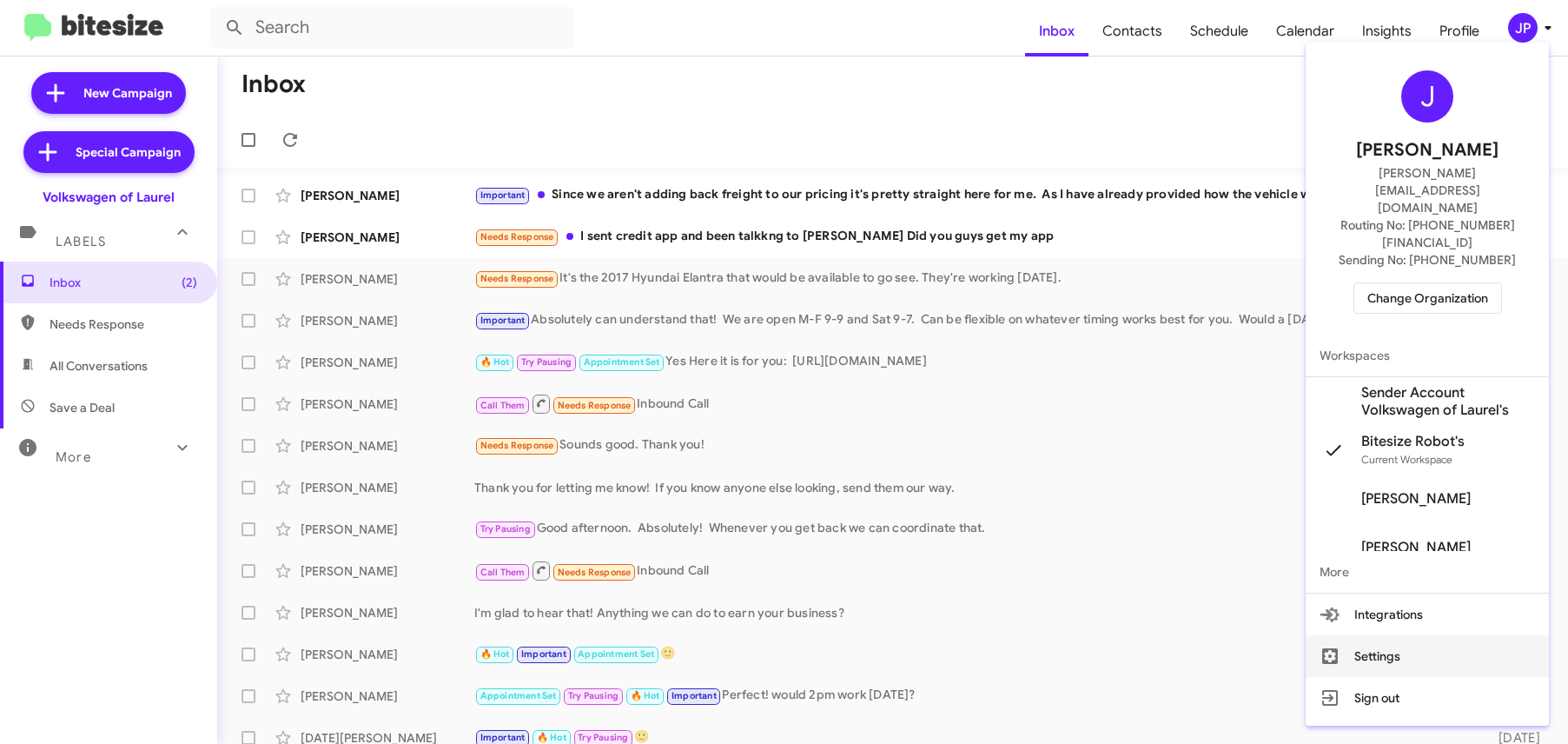
click at [1404, 635] on button "Settings" at bounding box center [1427, 656] width 243 height 42
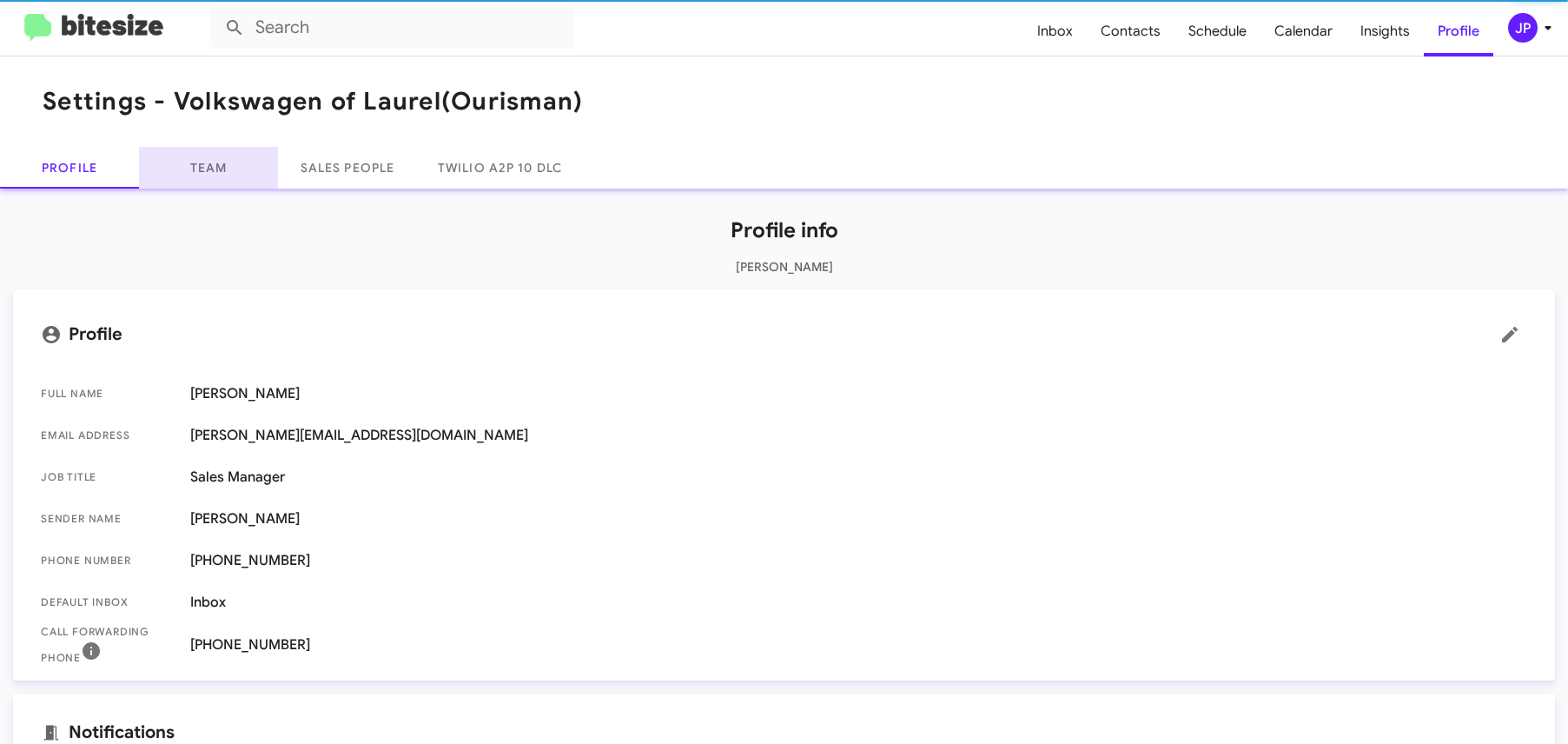
click at [214, 173] on link "Team" at bounding box center [208, 168] width 139 height 42
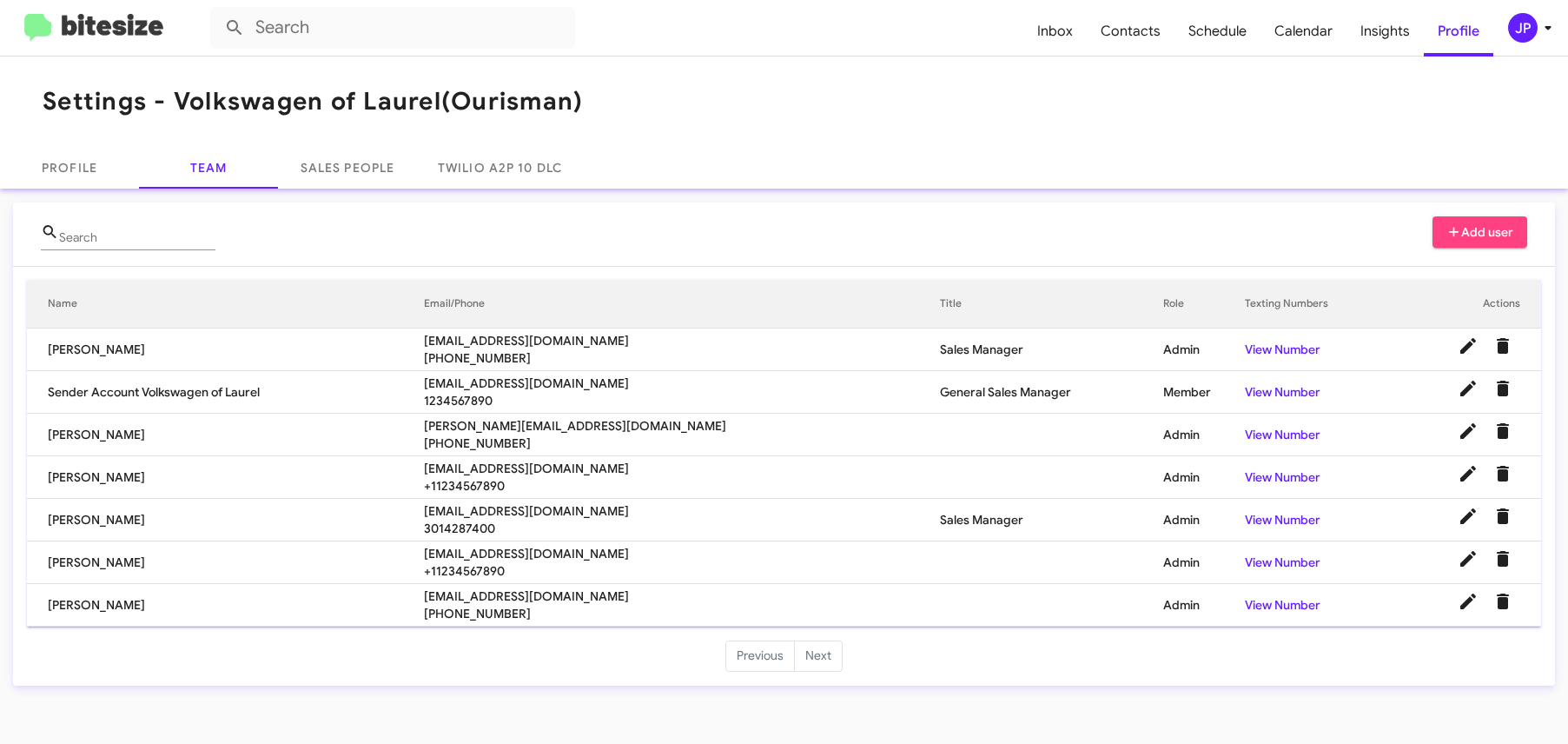
click at [1518, 36] on div "JP" at bounding box center [1523, 28] width 30 height 30
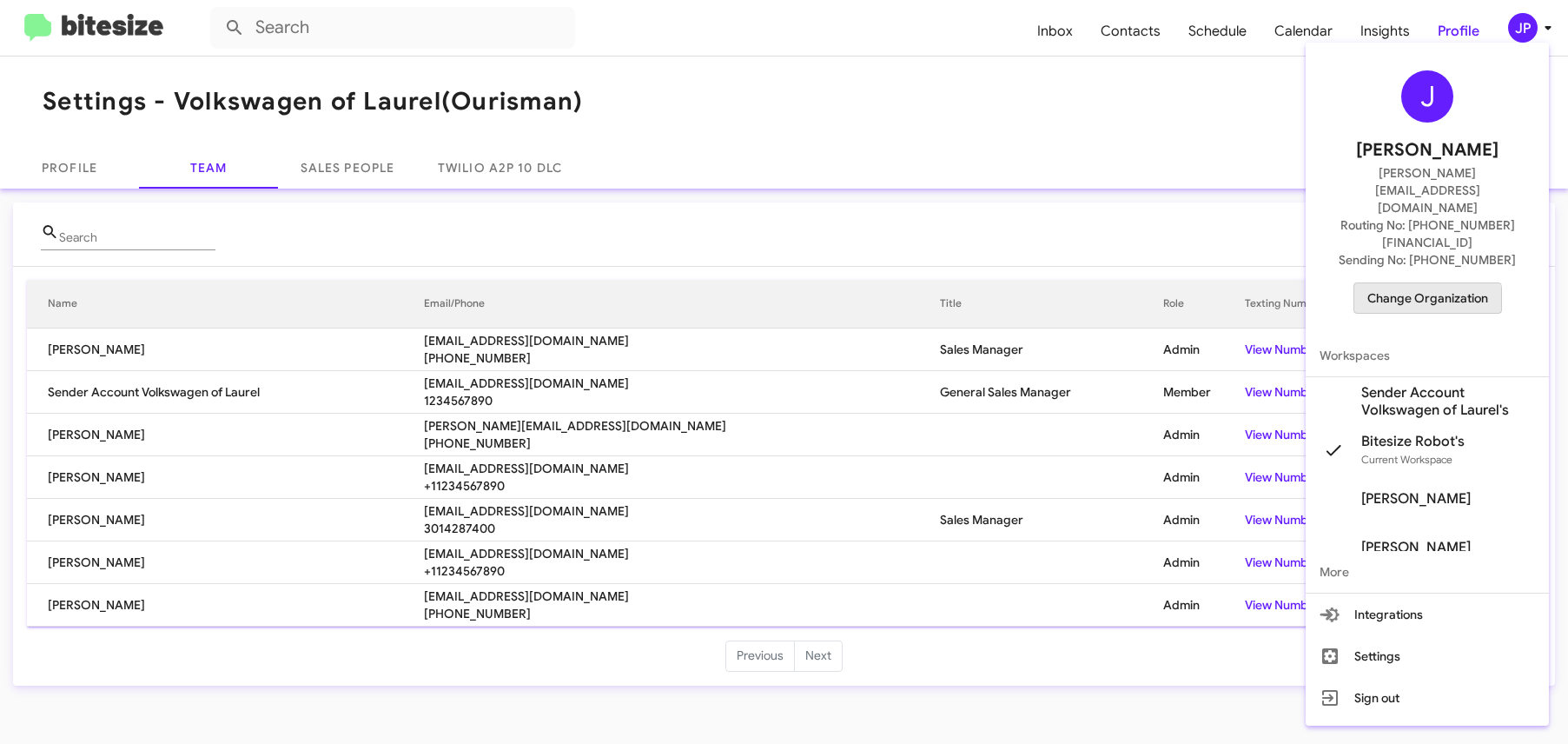
click at [1421, 283] on span "Change Organization" at bounding box center [1428, 298] width 121 height 30
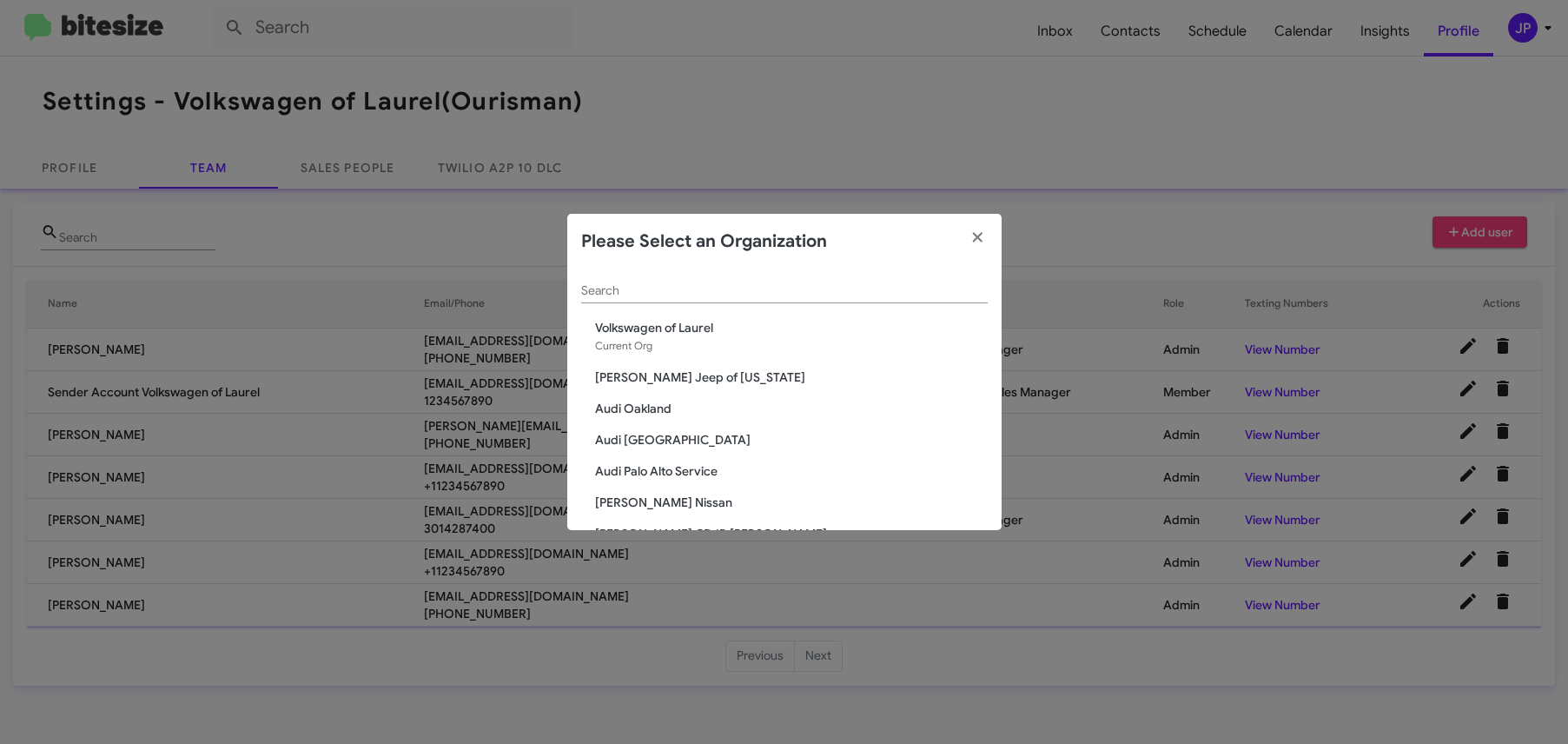
drag, startPoint x: 707, startPoint y: 310, endPoint x: 740, endPoint y: 275, distance: 48.1
click at [709, 308] on div "Search" at bounding box center [784, 294] width 406 height 49
click at [740, 275] on div "Search" at bounding box center [784, 286] width 406 height 34
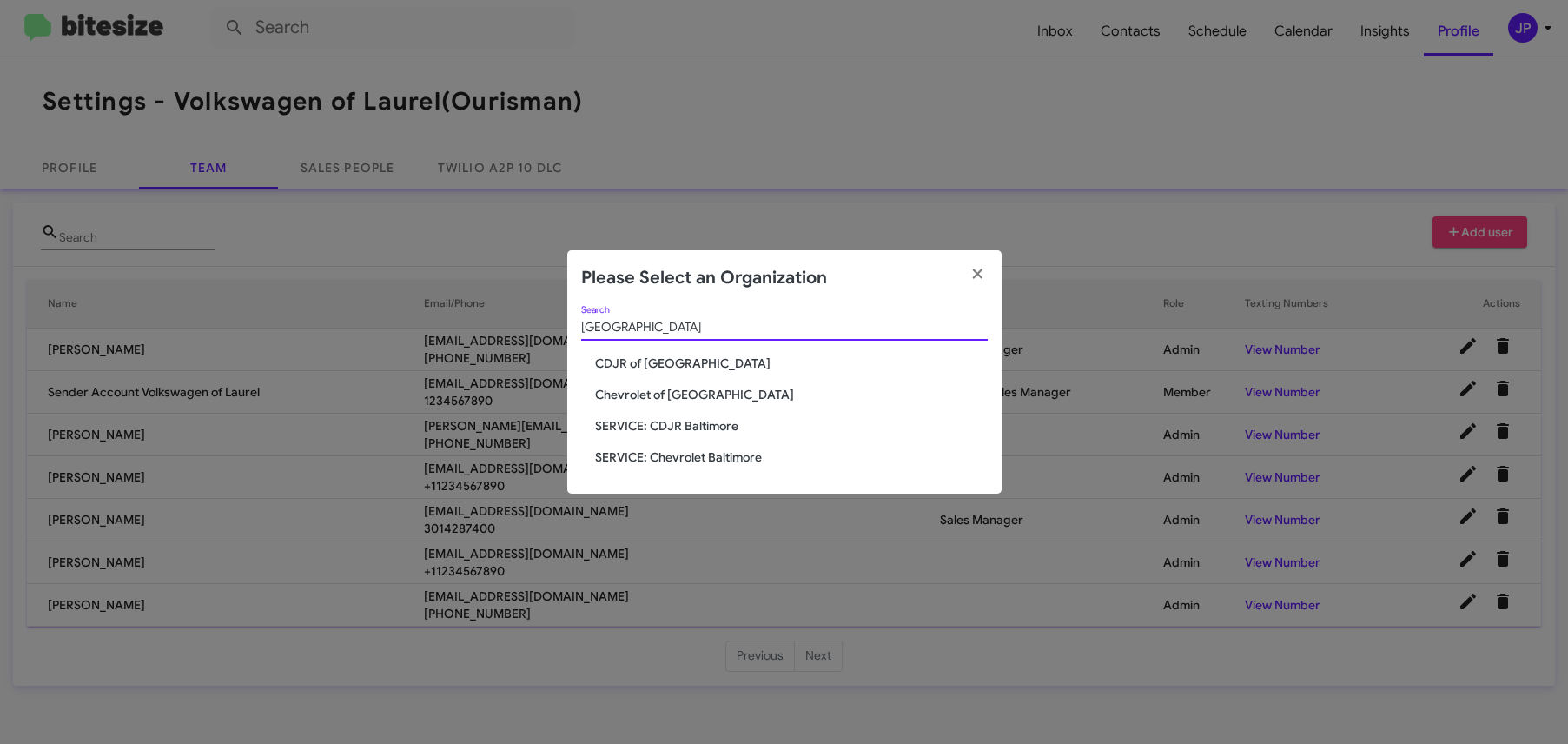
type input "baltimore"
click at [652, 390] on span "Chevrolet of [GEOGRAPHIC_DATA]" at bounding box center [791, 395] width 393 height 18
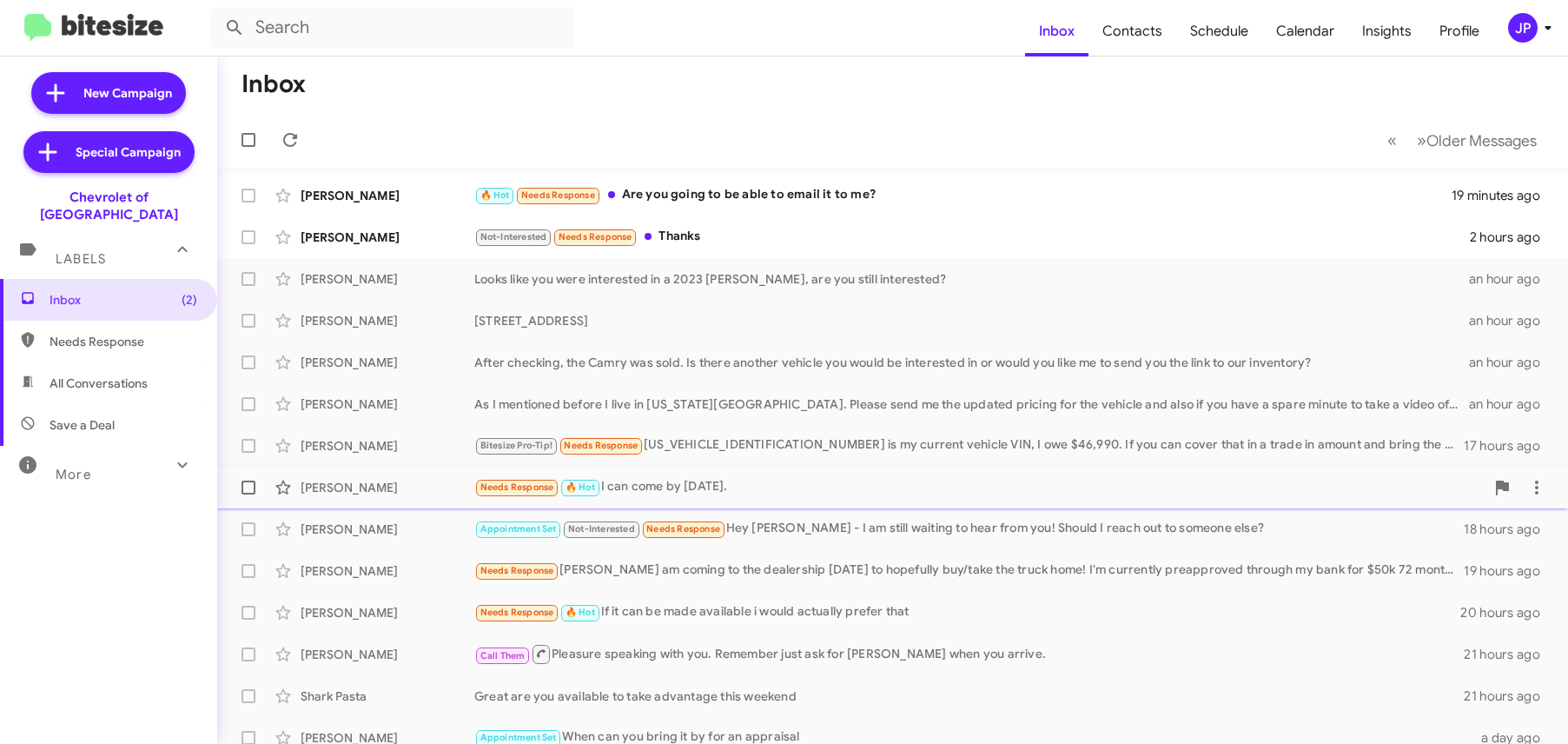
click at [677, 497] on div "Edgar Trull Needs Response 🔥 Hot I can come by Wednesday. 17 hours ago" at bounding box center [892, 488] width 1323 height 35
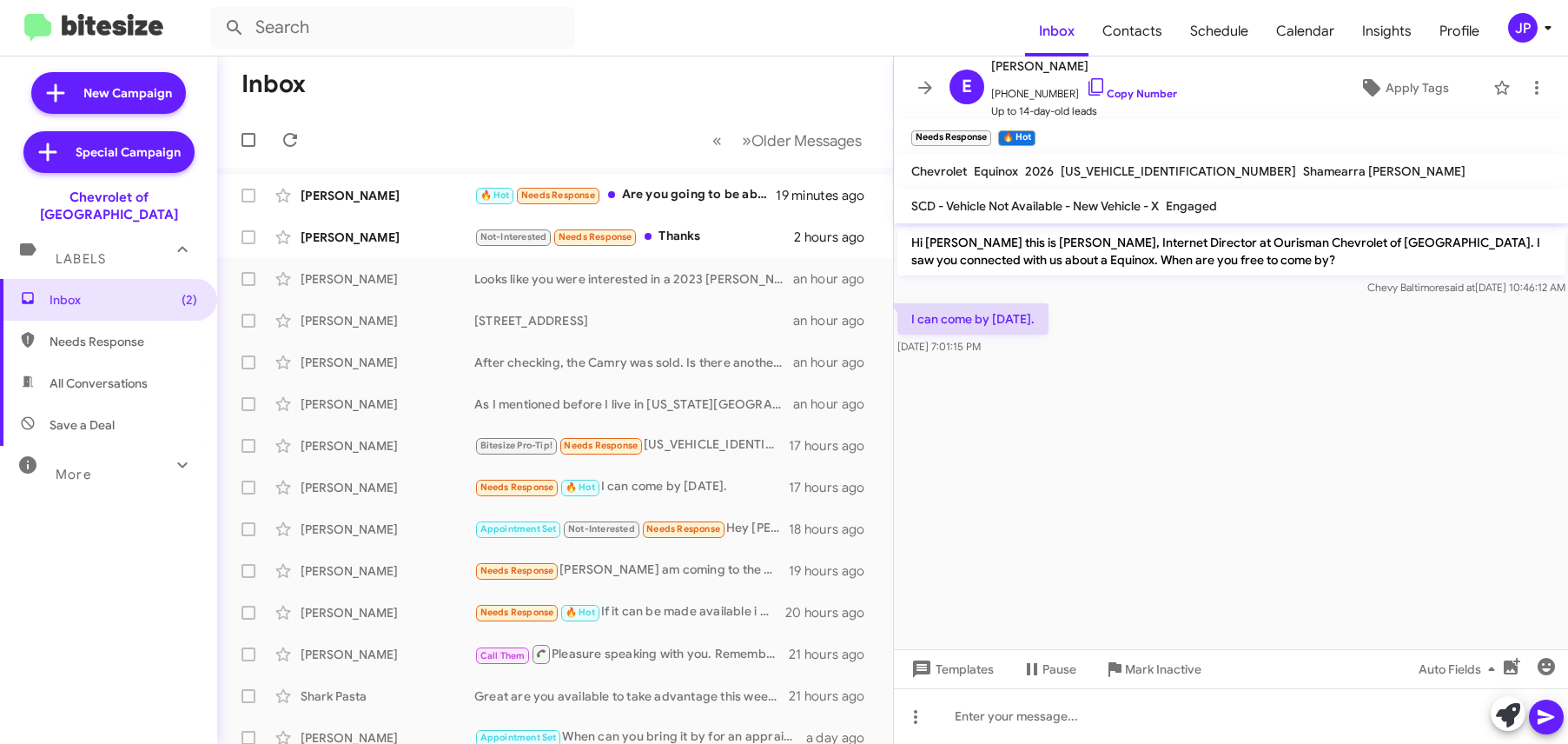
click at [1512, 39] on div "JP" at bounding box center [1523, 28] width 30 height 30
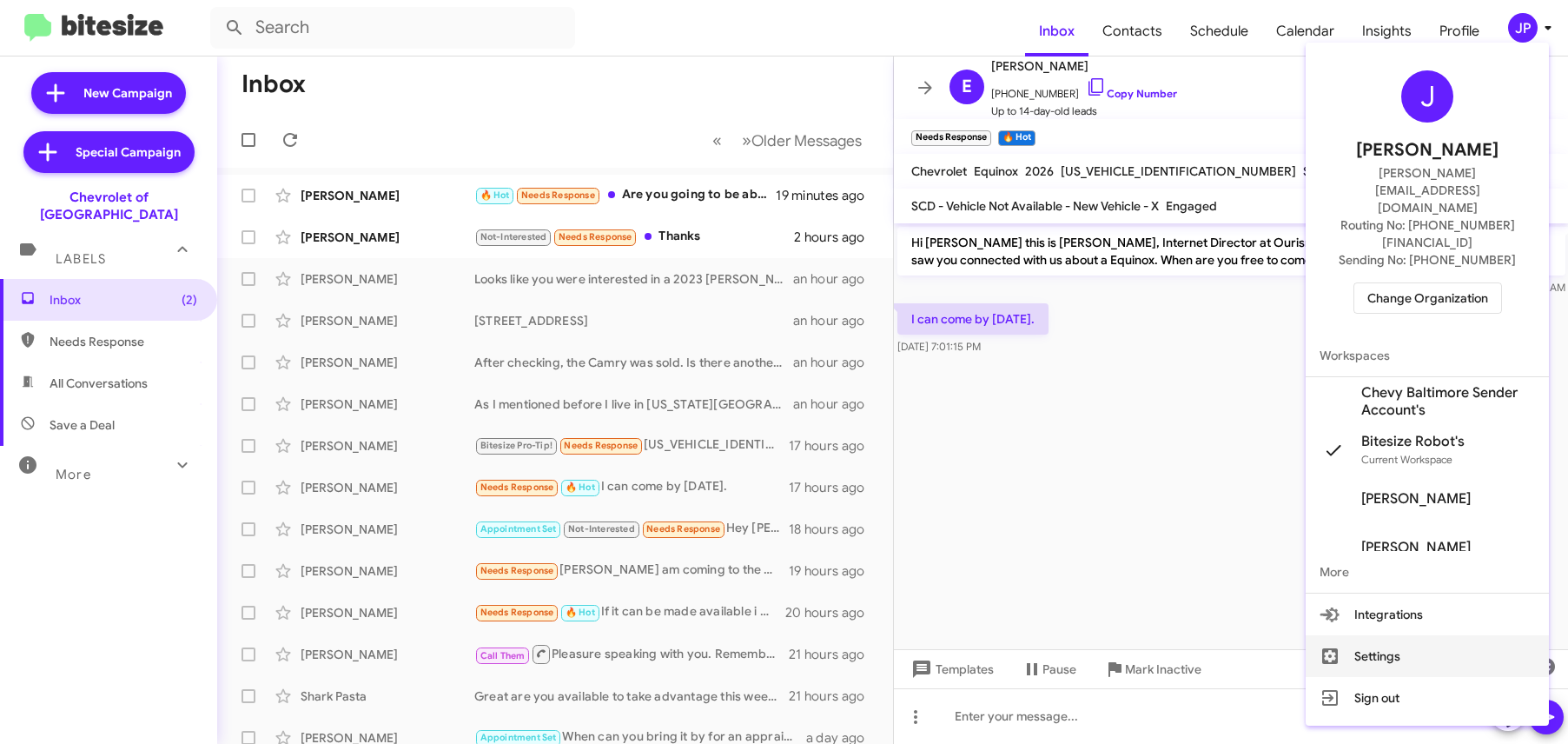
click at [1400, 635] on button "Settings" at bounding box center [1427, 656] width 243 height 42
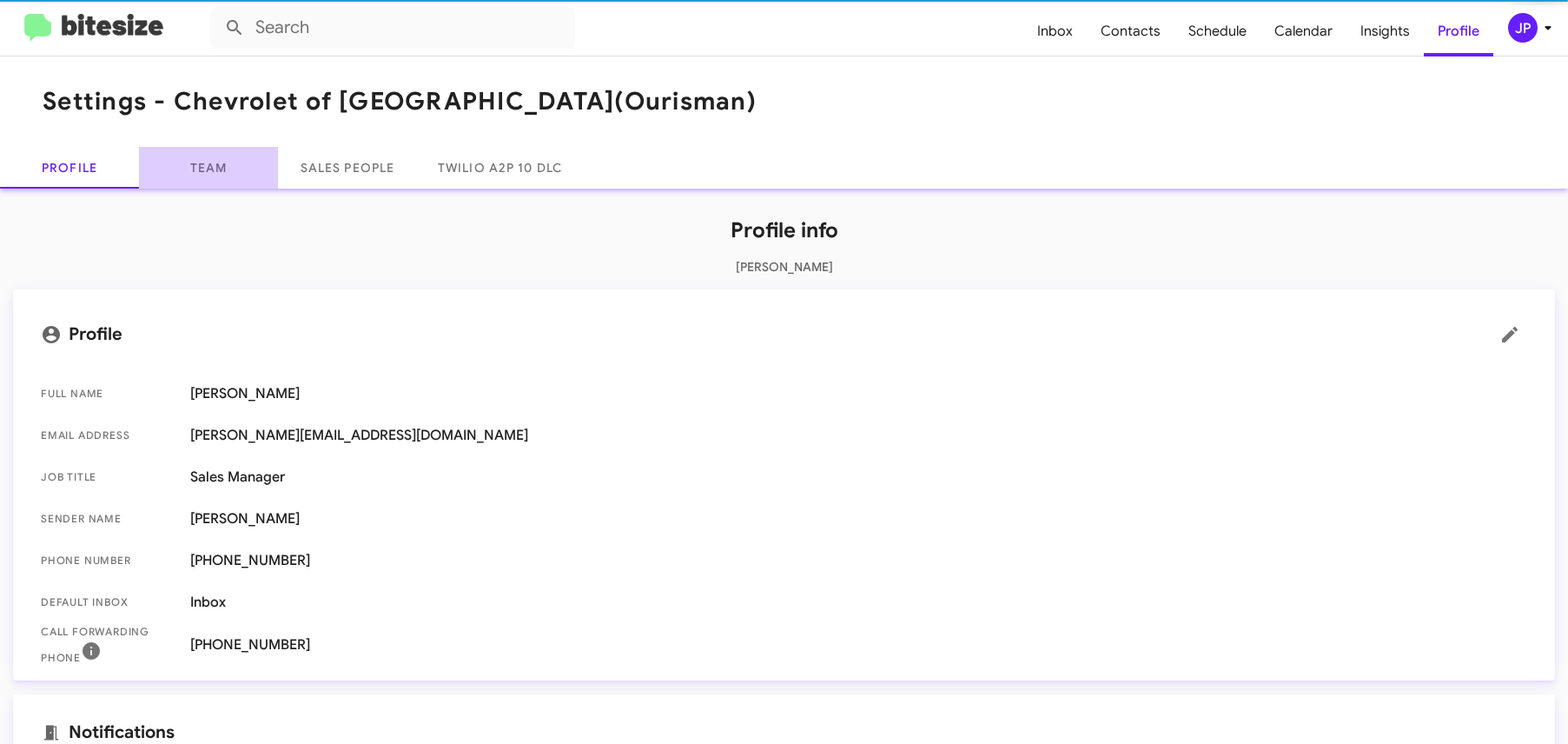
click at [192, 178] on link "Team" at bounding box center [208, 168] width 139 height 42
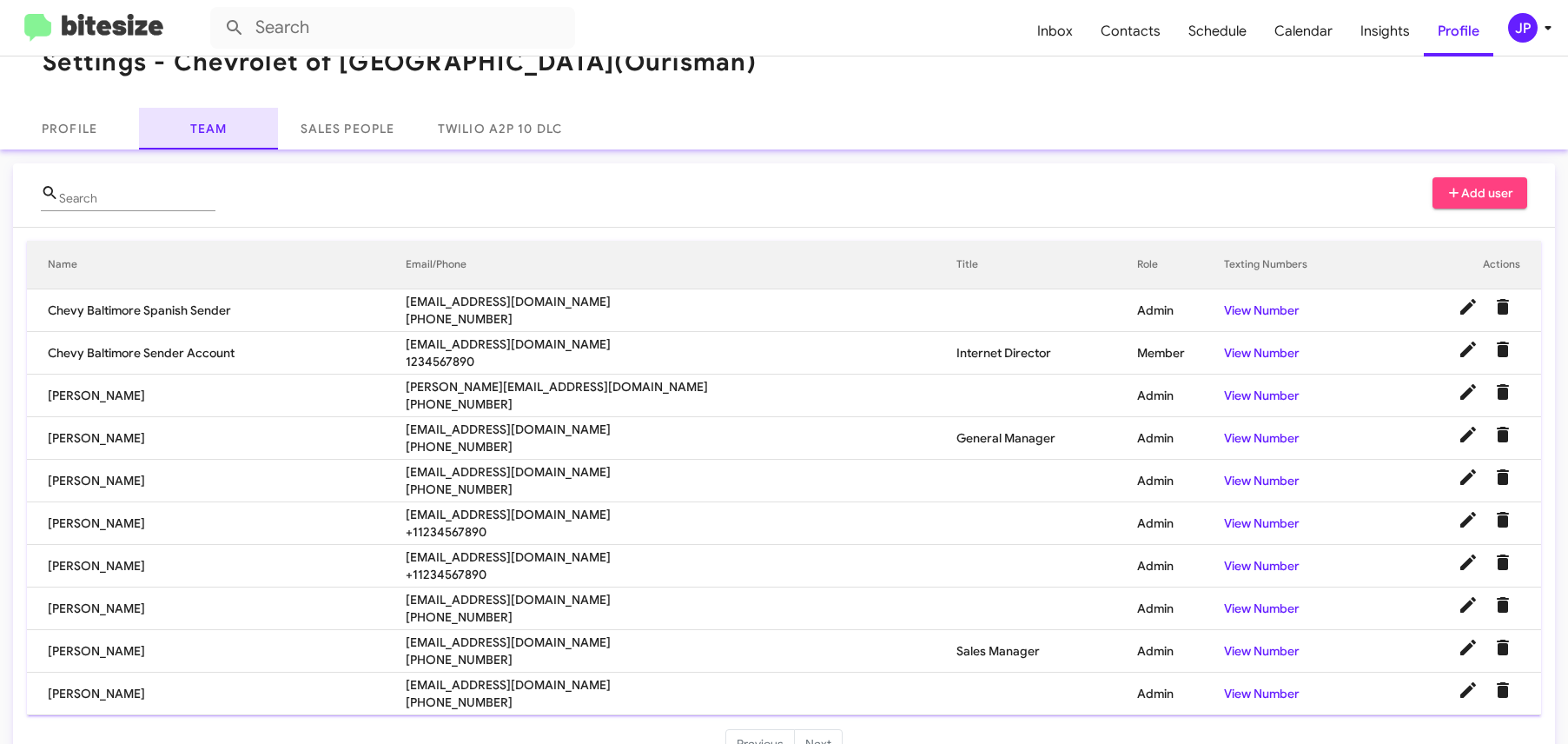
scroll to position [61, 0]
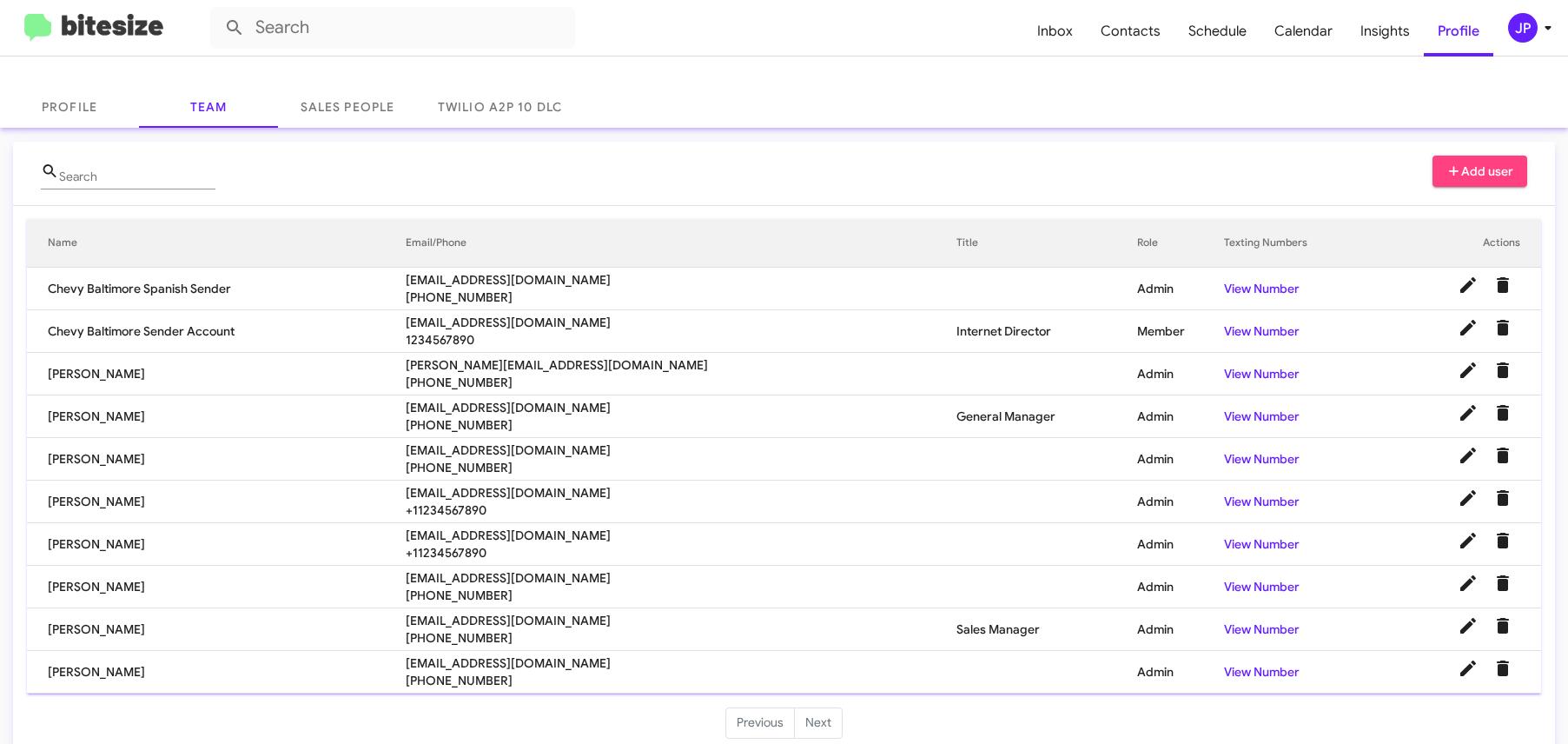
click at [831, 723] on li "Next" at bounding box center [819, 723] width 47 height 32
click at [1539, 31] on icon at bounding box center [1549, 28] width 21 height 21
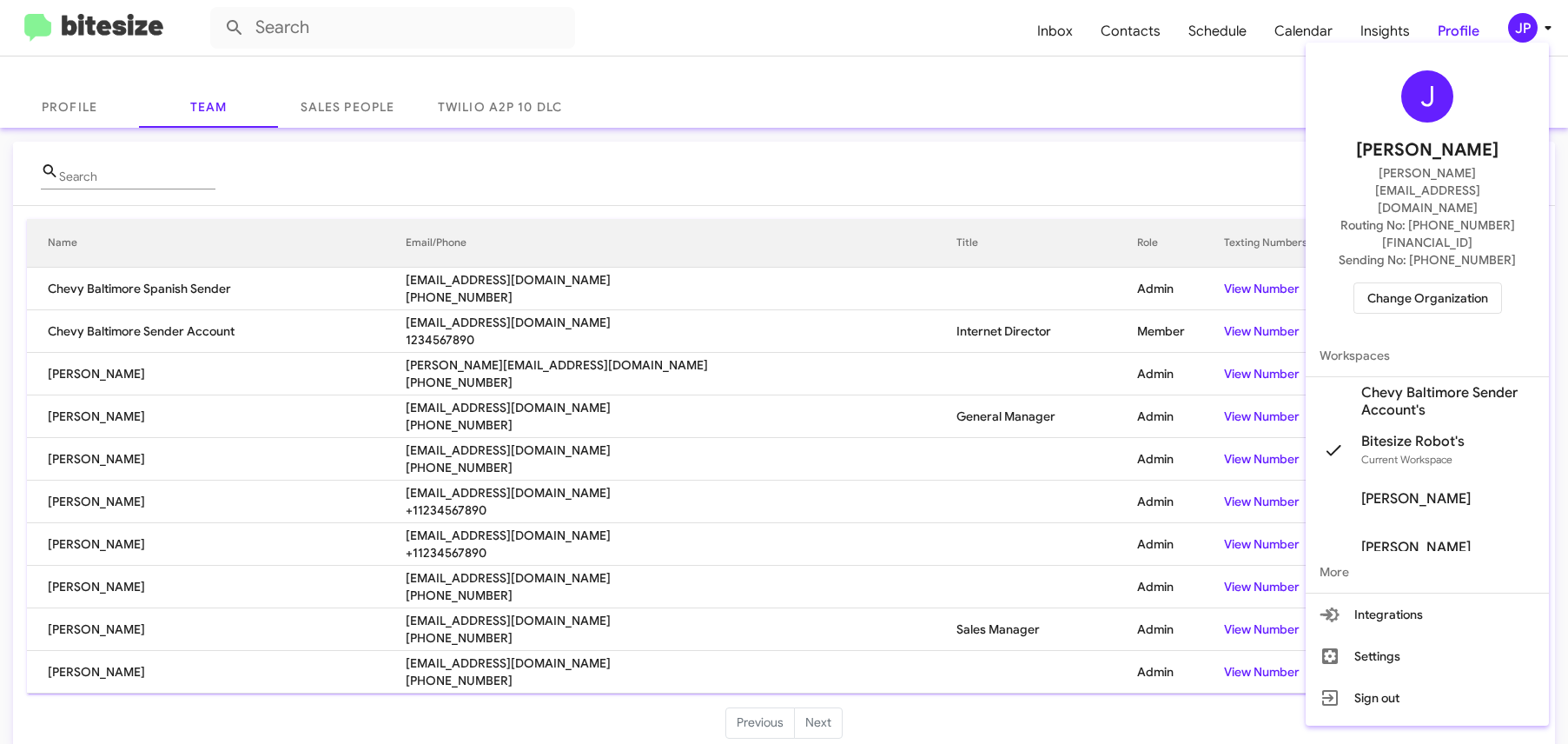
click at [1471, 283] on span "Change Organization" at bounding box center [1428, 298] width 121 height 30
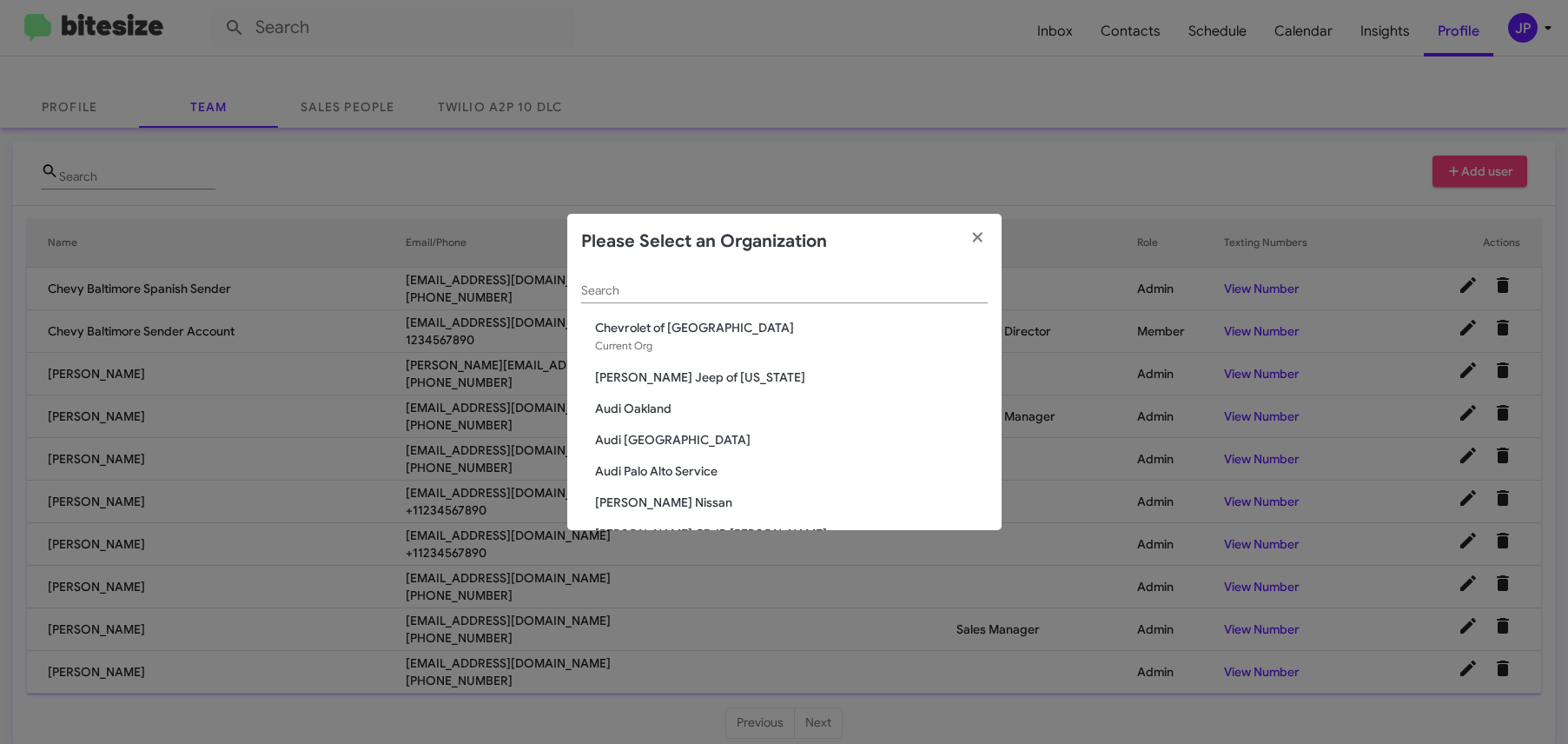
click at [809, 300] on div "Search" at bounding box center [784, 286] width 406 height 34
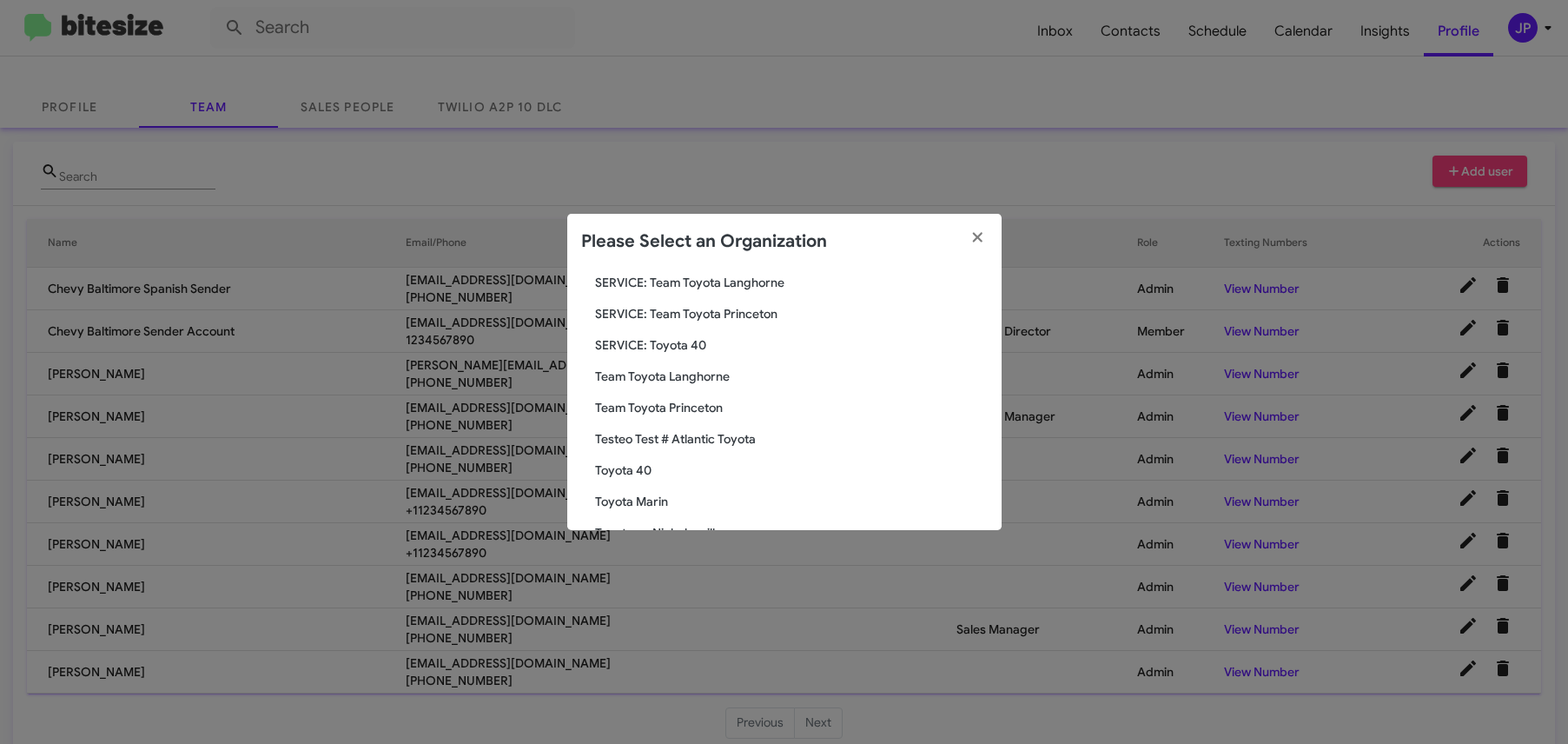
scroll to position [147, 0]
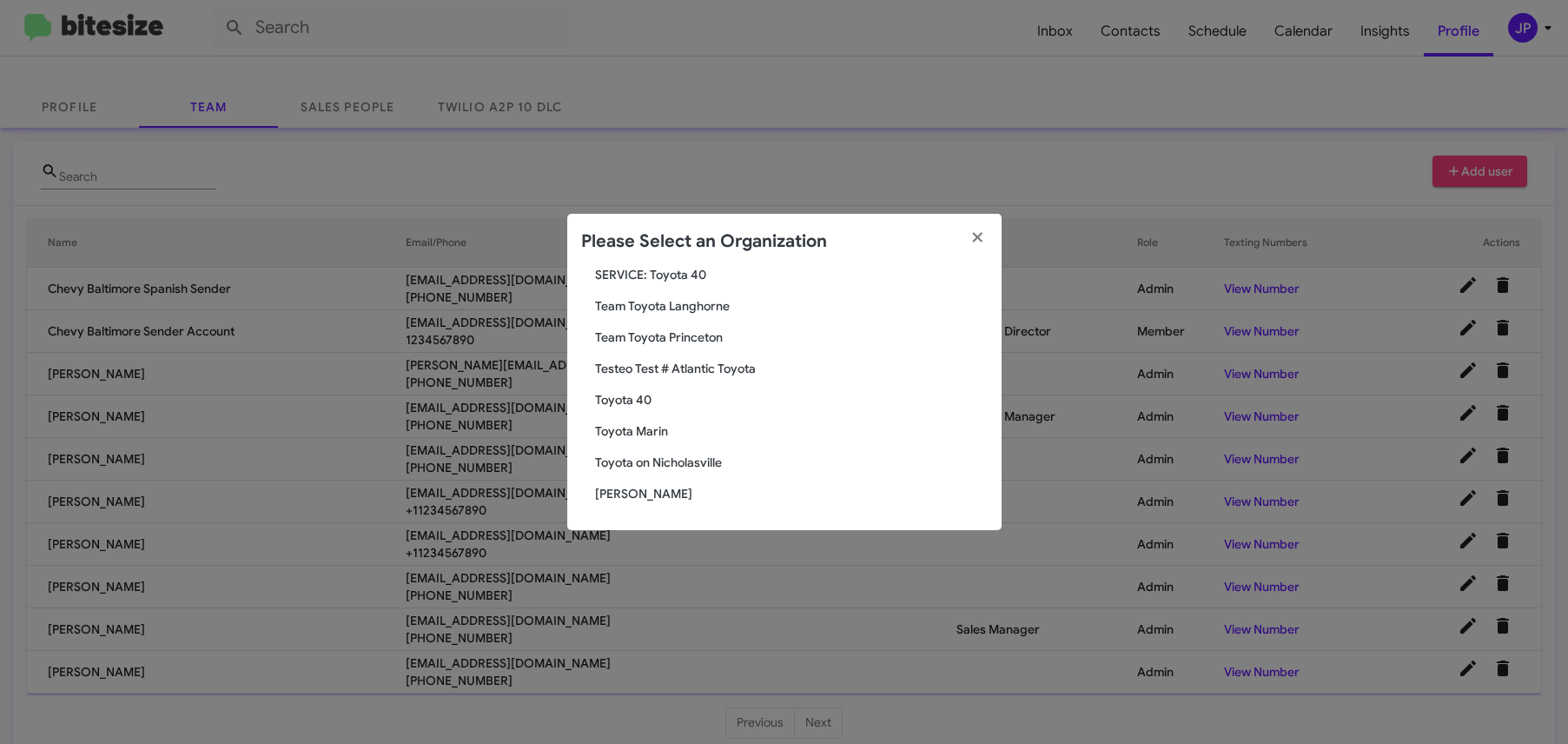
type input "toyota"
click at [630, 396] on span "Toyota 40" at bounding box center [791, 400] width 393 height 18
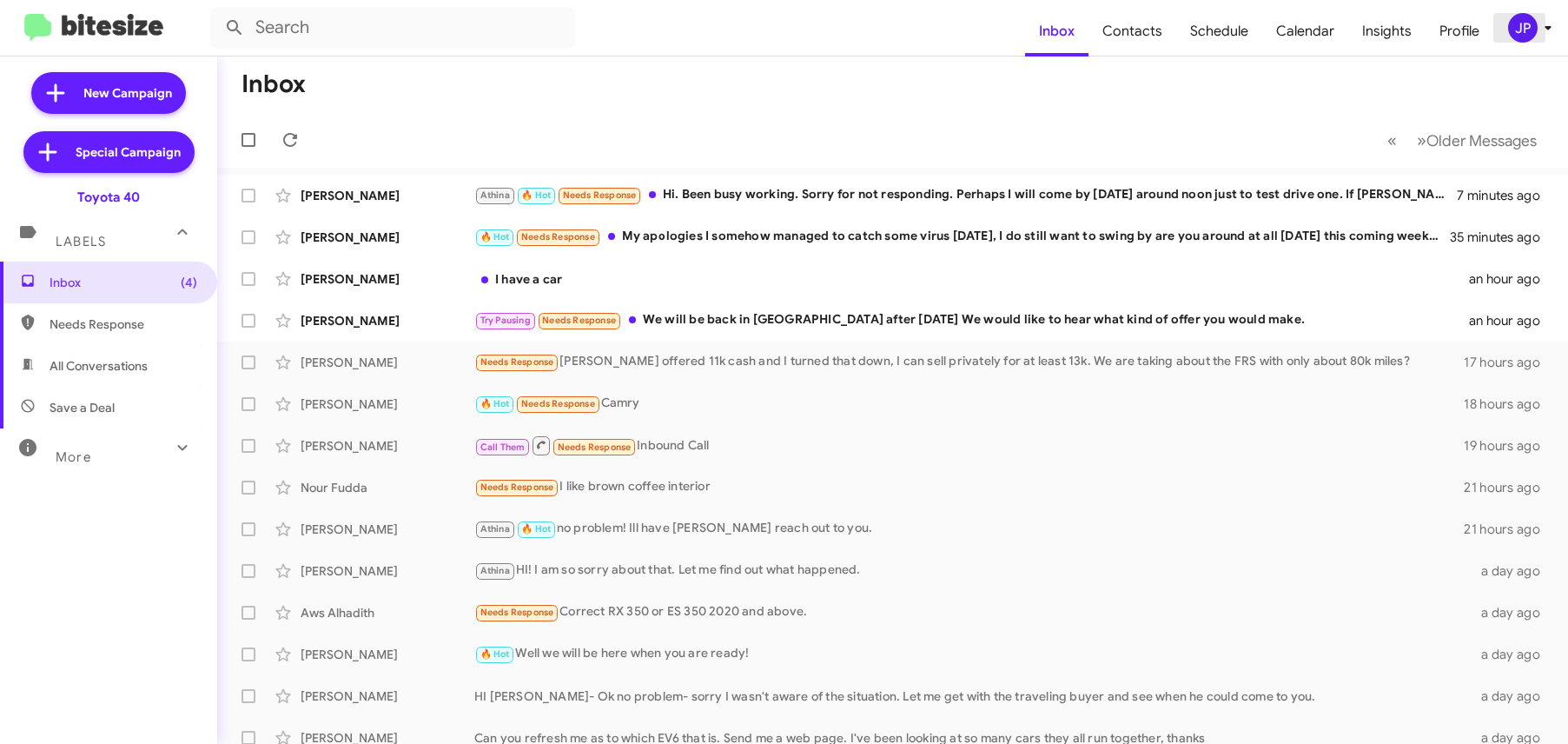
click at [1523, 31] on div "JP" at bounding box center [1523, 28] width 30 height 30
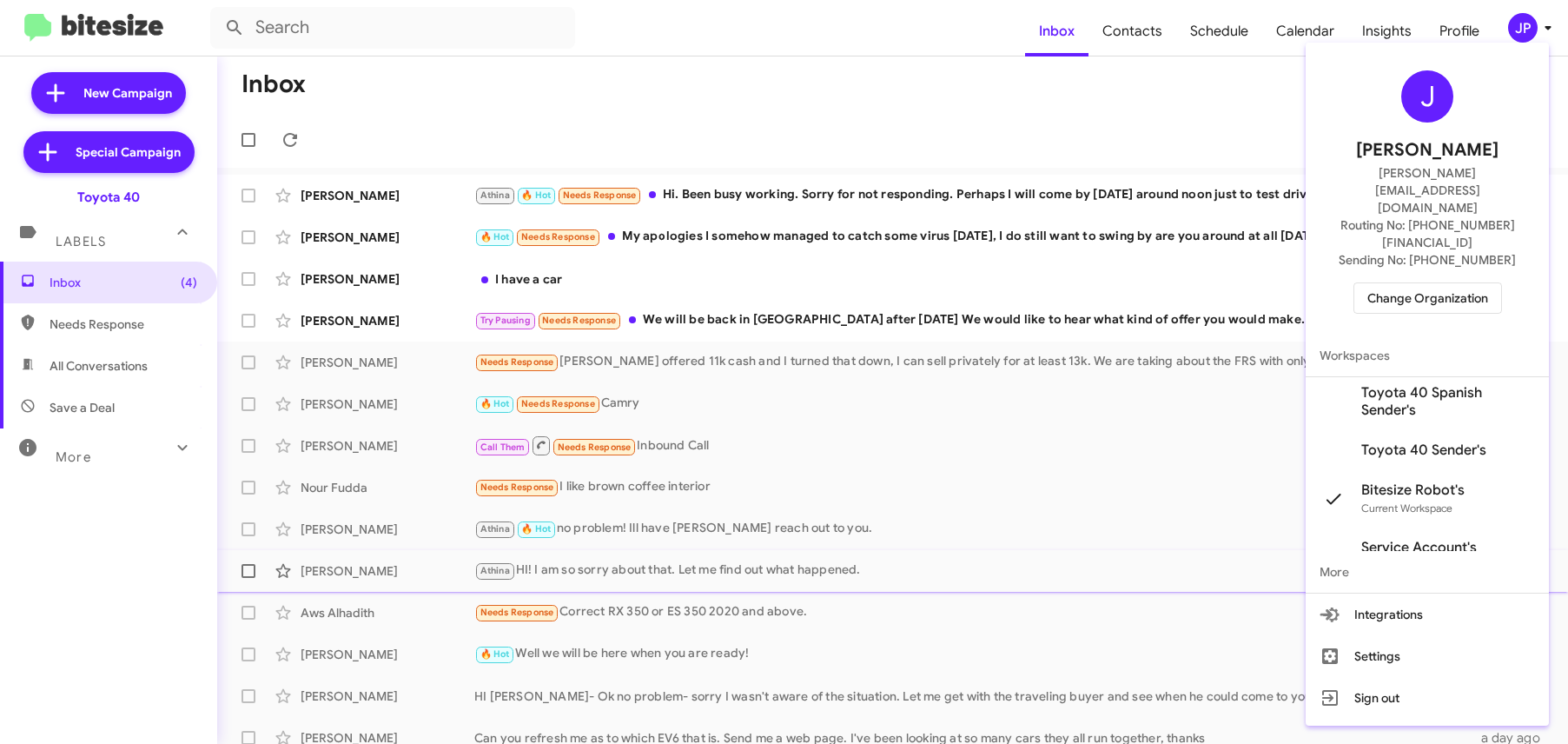
drag, startPoint x: 1432, startPoint y: 598, endPoint x: 1489, endPoint y: 563, distance: 66.9
click at [1432, 635] on button "Settings" at bounding box center [1427, 656] width 243 height 42
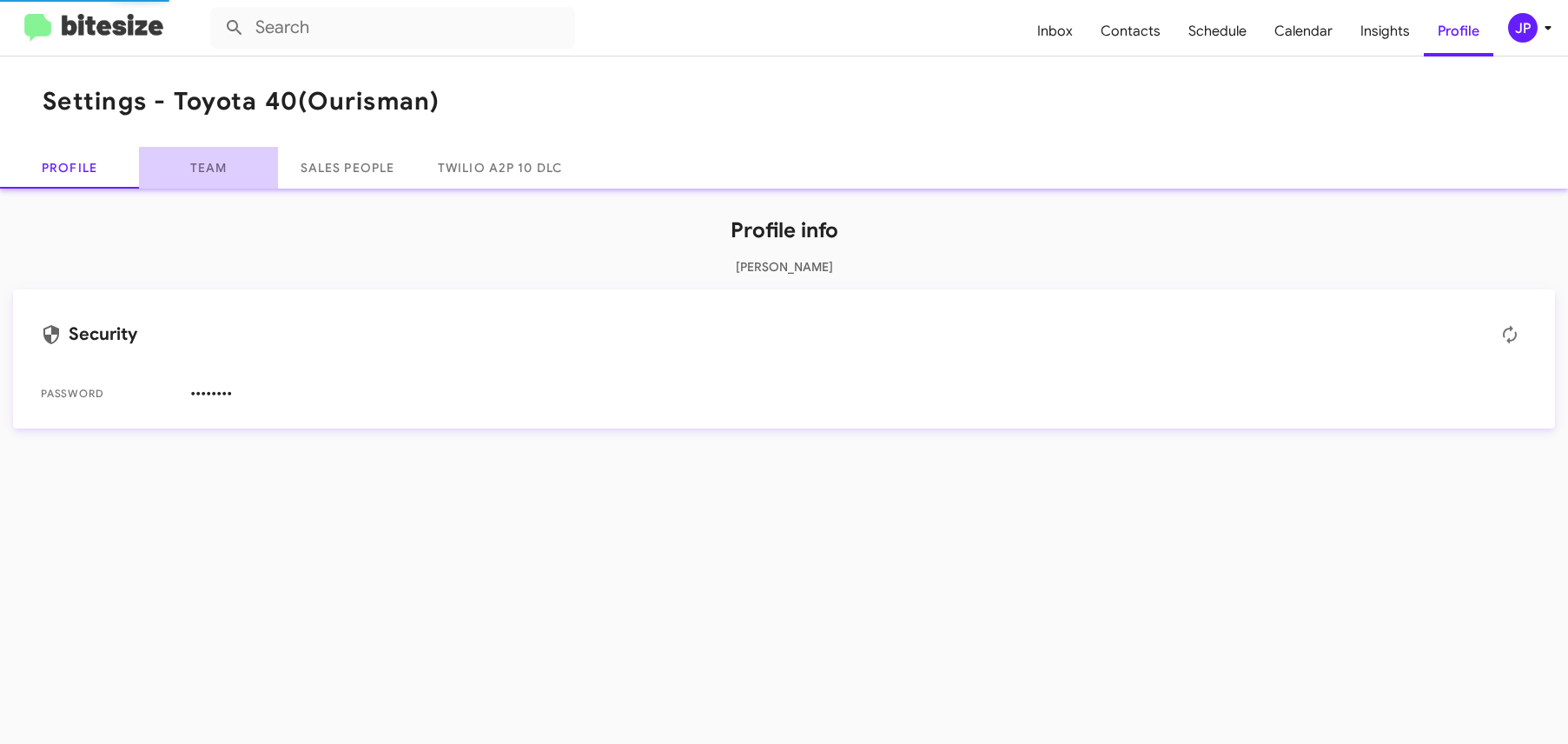
click at [225, 181] on link "Team" at bounding box center [208, 168] width 139 height 42
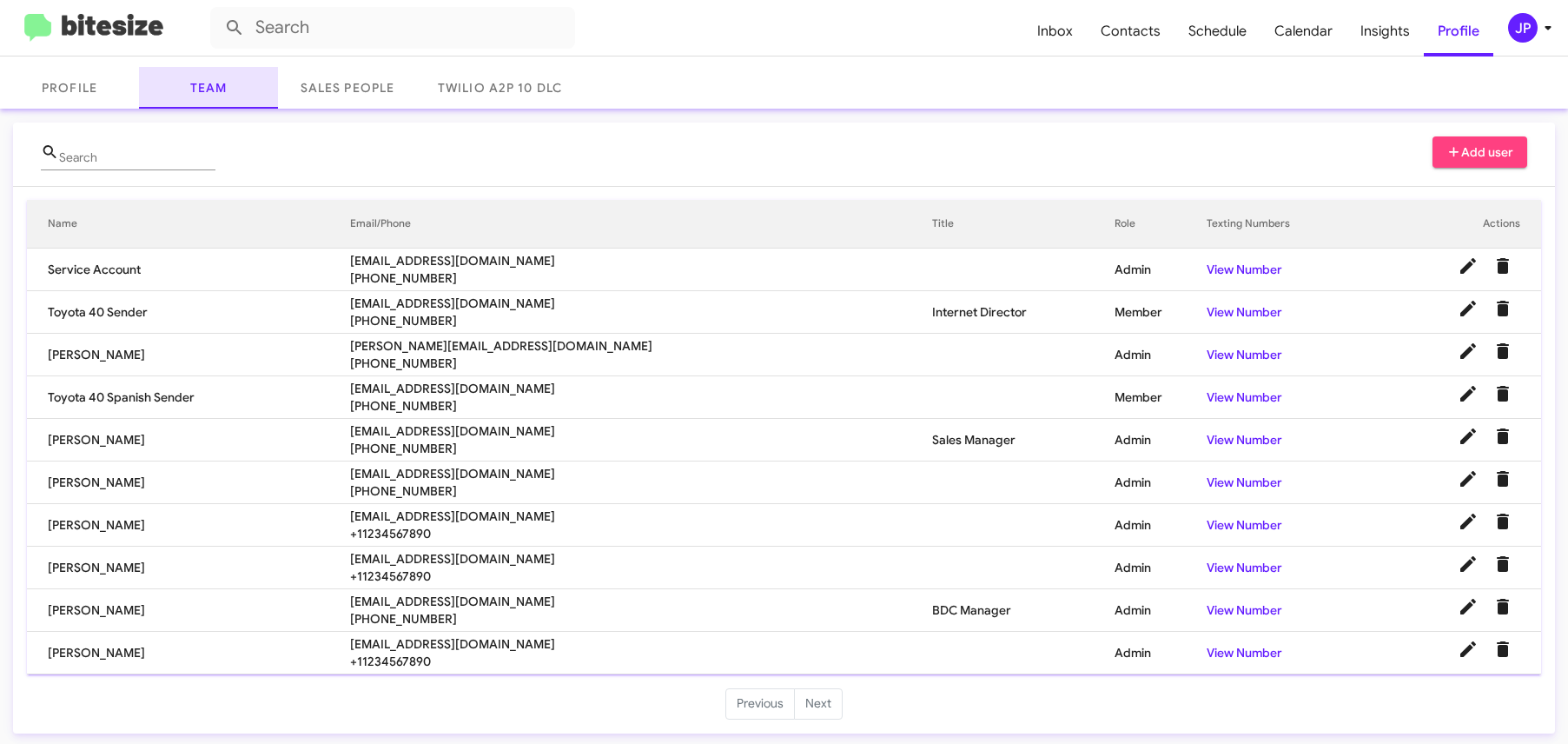
scroll to position [83, 0]
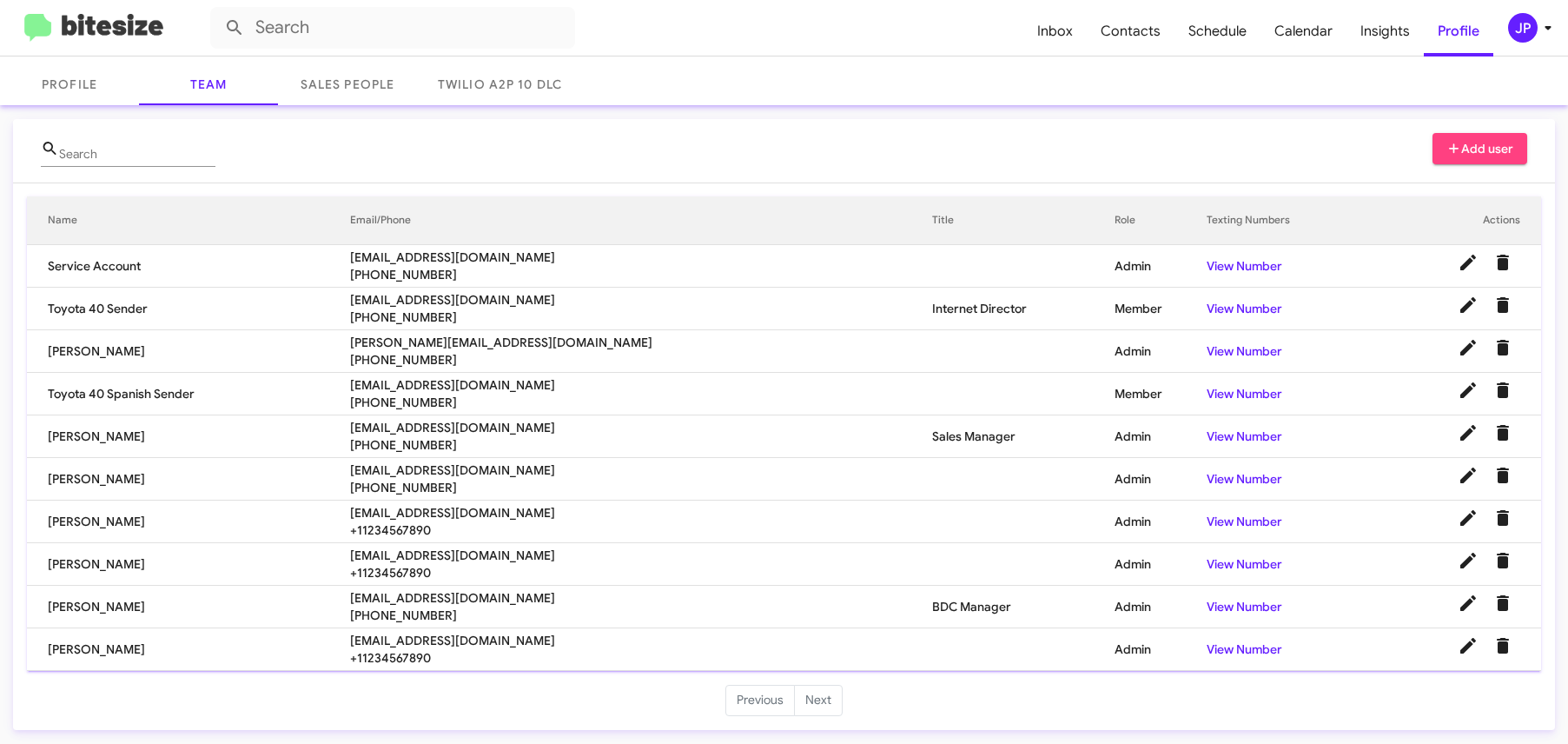
click at [97, 32] on img at bounding box center [94, 28] width 139 height 29
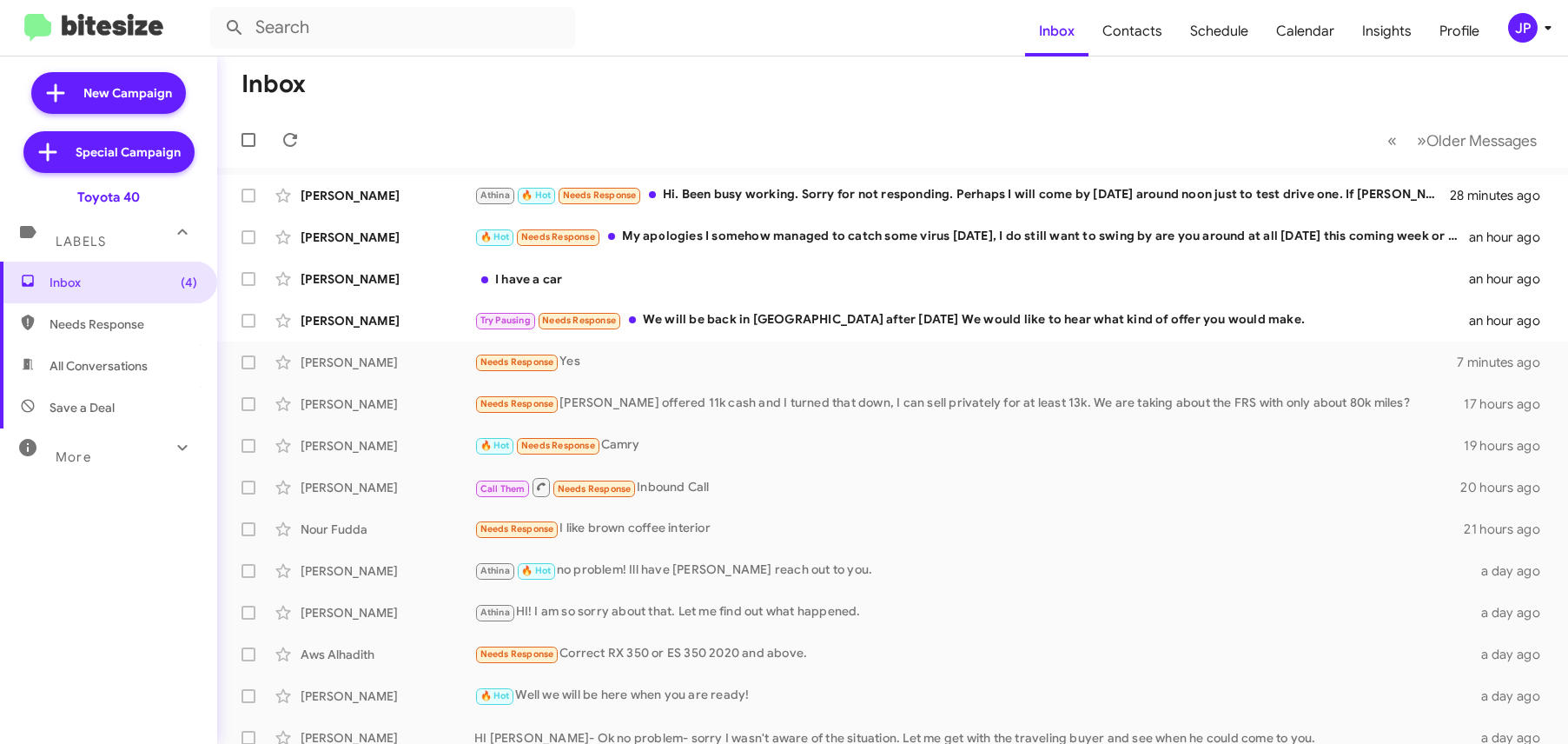
click at [1511, 37] on div "JP" at bounding box center [1523, 28] width 30 height 30
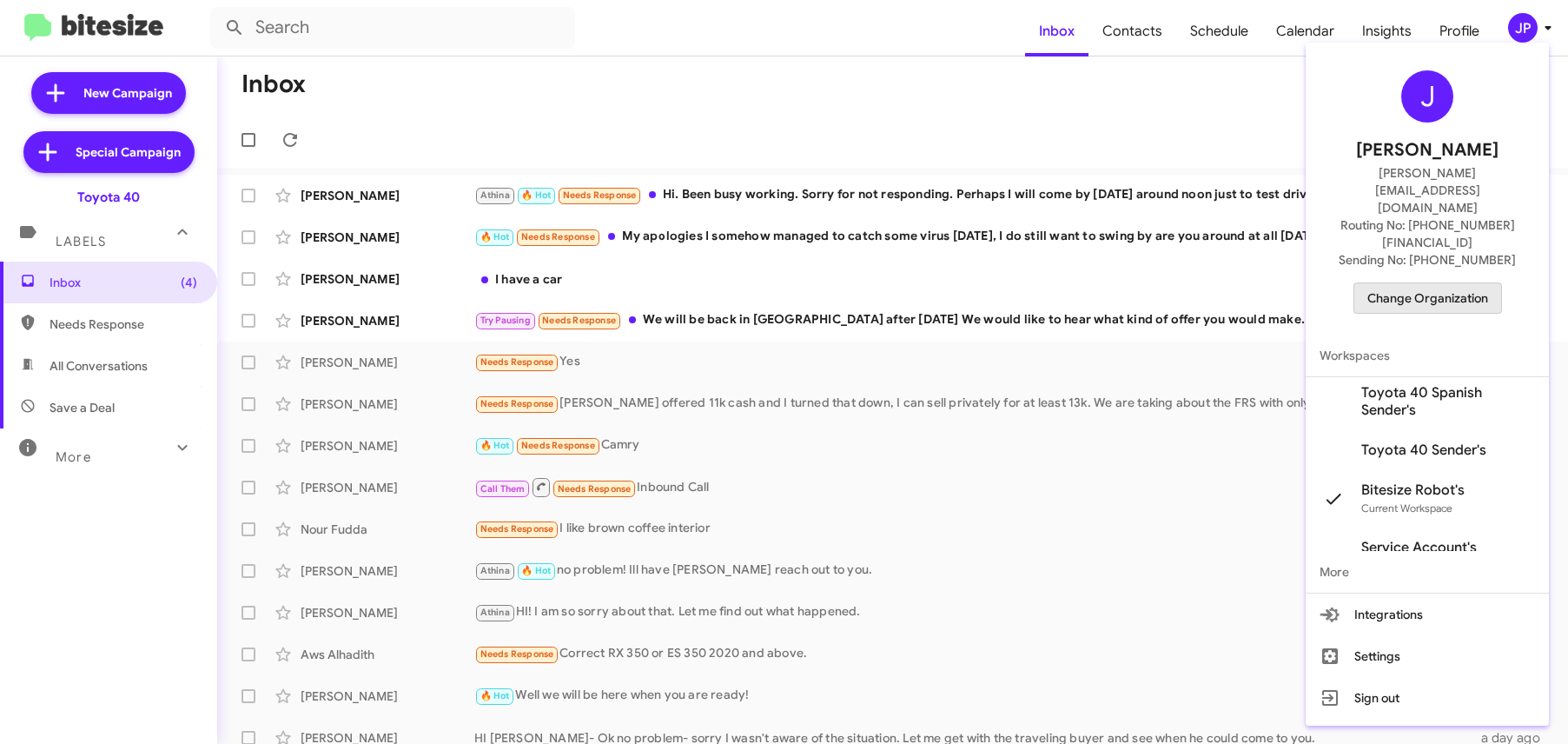
click at [1457, 283] on button "Change Organization" at bounding box center [1428, 298] width 148 height 32
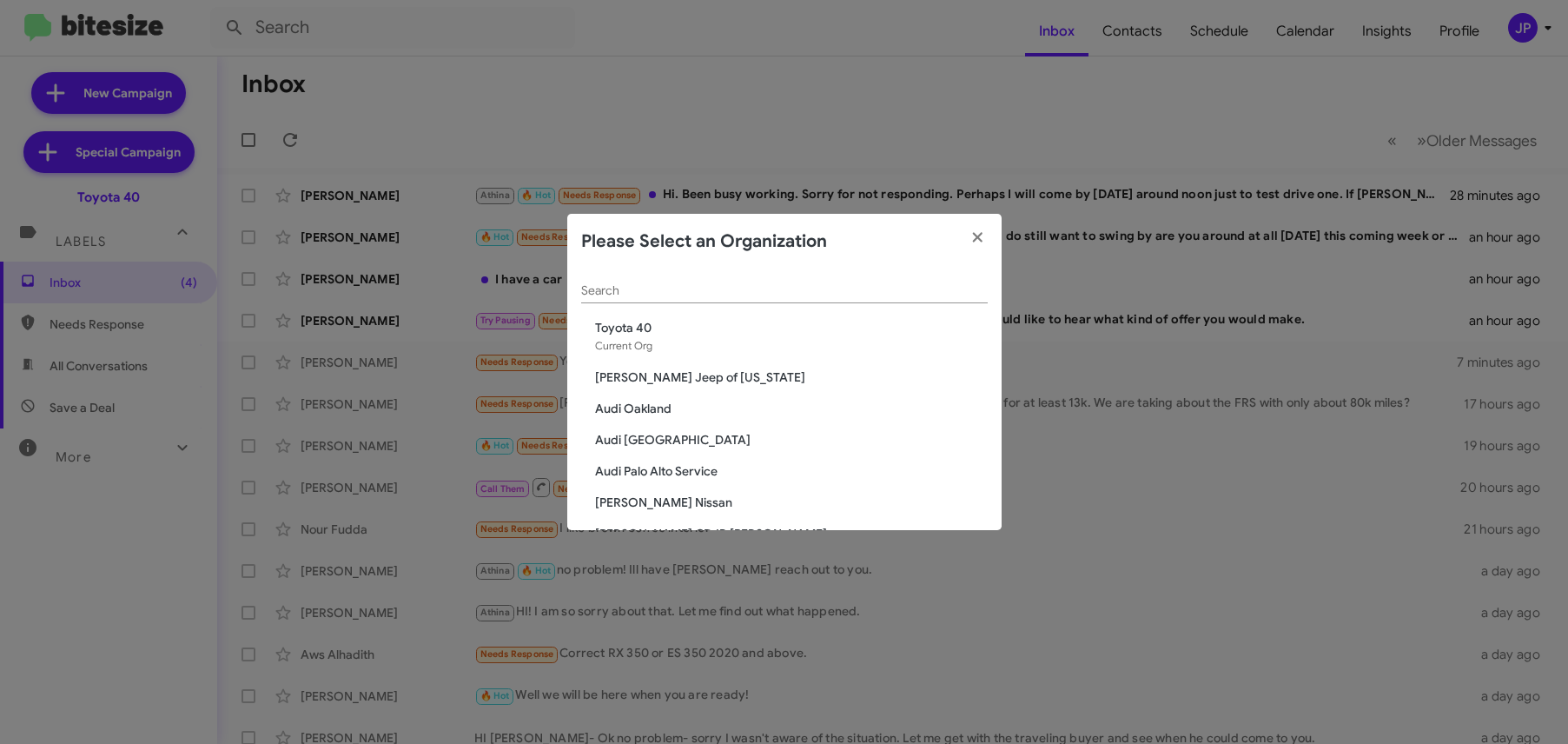
click at [925, 300] on div "Search" at bounding box center [784, 286] width 406 height 34
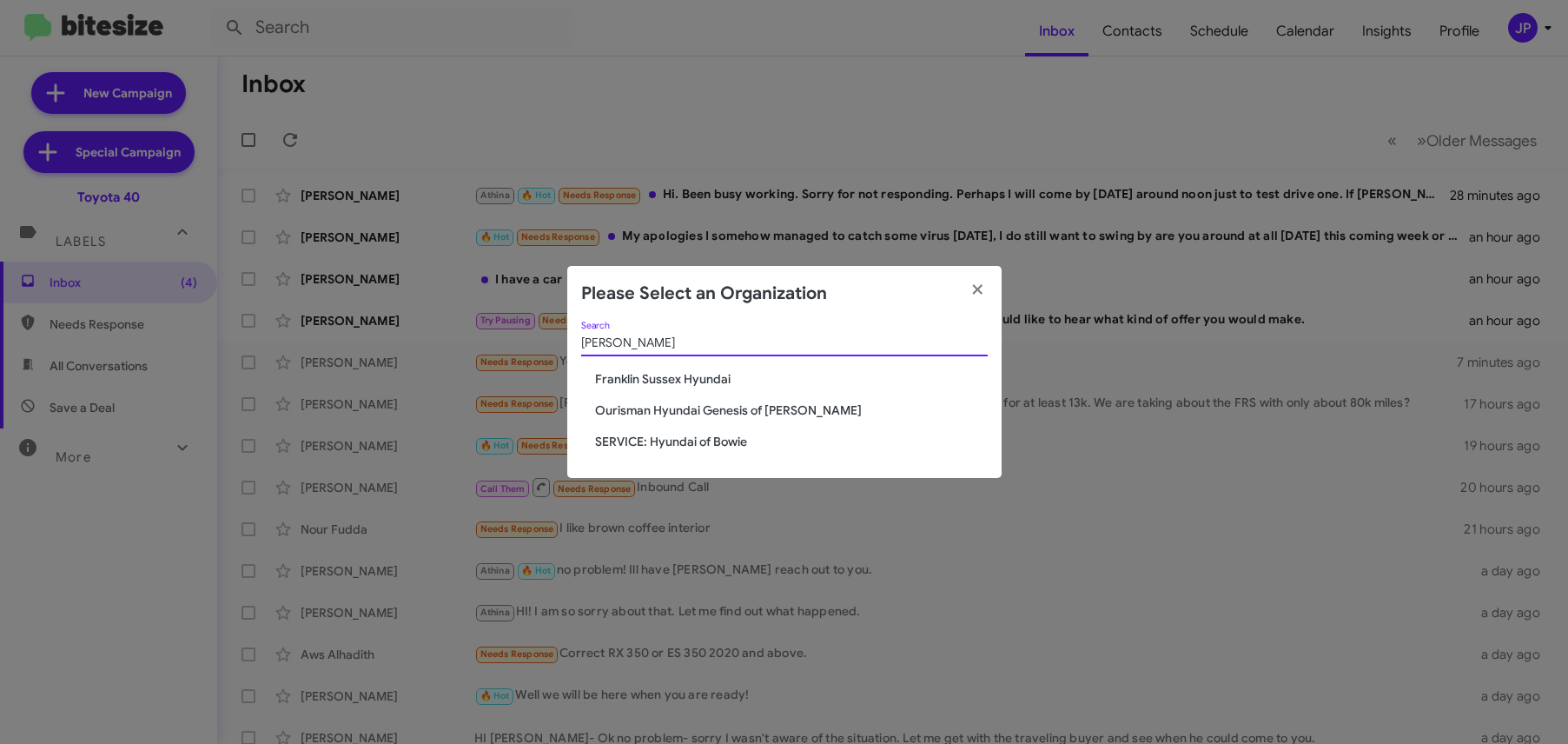
type input "hyunda"
click at [803, 408] on span "Ourisman Hyundai Genesis of [PERSON_NAME]" at bounding box center [791, 410] width 393 height 18
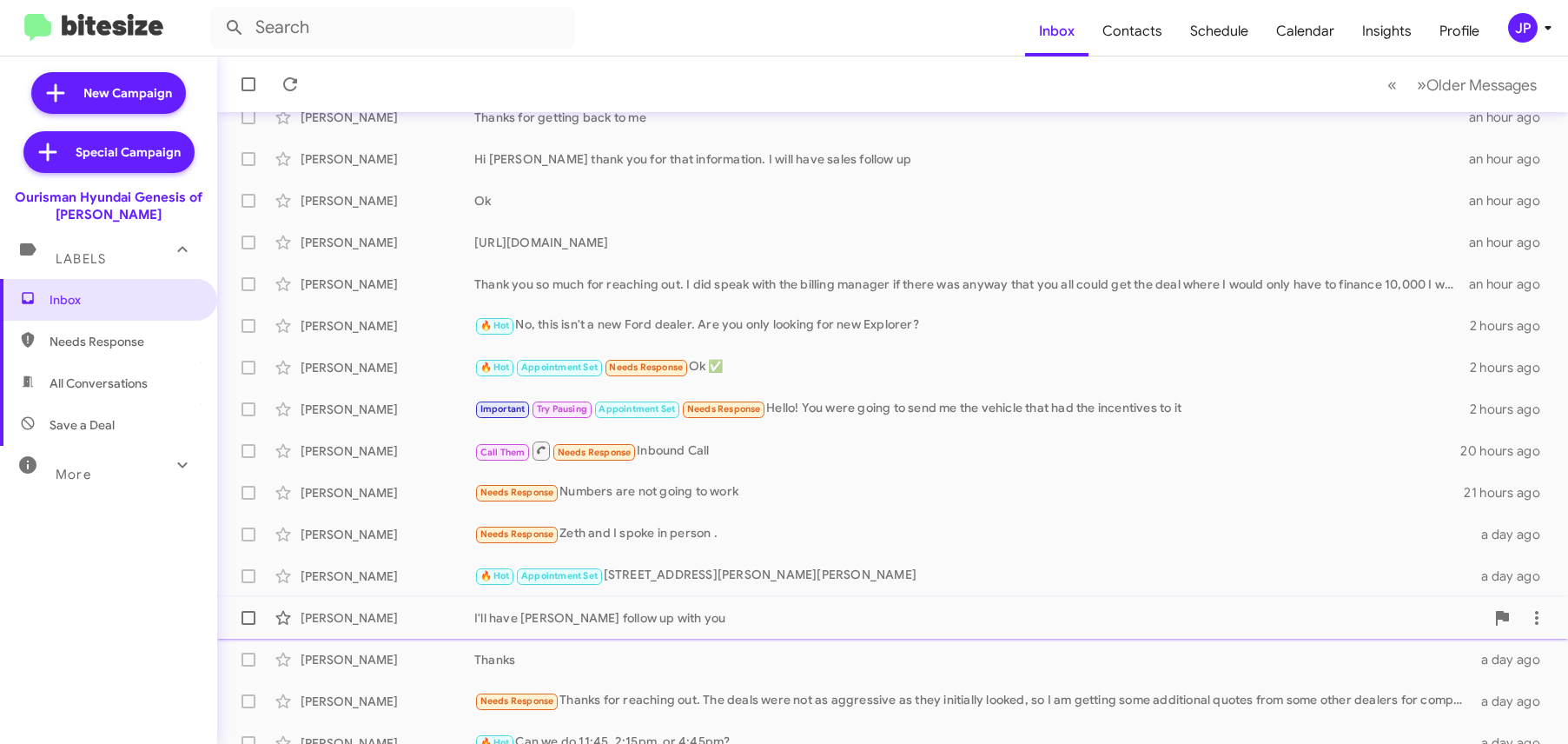
scroll to position [122, 0]
click at [1376, 40] on span "Insights" at bounding box center [1387, 31] width 77 height 50
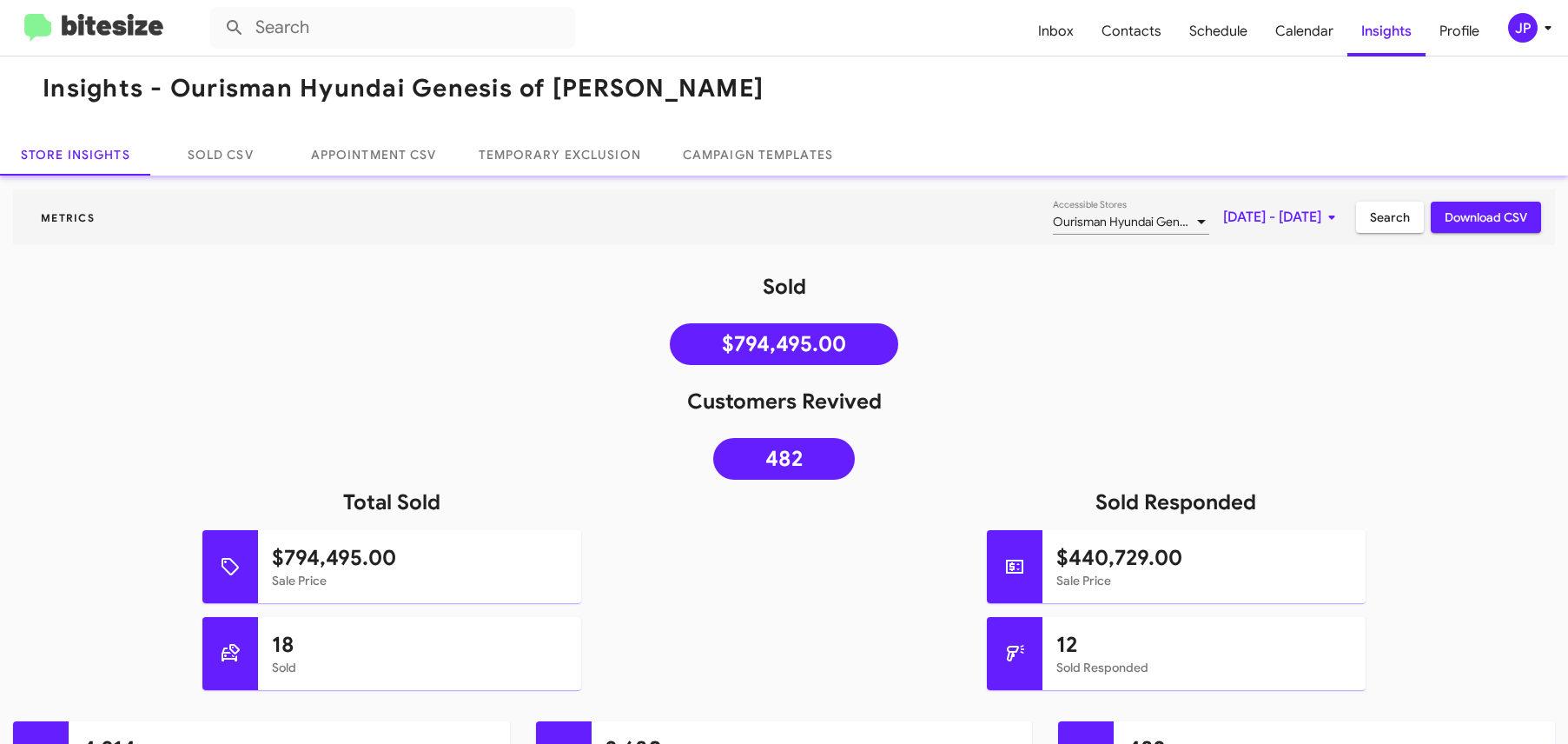
scroll to position [30, 0]
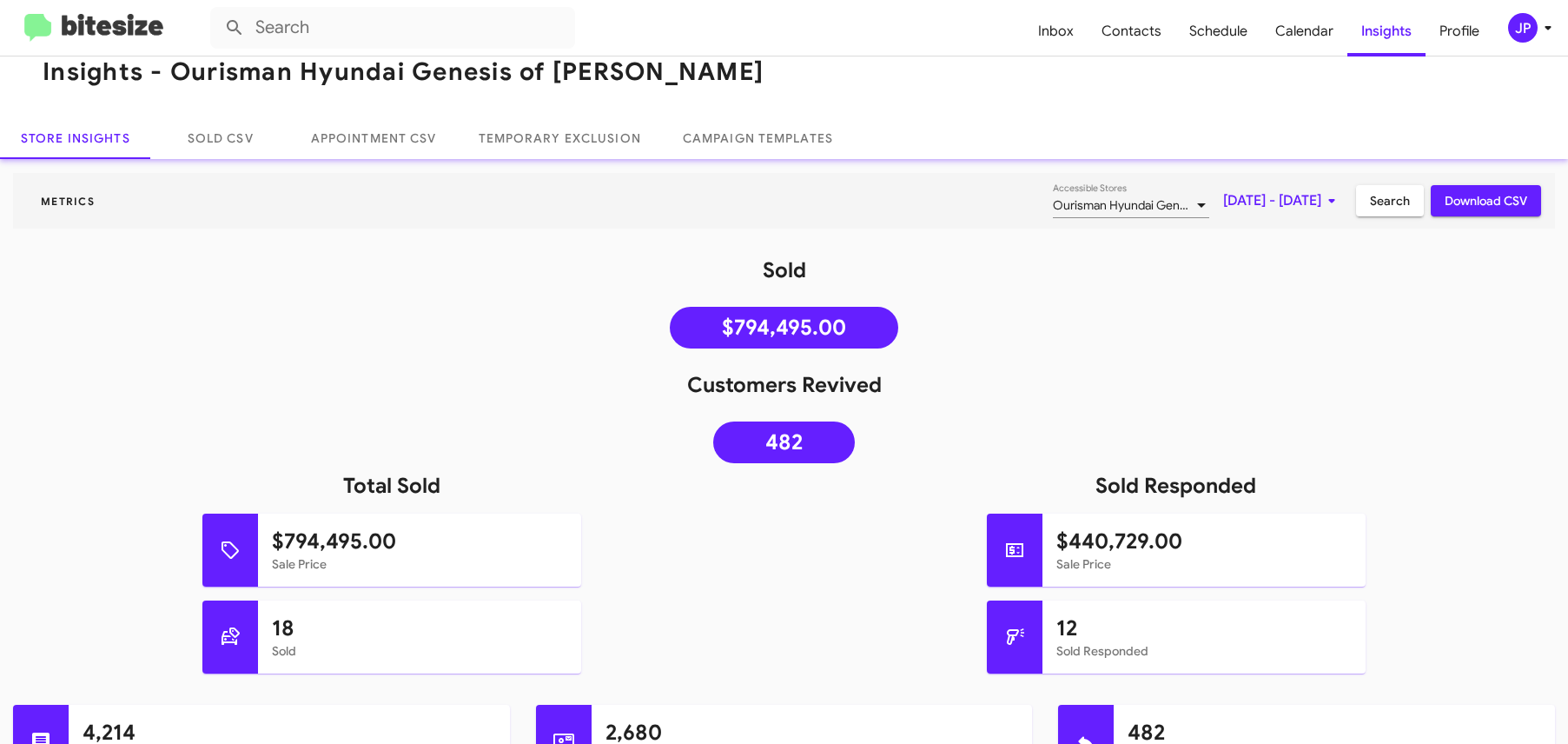
click at [1517, 28] on div "JP" at bounding box center [1523, 28] width 30 height 30
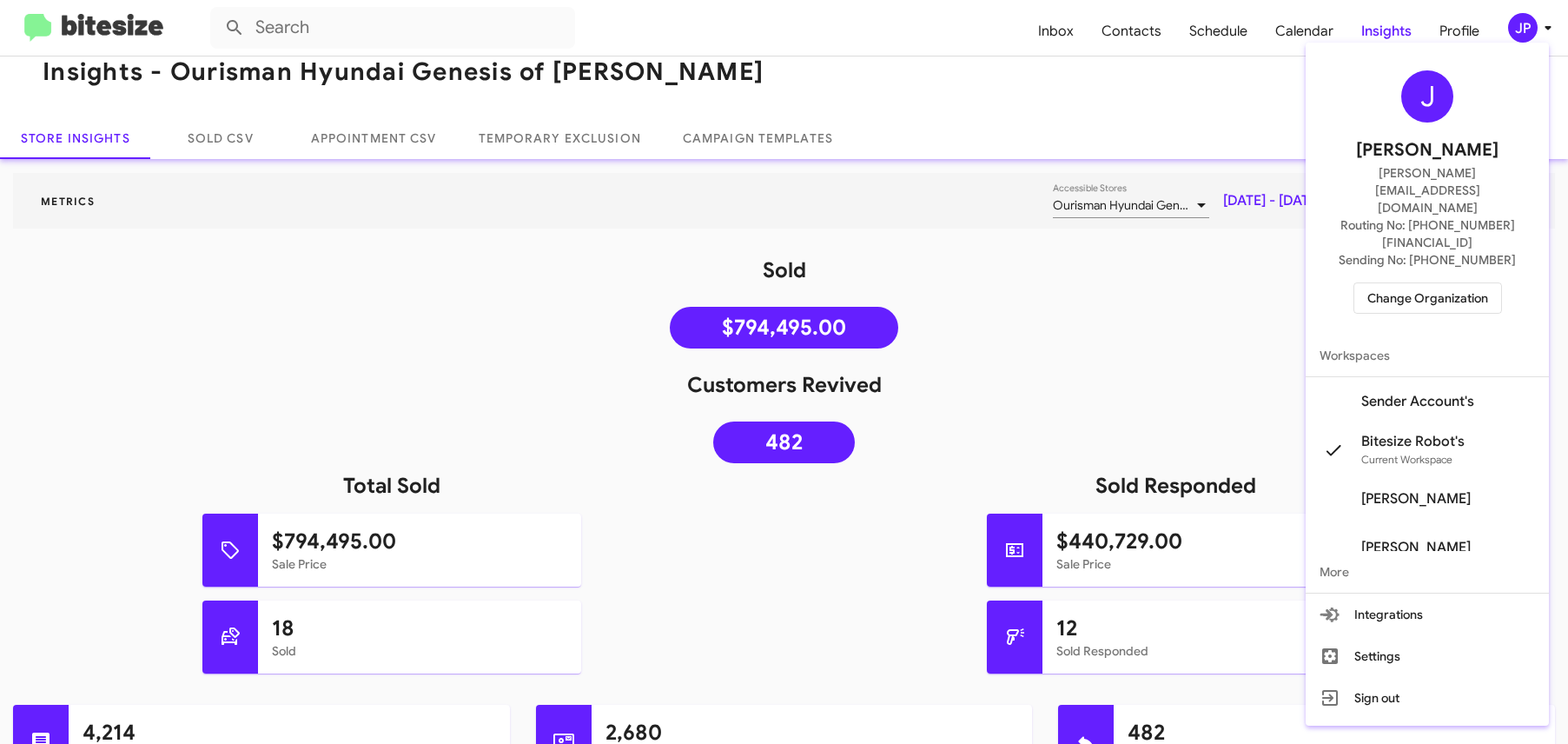
click at [1455, 283] on span "Change Organization" at bounding box center [1428, 298] width 121 height 30
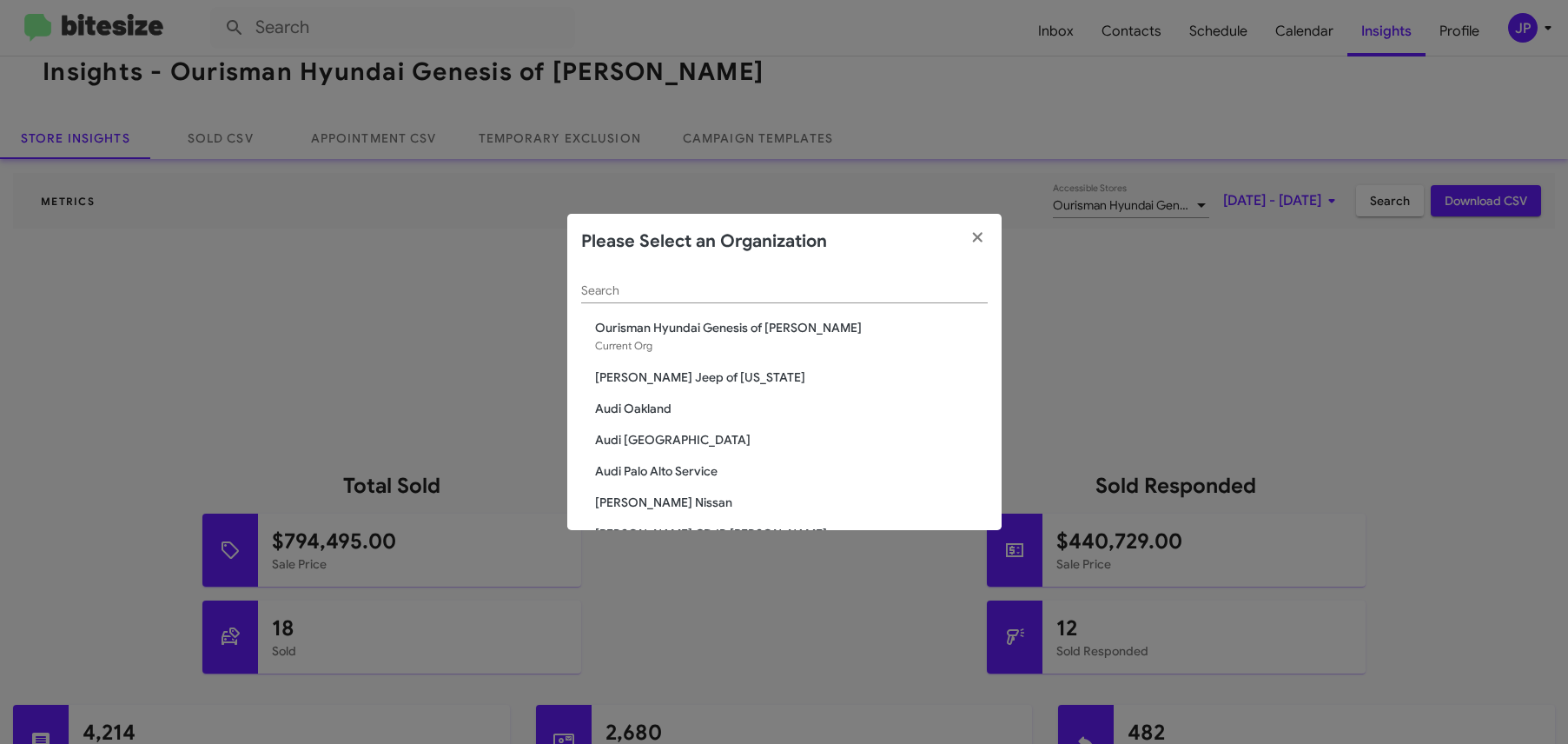
click at [596, 285] on input "Search" at bounding box center [784, 291] width 406 height 14
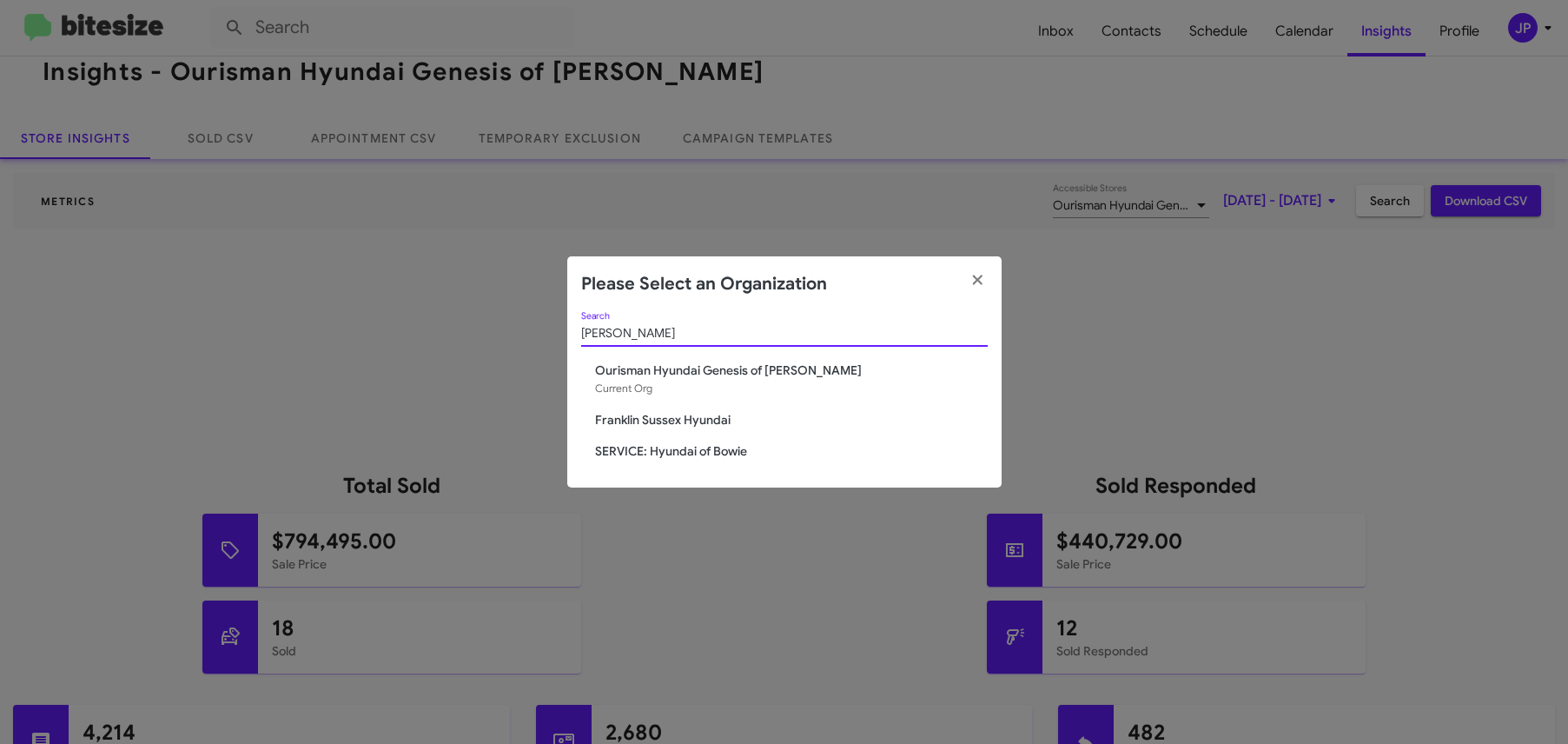
type input "hyun"
click at [604, 450] on span "SERVICE: Hyundai of Bowie" at bounding box center [791, 451] width 393 height 18
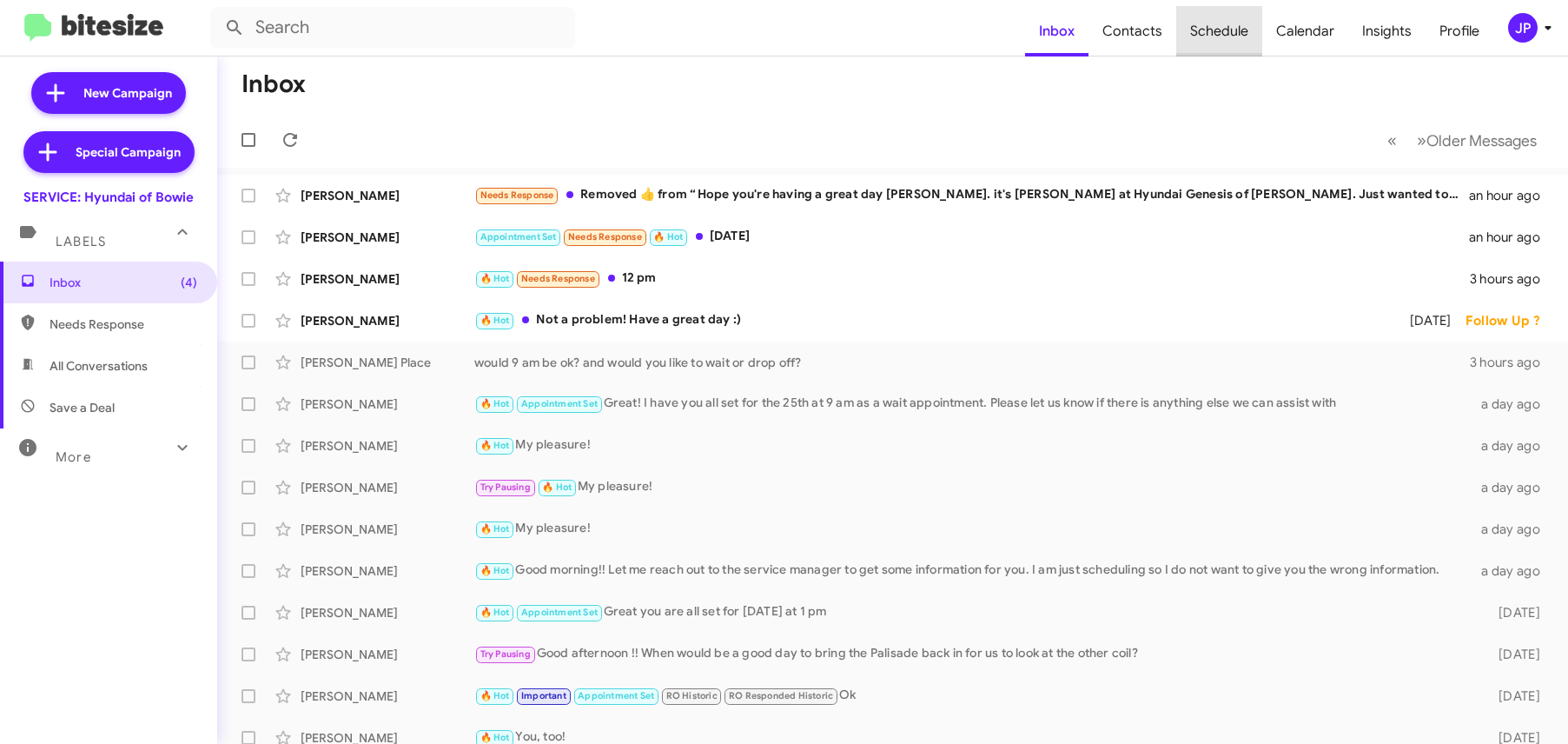
click at [1199, 39] on span "Schedule" at bounding box center [1220, 31] width 86 height 50
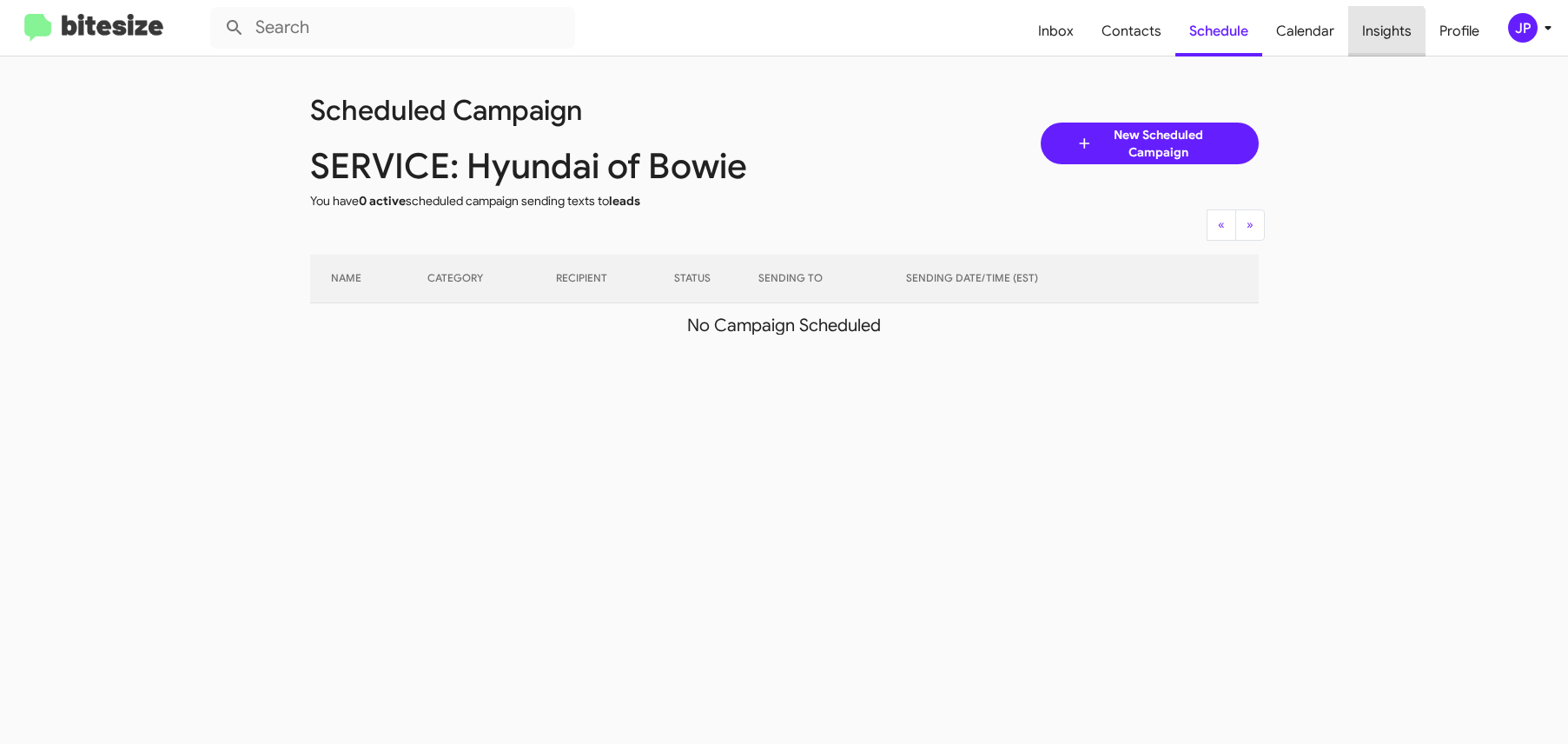
click at [1362, 47] on span "Insights" at bounding box center [1387, 31] width 77 height 50
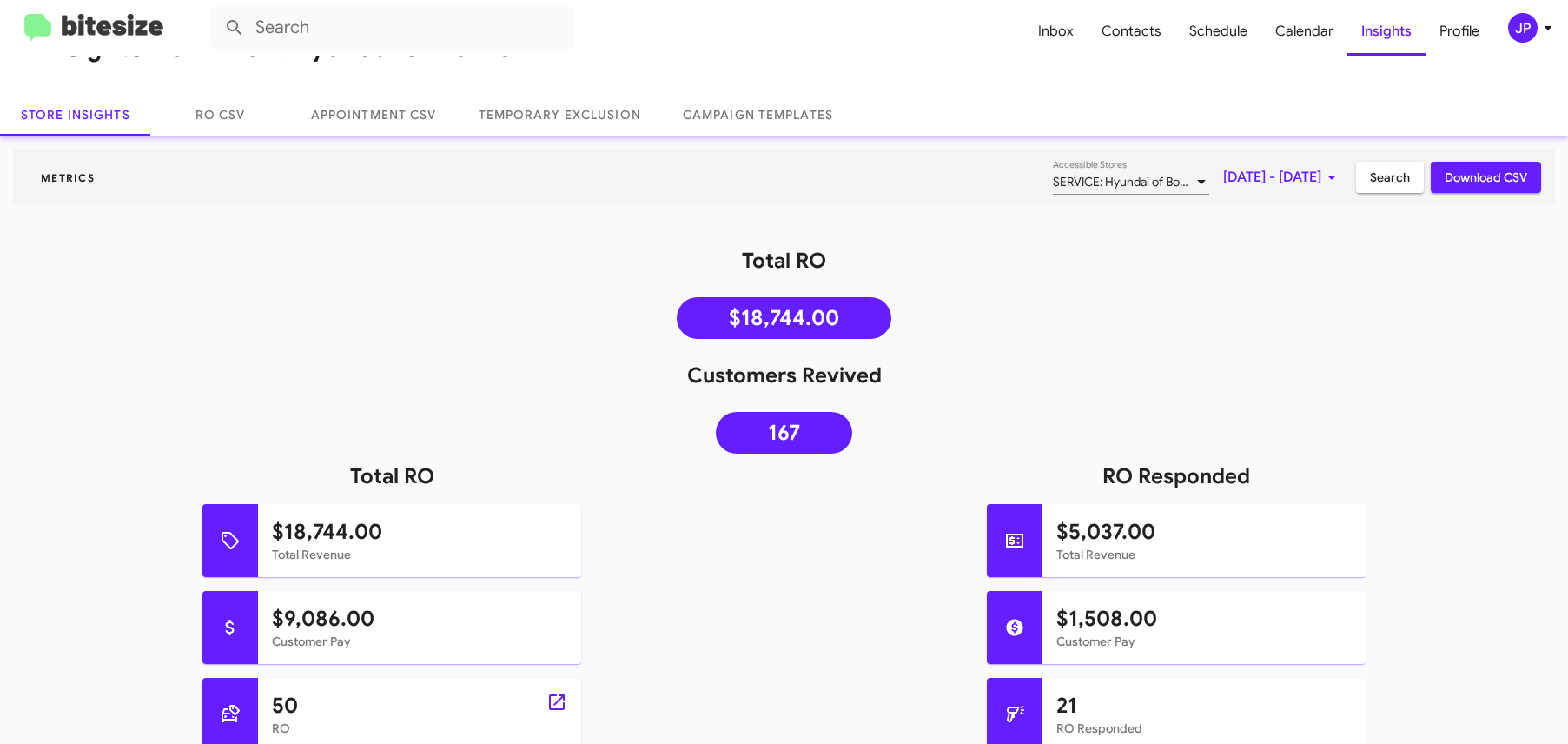
scroll to position [134, 0]
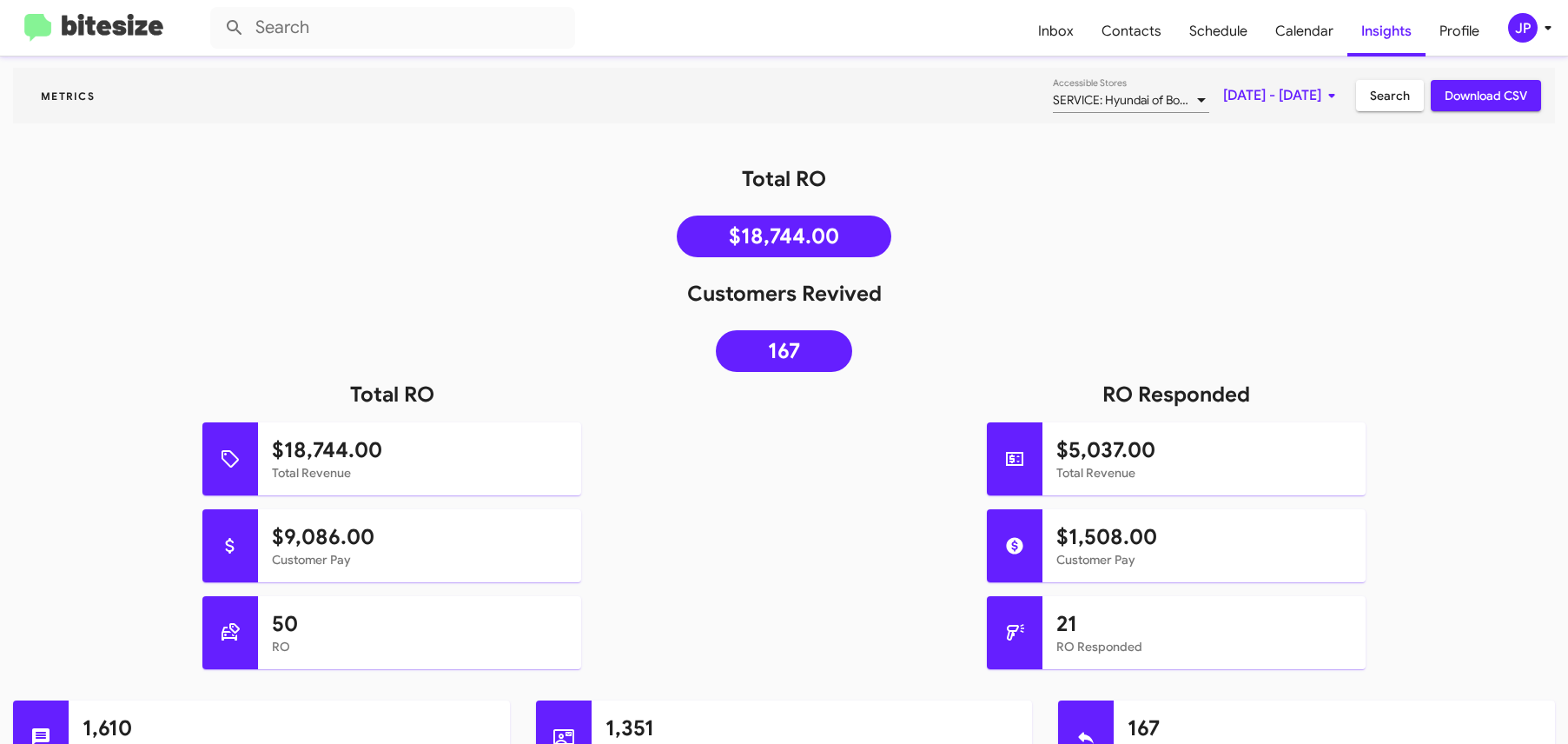
click at [1506, 10] on mat-toolbar "Inbox Contacts Schedule Calendar Insights Profile JP" at bounding box center [784, 27] width 1568 height 55
click at [1520, 25] on div "JP" at bounding box center [1523, 28] width 30 height 30
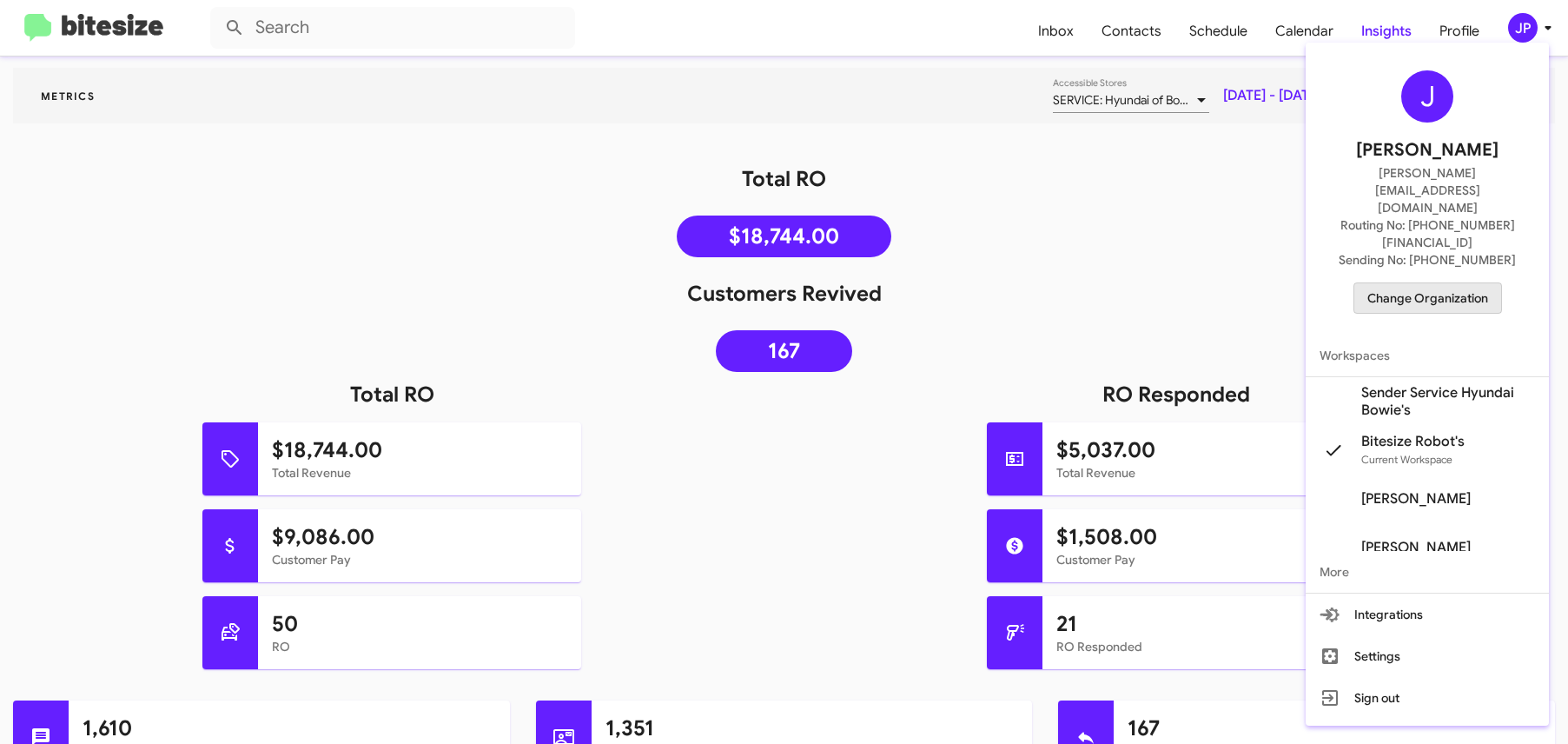
click at [1437, 283] on span "Change Organization" at bounding box center [1428, 298] width 121 height 30
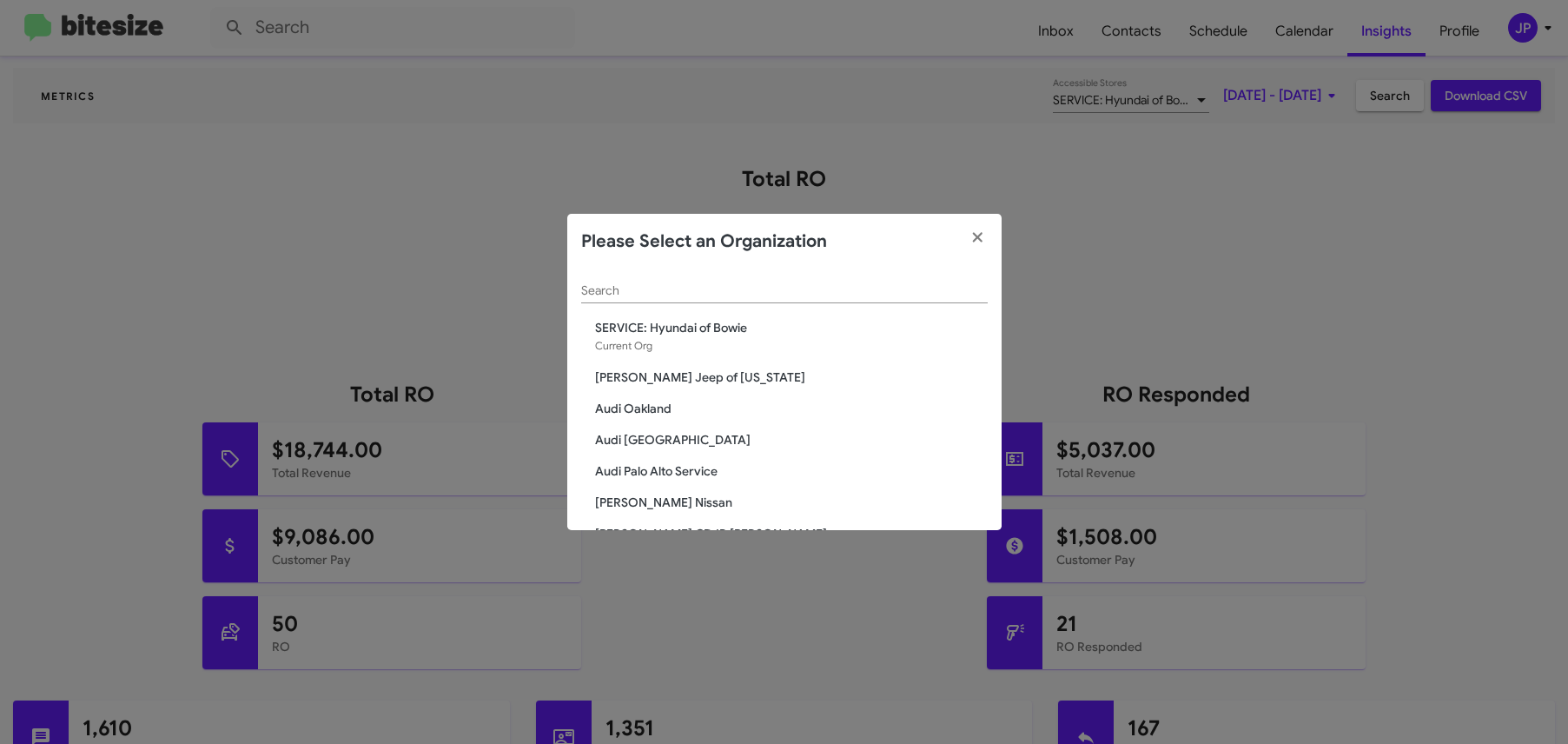
click at [820, 297] on input "Search" at bounding box center [784, 291] width 406 height 14
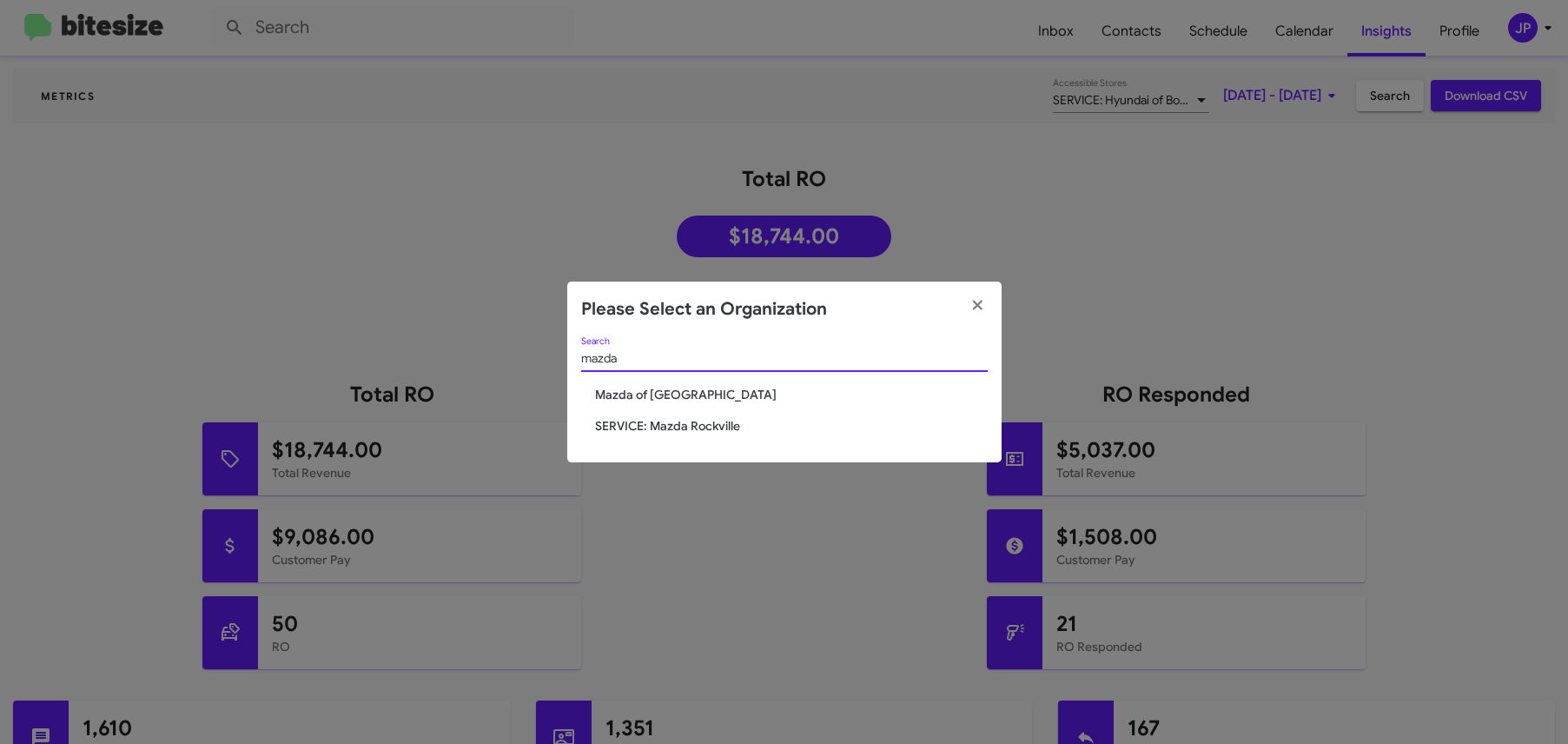
type input "mazda"
click at [676, 388] on span "Mazda of [GEOGRAPHIC_DATA]" at bounding box center [791, 395] width 393 height 18
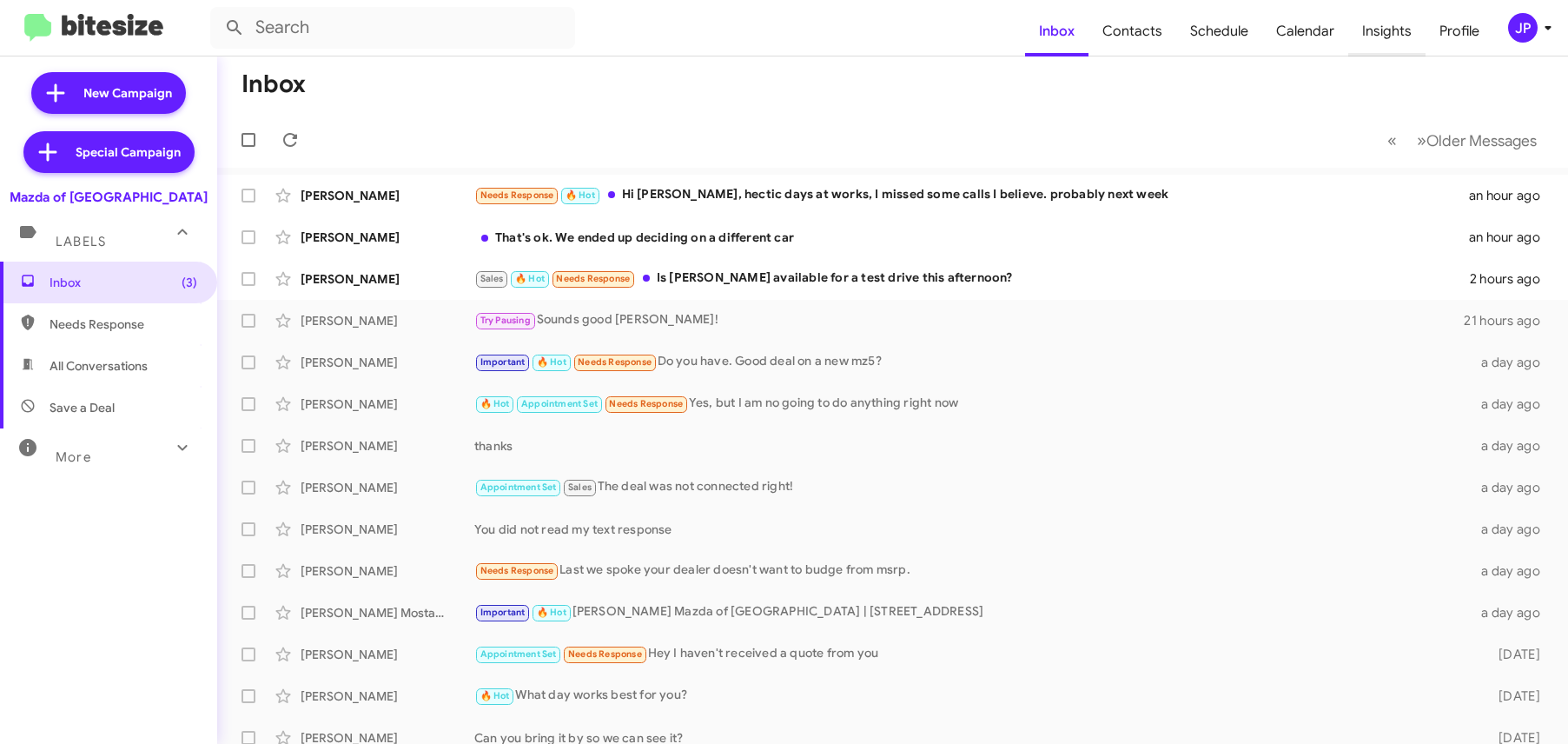
click at [1359, 41] on span "Insights" at bounding box center [1387, 31] width 77 height 50
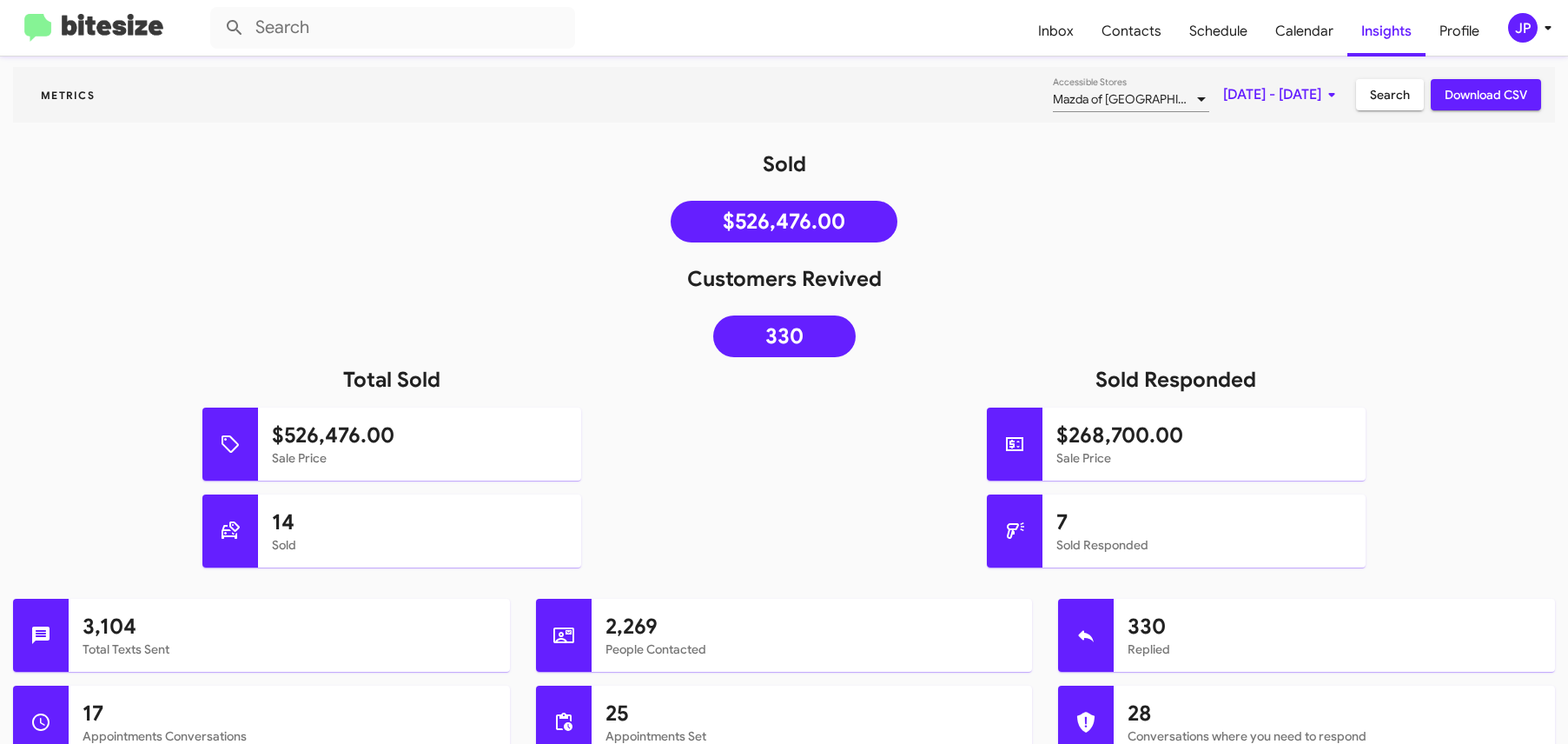
scroll to position [139, 0]
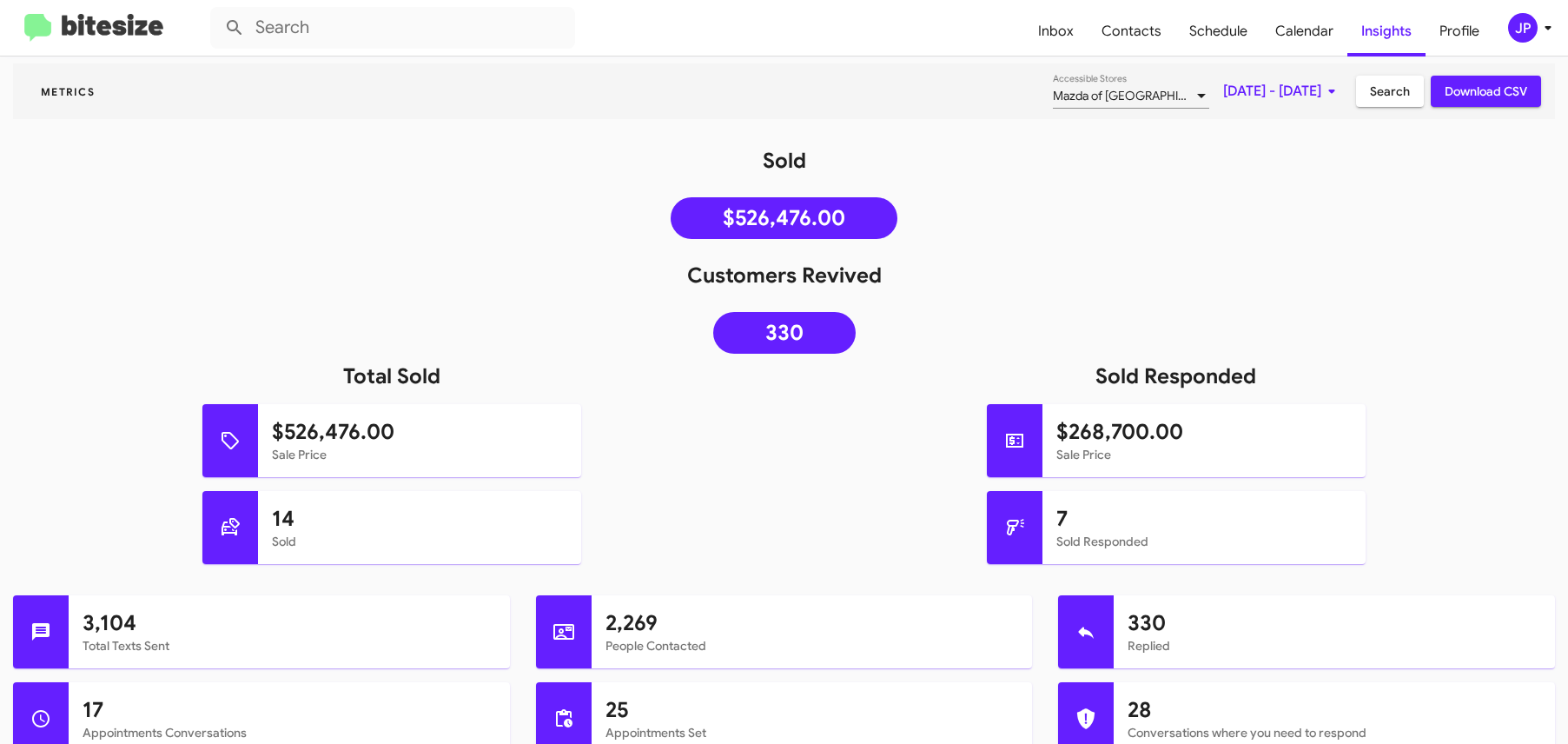
click at [127, 30] on img at bounding box center [94, 28] width 139 height 29
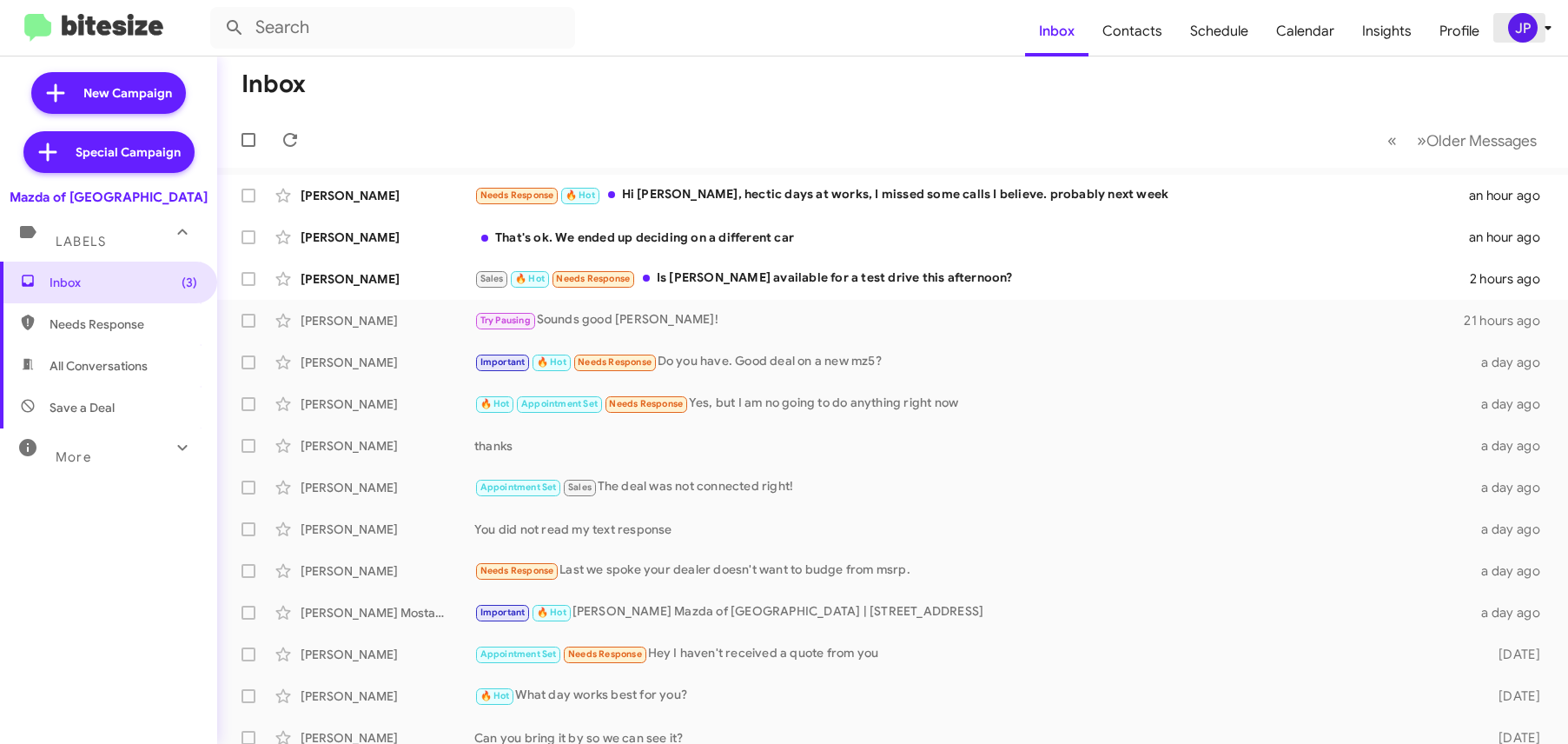
click at [1541, 35] on icon at bounding box center [1549, 28] width 21 height 21
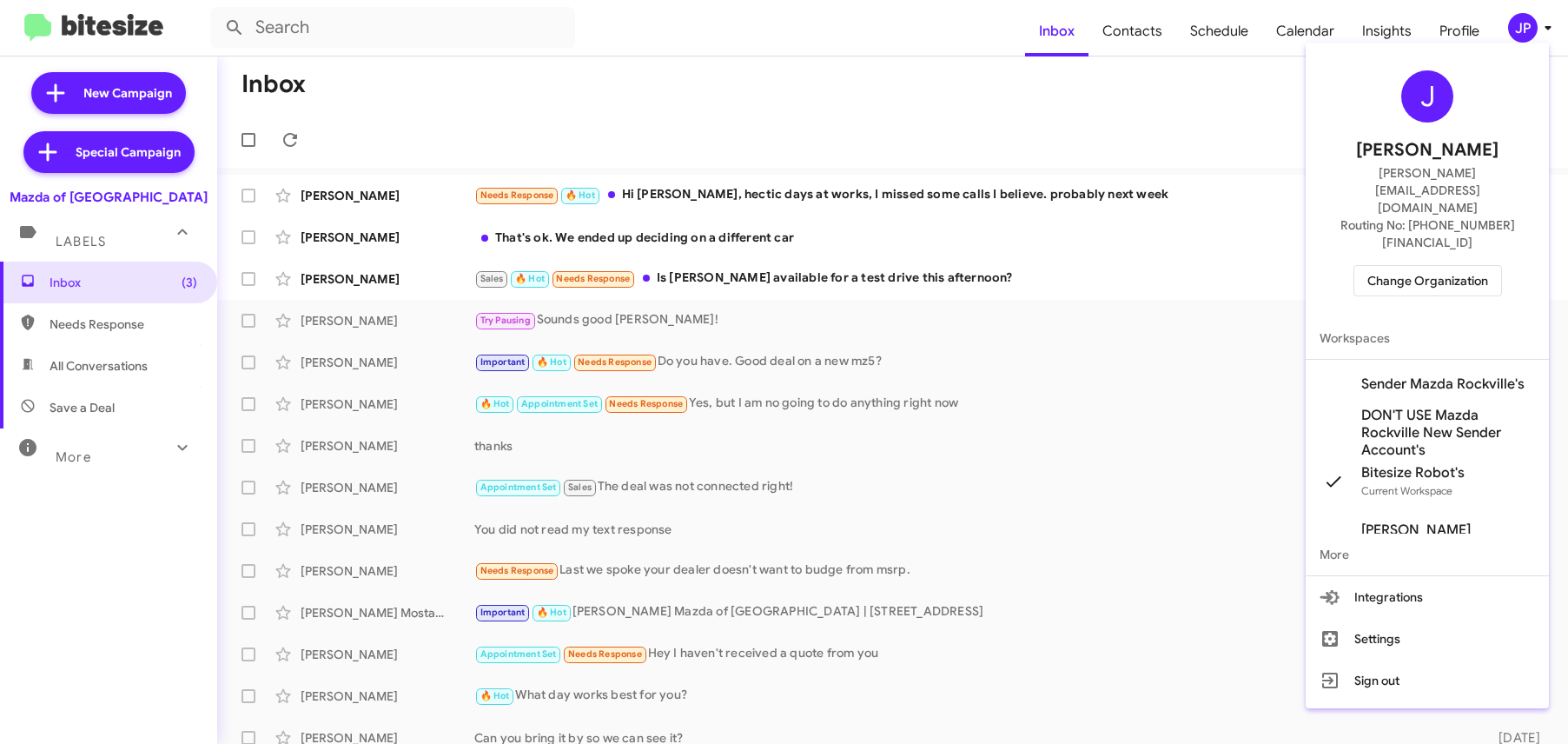
click at [1409, 266] on span "Change Organization" at bounding box center [1428, 281] width 121 height 30
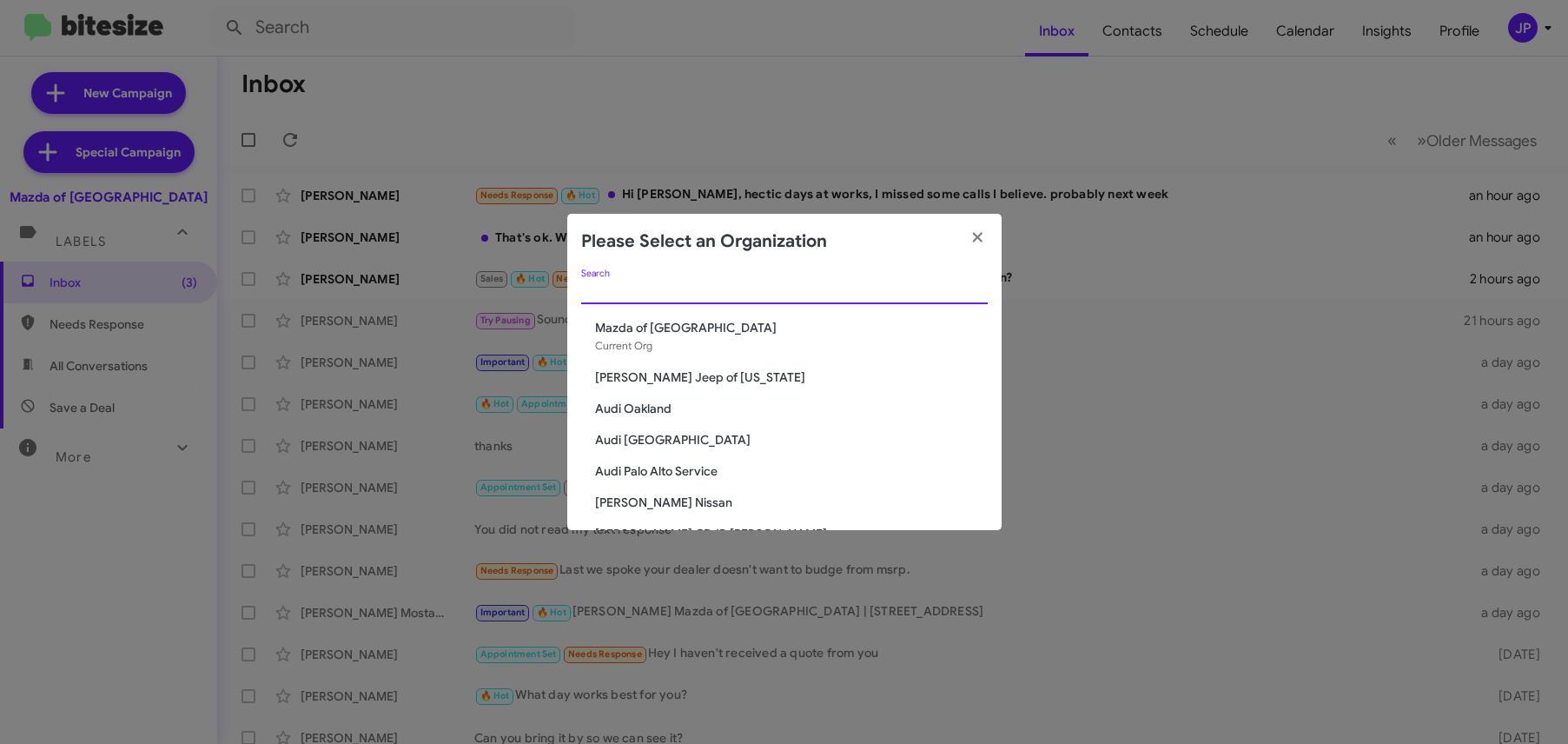
click at [741, 295] on input "Search" at bounding box center [784, 291] width 406 height 14
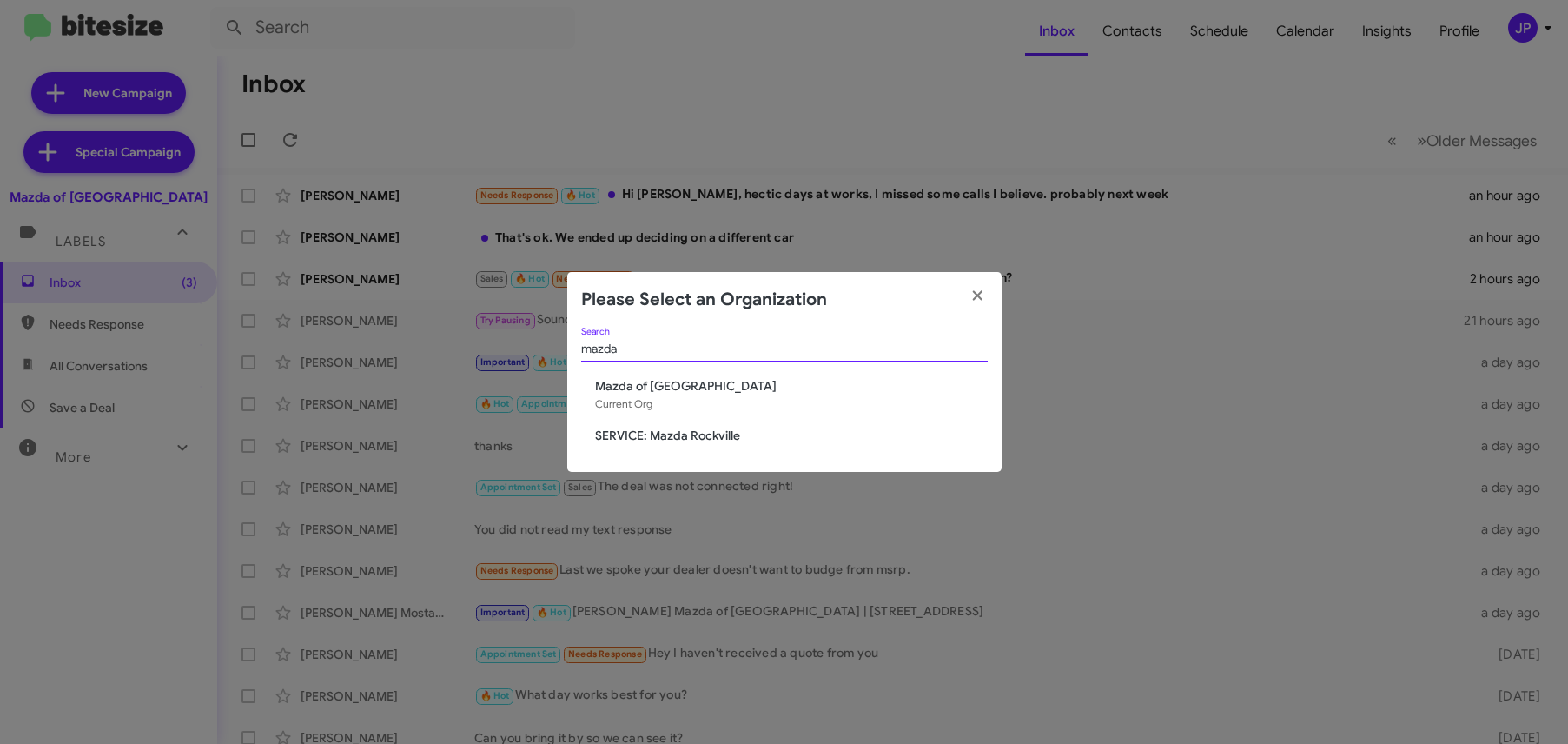
type input "mazda"
click at [695, 427] on span "SERVICE: Mazda Rockville" at bounding box center [791, 435] width 393 height 18
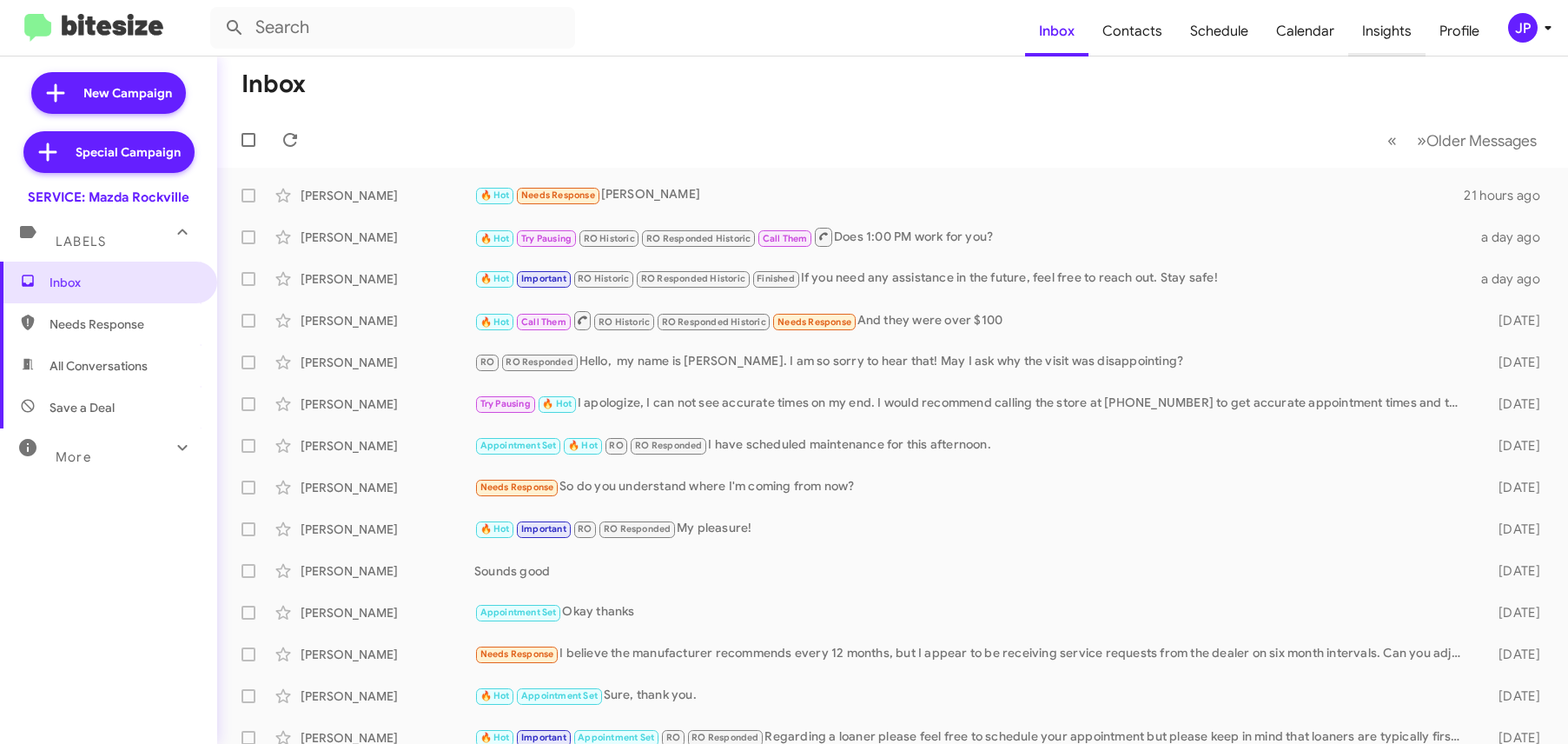
click at [1371, 21] on span "Insights" at bounding box center [1387, 31] width 77 height 50
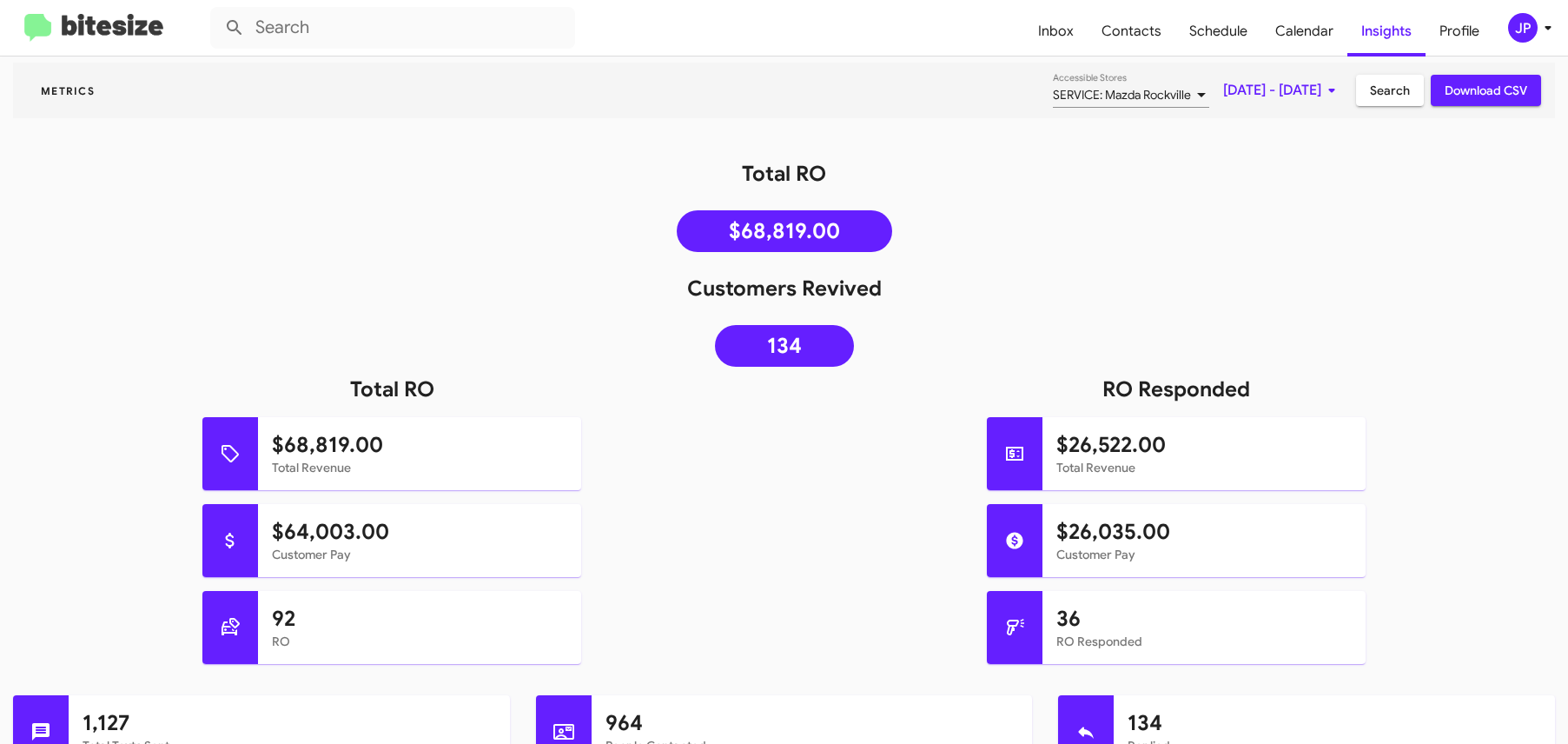
scroll to position [150, 0]
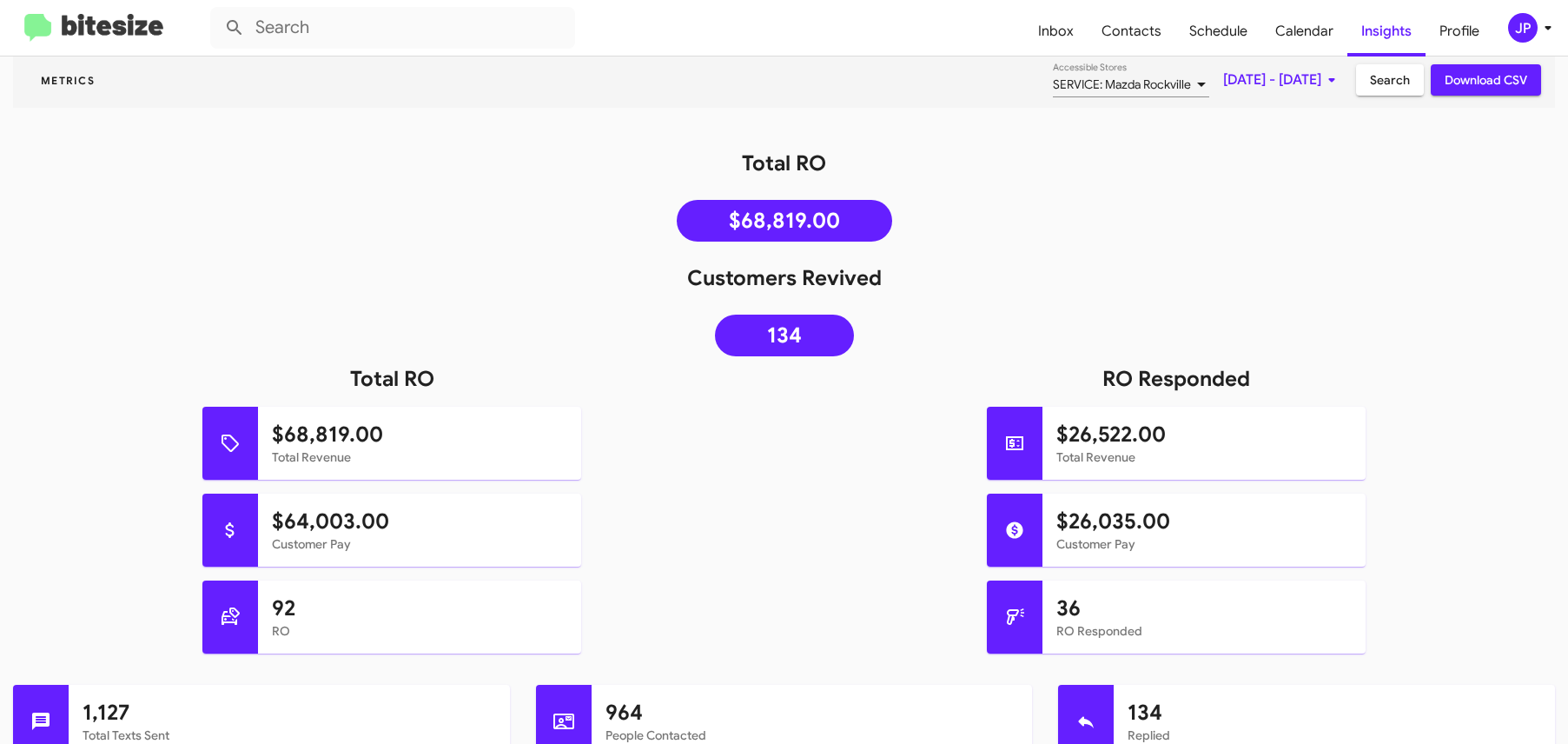
click at [142, 34] on img at bounding box center [94, 28] width 139 height 29
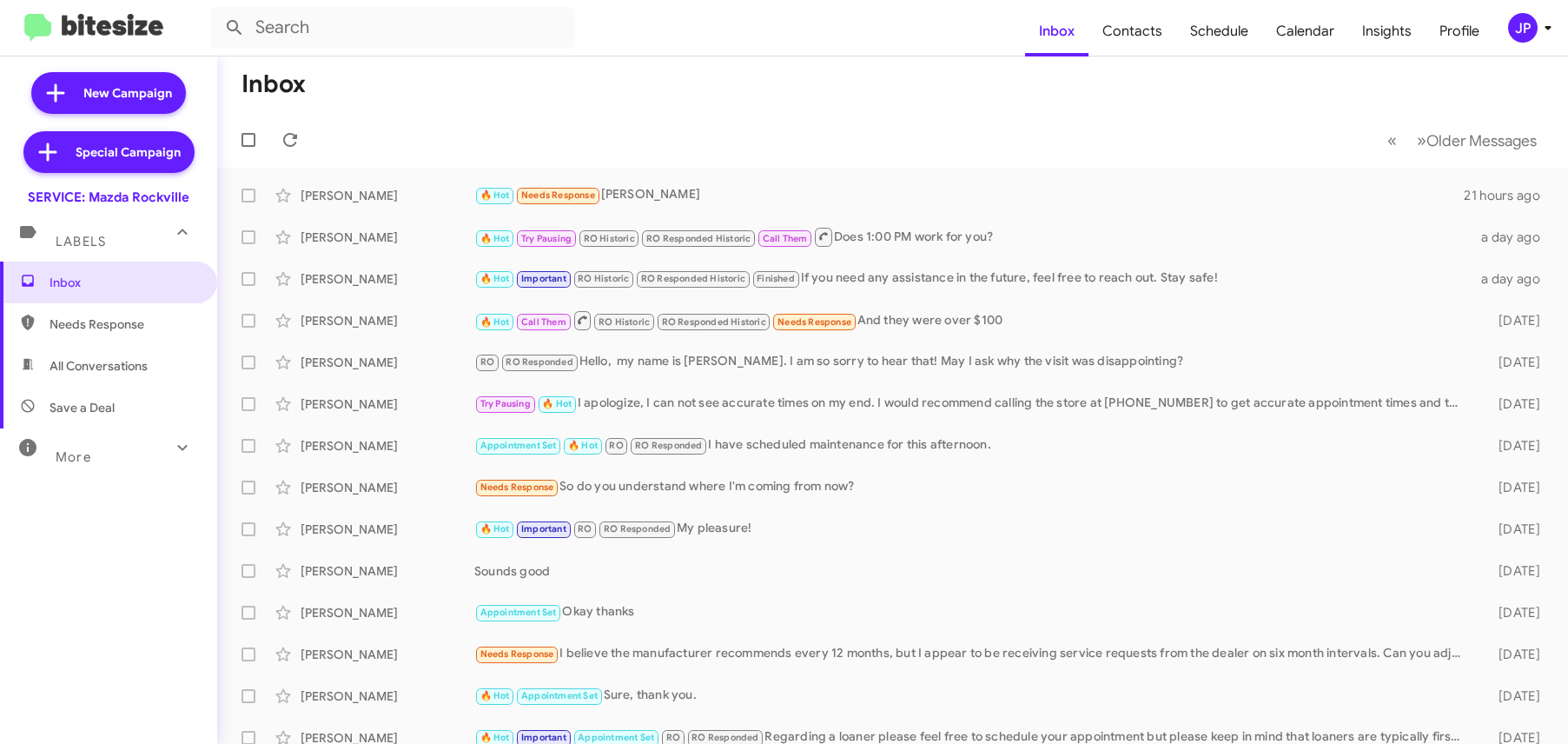
click at [1533, 29] on div "JP" at bounding box center [1523, 28] width 30 height 30
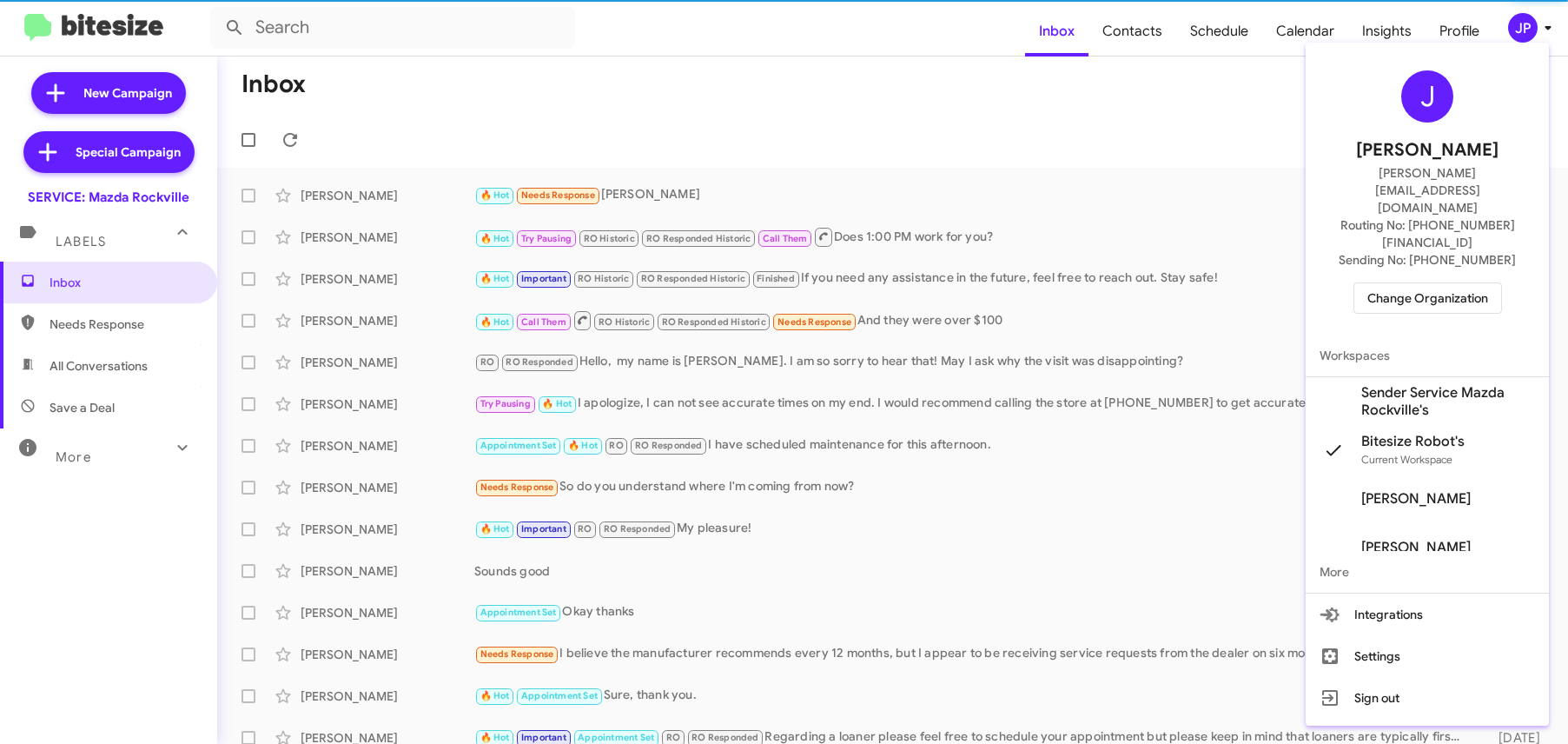
click at [1420, 283] on span "Change Organization" at bounding box center [1428, 298] width 121 height 30
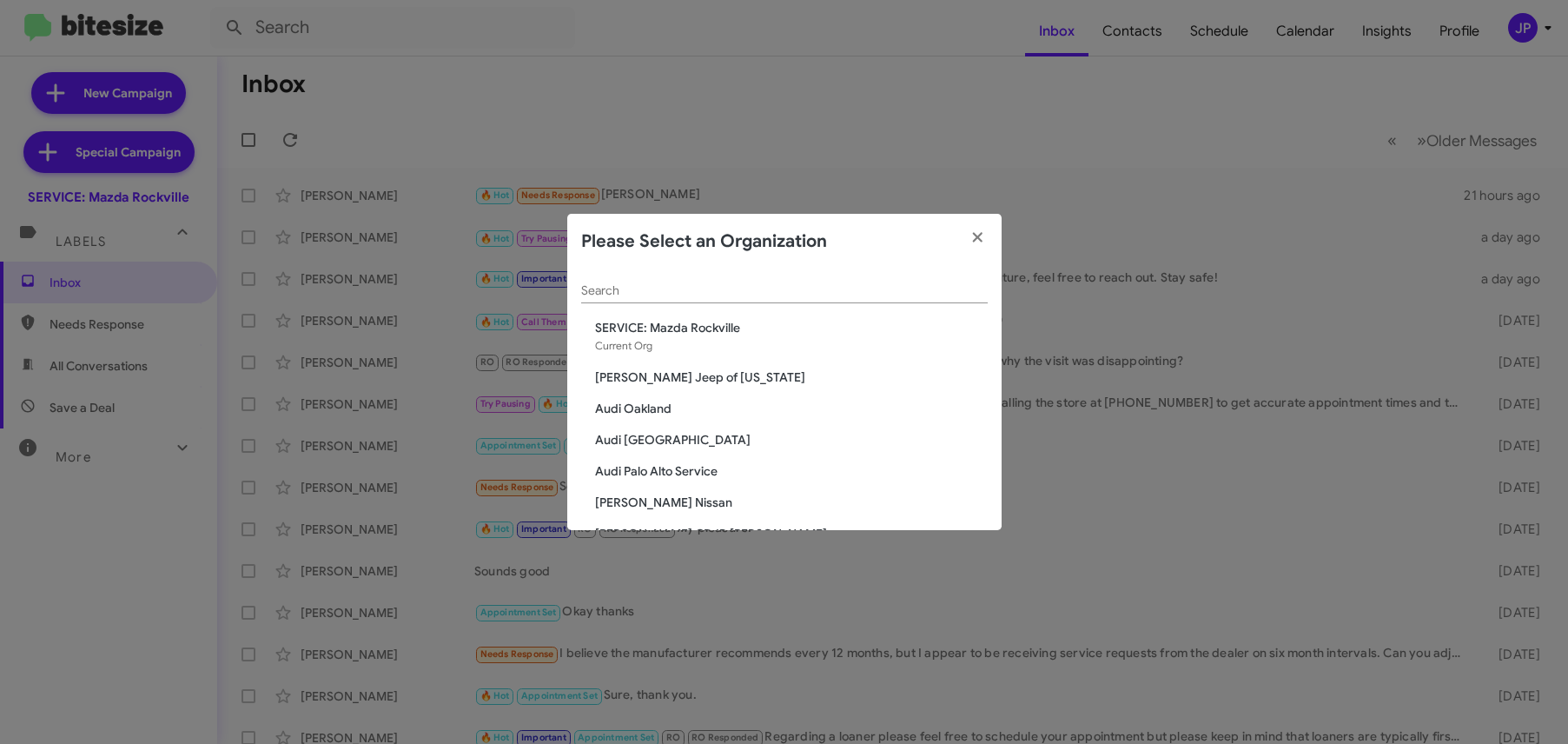
click at [671, 292] on input "Search" at bounding box center [784, 291] width 406 height 14
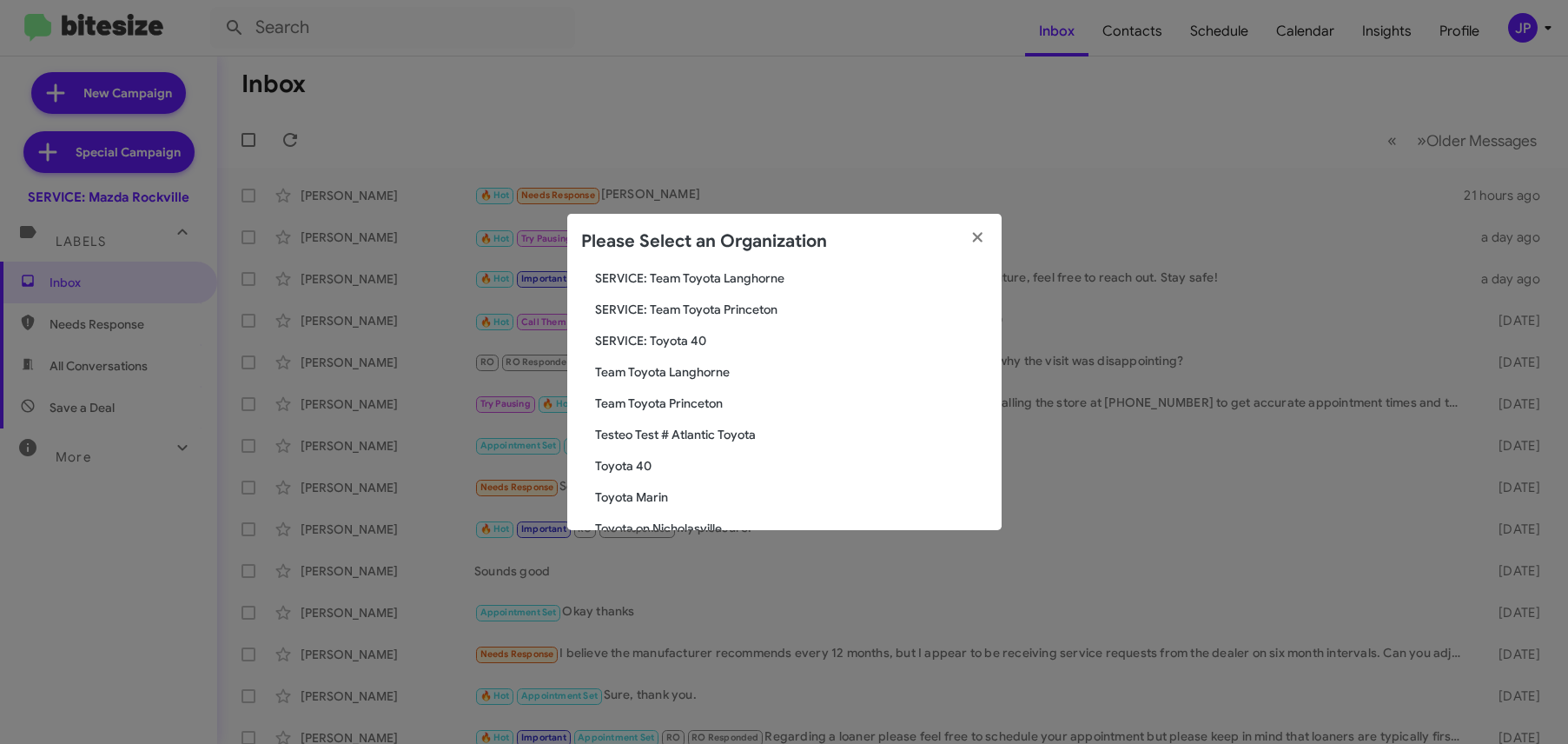
scroll to position [147, 0]
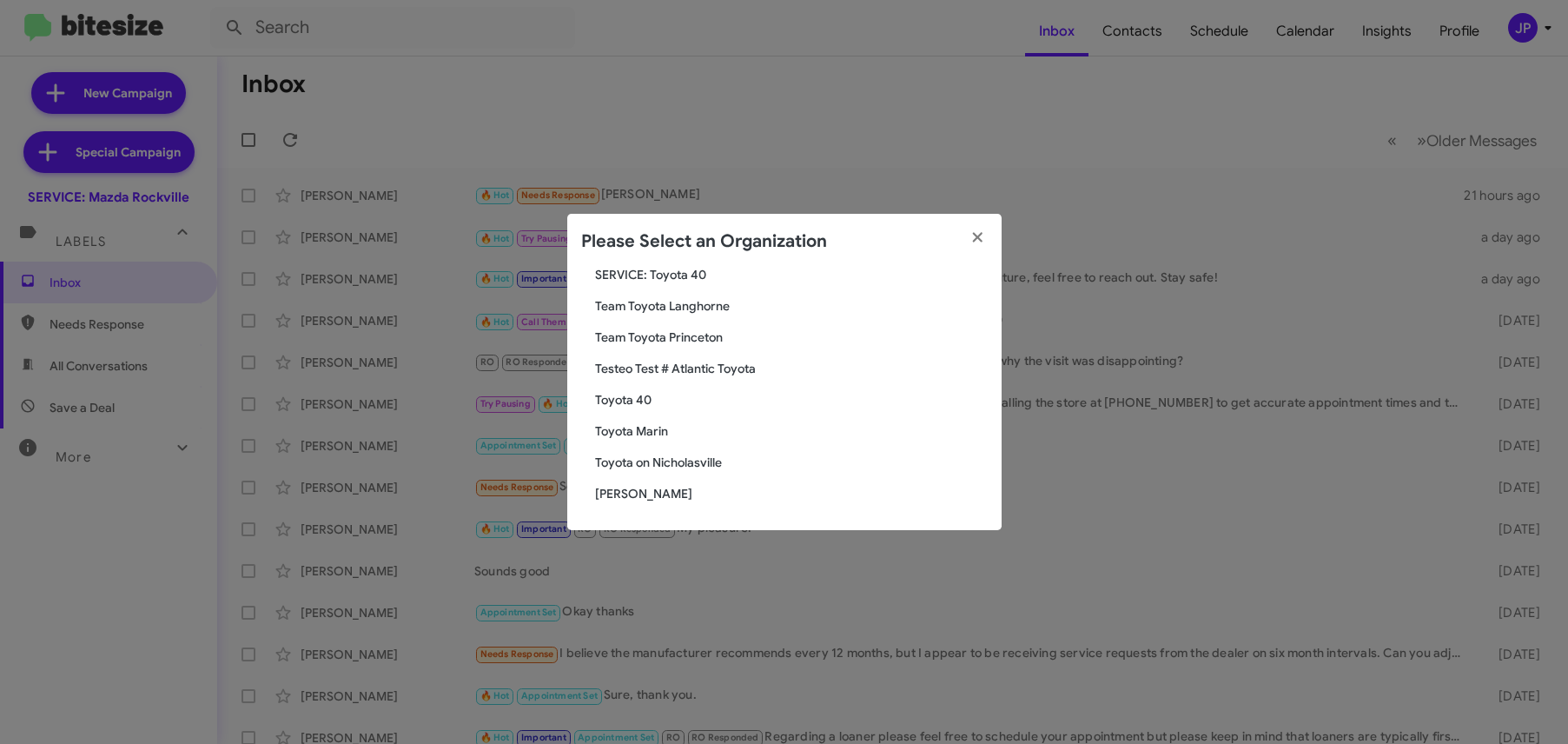
type input "toyota"
click at [653, 399] on span "Toyota 40" at bounding box center [791, 400] width 393 height 18
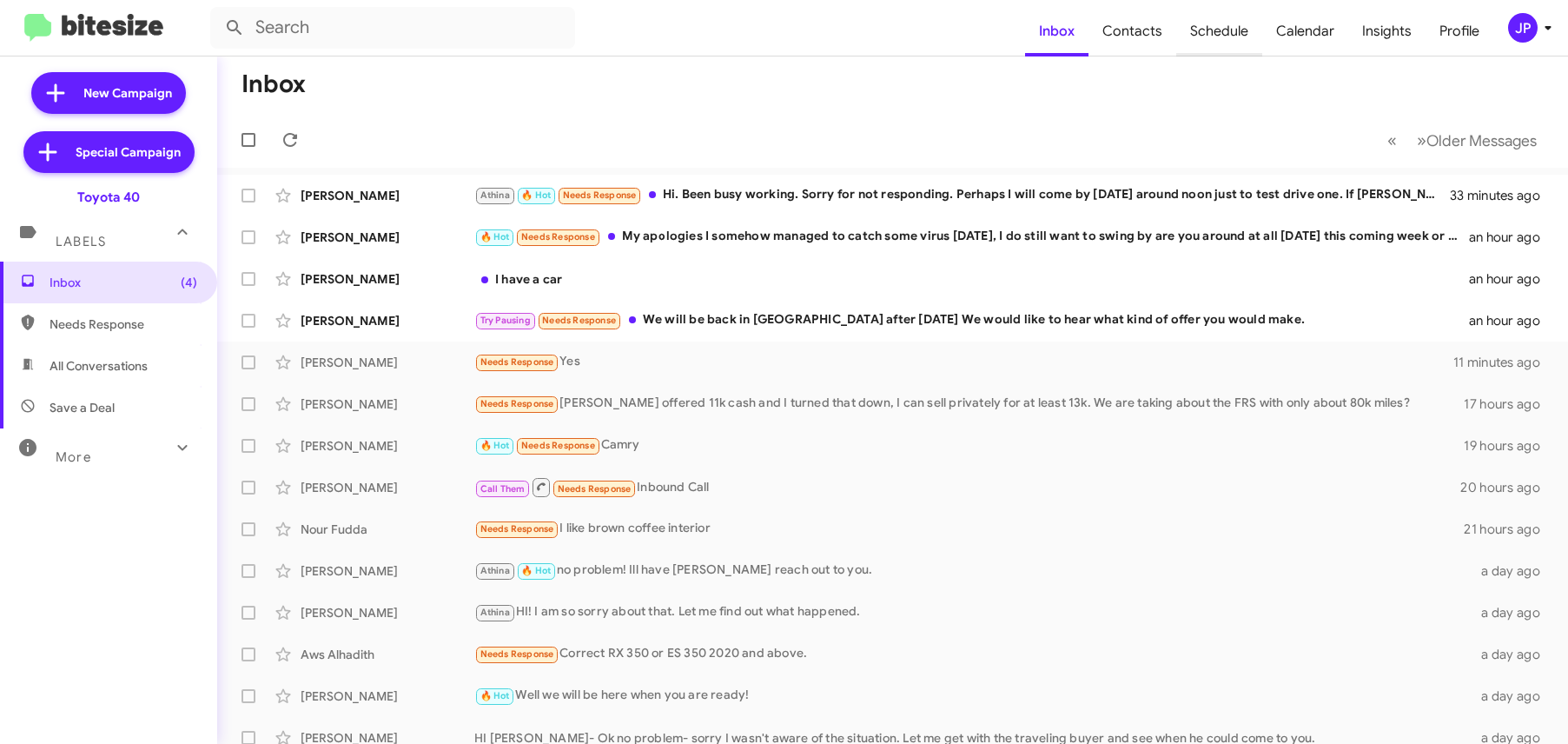
click at [1214, 28] on span "Schedule" at bounding box center [1220, 31] width 86 height 50
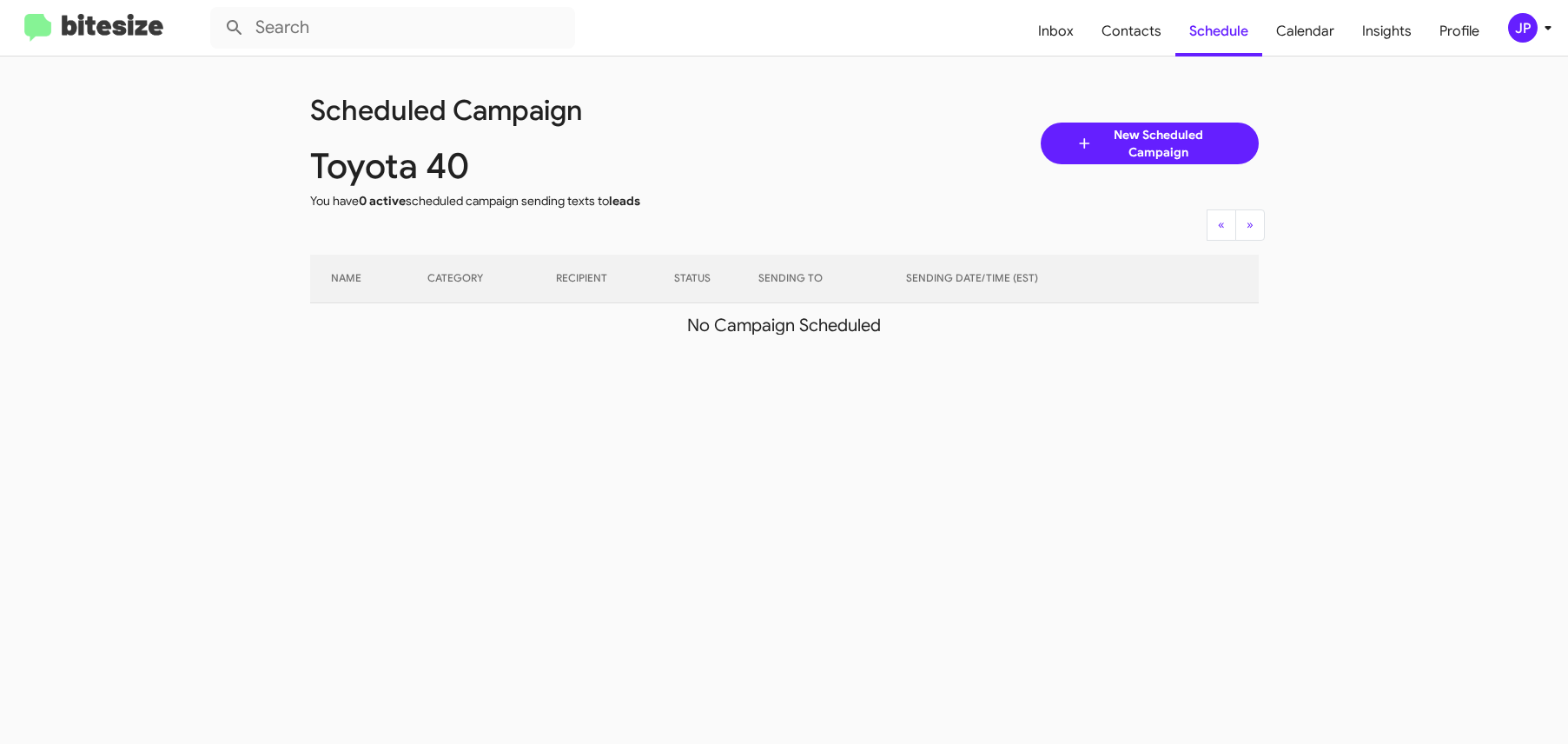
click at [82, 25] on img at bounding box center [94, 28] width 139 height 29
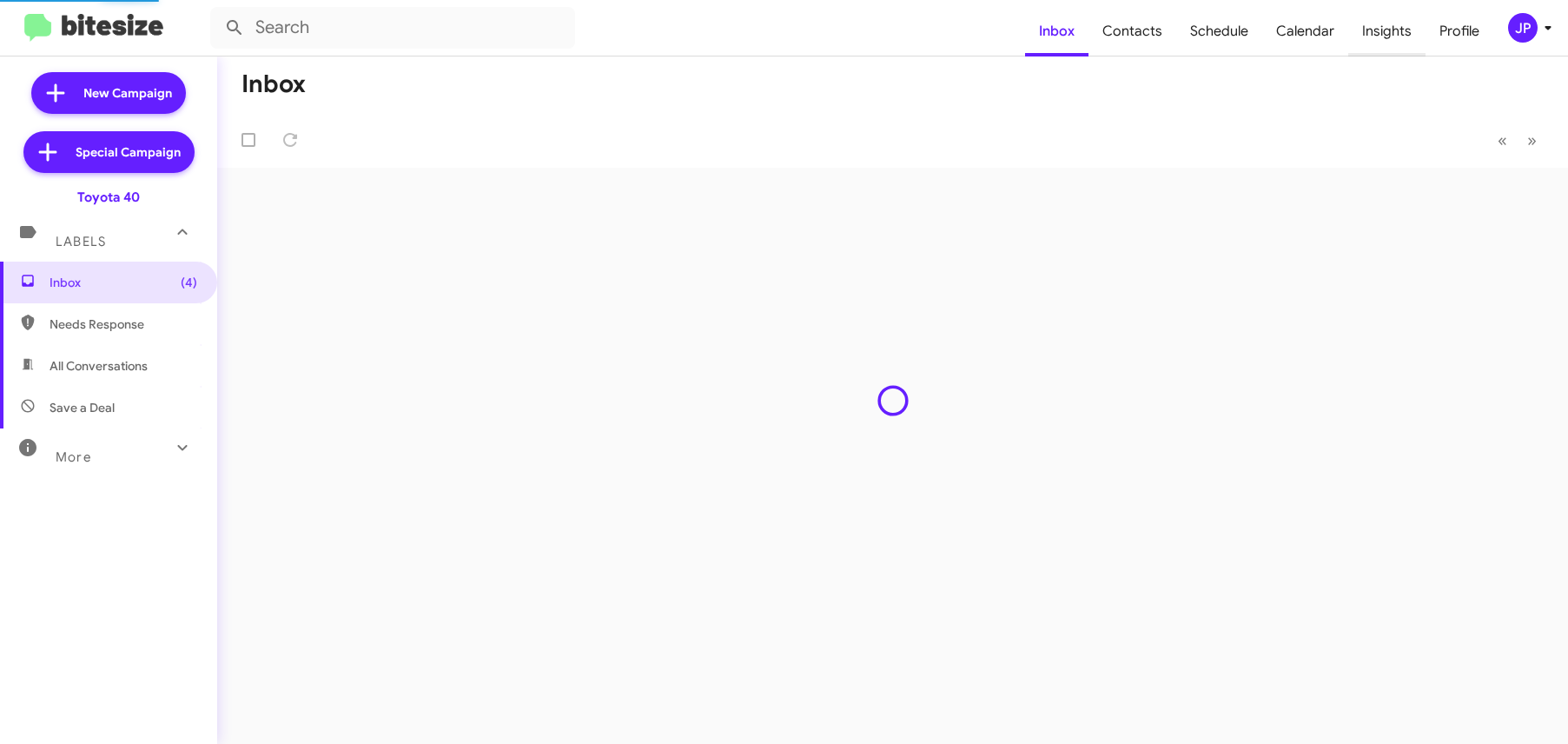
click at [1383, 29] on span "Insights" at bounding box center [1387, 31] width 77 height 50
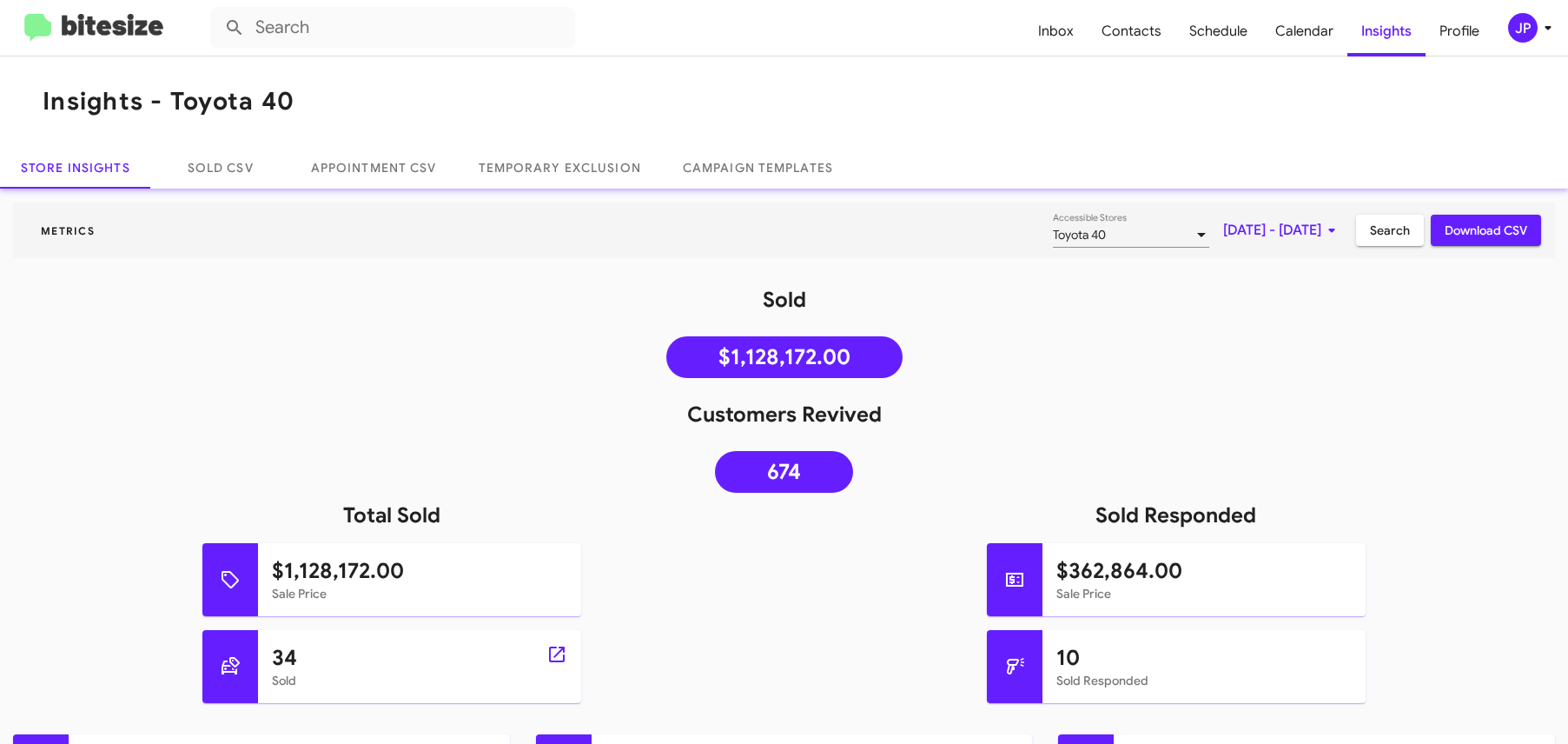
scroll to position [328, 0]
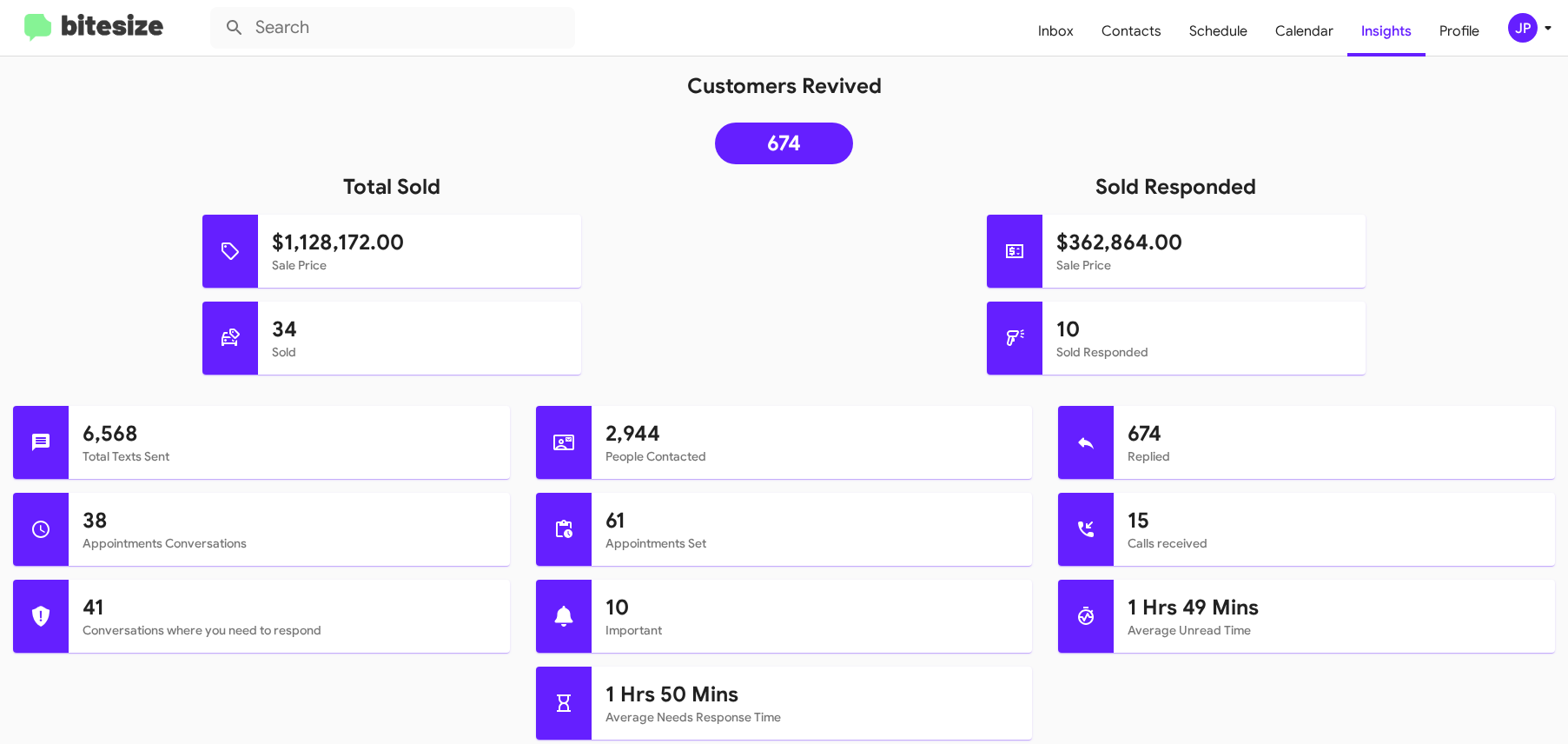
click at [65, 19] on img at bounding box center [94, 28] width 139 height 29
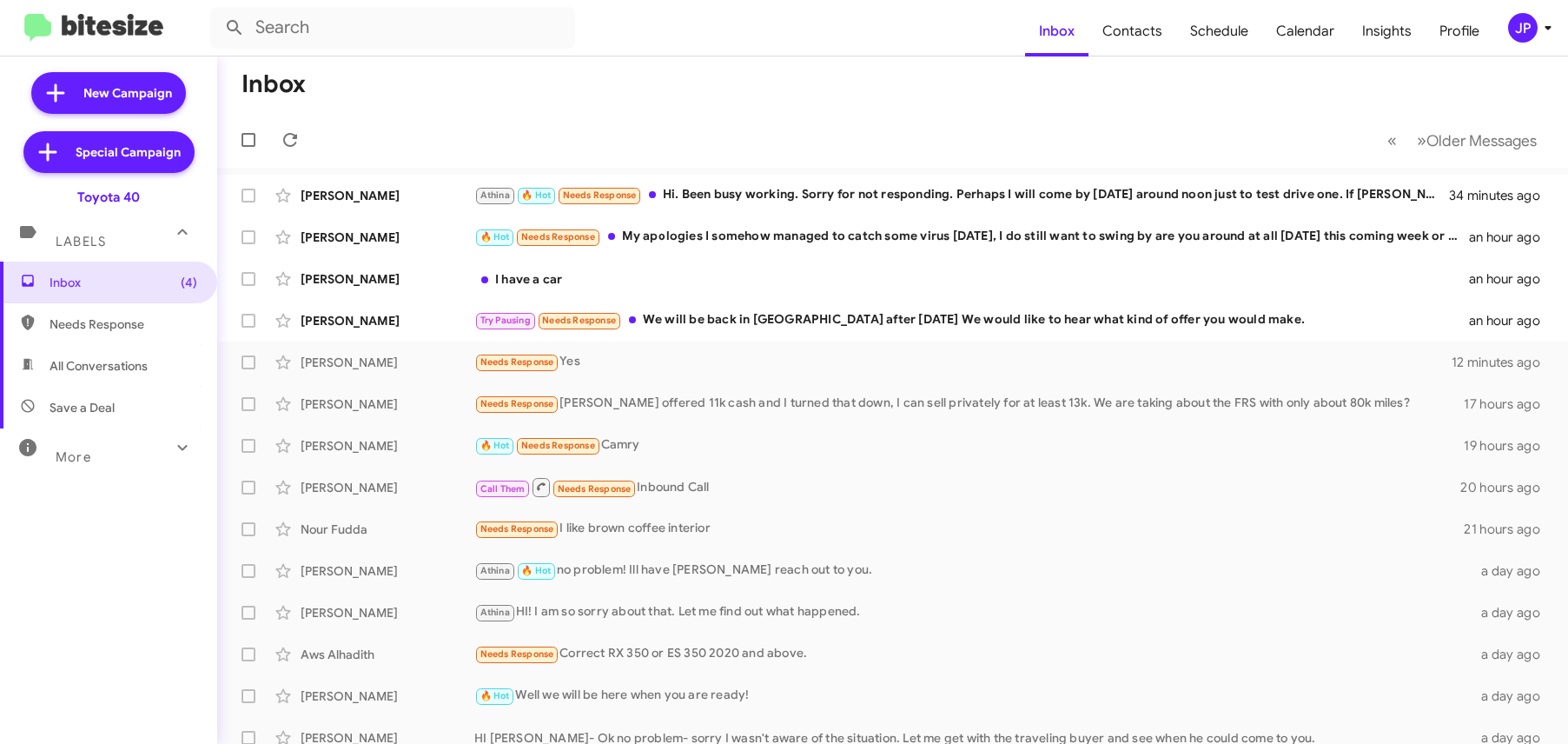
click at [1534, 19] on div "JP" at bounding box center [1523, 28] width 30 height 30
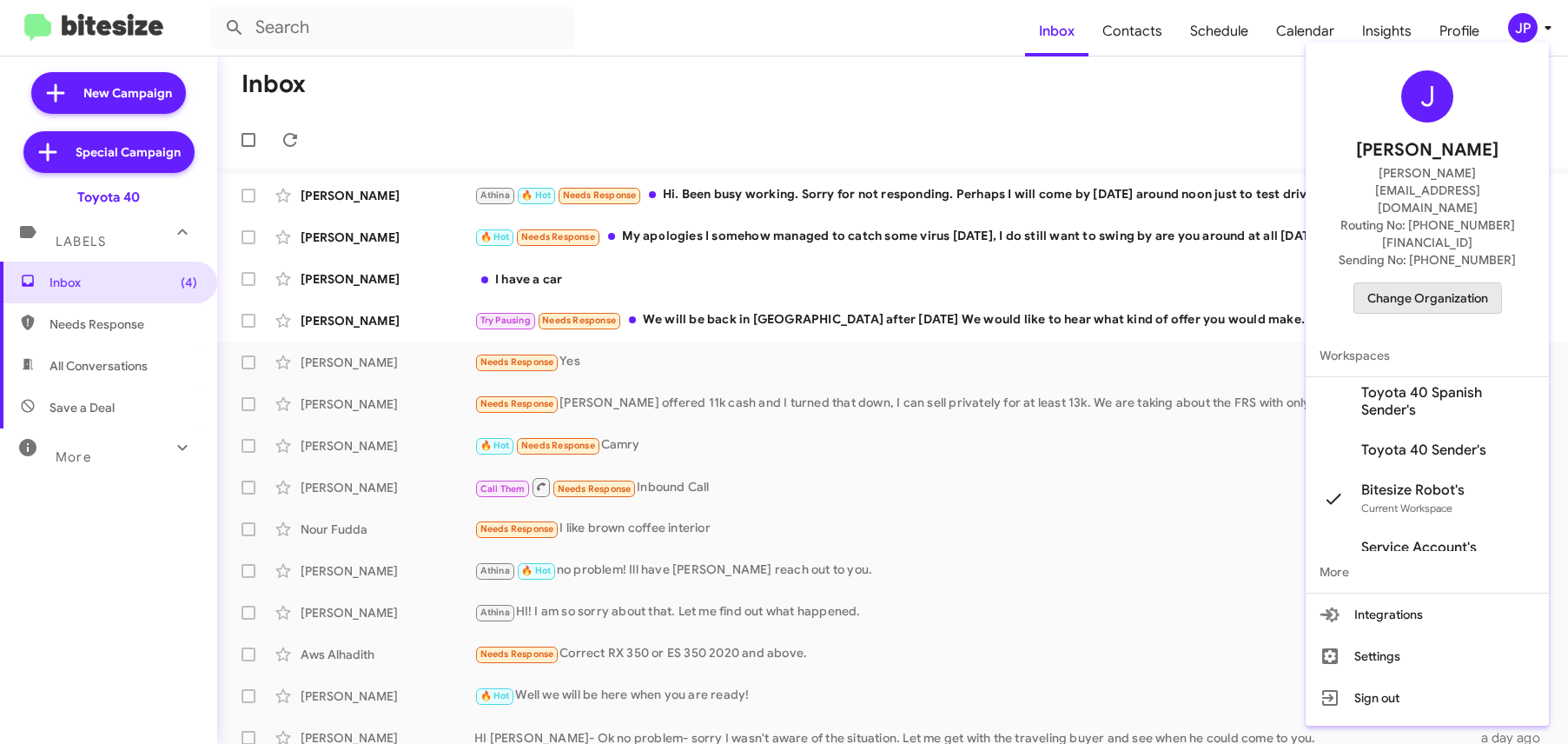
click at [1379, 283] on span "Change Organization" at bounding box center [1428, 298] width 121 height 30
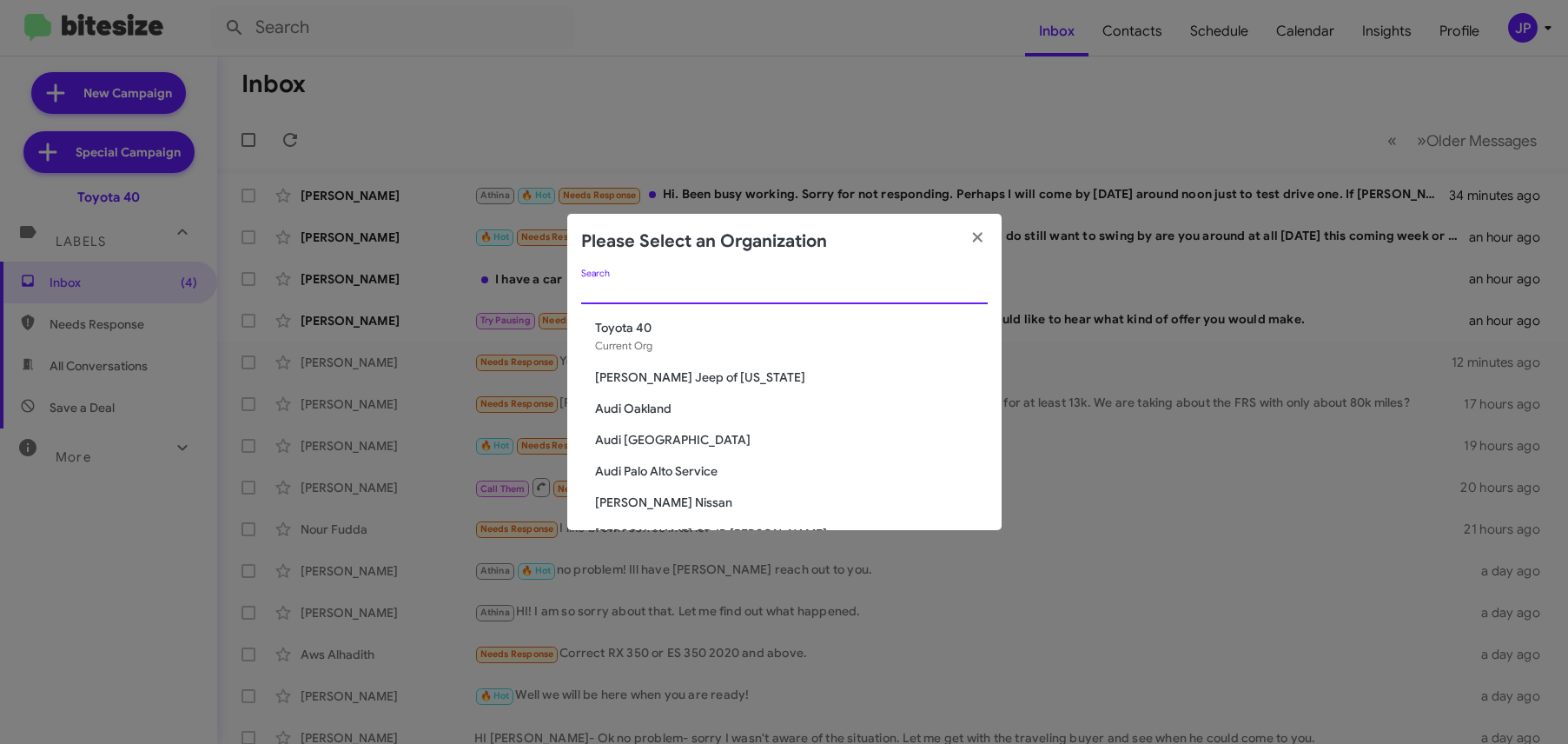
click at [698, 297] on input "Search" at bounding box center [784, 291] width 406 height 14
type input "toyo"
click at [668, 476] on span "SERVICE: Toyota 40" at bounding box center [791, 471] width 393 height 18
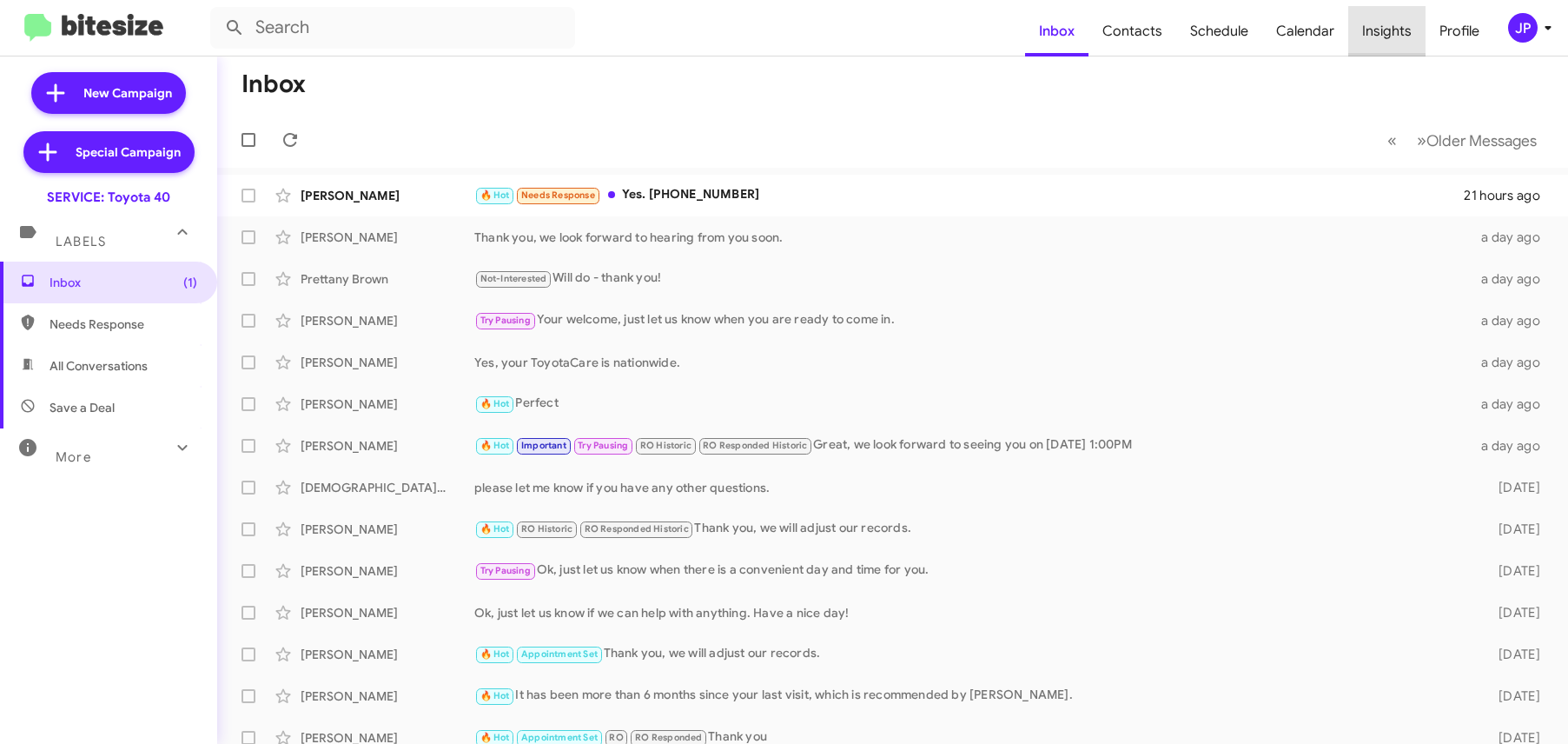
click at [1413, 31] on span "Insights" at bounding box center [1387, 31] width 77 height 50
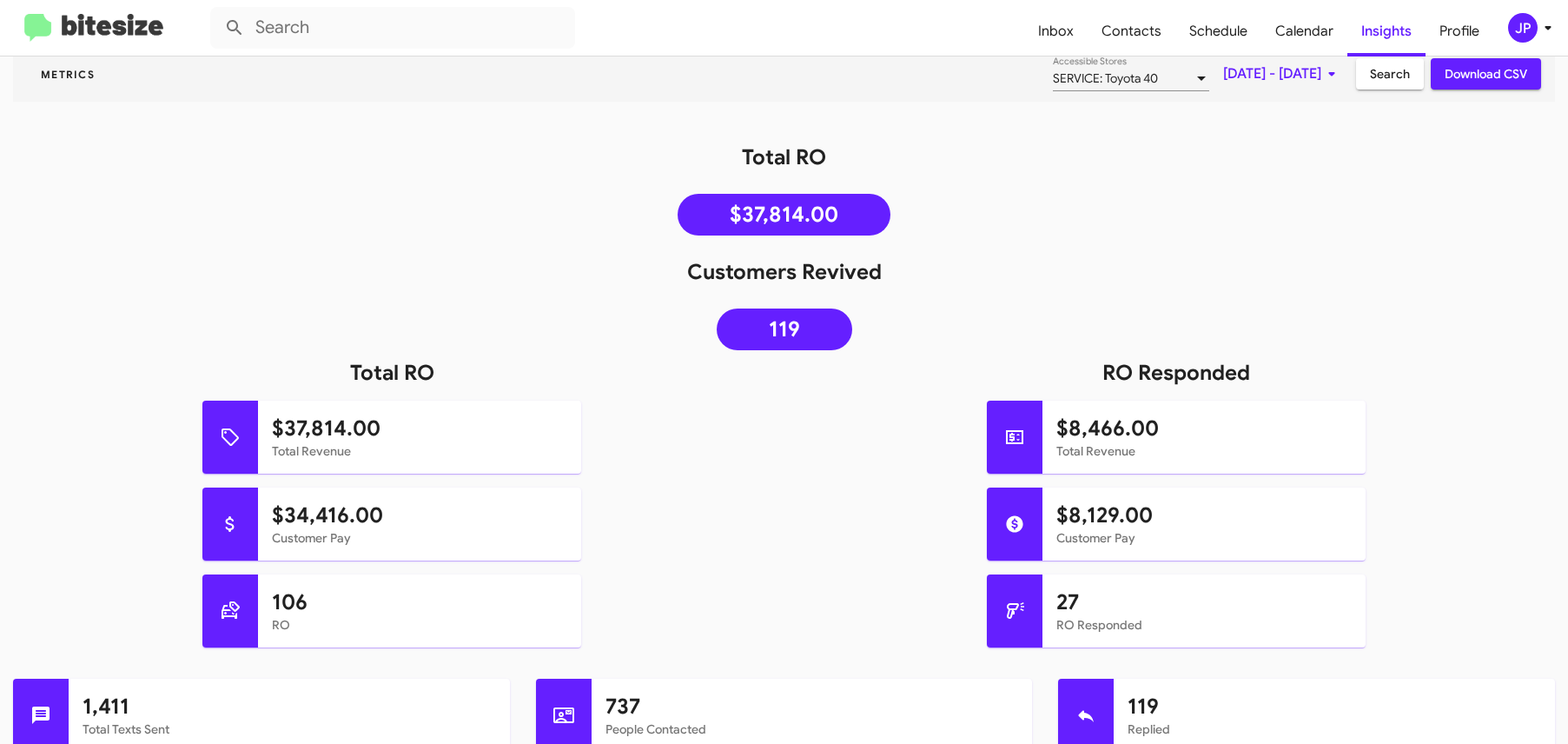
scroll to position [229, 0]
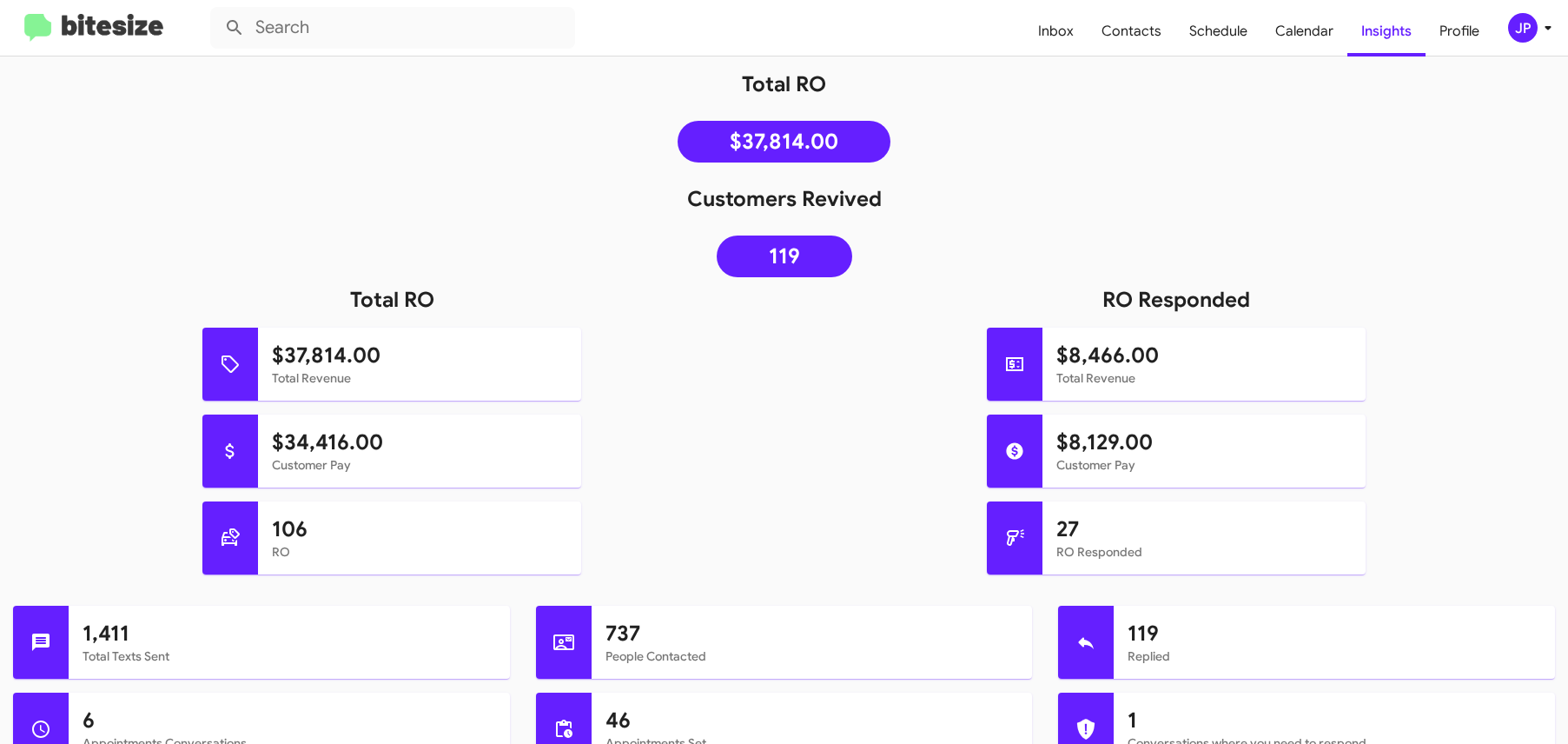
click at [94, 20] on img at bounding box center [94, 28] width 139 height 29
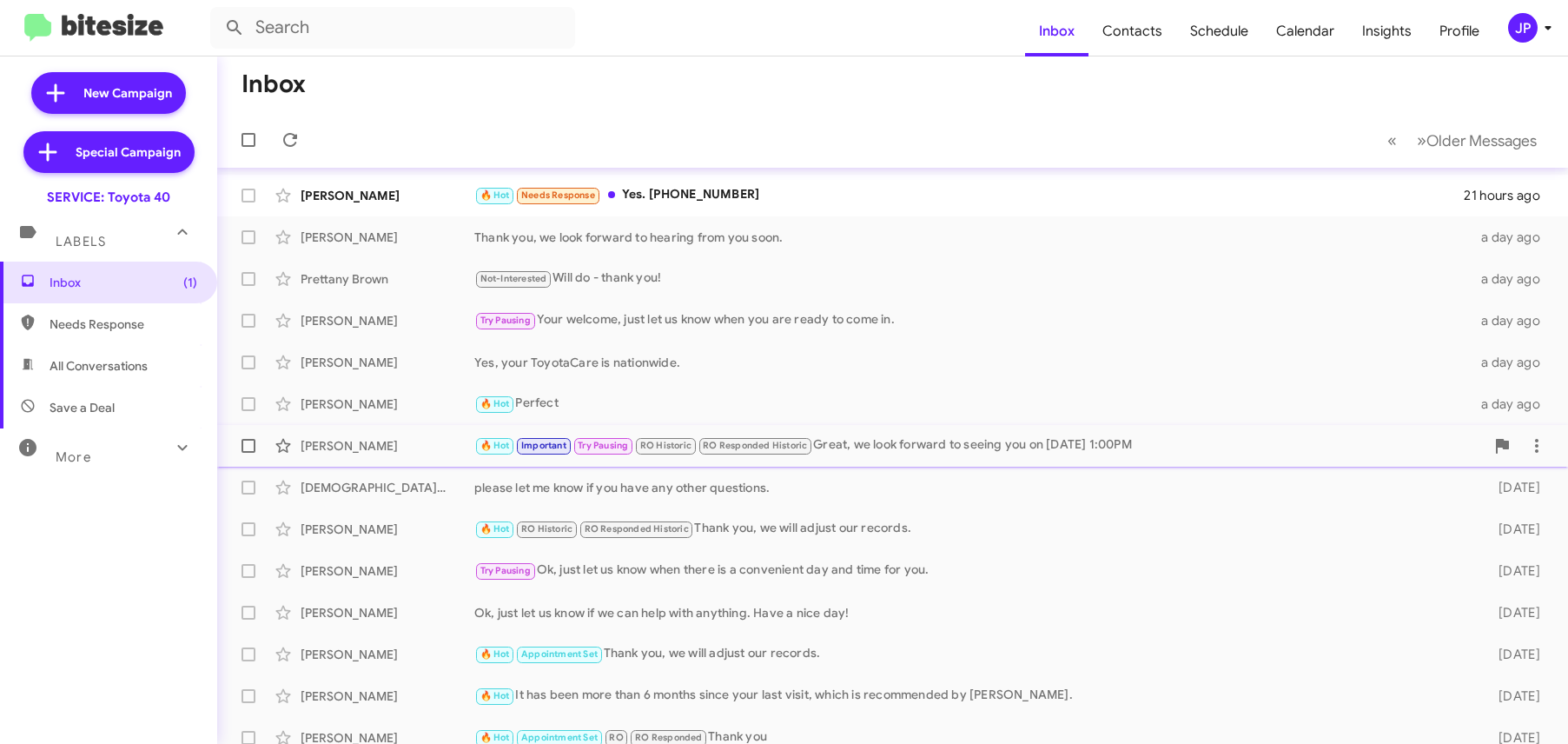
scroll to position [265, 0]
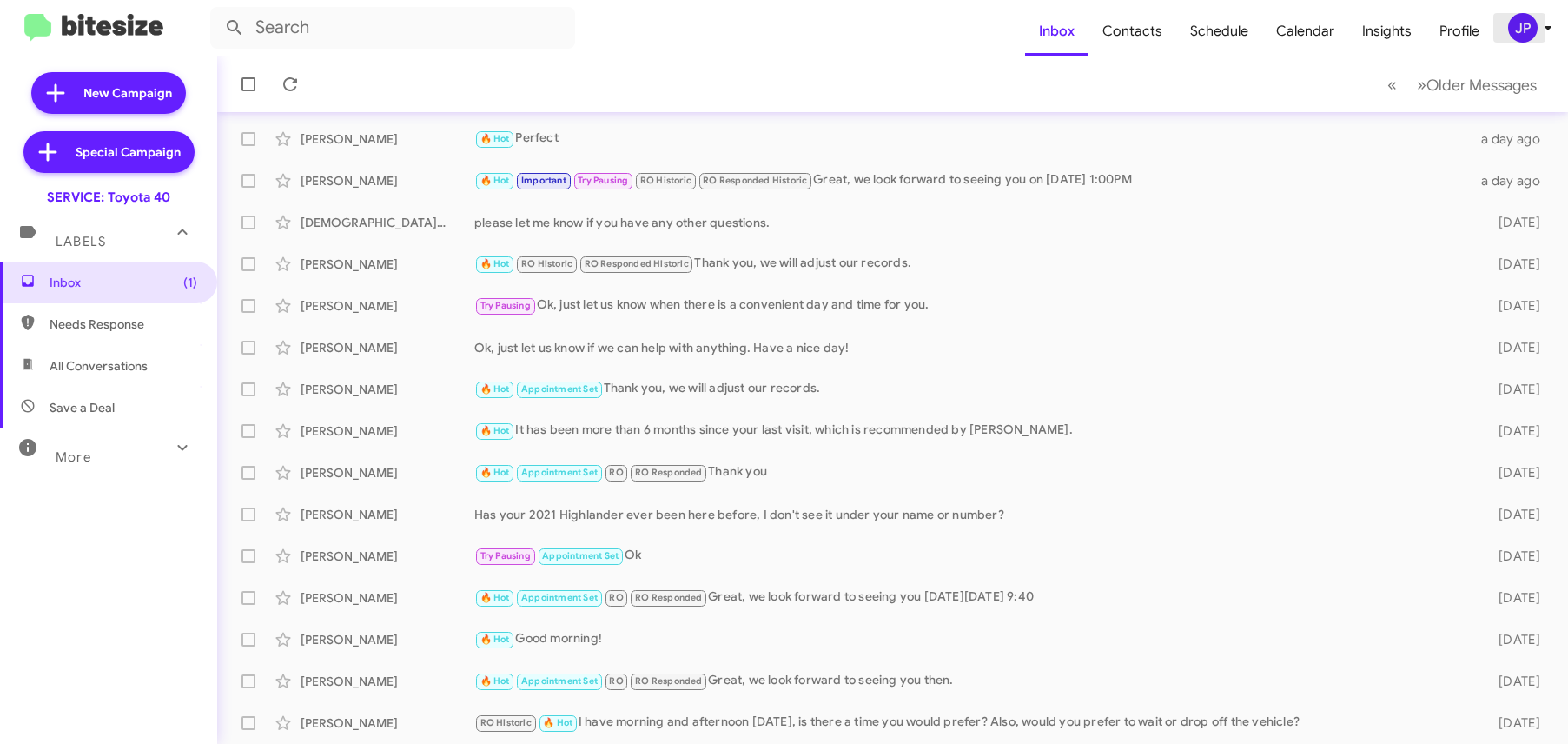
click at [1516, 35] on div "JP" at bounding box center [1523, 28] width 30 height 30
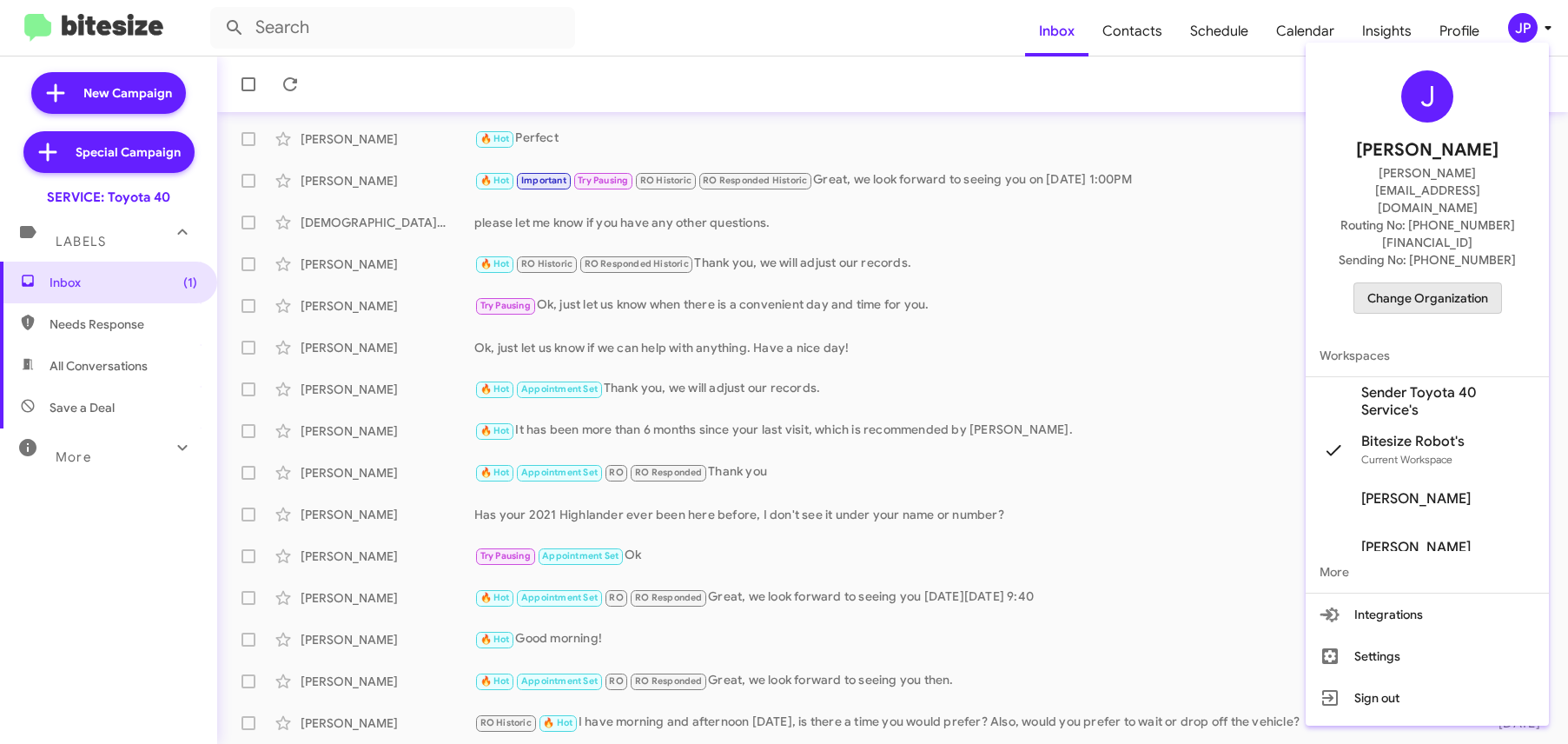
click at [1437, 283] on span "Change Organization" at bounding box center [1428, 298] width 121 height 30
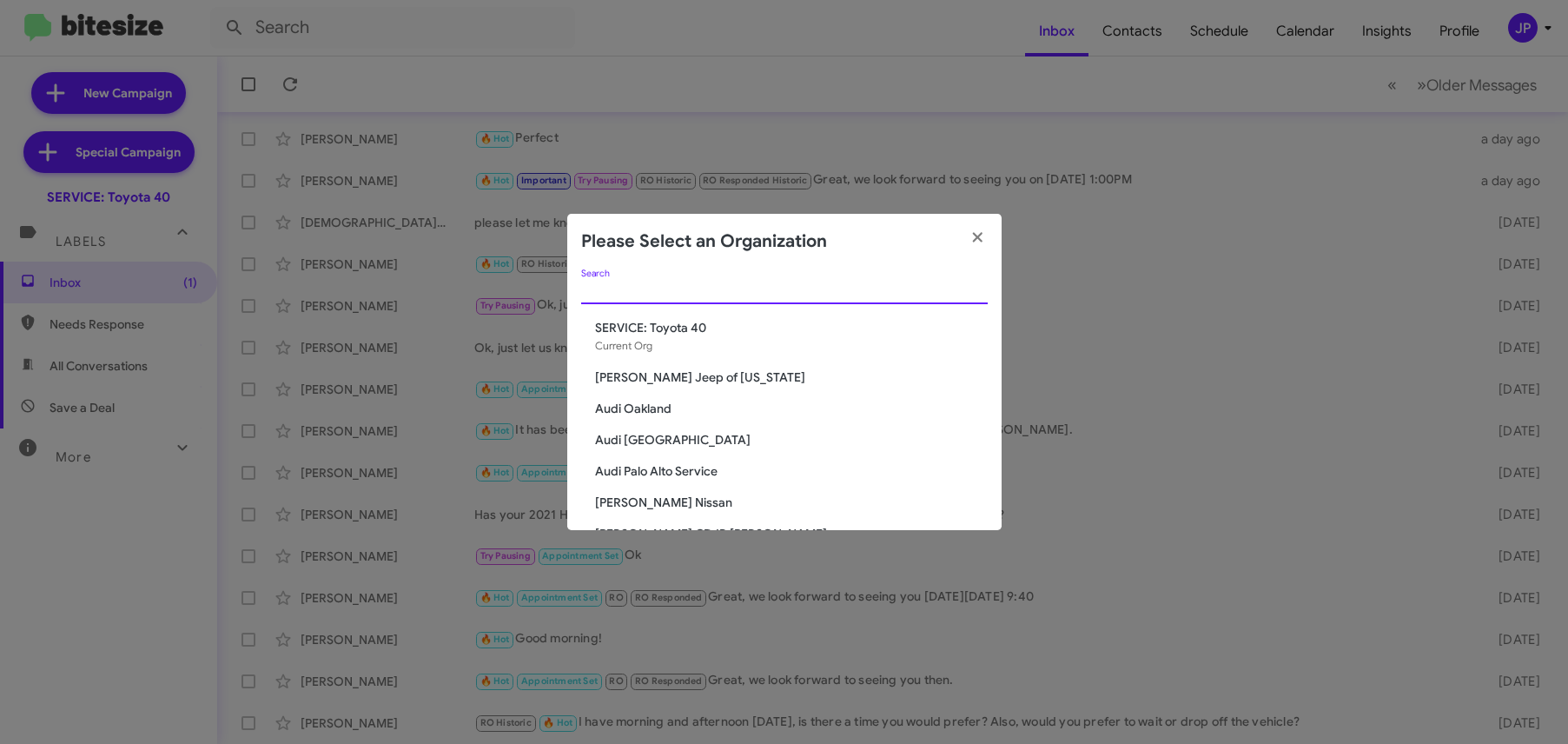
click at [660, 290] on input "Search" at bounding box center [784, 291] width 406 height 14
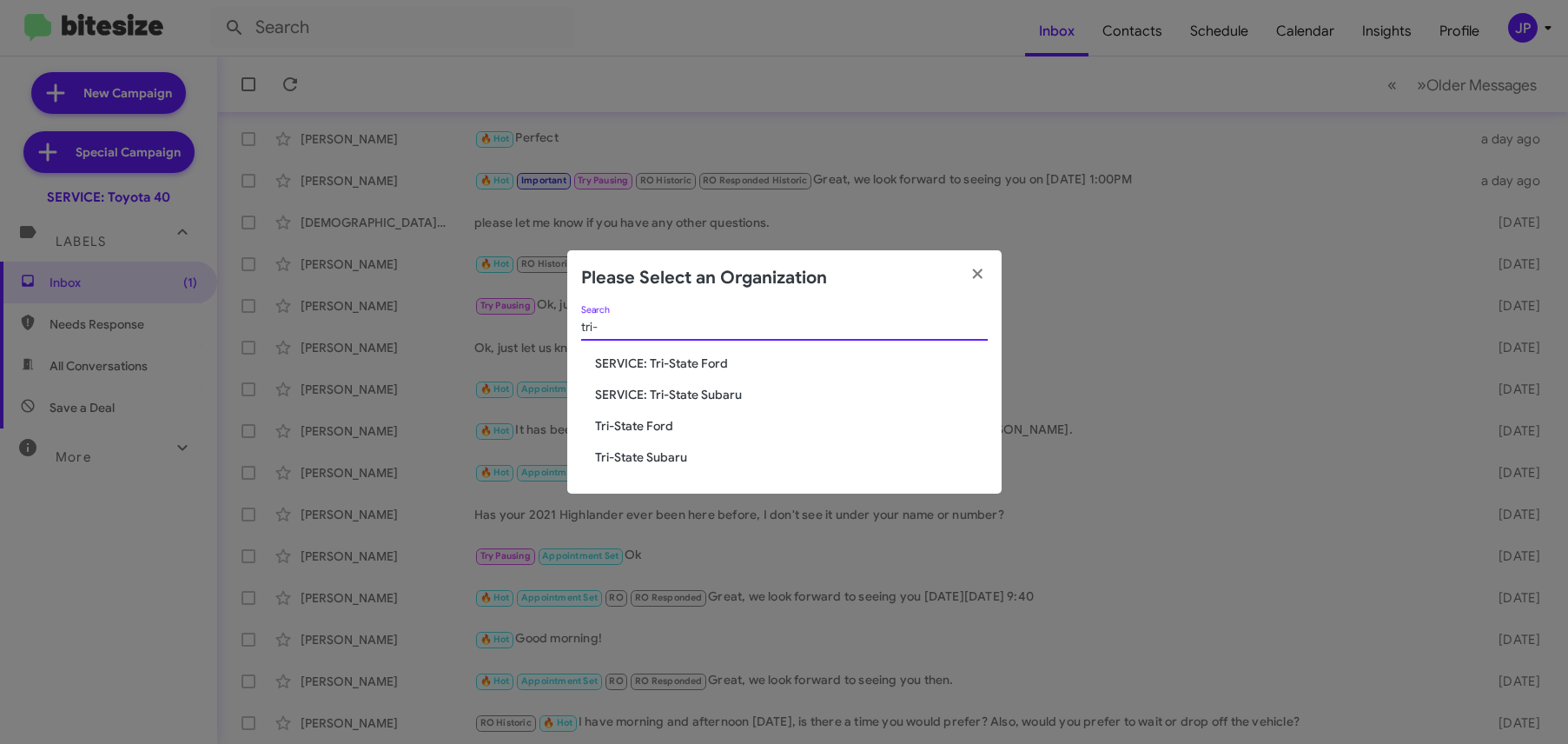
type input "tri-"
click at [671, 421] on span "Tri-State Ford" at bounding box center [791, 426] width 393 height 18
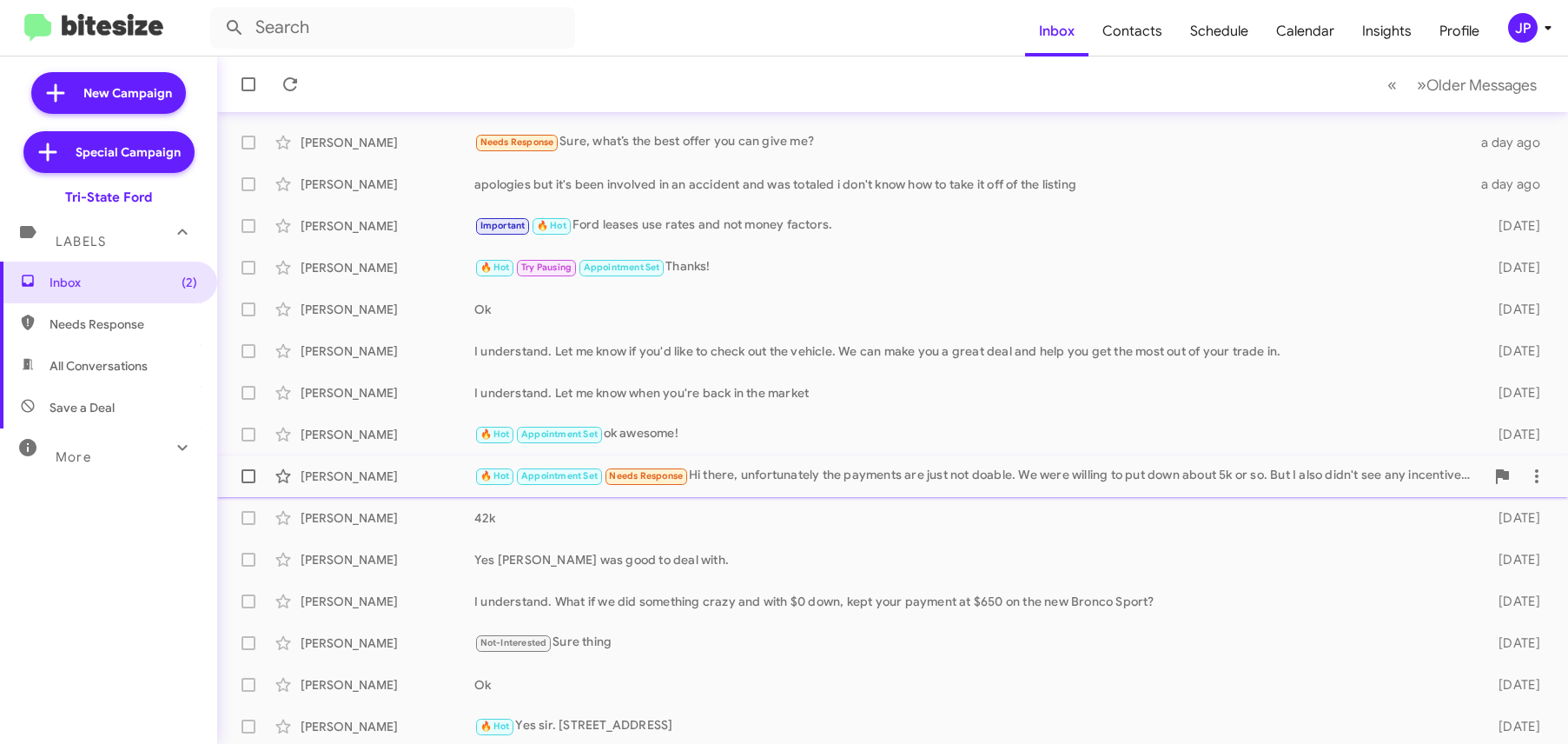
scroll to position [265, 0]
click at [1402, 34] on span "Insights" at bounding box center [1387, 31] width 77 height 50
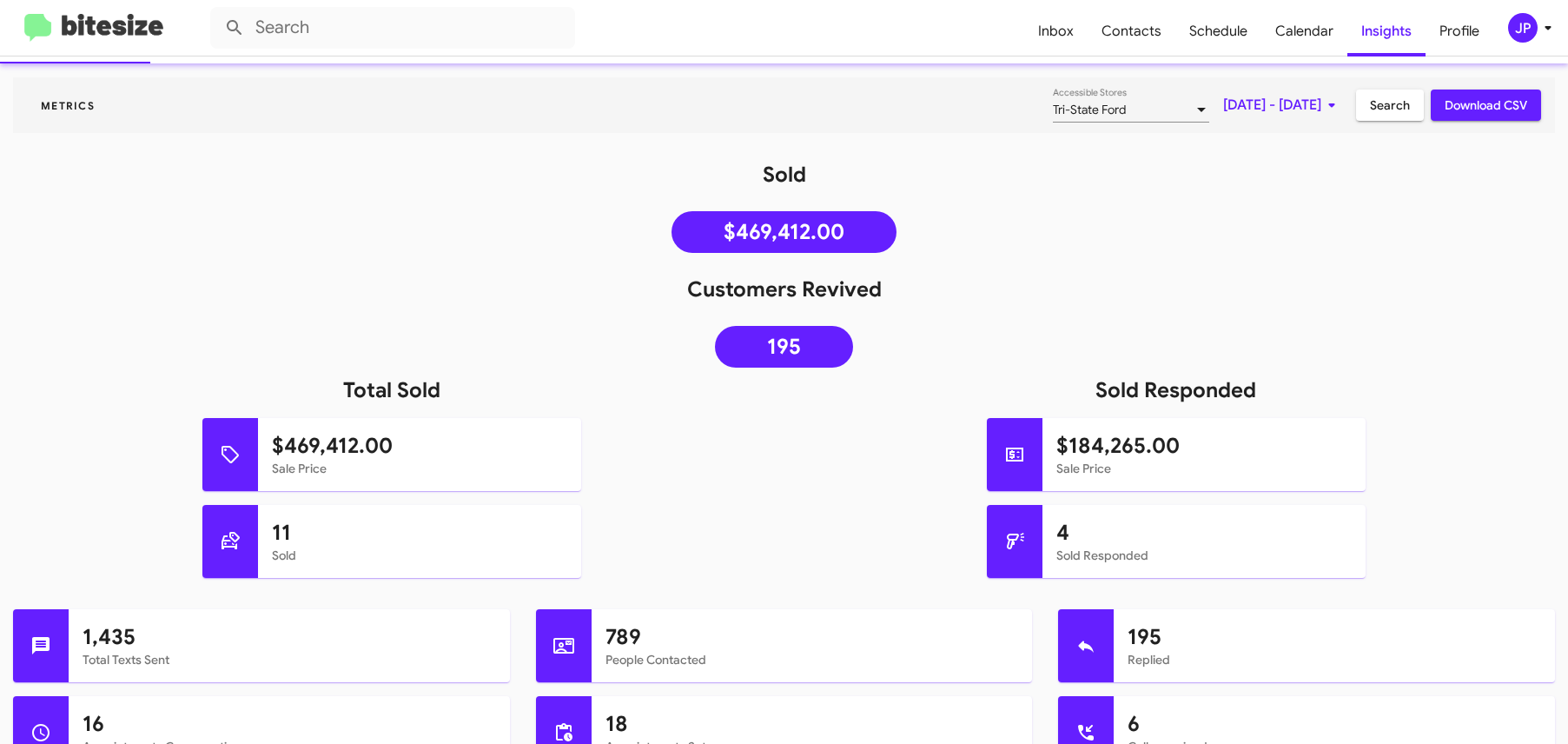
scroll to position [130, 0]
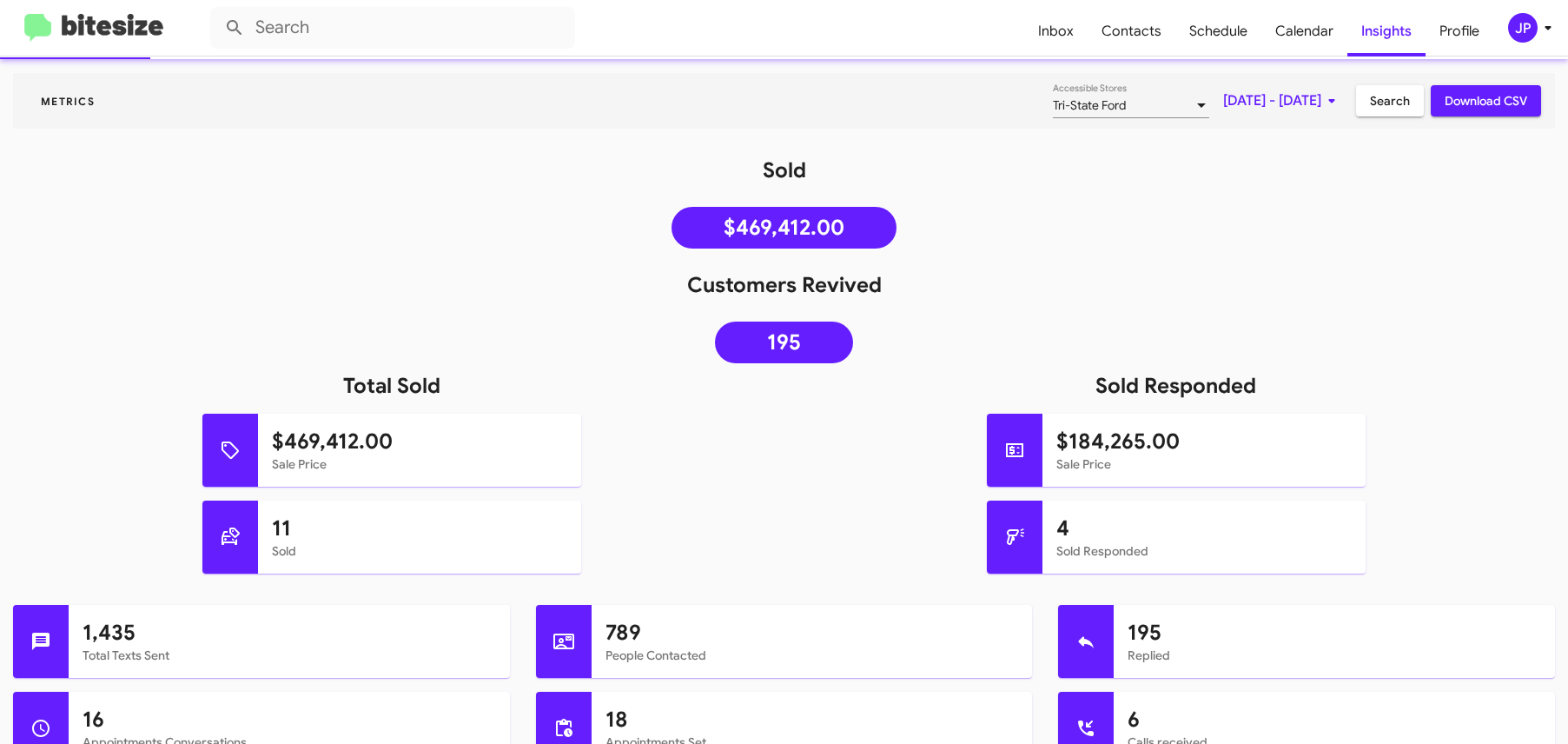
click at [118, 34] on img at bounding box center [94, 28] width 139 height 29
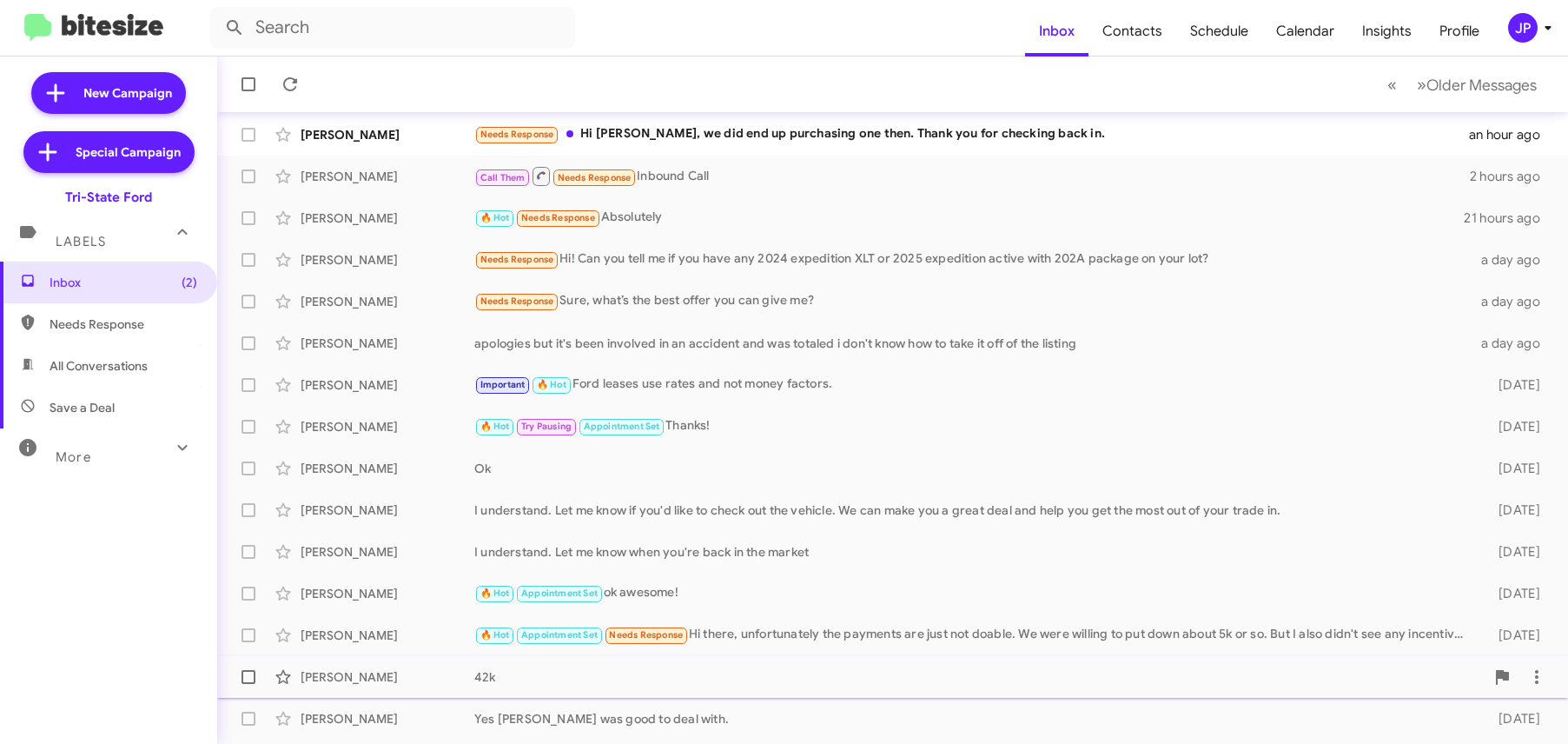
scroll to position [265, 0]
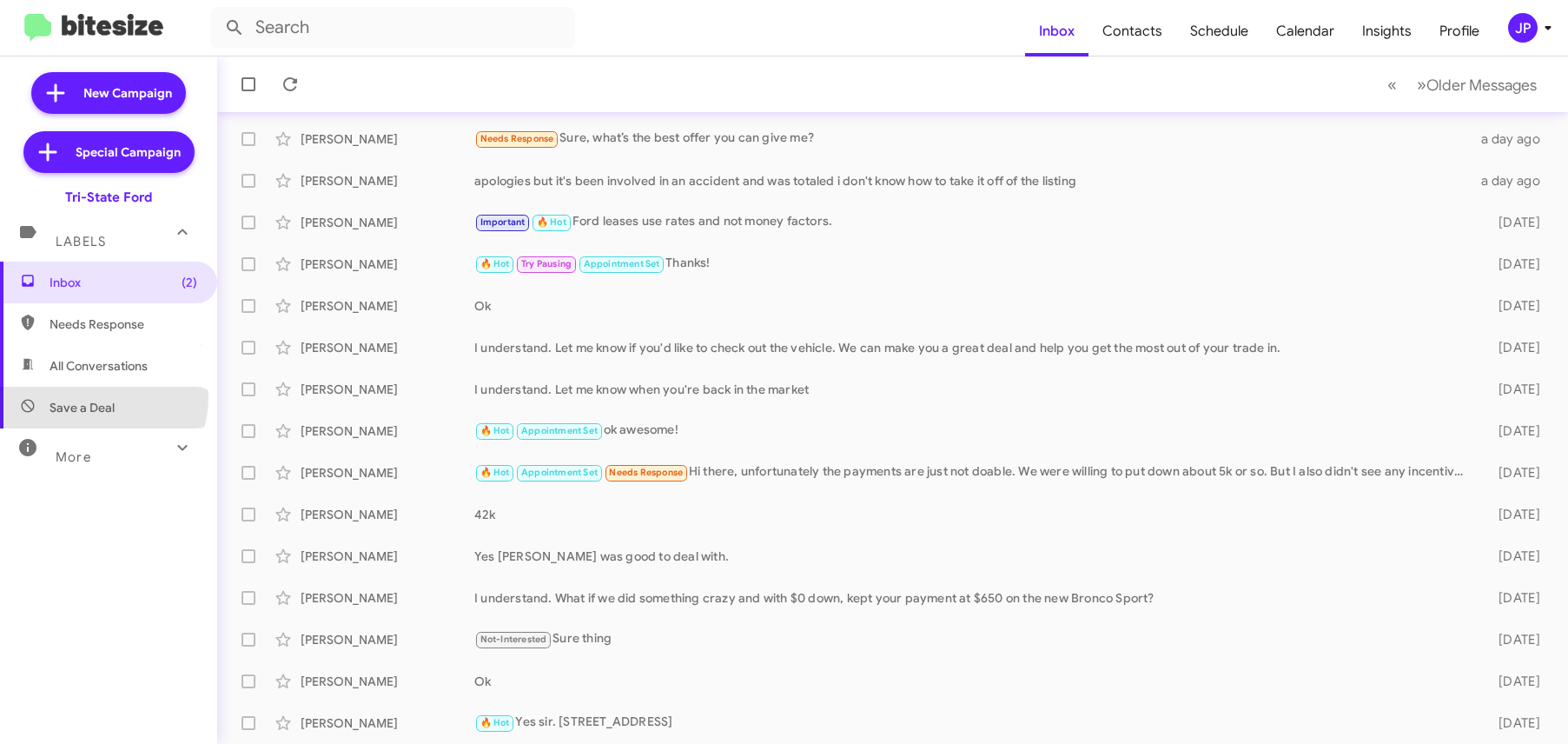
click at [99, 398] on span "Save a Deal" at bounding box center [82, 407] width 65 height 18
type input "in:not-interested"
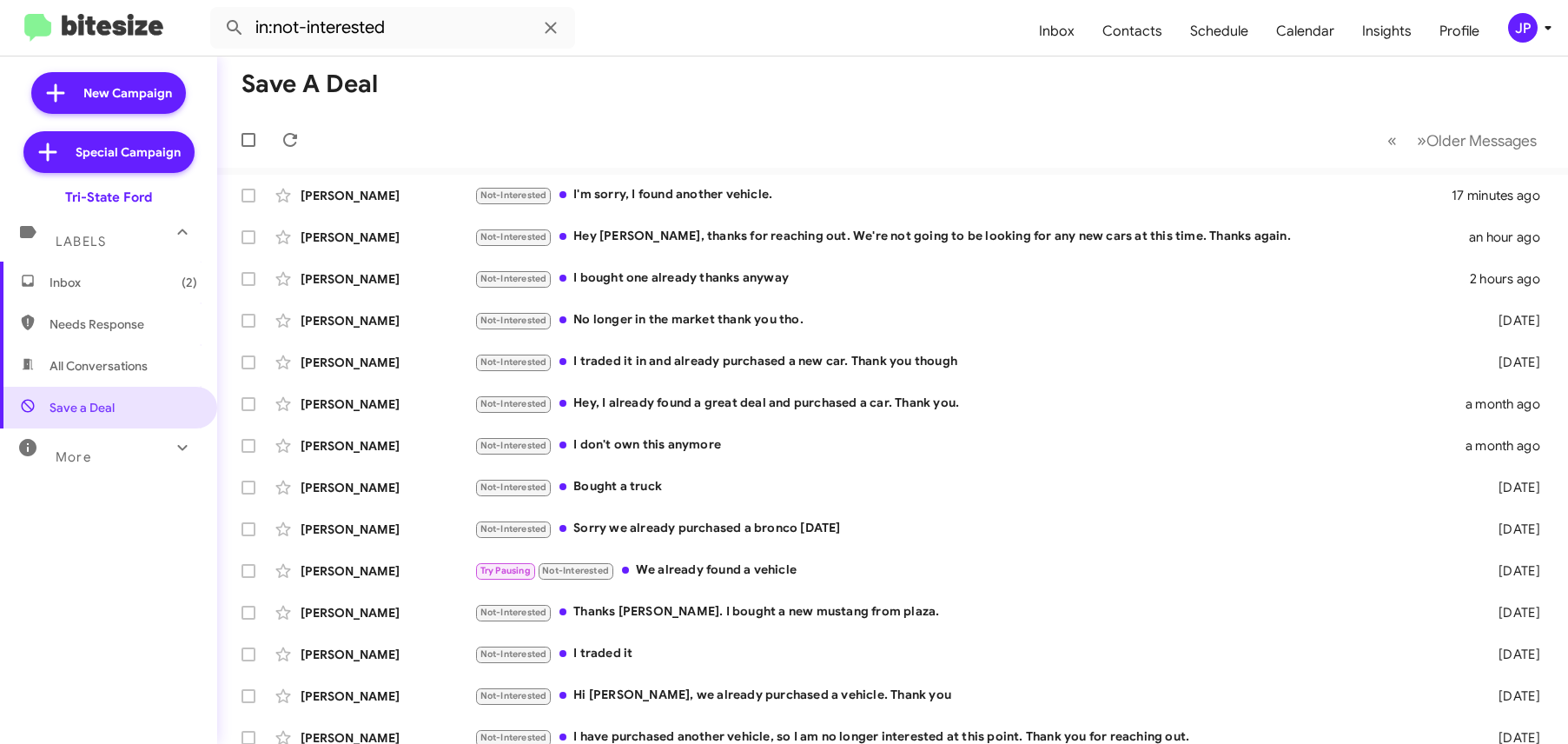
click at [140, 280] on span "Inbox (2)" at bounding box center [123, 283] width 147 height 18
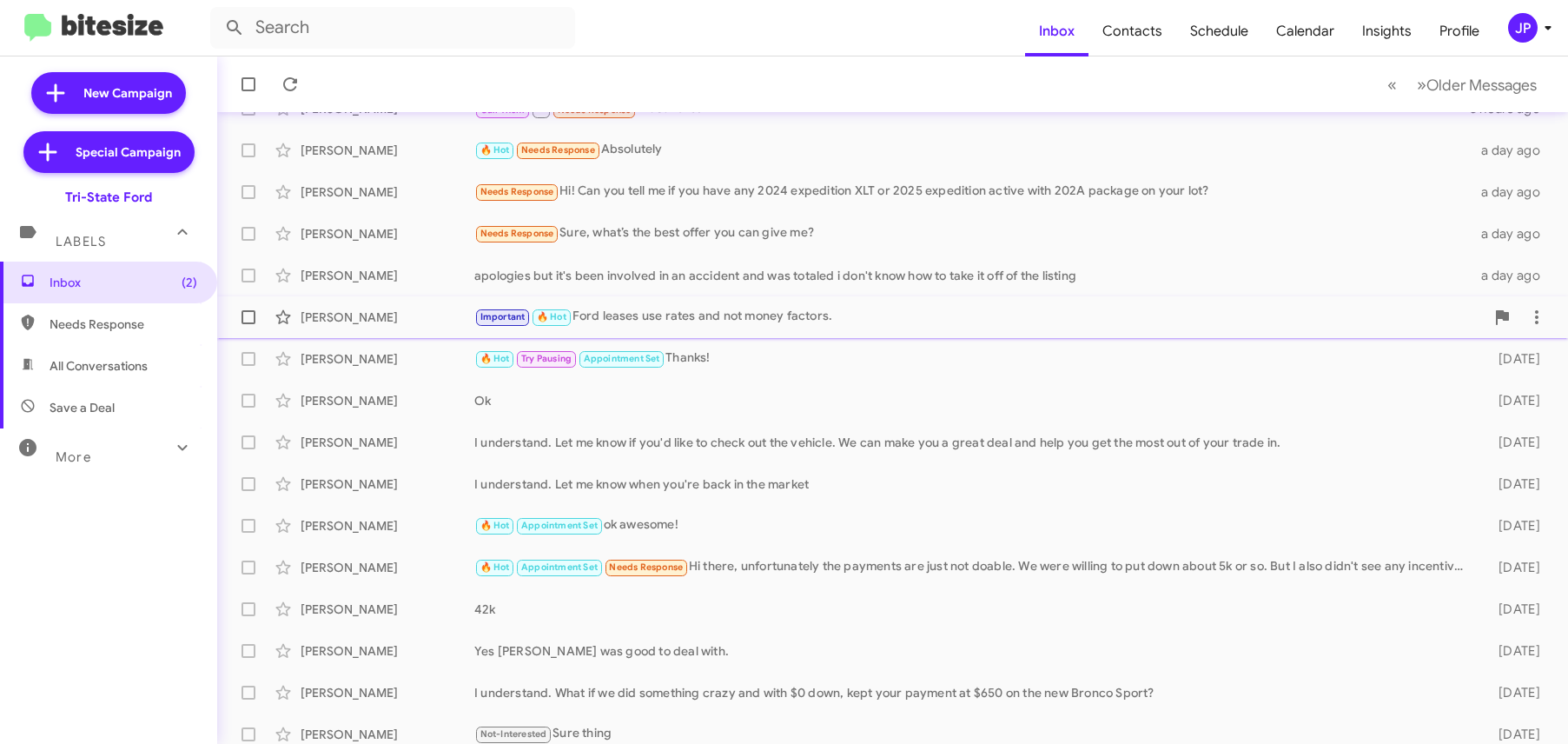
scroll to position [265, 0]
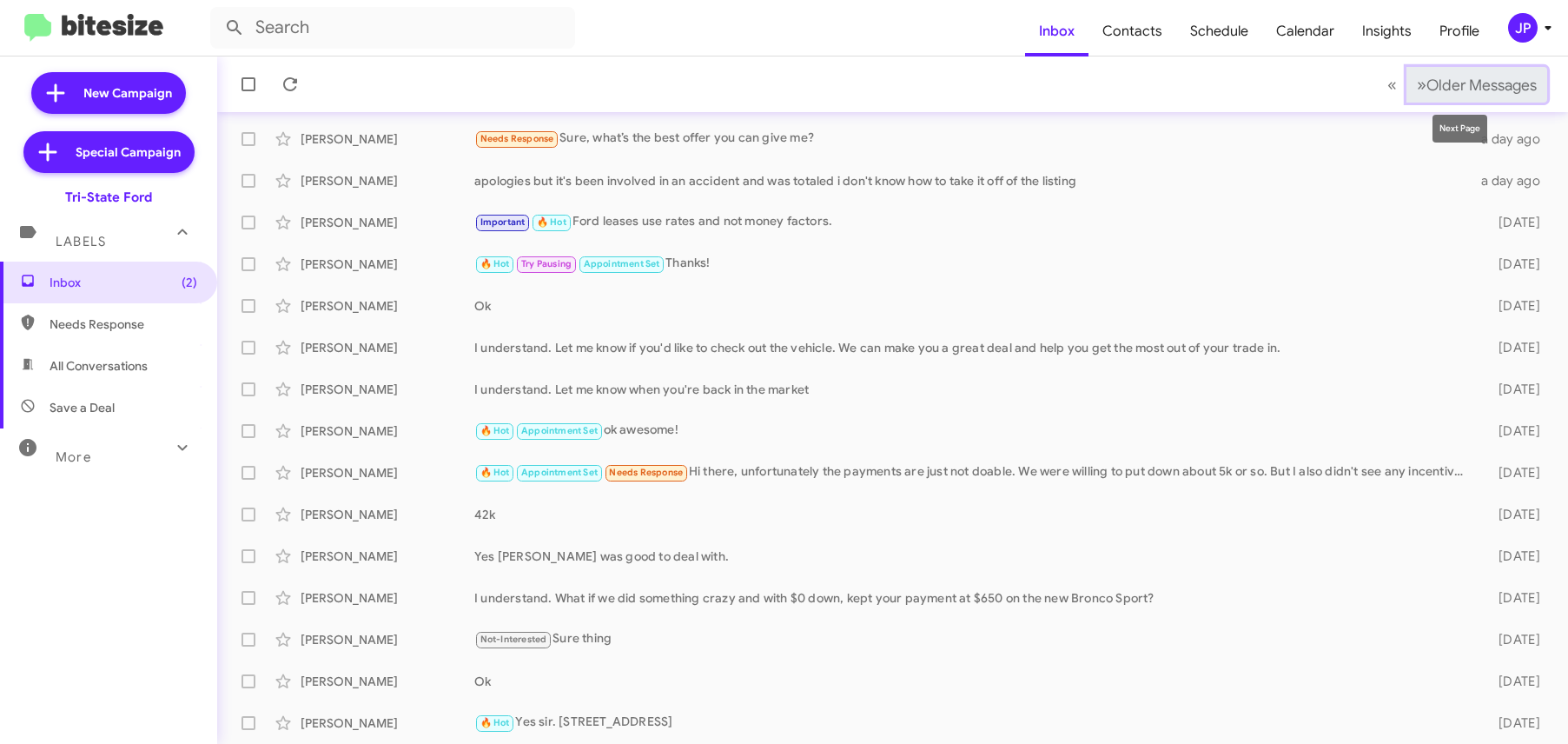
click at [1428, 95] on button "» Next Older Messages" at bounding box center [1477, 84] width 140 height 36
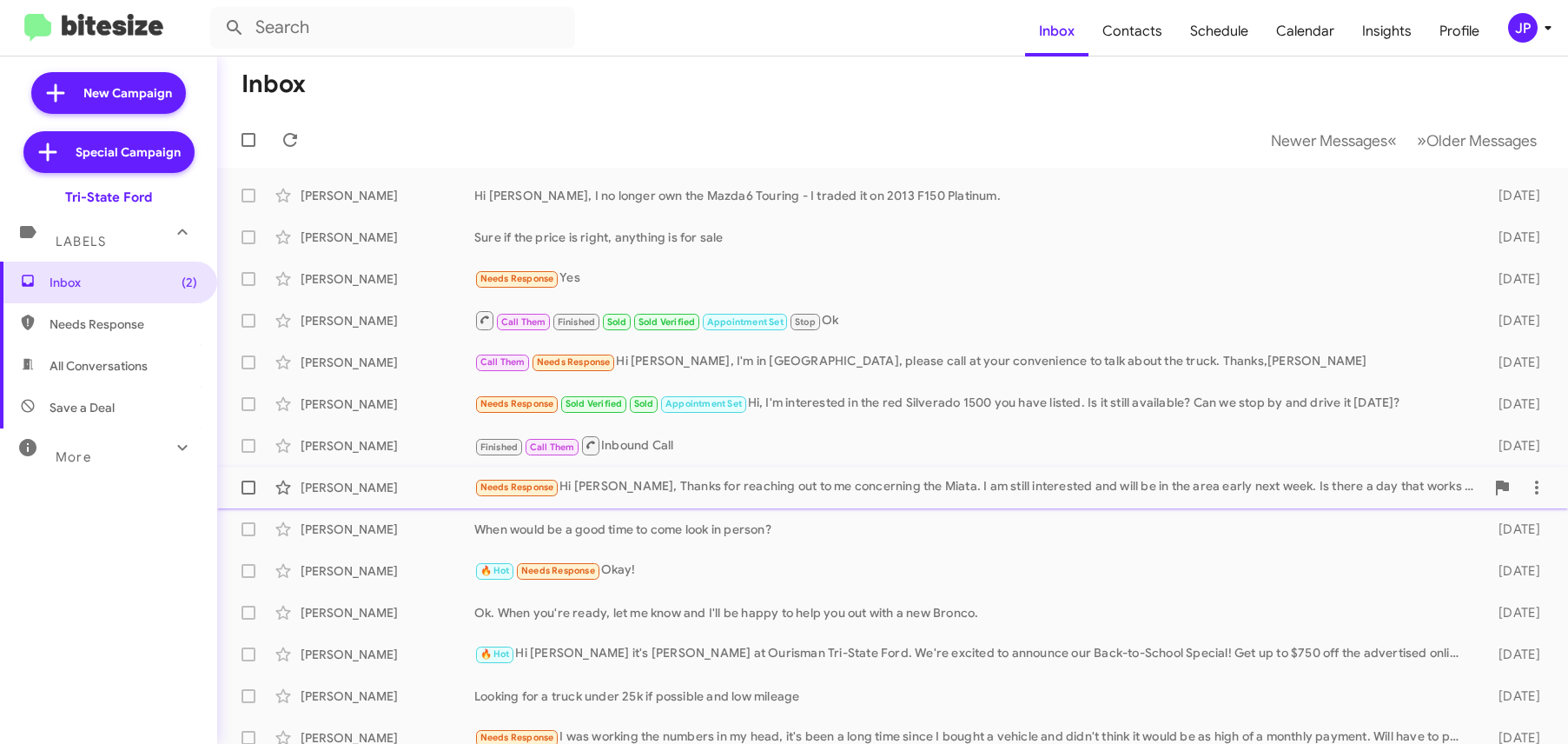
click at [894, 494] on div "Needs Response Hi [PERSON_NAME], Thanks for reaching out to me concerning the M…" at bounding box center [980, 487] width 1011 height 20
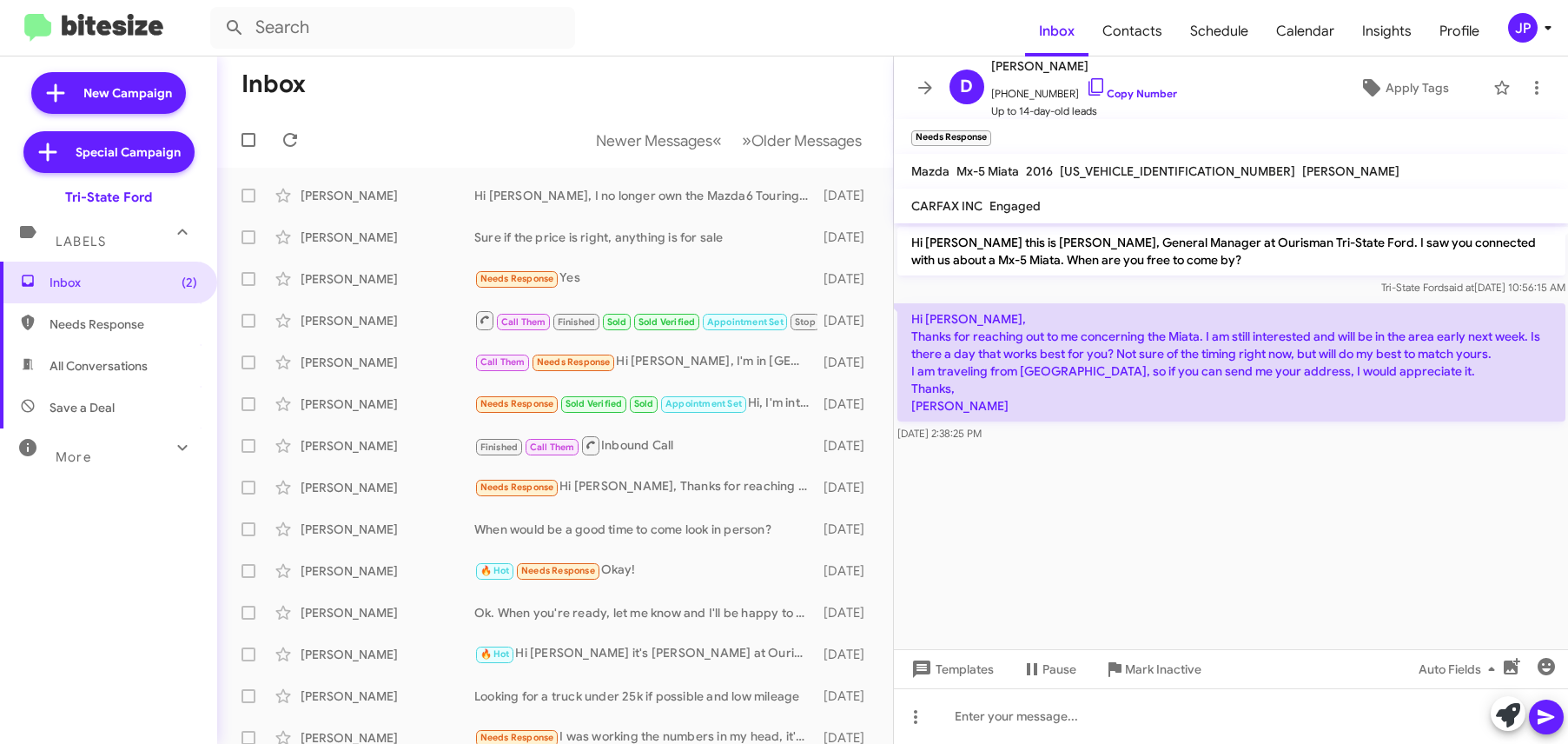
click at [963, 501] on cdk-virtual-scroll-viewport "Hi [PERSON_NAME] this is [PERSON_NAME], General Manager at Ourisman Tri-State F…" at bounding box center [1231, 435] width 675 height 426
click at [1086, 85] on icon at bounding box center [1097, 87] width 21 height 21
